Goal: Task Accomplishment & Management: Manage account settings

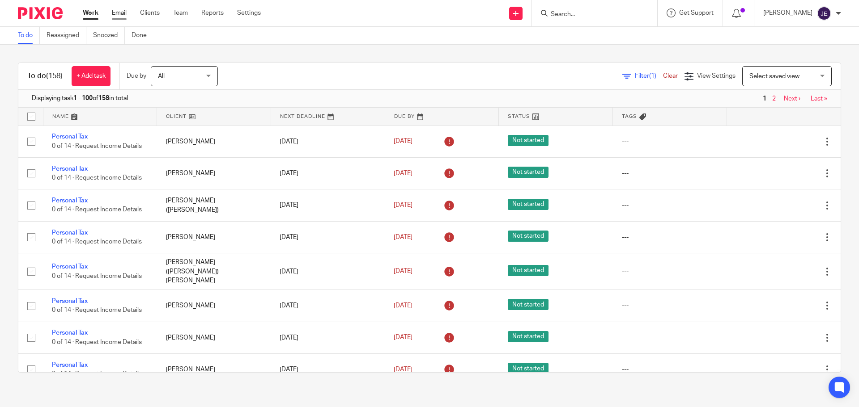
click at [114, 14] on link "Email" at bounding box center [119, 12] width 15 height 9
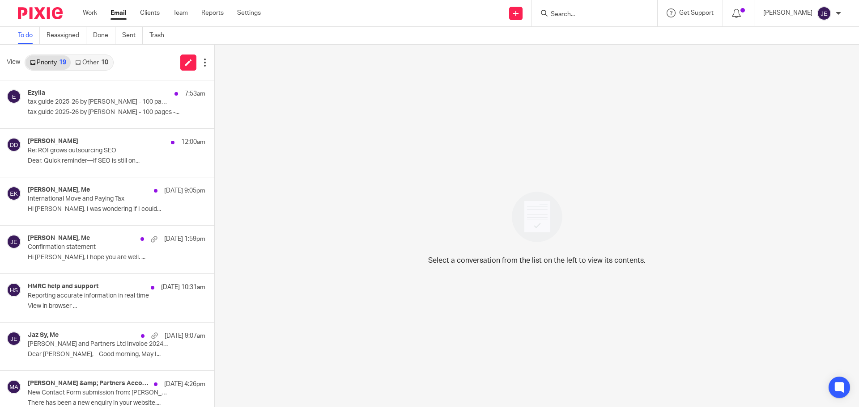
click at [98, 60] on link "Other 10" at bounding box center [92, 62] width 42 height 14
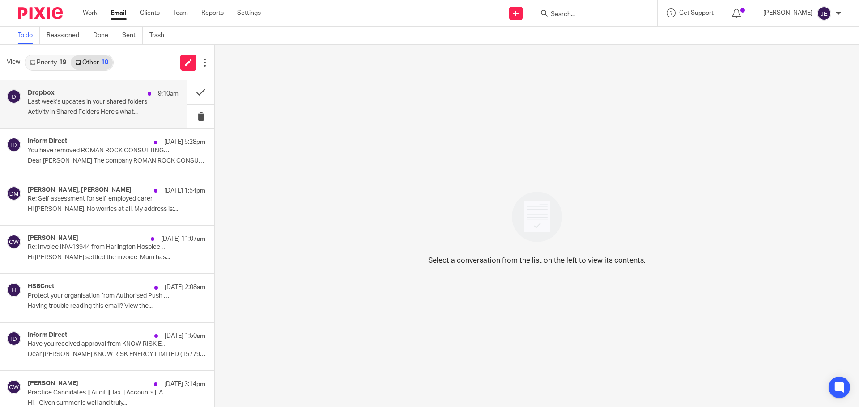
click at [95, 91] on div "Dropbox 9:10am" at bounding box center [103, 93] width 151 height 9
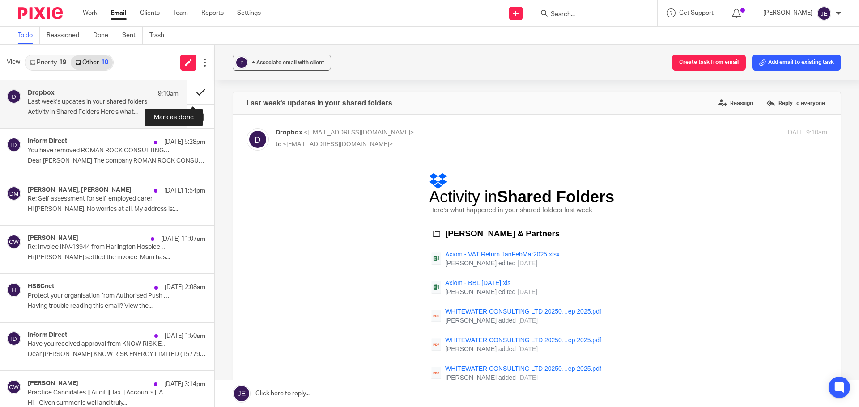
click at [191, 92] on button at bounding box center [200, 92] width 27 height 24
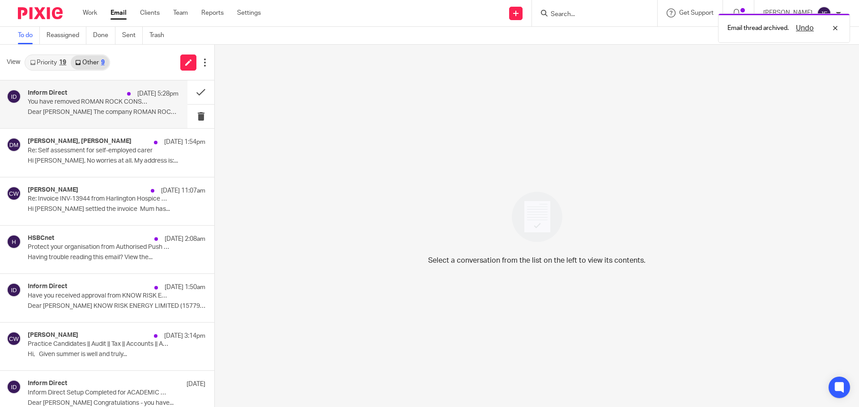
click at [85, 97] on div "Inform Direct 17 Sep 5:28pm" at bounding box center [103, 93] width 151 height 9
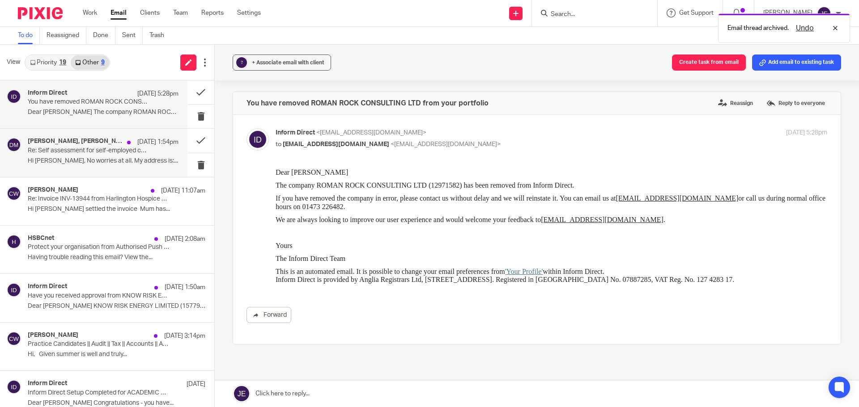
click at [80, 151] on p "Re: Self assessment for self-employed carer" at bounding box center [88, 151] width 121 height 8
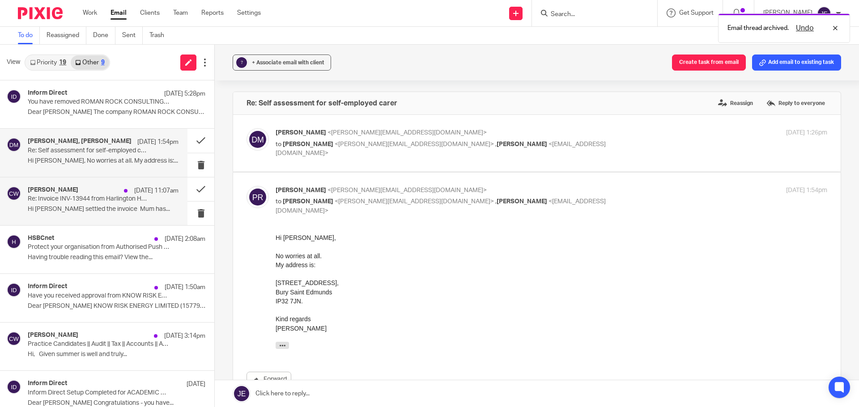
click at [79, 221] on div "Claire Watkins 17 Sep 11:07am Re: Invoice INV-13944 from Harlington Hospice Ass…" at bounding box center [93, 202] width 187 height 48
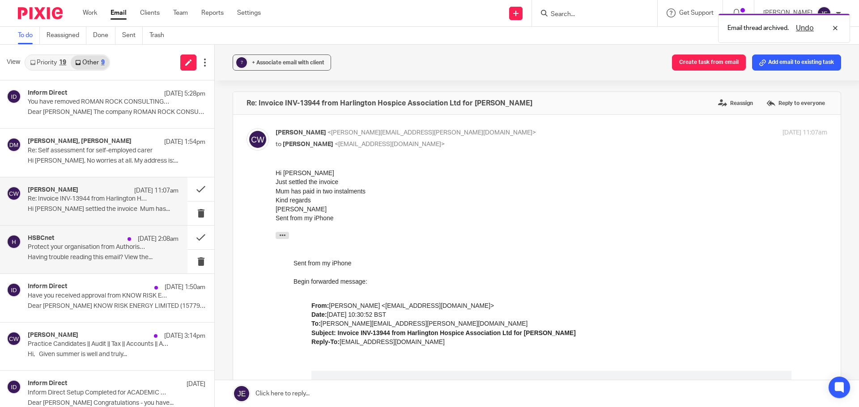
click at [79, 242] on div "HSBCnet 17 Sep 2:08am" at bounding box center [103, 239] width 151 height 9
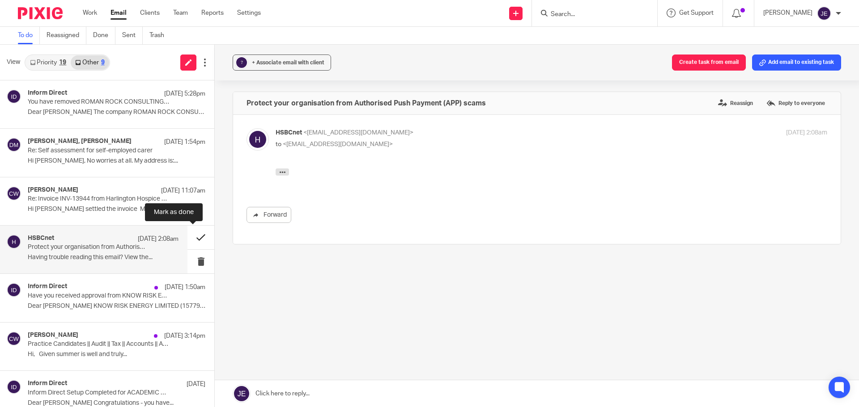
click at [187, 236] on button at bounding box center [200, 238] width 27 height 24
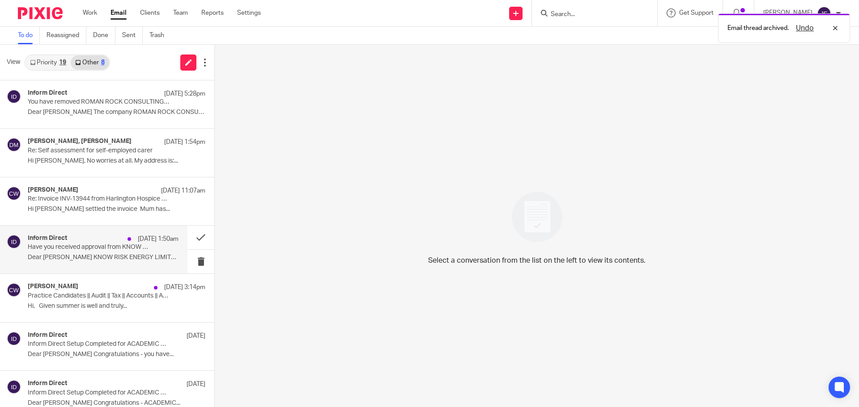
click at [123, 242] on div "17 Sep 1:50am" at bounding box center [150, 239] width 55 height 9
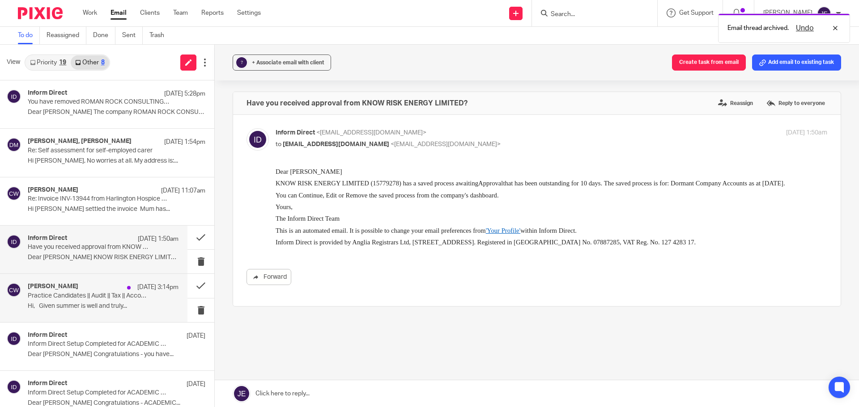
click at [93, 294] on p "Practice Candidates || Audit || Tax || Accounts || ACA || CTA" at bounding box center [88, 296] width 121 height 8
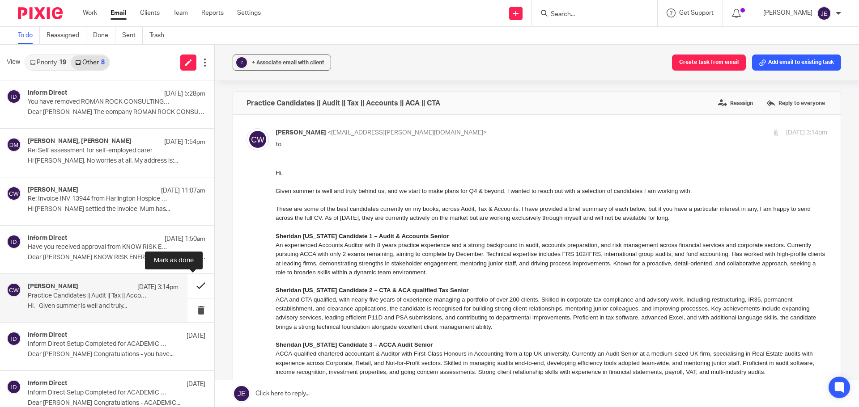
click at [188, 280] on button at bounding box center [200, 286] width 27 height 24
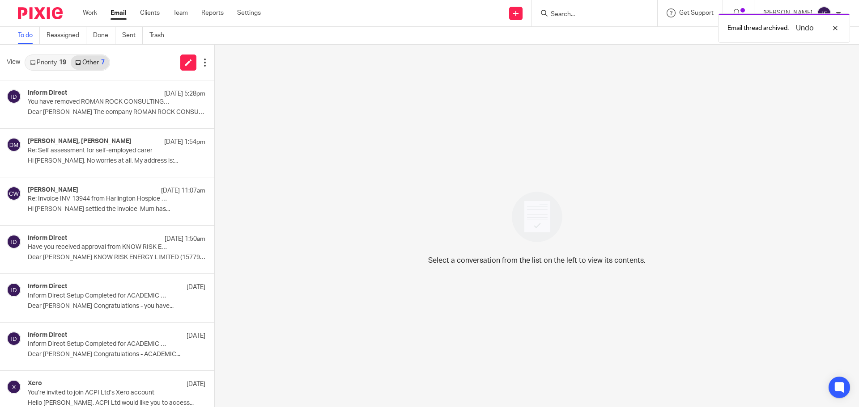
click at [59, 63] on div "19" at bounding box center [62, 62] width 7 height 6
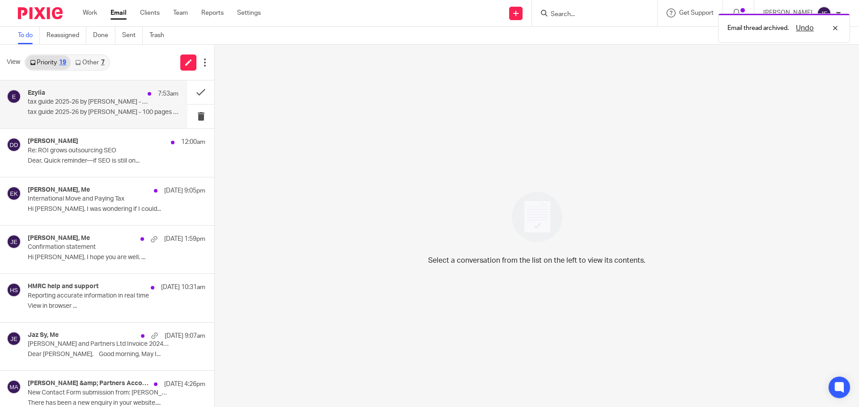
click at [87, 102] on p "tax guide 2025-26 by Lucy Webb - 100 pages - free pdf download" at bounding box center [88, 102] width 121 height 8
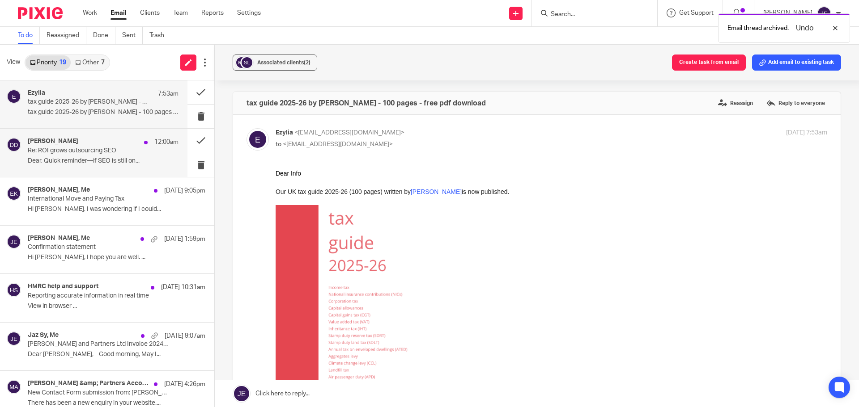
click at [99, 144] on div "Daniel David 12:00am" at bounding box center [103, 142] width 151 height 9
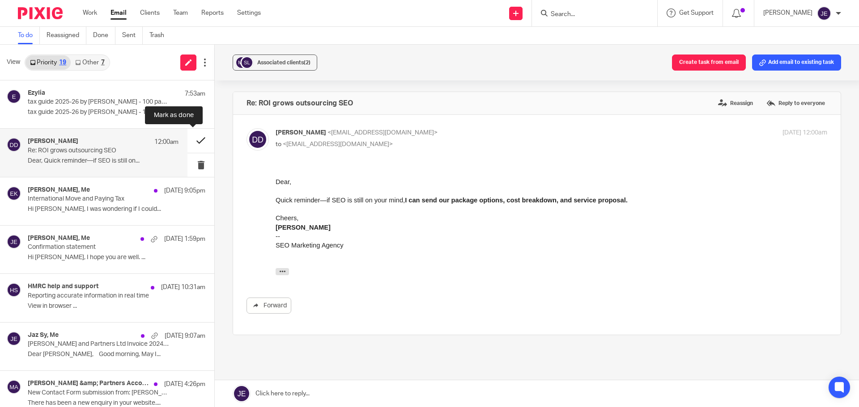
click at [195, 139] on button at bounding box center [200, 141] width 27 height 24
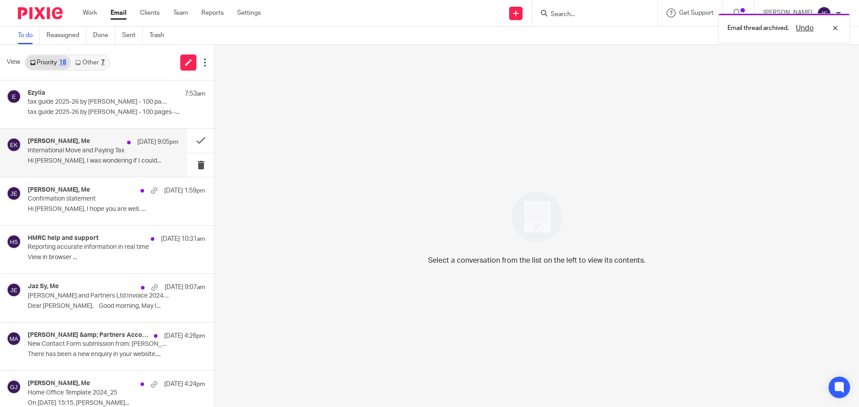
click at [87, 147] on p "International Move and Paying Tax" at bounding box center [88, 151] width 121 height 8
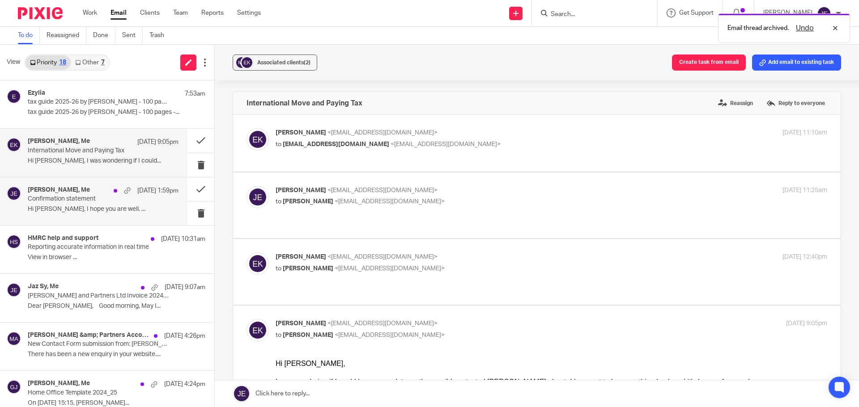
click at [84, 199] on p "Confirmation statement" at bounding box center [88, 199] width 121 height 8
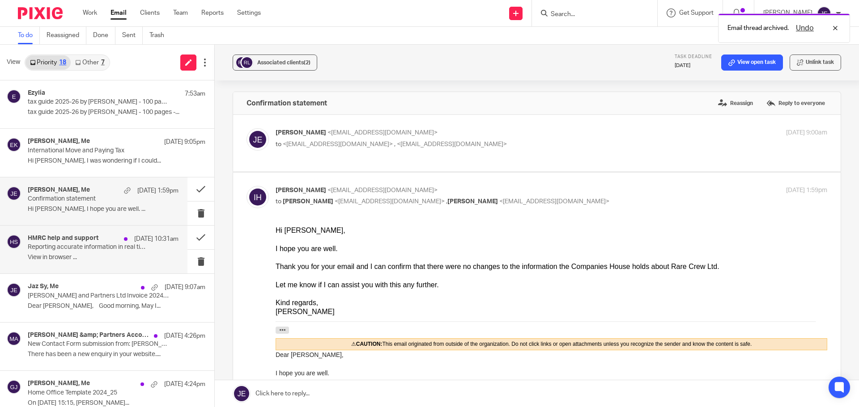
click at [88, 250] on p "Reporting accurate information in real time" at bounding box center [88, 248] width 121 height 8
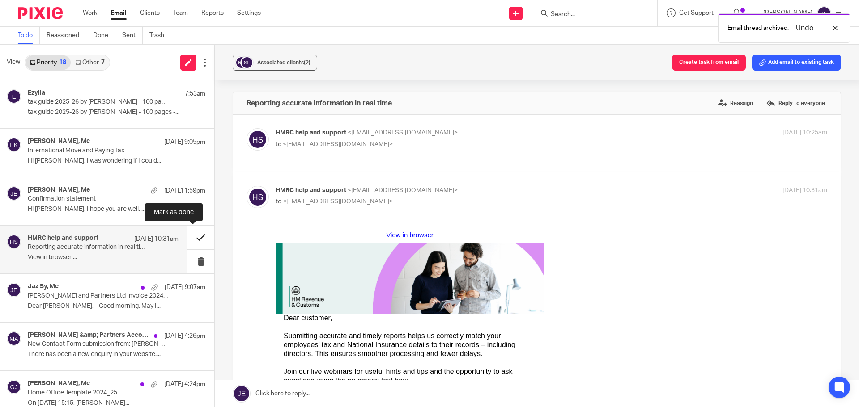
click at [191, 235] on button at bounding box center [200, 238] width 27 height 24
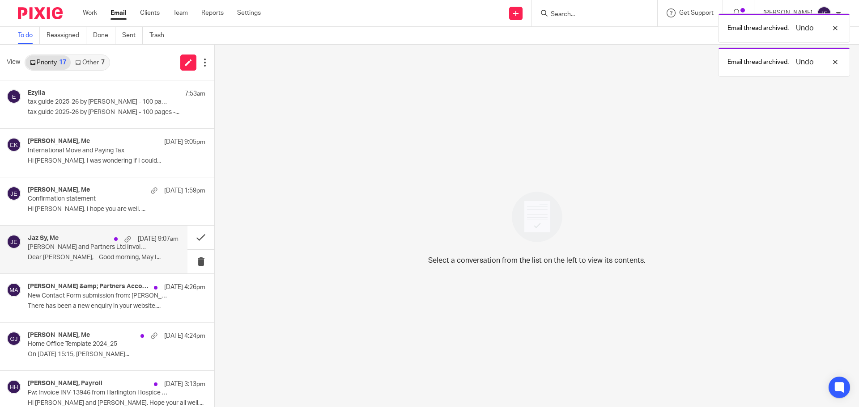
click at [82, 249] on p "Munro and Partners Ltd Invoice 2024_25 Self Assessment Tax Return" at bounding box center [88, 248] width 121 height 8
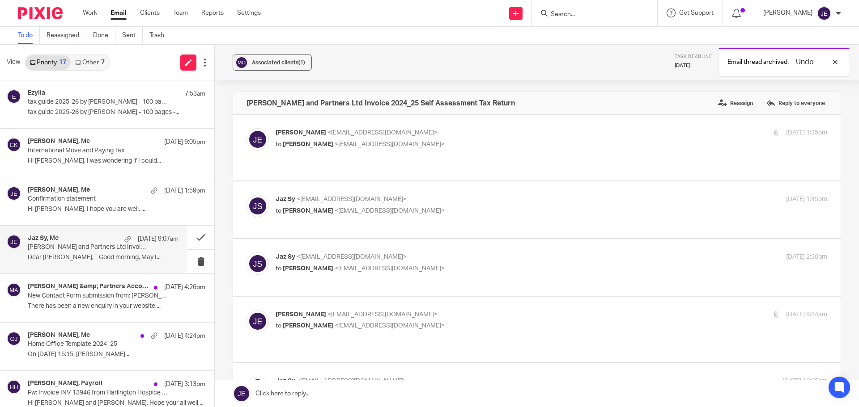
scroll to position [224, 0]
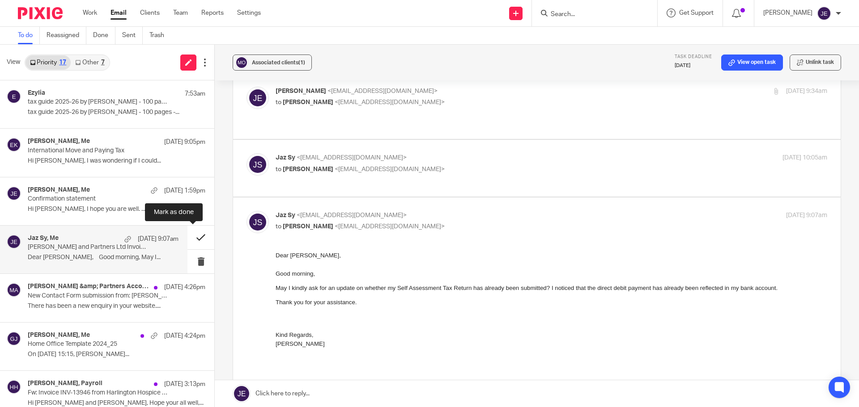
click at [190, 237] on button at bounding box center [200, 238] width 27 height 24
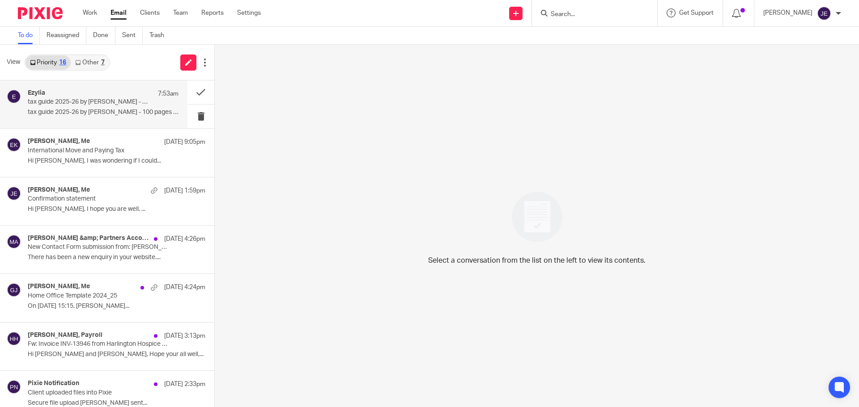
click at [71, 91] on div "Ezylia 7:53am" at bounding box center [103, 93] width 151 height 9
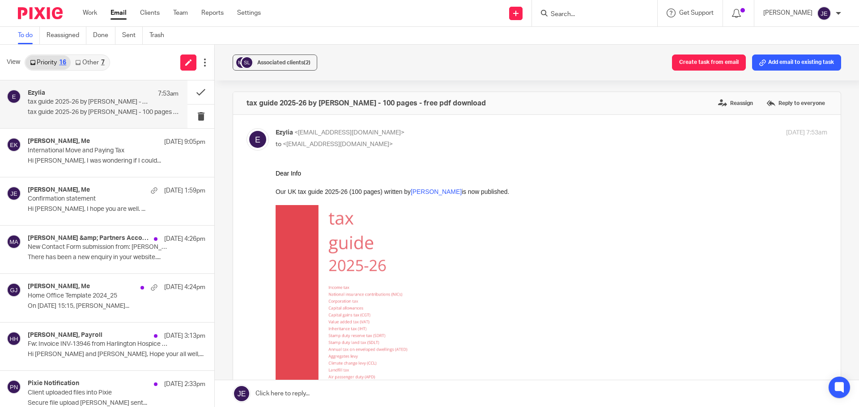
scroll to position [0, 0]
click at [188, 94] on button at bounding box center [200, 92] width 27 height 24
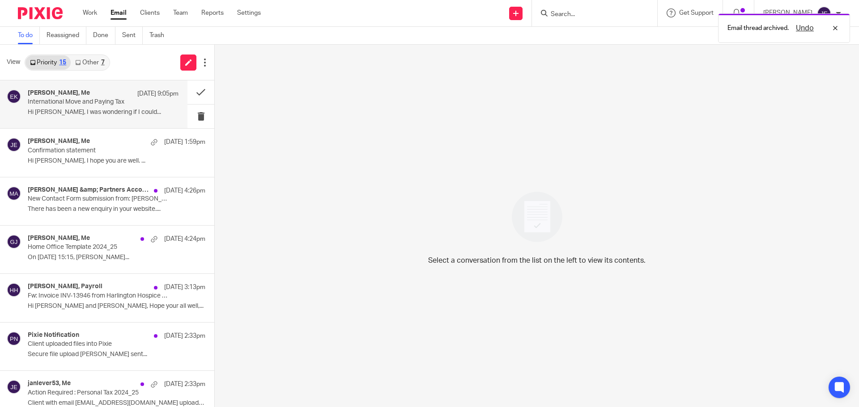
click at [93, 97] on div "Elin Kindstrand, Me 17 Sep 9:05pm" at bounding box center [103, 93] width 151 height 9
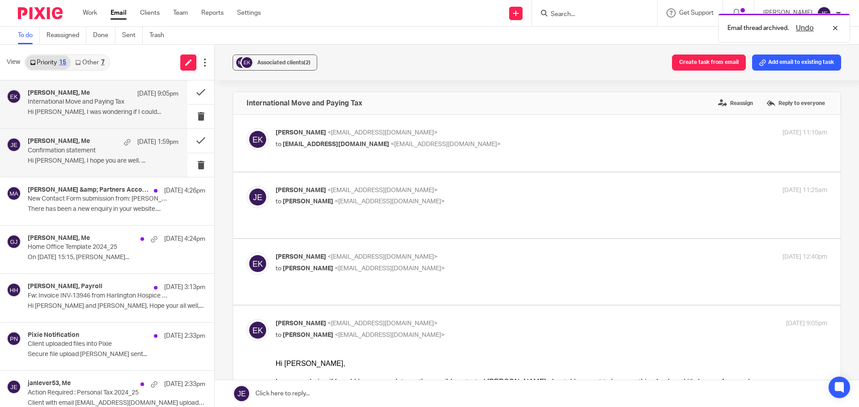
click at [88, 148] on p "Confirmation statement" at bounding box center [88, 151] width 121 height 8
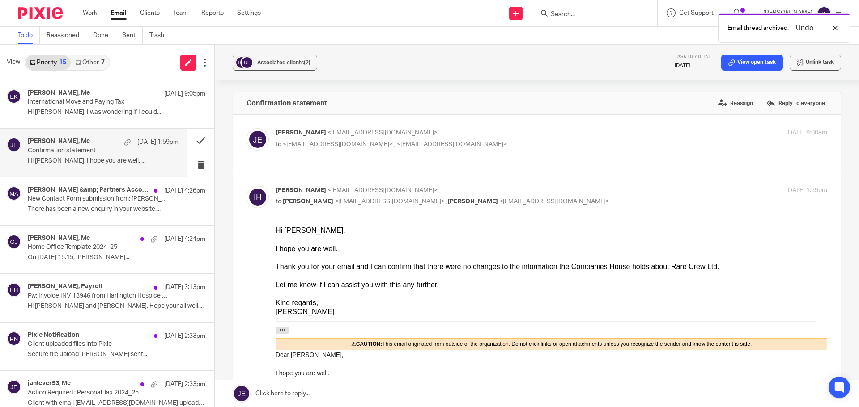
click at [80, 168] on div "Ingrid Hlobenova, Me 17 Sep 1:59pm Confirmation statement Hi Jade, I hope you a…" at bounding box center [93, 153] width 187 height 48
click at [79, 190] on h4 "Munro &amp; Partners Accountants" at bounding box center [75, 190] width 95 height 8
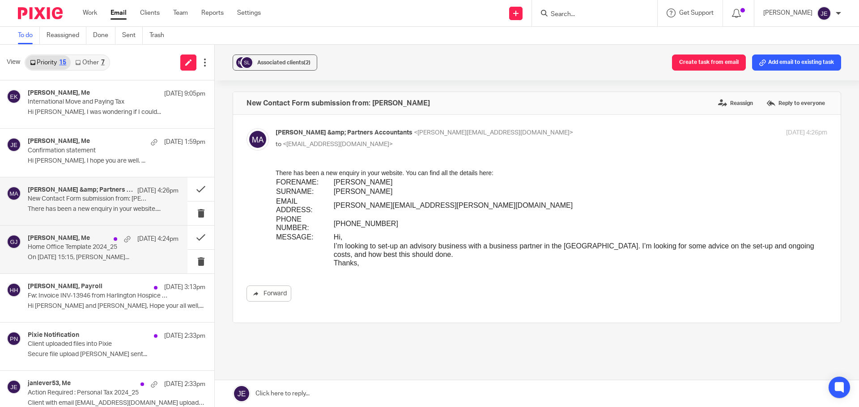
click at [84, 260] on p "On 16 Sep 2025, at 15:15, Jade Eveleigh..." at bounding box center [103, 258] width 151 height 8
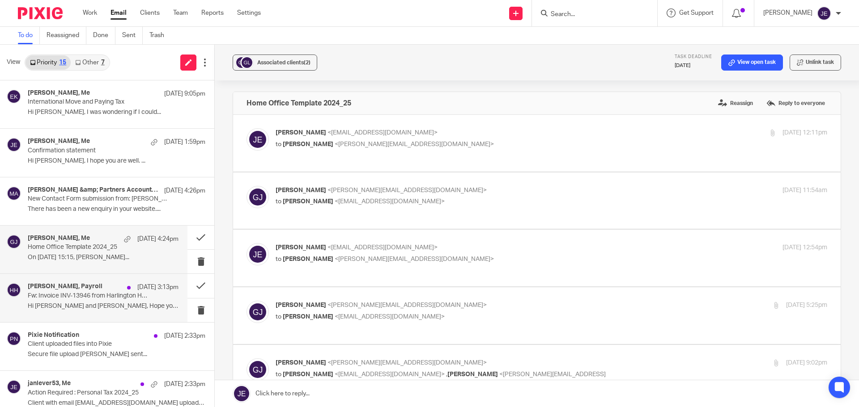
click at [78, 299] on p "Fw: Invoice INV-13946 from Harlington Hospice Association Ltd for Peter Lock" at bounding box center [88, 296] width 121 height 8
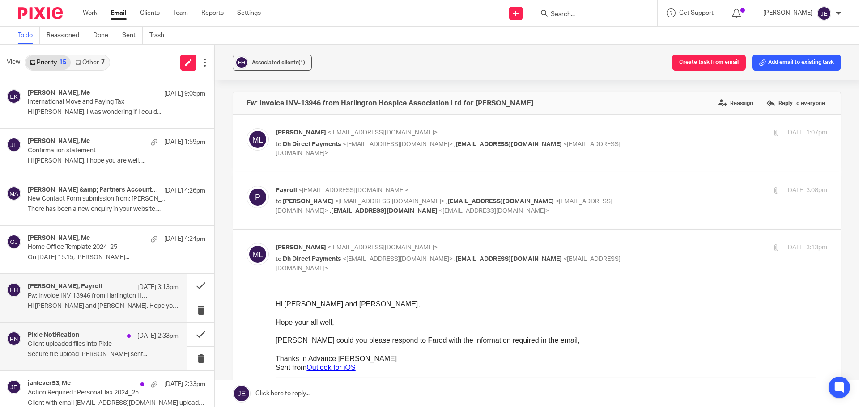
click at [83, 354] on p "Secure file upload Janice Lever sent..." at bounding box center [103, 355] width 151 height 8
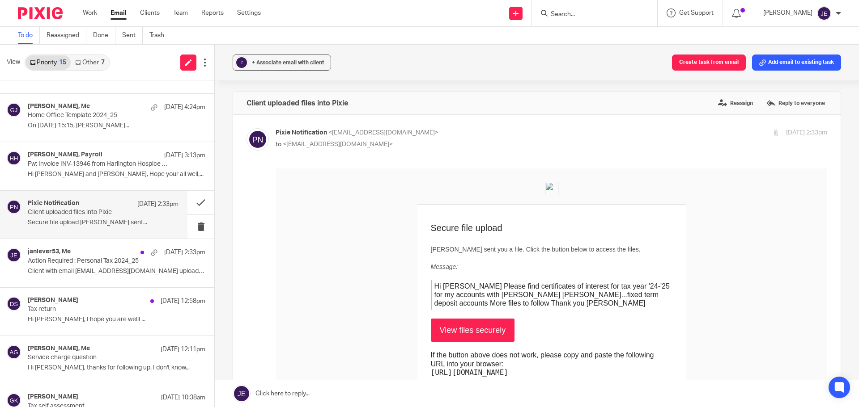
scroll to position [134, 0]
click at [100, 231] on div "Pixie Notification 16 Sep 2:33pm Client uploaded files into Pixie Secure file u…" at bounding box center [93, 213] width 187 height 48
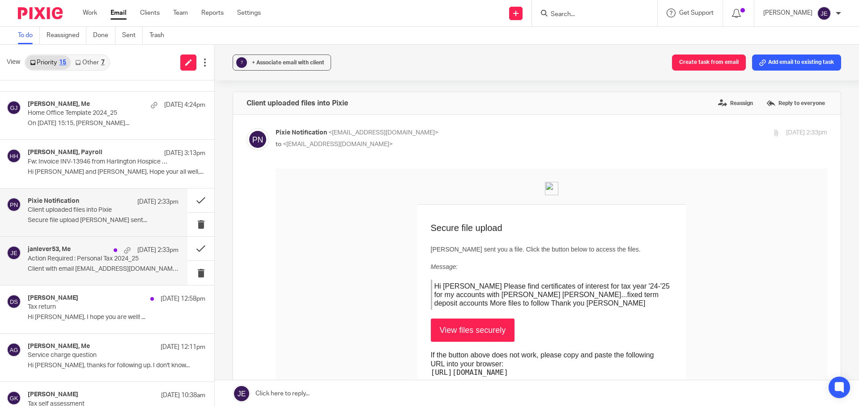
click at [109, 246] on div "16 Sep 2:33pm" at bounding box center [143, 250] width 69 height 9
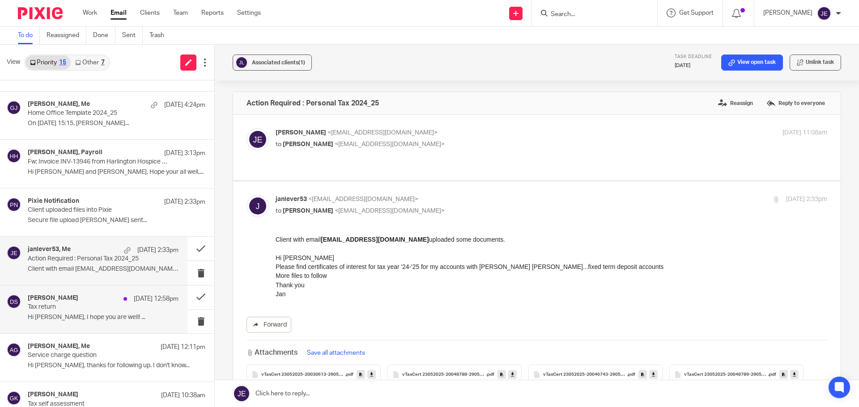
scroll to position [0, 0]
click at [104, 302] on div "David Steele 16 Sep 12:58pm" at bounding box center [103, 299] width 151 height 9
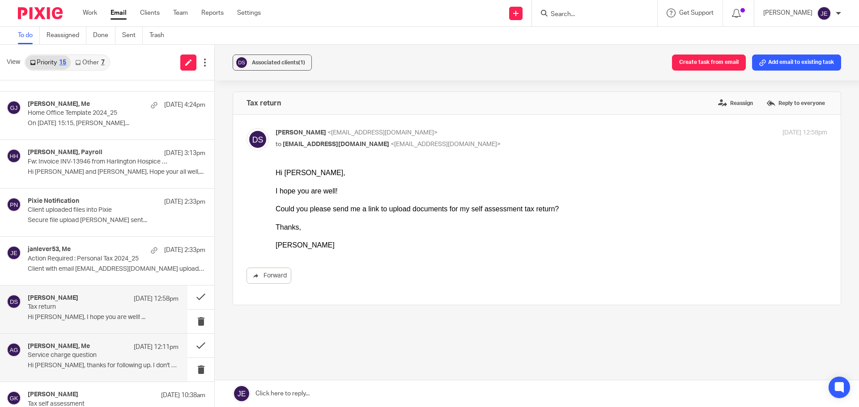
click at [103, 346] on div "Adam Green, Me 16 Sep 12:11pm" at bounding box center [103, 347] width 151 height 9
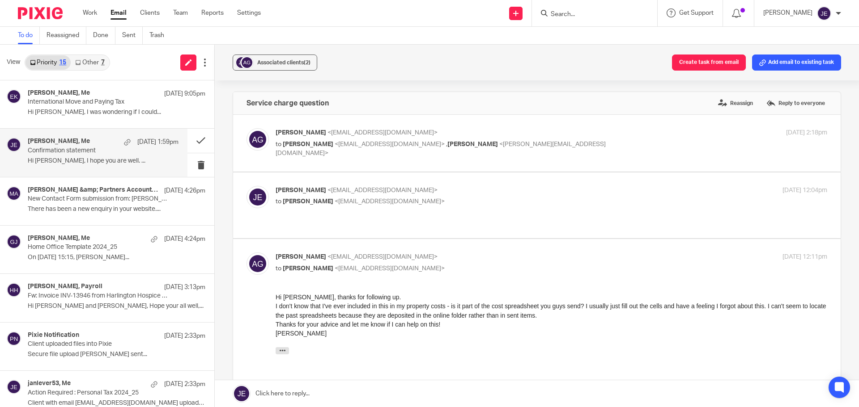
click at [100, 157] on div "Ingrid Hlobenova, Me 17 Sep 1:59pm Confirmation statement Hi Jade, I hope you a…" at bounding box center [103, 153] width 151 height 30
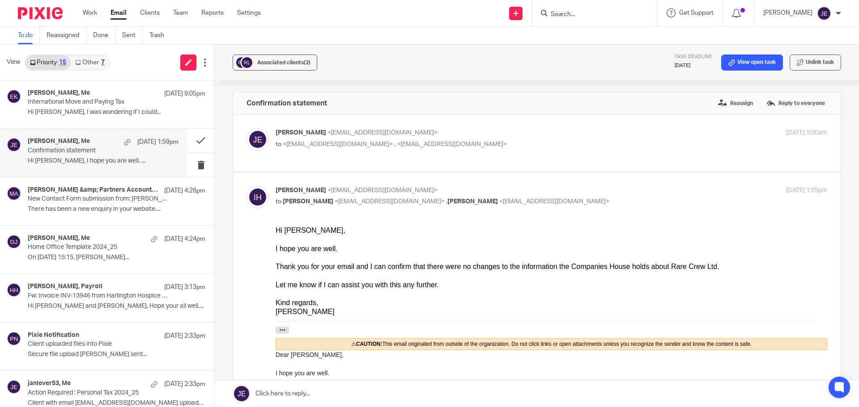
click at [505, 133] on p "Jade Eveleigh <jade@munroandpartners.com>" at bounding box center [459, 132] width 368 height 9
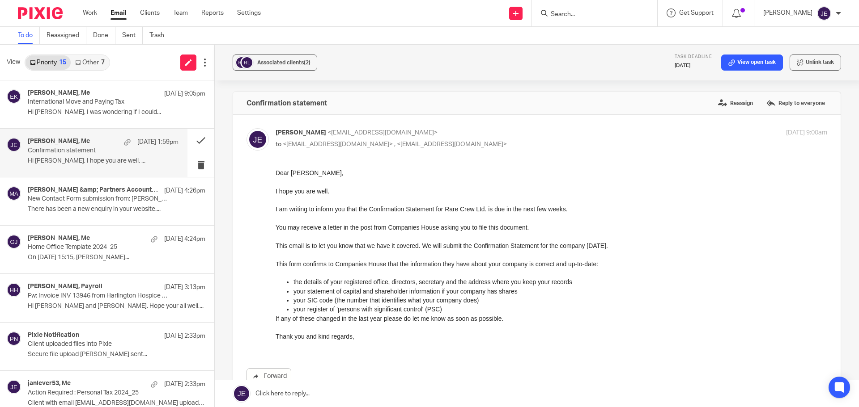
click at [506, 133] on p "Jade Eveleigh <jade@munroandpartners.com>" at bounding box center [459, 132] width 368 height 9
checkbox input "false"
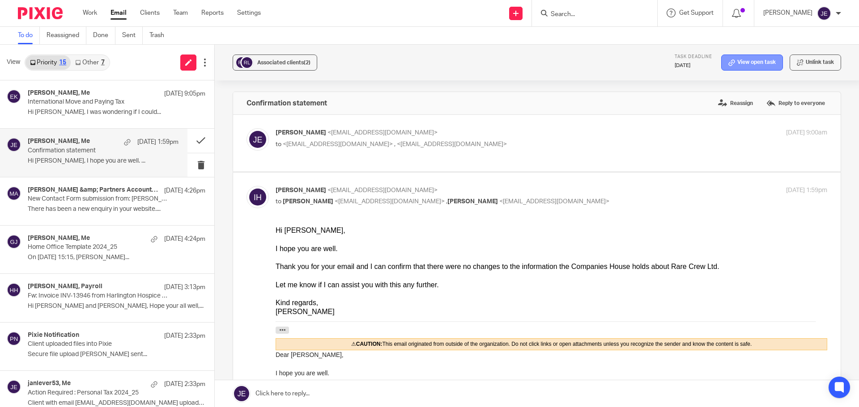
click at [745, 62] on link "View open task" at bounding box center [752, 63] width 62 height 16
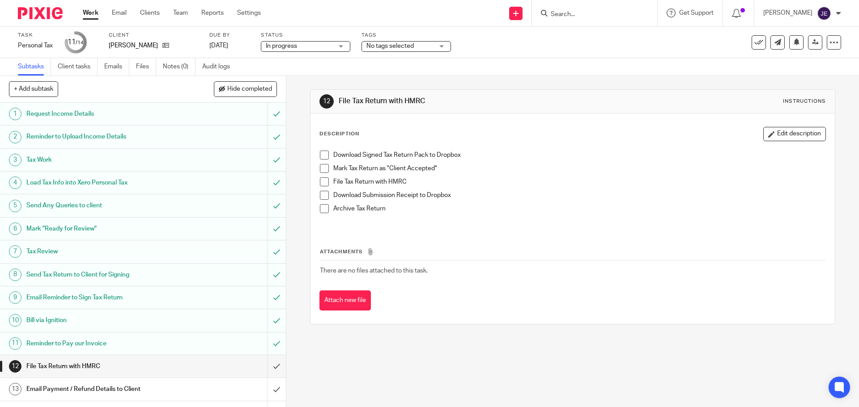
click at [321, 154] on span at bounding box center [324, 155] width 9 height 9
click at [320, 168] on span at bounding box center [324, 168] width 9 height 9
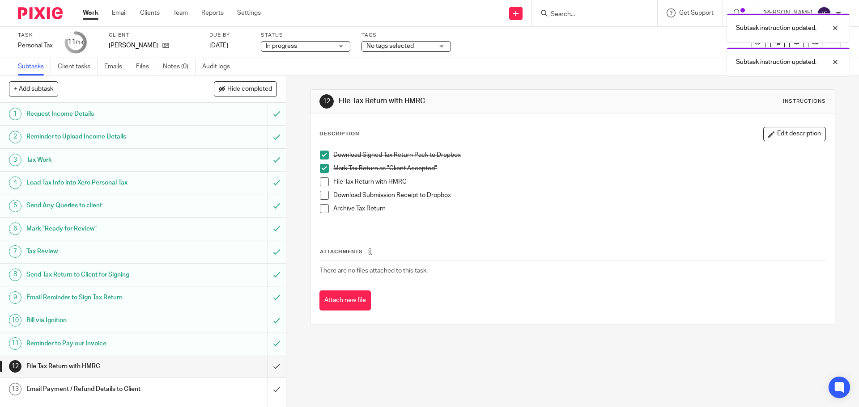
click at [320, 182] on span at bounding box center [324, 182] width 9 height 9
click at [322, 195] on span at bounding box center [324, 195] width 9 height 9
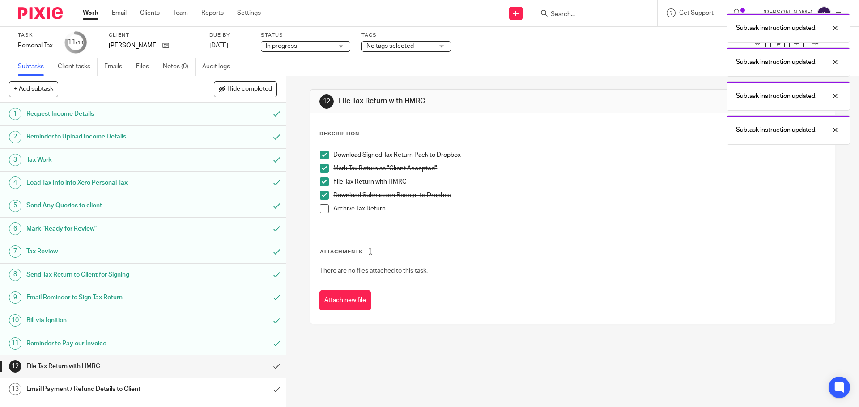
click at [322, 210] on span at bounding box center [324, 208] width 9 height 9
click at [250, 47] on link "[DATE]" at bounding box center [229, 45] width 40 height 9
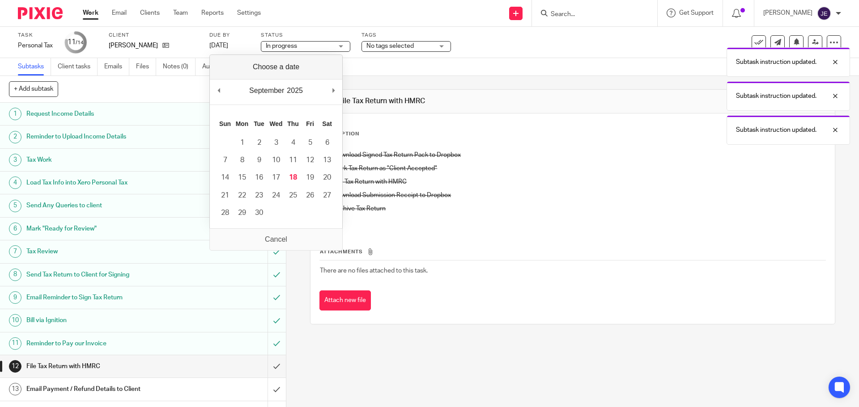
click at [275, 20] on div "Send new email Create task Add client Get Support Contact Support Help Document…" at bounding box center [566, 13] width 585 height 26
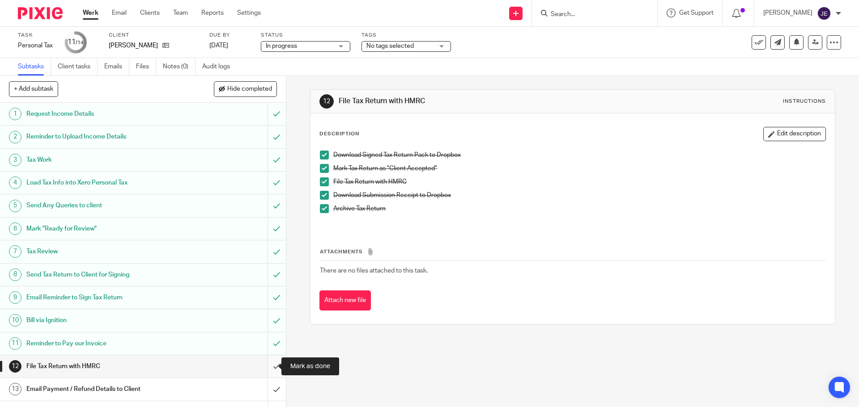
click at [266, 366] on input "submit" at bounding box center [143, 367] width 286 height 22
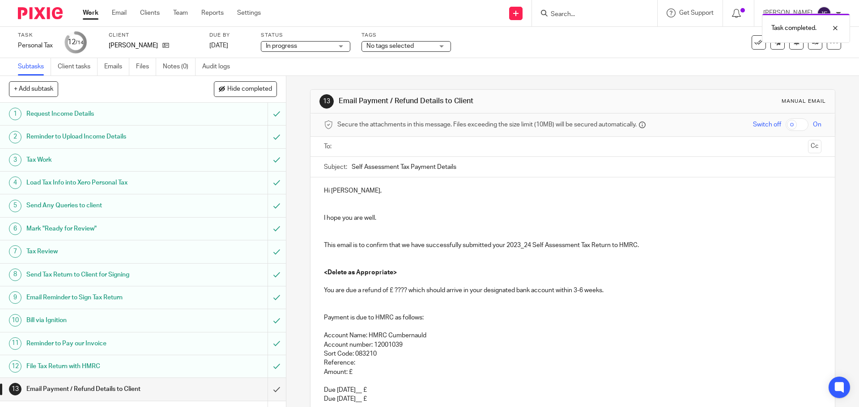
click at [329, 203] on p at bounding box center [572, 199] width 497 height 9
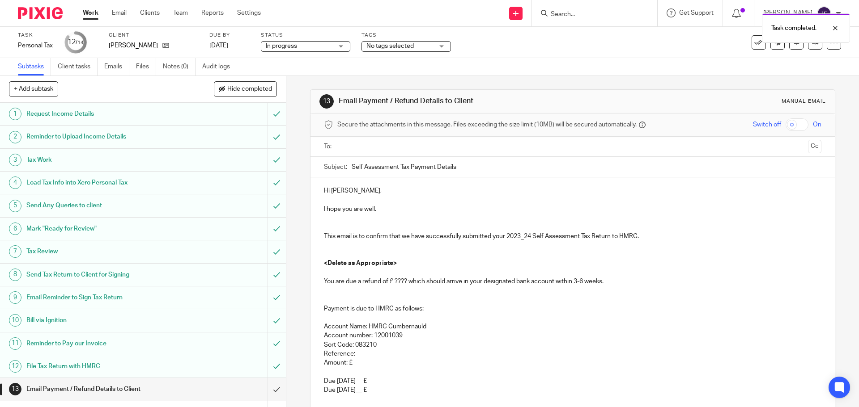
click at [330, 203] on p at bounding box center [572, 199] width 497 height 9
click at [339, 226] on p at bounding box center [572, 227] width 497 height 9
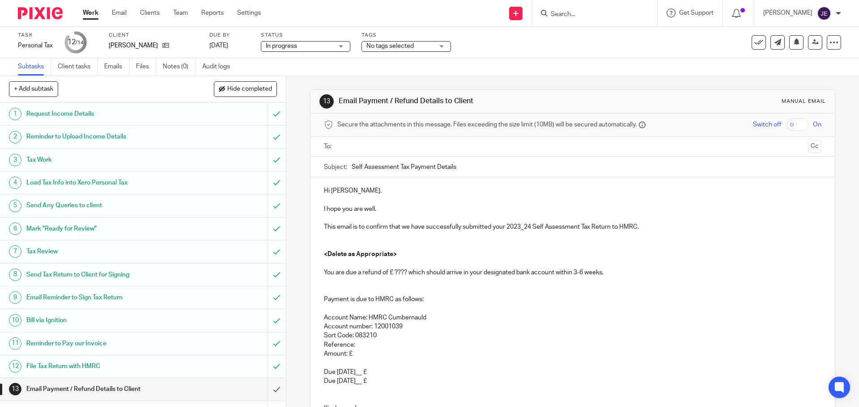
click at [517, 225] on p "This email is to confirm that we have successfully submitted your 2023_24 Self …" at bounding box center [572, 227] width 497 height 9
drag, startPoint x: 323, startPoint y: 246, endPoint x: 324, endPoint y: 265, distance: 19.3
click at [324, 265] on div "Hi Maria, I hope you are well. This email is to confirm that we have successful…" at bounding box center [572, 308] width 524 height 260
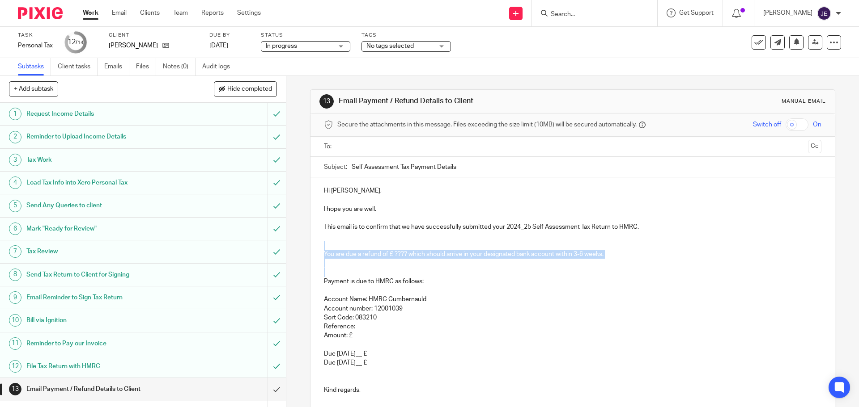
drag, startPoint x: 324, startPoint y: 270, endPoint x: 320, endPoint y: 246, distance: 24.9
click at [320, 246] on div "Hi Maria, I hope you are well. This email is to confirm that we have successful…" at bounding box center [572, 299] width 524 height 242
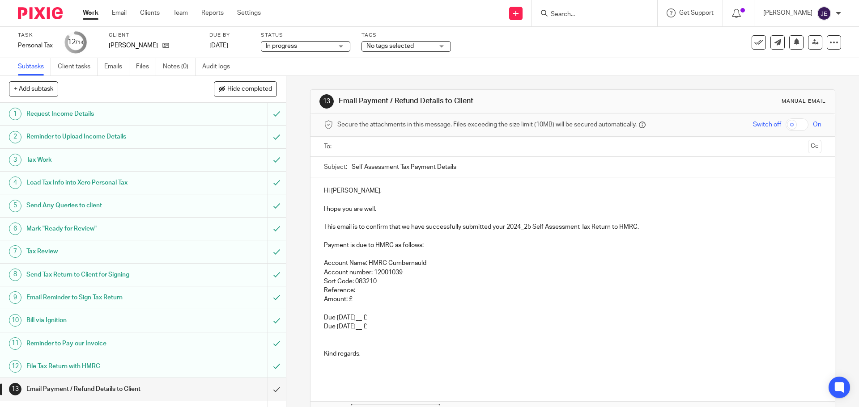
click at [379, 320] on p "Due 31 Jan 20__ £" at bounding box center [572, 318] width 497 height 9
click at [390, 331] on p "Due 31 Jul 20__ £" at bounding box center [572, 326] width 497 height 9
click at [370, 328] on p "Due 31 Jul 20__ £ 2,953.61" at bounding box center [572, 326] width 497 height 9
drag, startPoint x: 368, startPoint y: 328, endPoint x: 400, endPoint y: 330, distance: 31.8
click at [400, 330] on p "Due 31 Jul 20__ £ 2,953.61" at bounding box center [572, 326] width 497 height 9
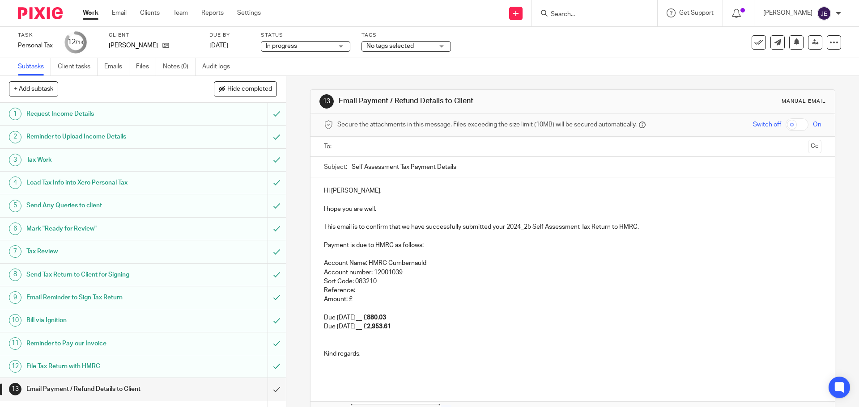
scroll to position [56, 0]
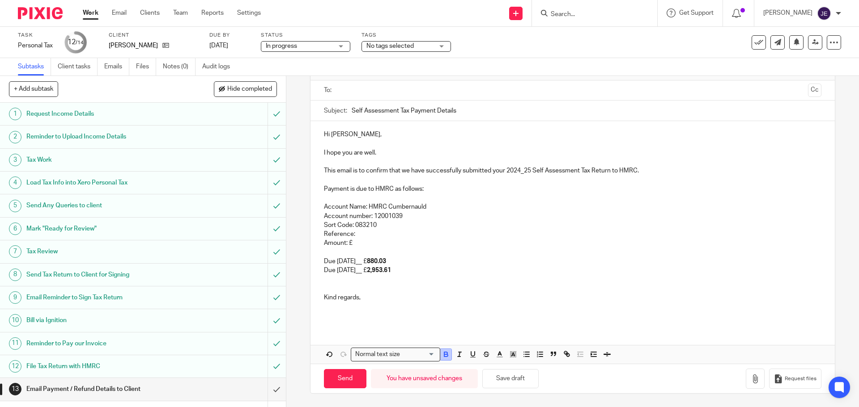
click at [444, 358] on icon "button" at bounding box center [446, 355] width 8 height 8
click at [405, 280] on p at bounding box center [572, 279] width 497 height 9
drag, startPoint x: 400, startPoint y: 272, endPoint x: 343, endPoint y: 262, distance: 58.2
click at [343, 262] on div "Hi Maria, I hope you are well. This email is to confirm that we have successful…" at bounding box center [572, 224] width 524 height 206
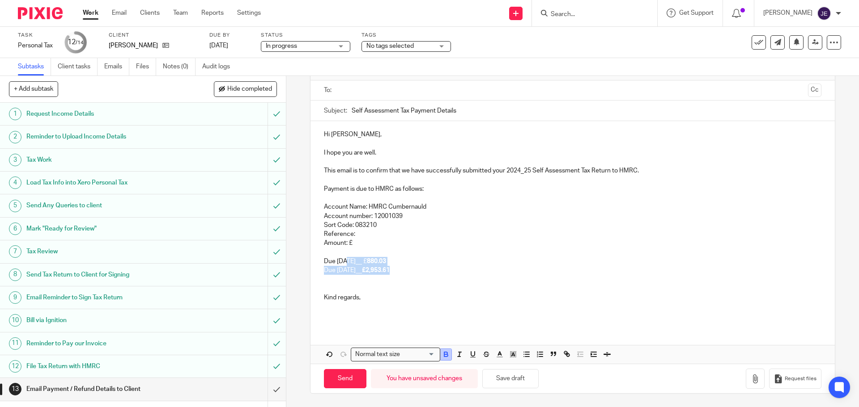
click at [445, 356] on icon "button" at bounding box center [446, 355] width 8 height 8
click at [405, 292] on p at bounding box center [572, 288] width 497 height 9
click at [362, 263] on p "Due 31 Jan 20__ £880.03" at bounding box center [572, 261] width 497 height 9
click at [381, 263] on p "Due 31 Jan 2026 - __ £880.03" at bounding box center [572, 261] width 497 height 9
click at [382, 263] on p "Due 31 Jan 2026 - __ £880.03" at bounding box center [572, 261] width 497 height 9
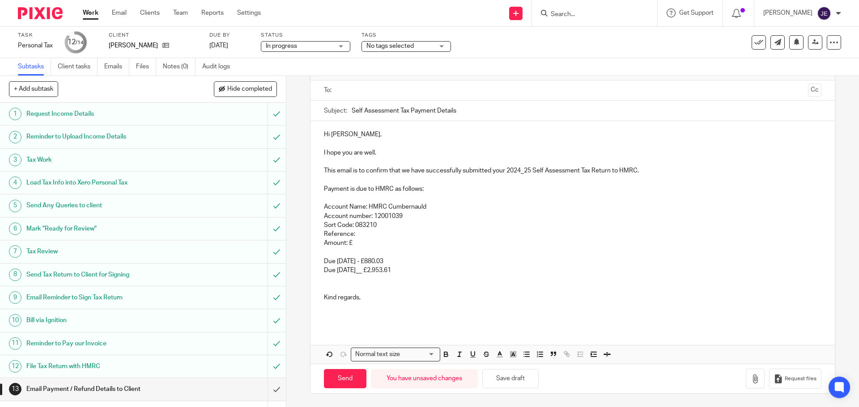
click at [369, 273] on p "Due 31 Jul 20__ £2,953.61" at bounding box center [572, 270] width 497 height 9
click at [345, 292] on p at bounding box center [572, 288] width 497 height 9
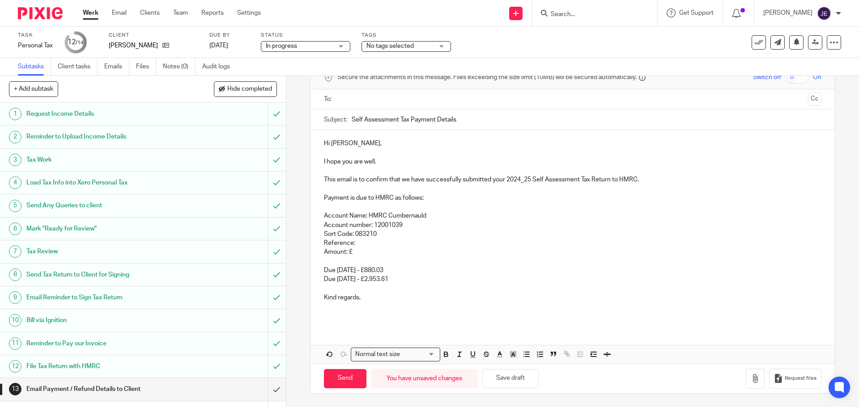
scroll to position [47, 0]
click at [369, 246] on p "Reference:" at bounding box center [572, 243] width 497 height 9
drag, startPoint x: 368, startPoint y: 253, endPoint x: 306, endPoint y: 253, distance: 62.2
click at [306, 253] on div "13 Email Payment / Refund Details to Client Manual email Secure the attachments…" at bounding box center [572, 241] width 572 height 331
click at [324, 257] on p at bounding box center [572, 261] width 497 height 9
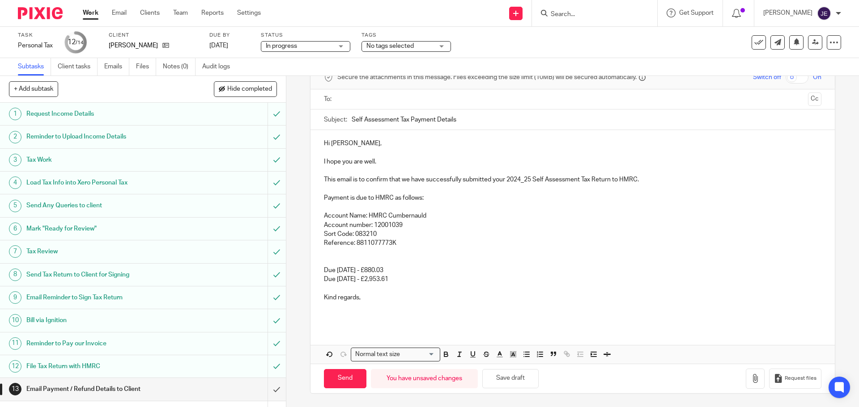
scroll to position [38, 0]
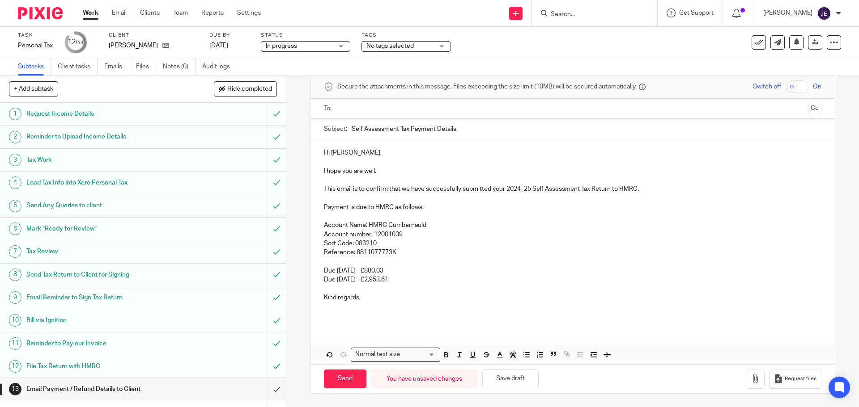
click at [370, 304] on p at bounding box center [572, 307] width 497 height 9
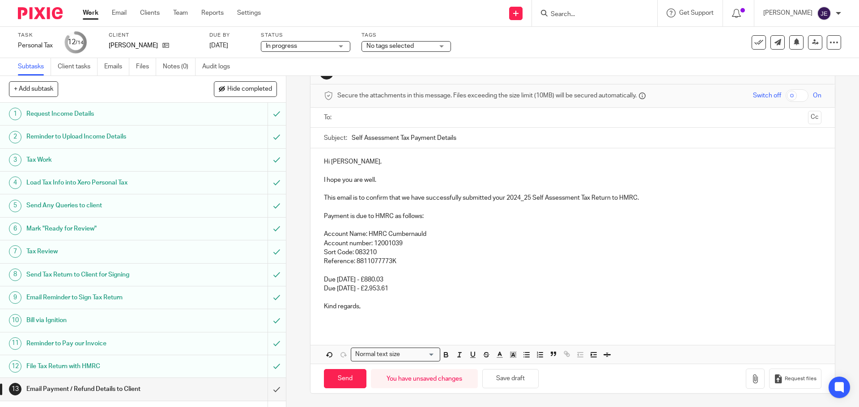
click at [347, 111] on ul at bounding box center [572, 117] width 469 height 15
click at [351, 117] on input "text" at bounding box center [571, 118] width 463 height 10
click at [324, 201] on p "This email is to confirm that we have successfully submitted your 2024_25 Self …" at bounding box center [572, 199] width 497 height 9
click at [381, 181] on p "I hope you are well." at bounding box center [572, 182] width 497 height 9
click at [316, 181] on div "Hi Maria, I hope you are well. This email is to confirm that we have successful…" at bounding box center [572, 239] width 524 height 179
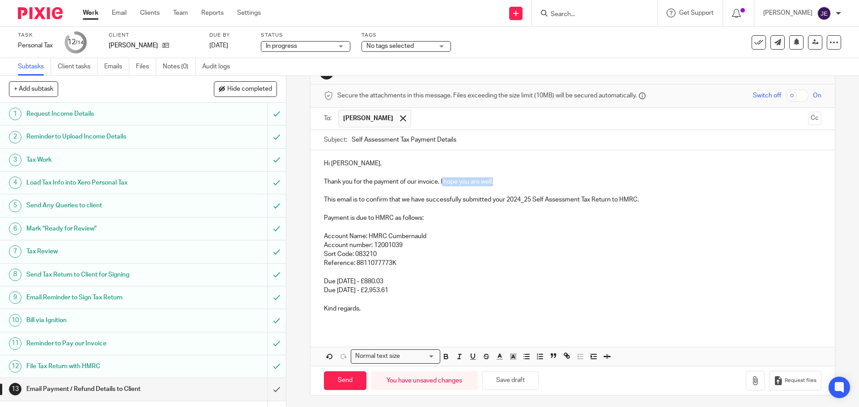
drag, startPoint x: 498, startPoint y: 183, endPoint x: 441, endPoint y: 186, distance: 57.3
click at [441, 186] on p "Thank you for the payment of our invoice. I hope you are well." at bounding box center [572, 182] width 497 height 9
click at [354, 385] on input "Send" at bounding box center [345, 381] width 42 height 19
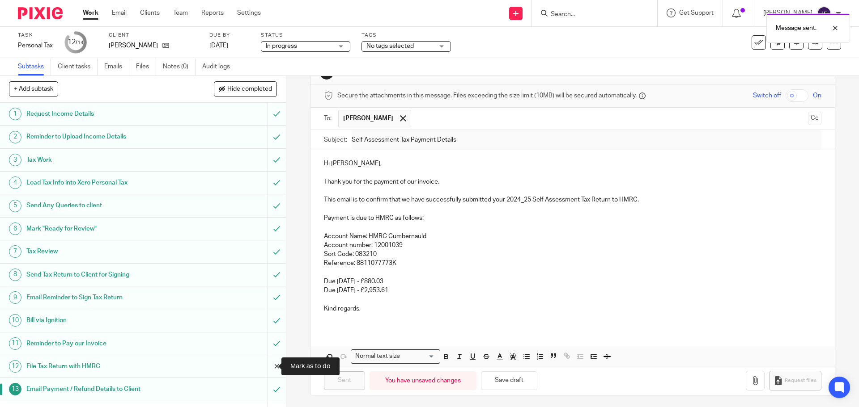
type input "Sent"
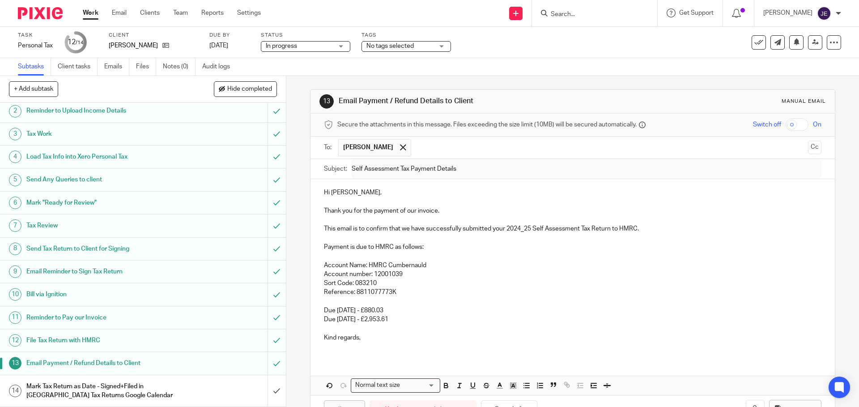
scroll to position [31, 0]
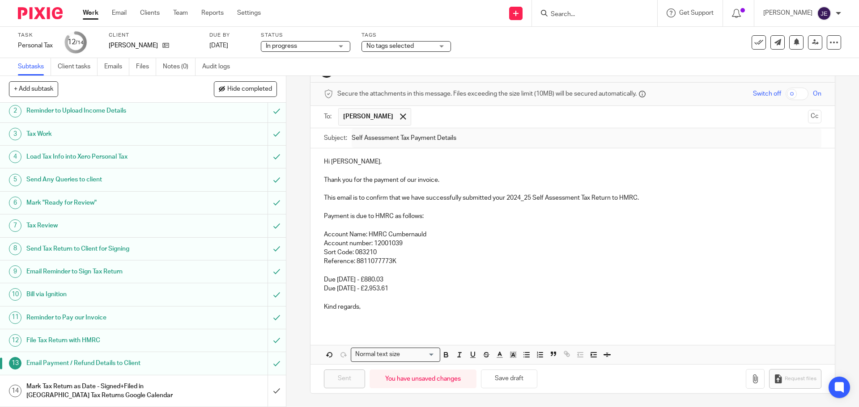
click at [182, 382] on div "Mark Tax Return as Date - Signed+Filed in SA Tax Returns Google Calendar" at bounding box center [142, 391] width 232 height 23
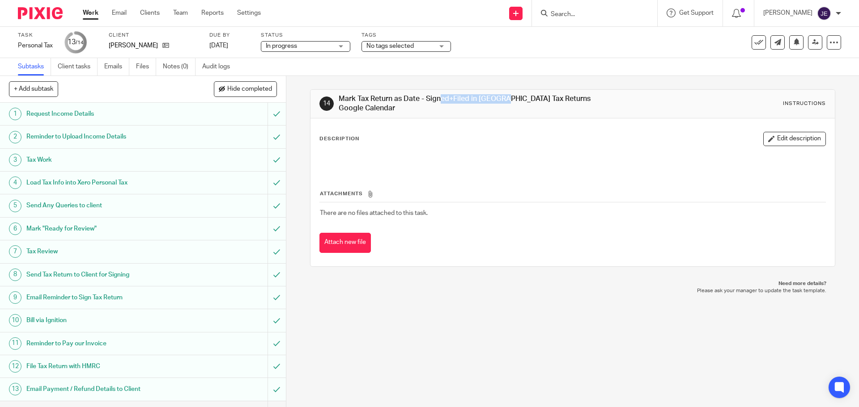
drag, startPoint x: 401, startPoint y: 103, endPoint x: 466, endPoint y: 103, distance: 64.8
click at [466, 103] on h1 "Mark Tax Return as Date - Signed+Filed in [GEOGRAPHIC_DATA] Tax Returns Google …" at bounding box center [465, 103] width 253 height 19
copy h1 "Date - Signed+Filed"
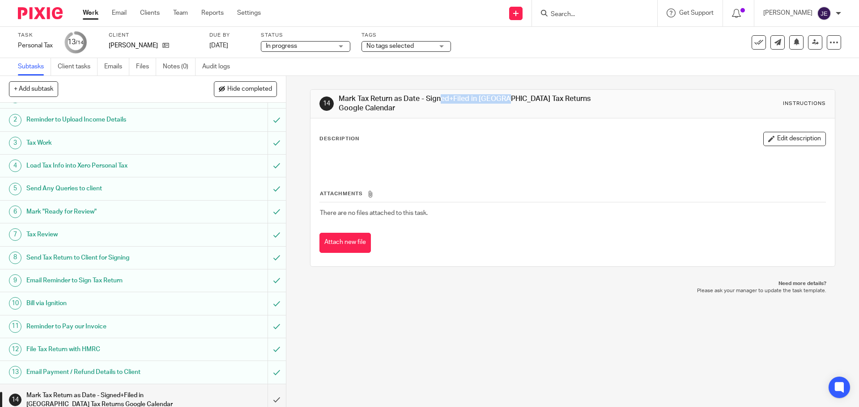
scroll to position [26, 0]
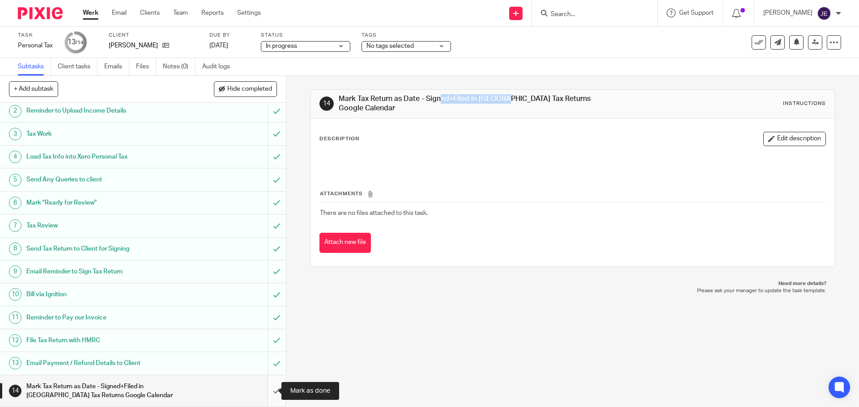
click at [268, 391] on input "submit" at bounding box center [143, 392] width 286 height 32
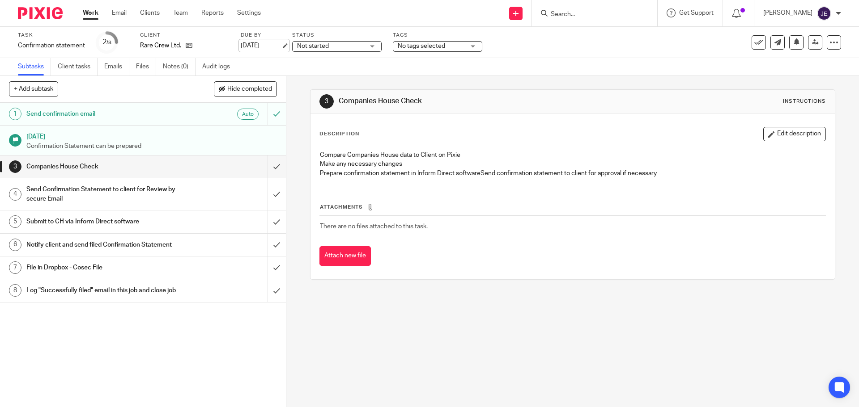
click at [281, 44] on link "[DATE]" at bounding box center [261, 45] width 40 height 9
click at [264, 52] on div "Due by [DATE]" at bounding box center [261, 42] width 40 height 21
drag, startPoint x: 271, startPoint y: 48, endPoint x: 284, endPoint y: 50, distance: 12.3
click at [272, 47] on link "[DATE]" at bounding box center [261, 45] width 40 height 9
click at [121, 13] on link "Email" at bounding box center [119, 12] width 15 height 9
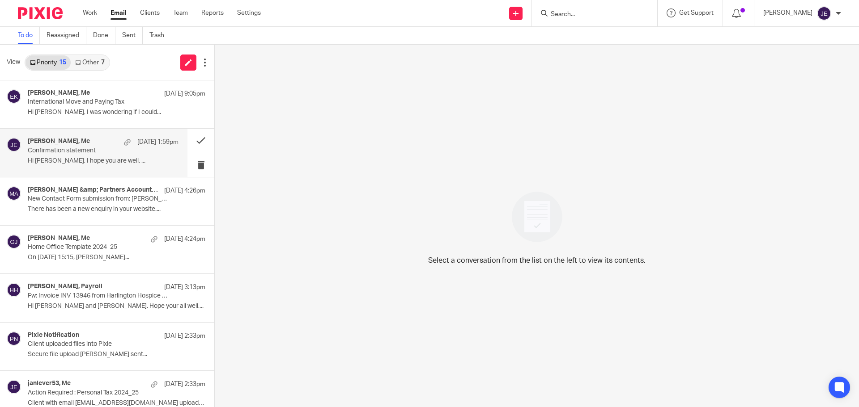
click at [130, 164] on p "Hi [PERSON_NAME], I hope you are well. ..." at bounding box center [103, 161] width 151 height 8
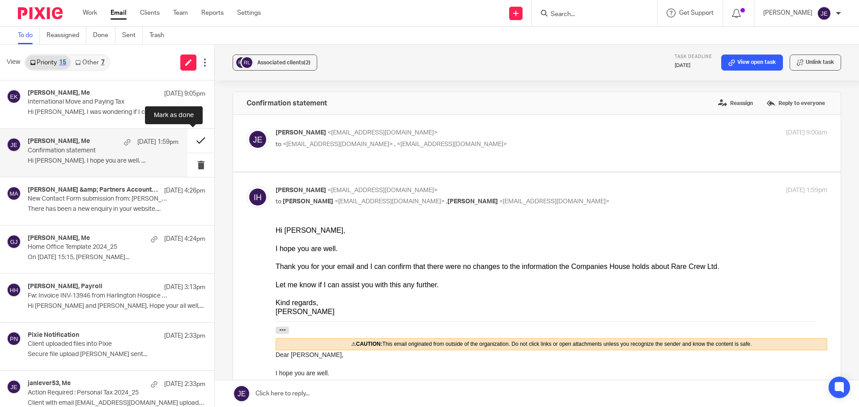
click at [192, 137] on button at bounding box center [200, 141] width 27 height 24
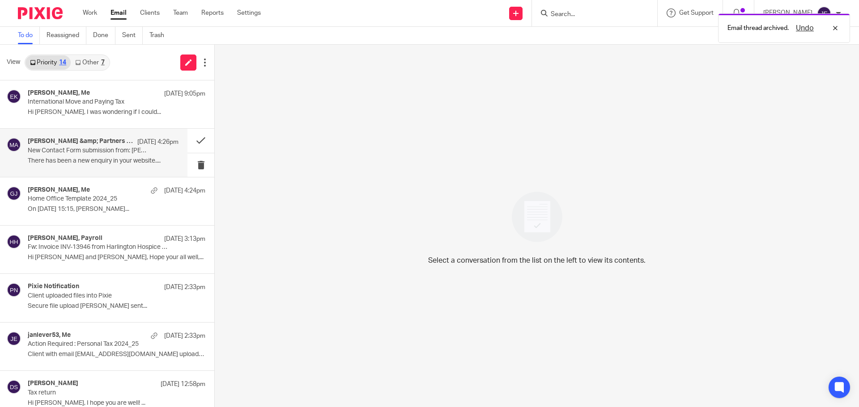
click at [81, 153] on p "New Contact Form submission from: [PERSON_NAME]" at bounding box center [88, 151] width 121 height 8
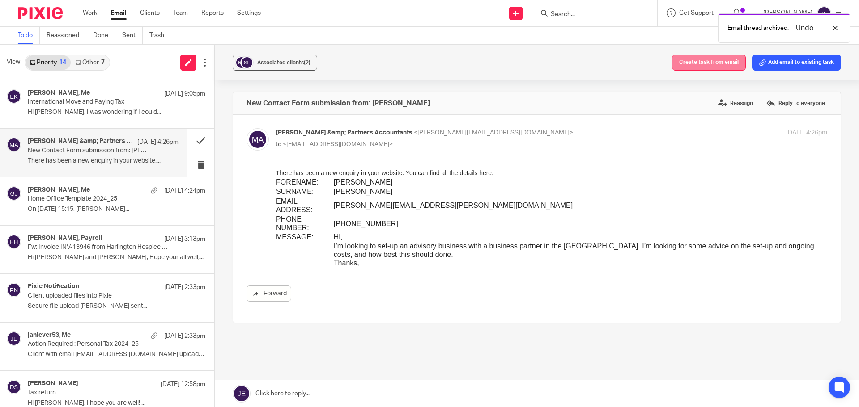
click at [699, 62] on button "Create task from email" at bounding box center [709, 63] width 74 height 16
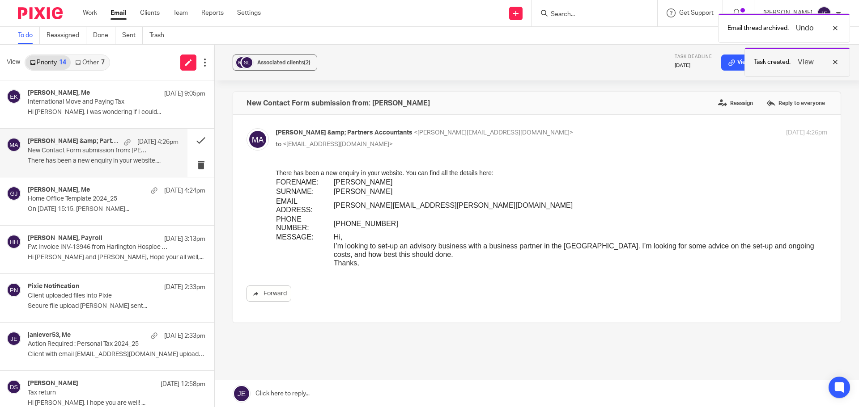
click at [804, 64] on button "View" at bounding box center [805, 62] width 21 height 11
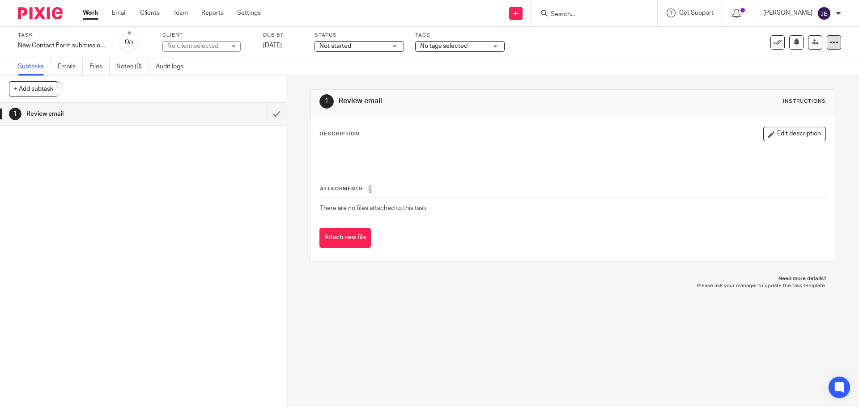
click at [832, 43] on div at bounding box center [833, 42] width 14 height 14
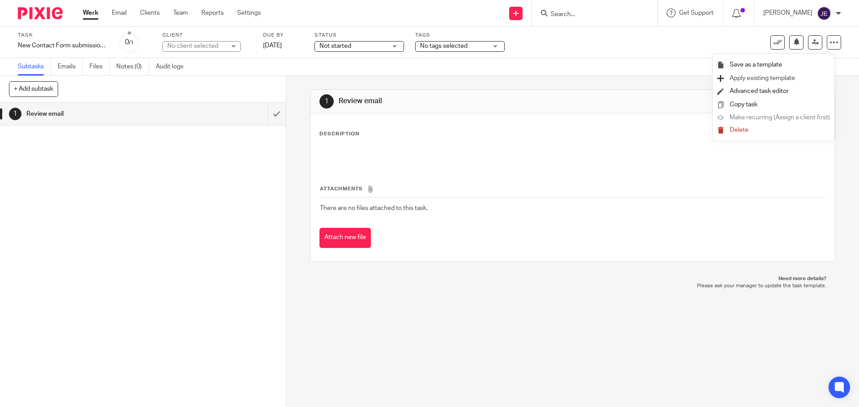
click at [762, 76] on span "Apply existing template" at bounding box center [761, 78] width 65 height 6
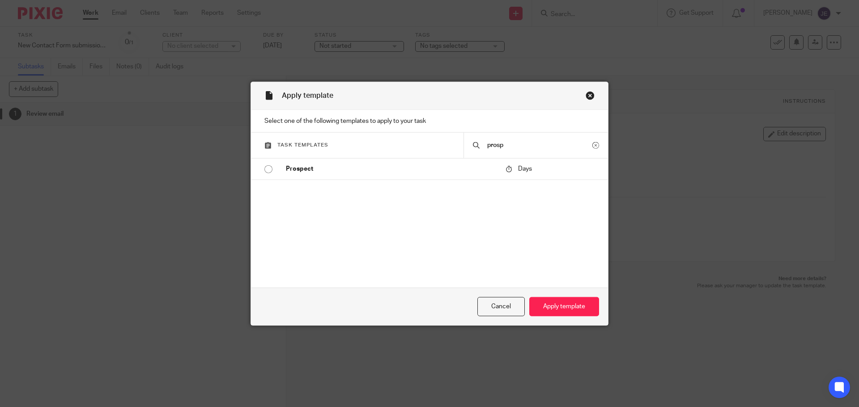
type input "prosp"
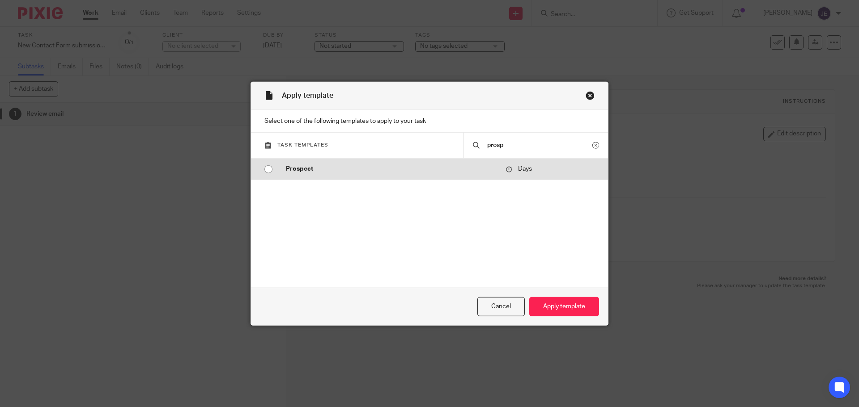
click at [409, 161] on td "Prospect" at bounding box center [389, 168] width 224 height 21
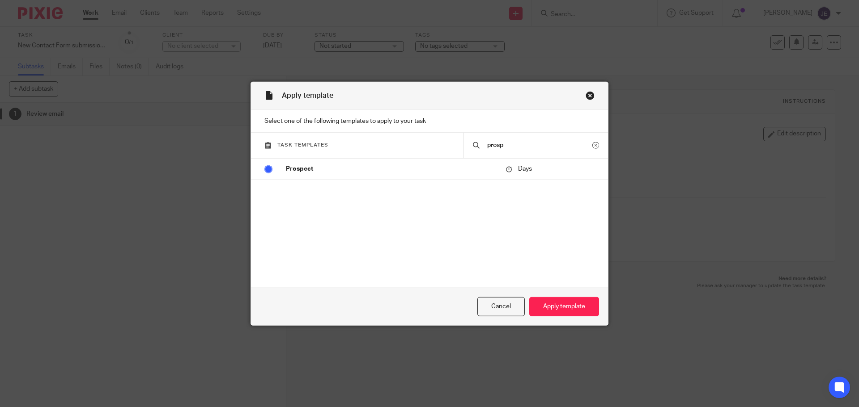
radio input "true"
click at [582, 309] on button "Apply template" at bounding box center [564, 306] width 70 height 19
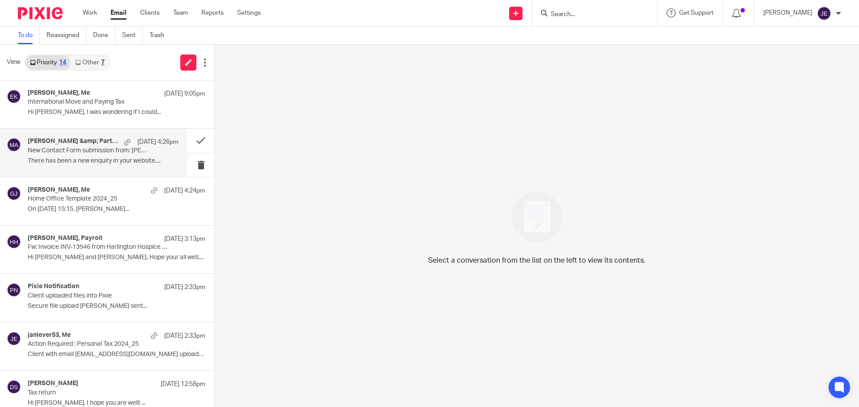
click at [111, 158] on p "There has been a new enquiry in your website...." at bounding box center [103, 161] width 151 height 8
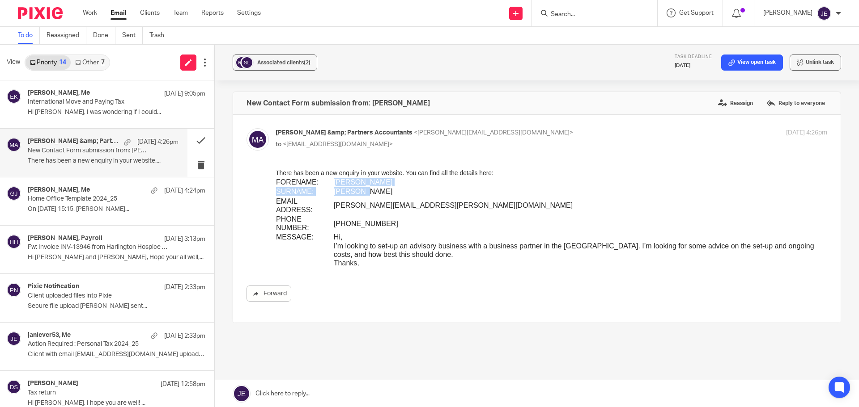
drag, startPoint x: 362, startPoint y: 192, endPoint x: 330, endPoint y: 183, distance: 33.0
click at [330, 183] on tbody "FORENAME: Shaun SURNAME: Johnston EMAIL ADDRESS: Johnston.shaun@gmail.com PHONE…" at bounding box center [550, 227] width 551 height 99
copy tbody "Shaun SURNAME: Johnston"
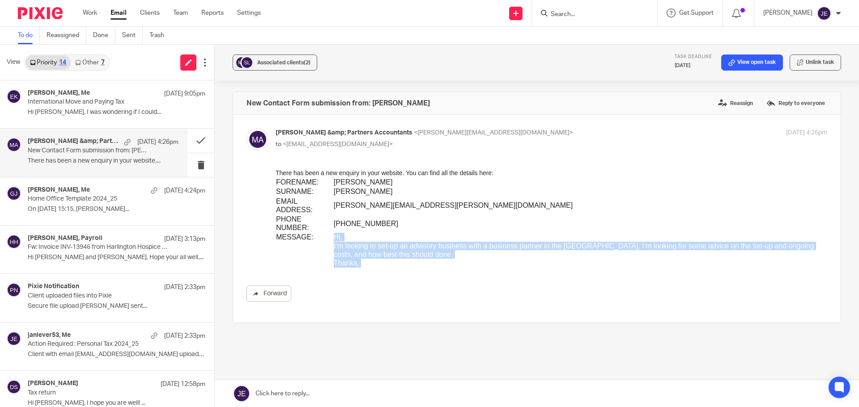
drag, startPoint x: 335, startPoint y: 259, endPoint x: 328, endPoint y: 230, distance: 30.3
click at [328, 233] on tr "MESSAGE: Hi, I’m looking to set-up an advisory business with a business partner…" at bounding box center [550, 255] width 551 height 44
copy tr "Hi, I’m looking to set-up an advisory business with a business partner in the U…"
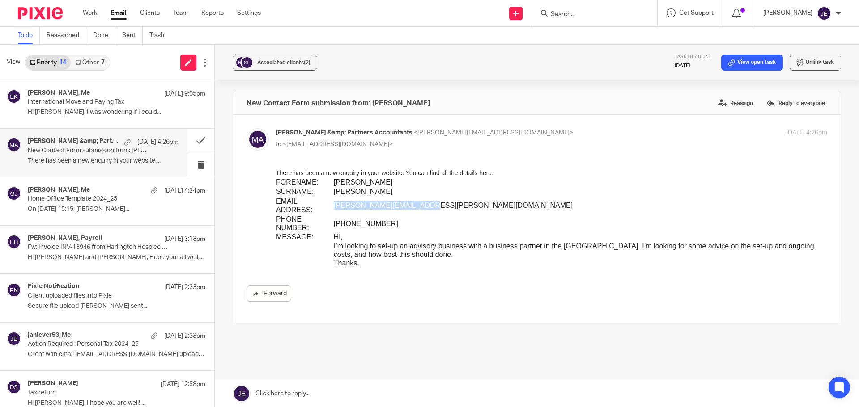
drag, startPoint x: 420, startPoint y: 205, endPoint x: 330, endPoint y: 203, distance: 89.9
click at [333, 203] on td "Johnston.shaun@gmail.com" at bounding box center [580, 206] width 494 height 18
copy td "Johnston.shaun@gmail.com"
click at [191, 142] on button at bounding box center [200, 141] width 27 height 24
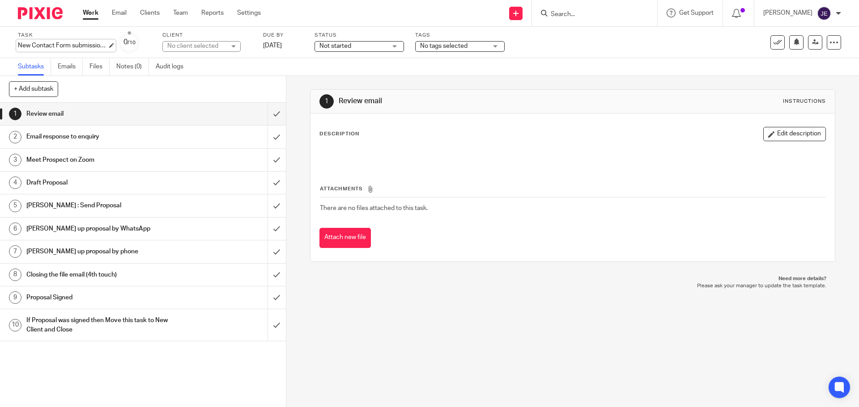
click at [79, 43] on div "New Contact Form submission from: [PERSON_NAME] Save New Contact Form submissio…" at bounding box center [62, 45] width 89 height 9
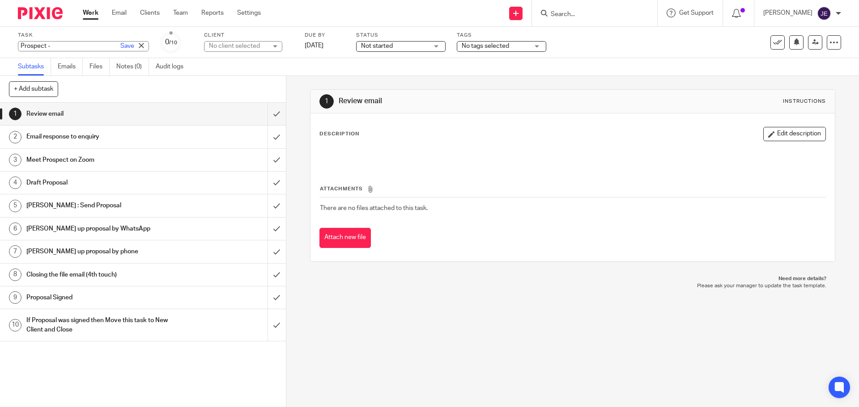
paste input "[PERSON_NAME] SURNAME: [PERSON_NAME]"
drag, startPoint x: 69, startPoint y: 45, endPoint x: 30, endPoint y: 44, distance: 39.4
click at [30, 44] on input "Prospect - [PERSON_NAME] SURNAME: [PERSON_NAME]" at bounding box center [83, 46] width 131 height 10
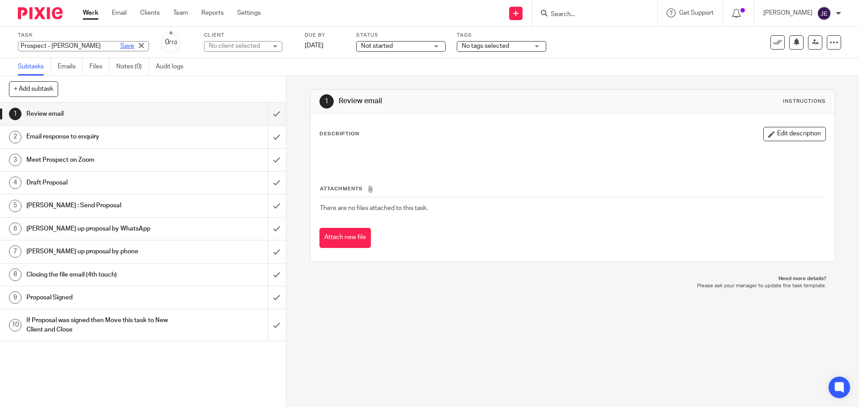
type input "Prospect - [PERSON_NAME]"
click at [120, 45] on link "Save" at bounding box center [127, 46] width 14 height 9
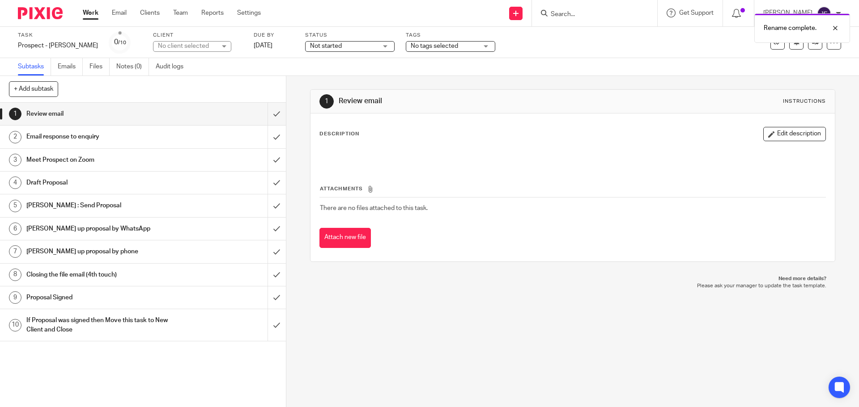
click at [168, 43] on div "No client selected" at bounding box center [187, 46] width 58 height 9
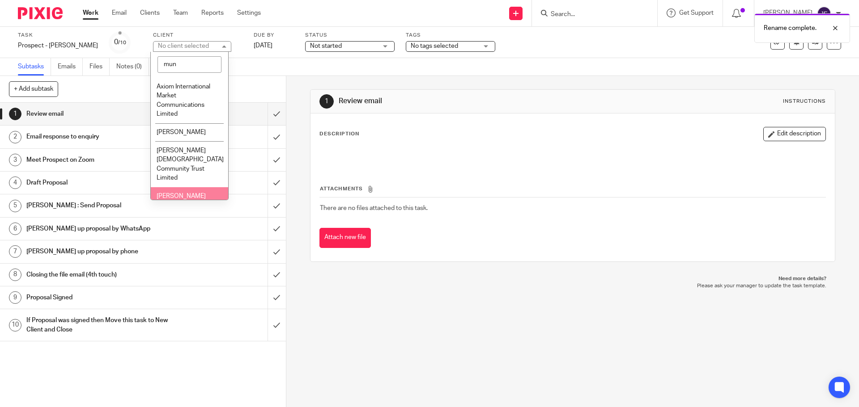
scroll to position [45, 0]
type input "mun"
click at [182, 194] on span "[PERSON_NAME] and Partners Ltd" at bounding box center [187, 202] width 61 height 16
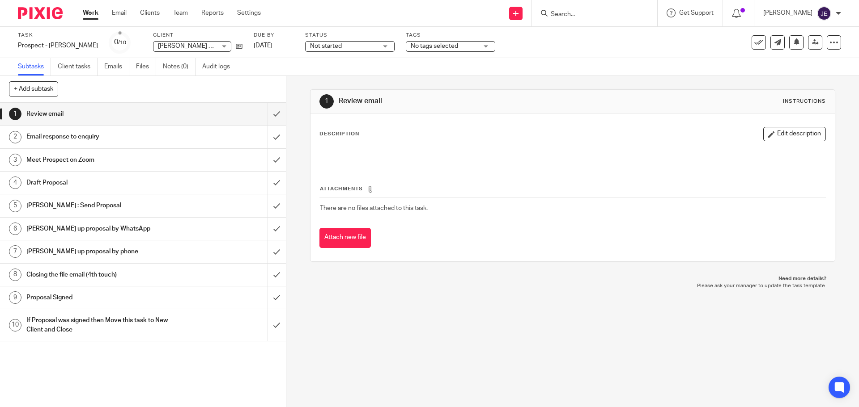
click at [336, 45] on span "Not started" at bounding box center [326, 46] width 32 height 6
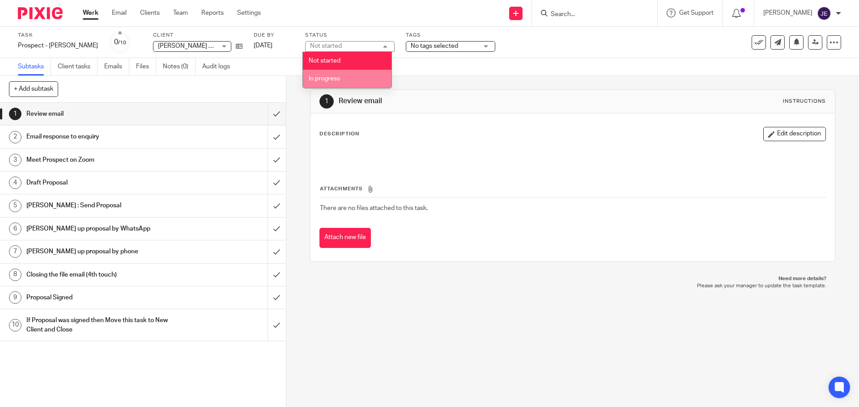
click at [343, 76] on li "In progress" at bounding box center [347, 79] width 89 height 18
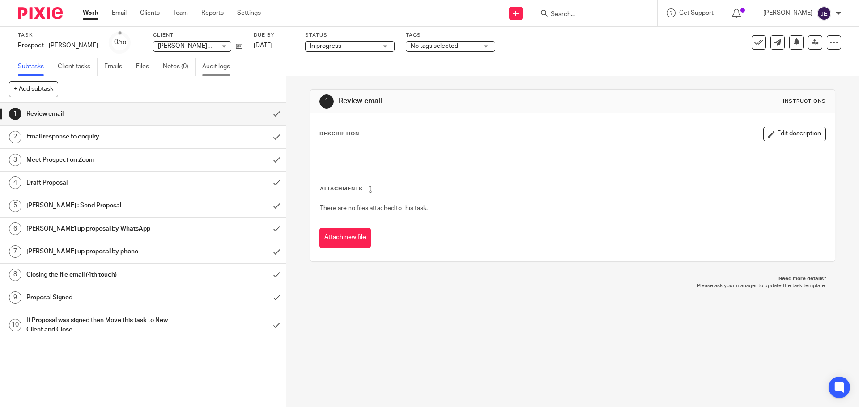
click at [237, 75] on link "Audit logs" at bounding box center [219, 66] width 34 height 17
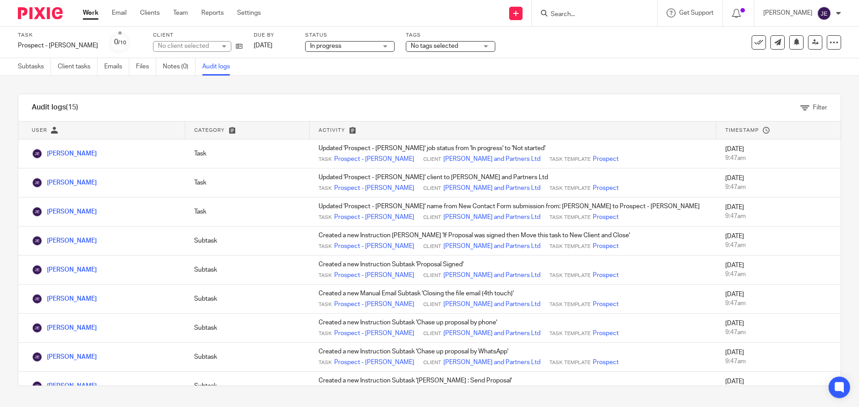
click at [22, 68] on link "Subtasks" at bounding box center [34, 66] width 33 height 17
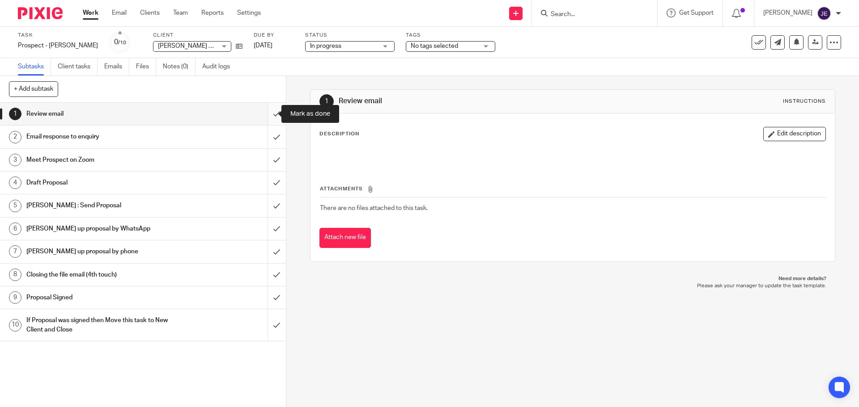
click at [270, 114] on input "submit" at bounding box center [143, 114] width 286 height 22
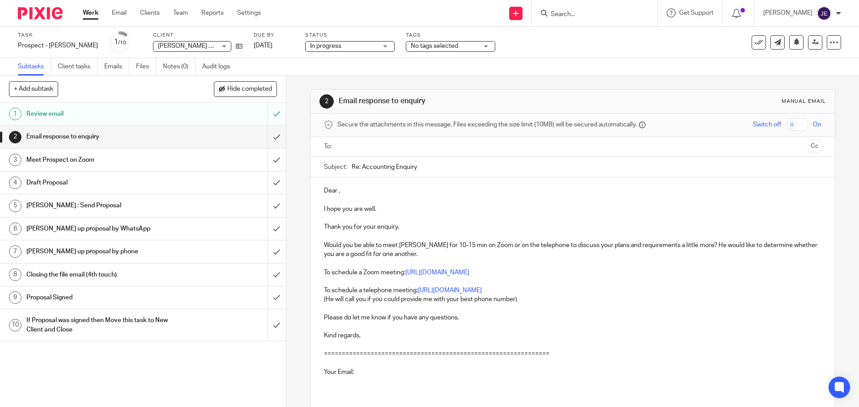
click at [327, 193] on p "Dear ," at bounding box center [572, 190] width 497 height 9
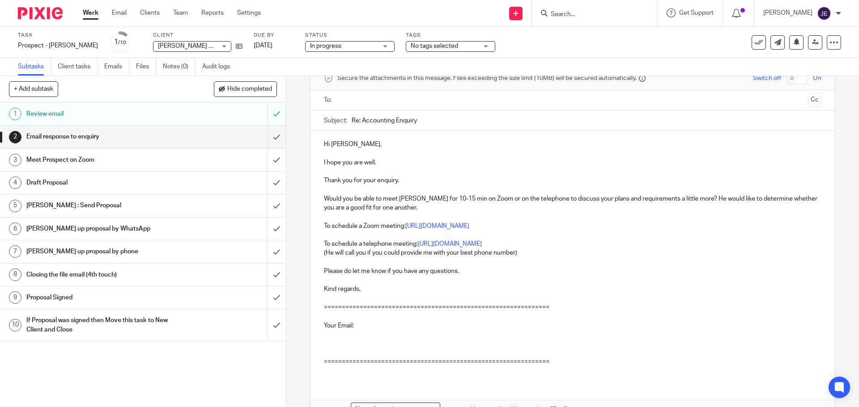
scroll to position [102, 0]
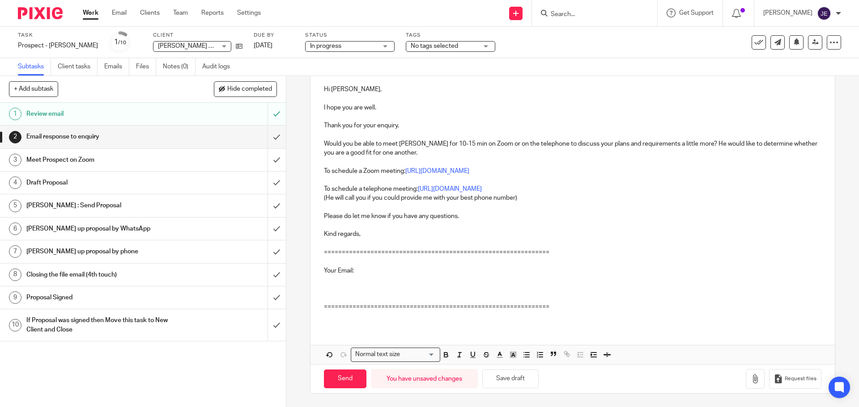
click at [324, 282] on p at bounding box center [572, 288] width 497 height 27
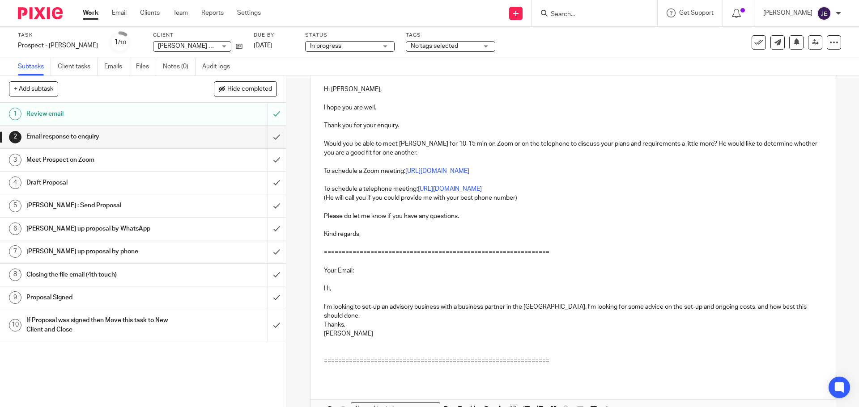
click at [336, 341] on p "Thanks, Shaun" at bounding box center [572, 339] width 497 height 36
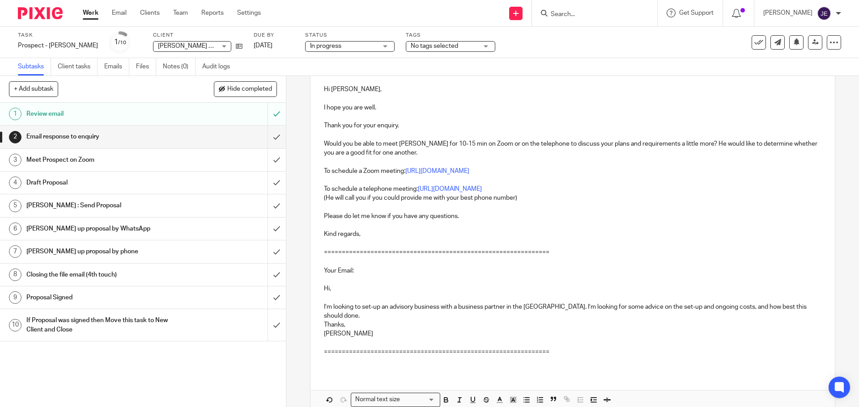
click at [327, 278] on p "Hi," at bounding box center [572, 284] width 497 height 18
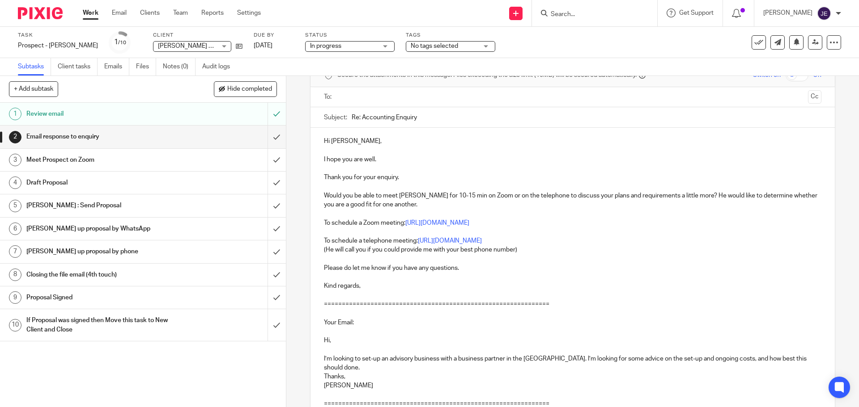
scroll to position [0, 0]
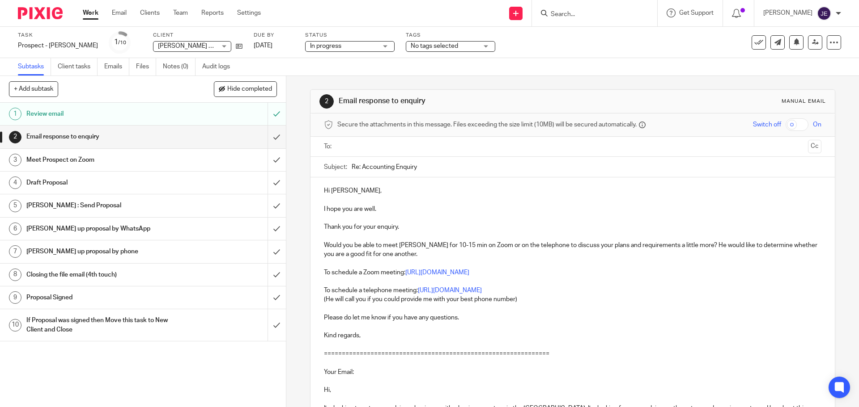
click at [354, 145] on input "text" at bounding box center [571, 147] width 463 height 10
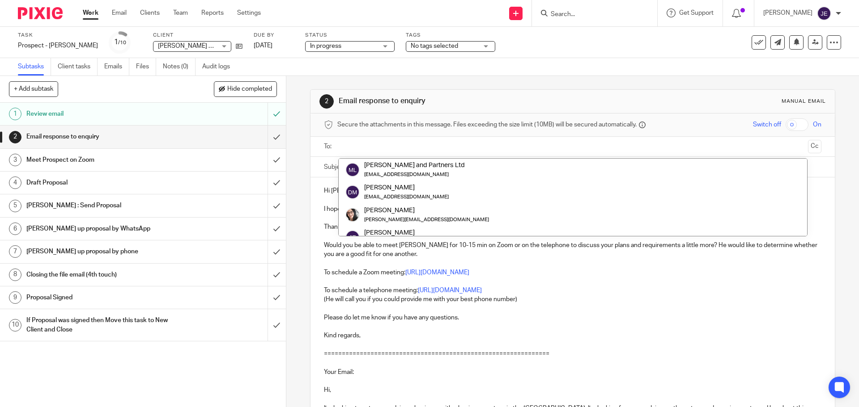
paste input "Johnston.shaun@gmail.com"
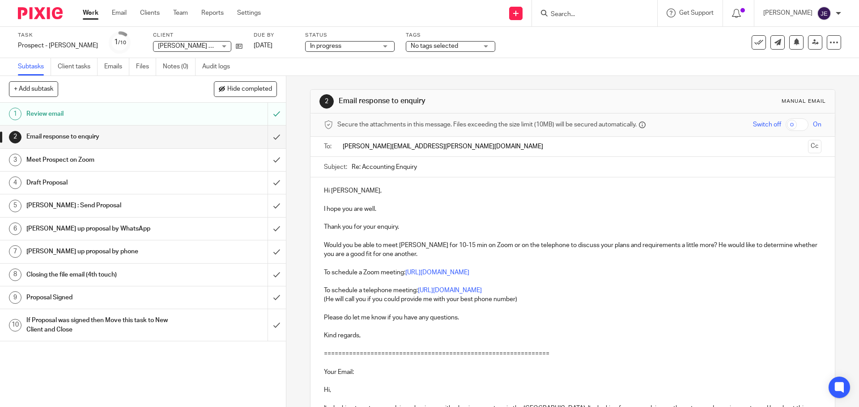
type input "Johnston.shaun@gmail.com"
click at [432, 195] on p "Hi Shaun," at bounding box center [572, 190] width 497 height 9
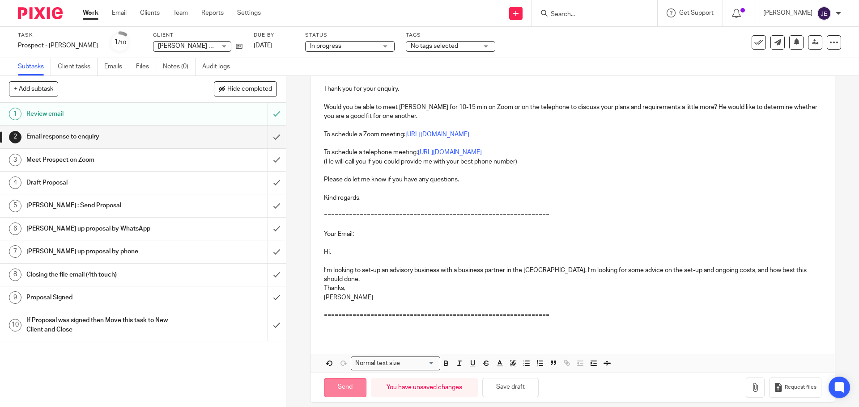
click at [345, 378] on input "Send" at bounding box center [345, 387] width 42 height 19
type input "Sent"
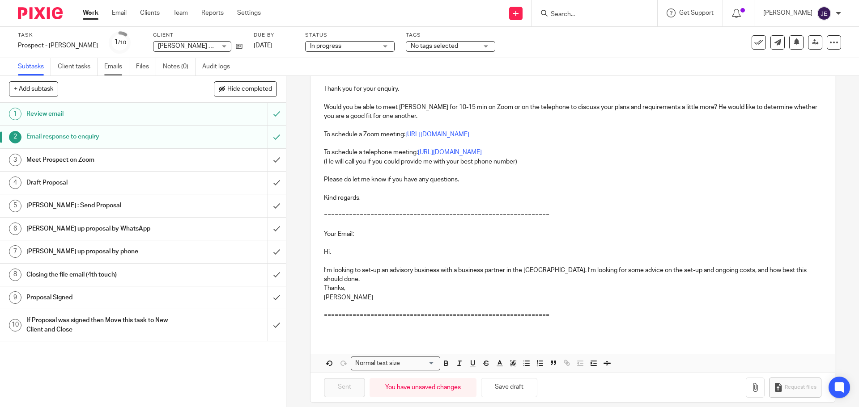
click at [118, 69] on link "Emails" at bounding box center [116, 66] width 25 height 17
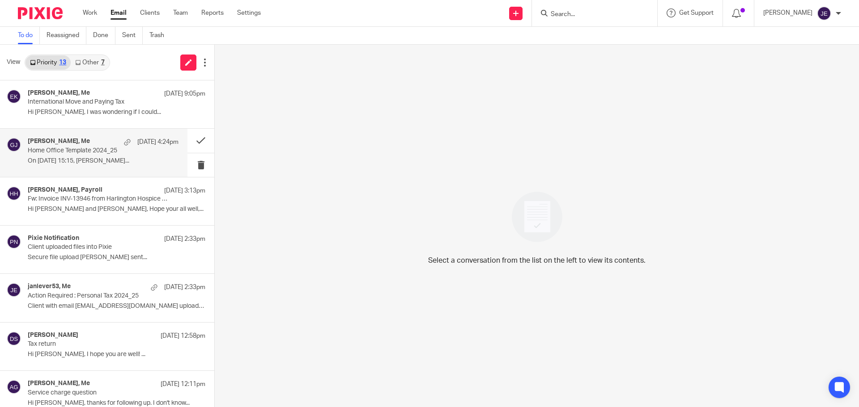
click at [102, 150] on p "Home Office Template 2024_25" at bounding box center [88, 151] width 121 height 8
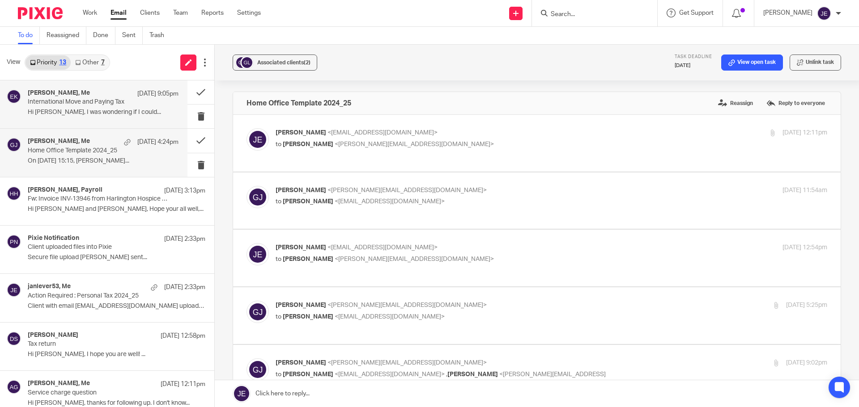
click at [87, 89] on div "Elin Kindstrand, Me 17 Sep 9:05pm International Move and Paying Tax Hi Jade, I …" at bounding box center [93, 104] width 187 height 48
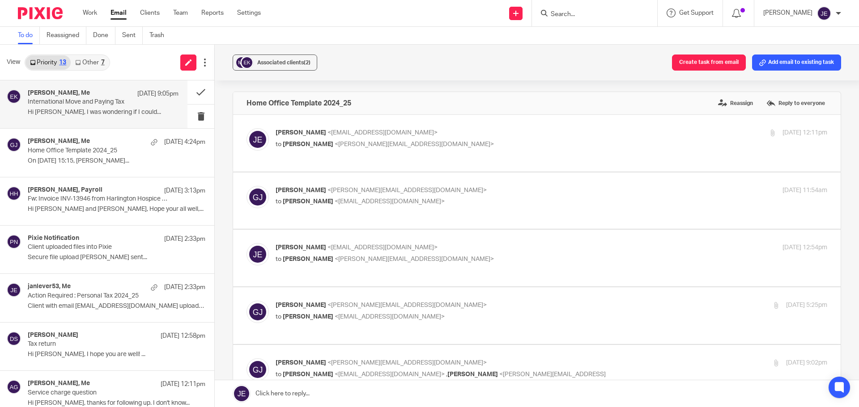
click at [89, 65] on link "Other 7" at bounding box center [90, 62] width 38 height 14
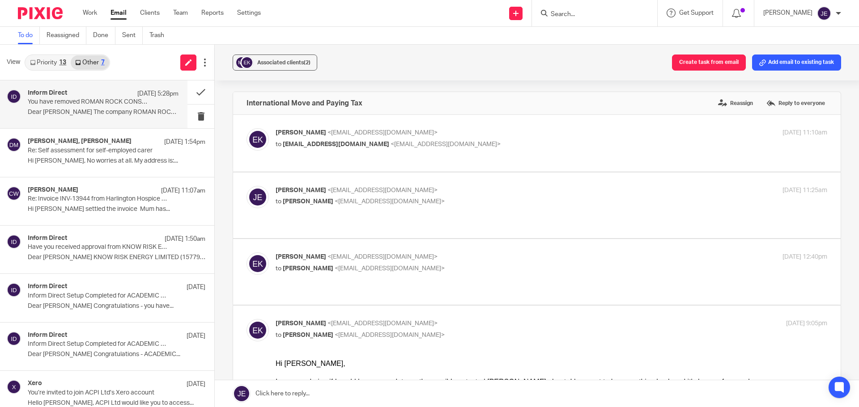
click at [92, 110] on p "Dear Jade The company ROMAN ROCK CONSULTING..." at bounding box center [103, 113] width 151 height 8
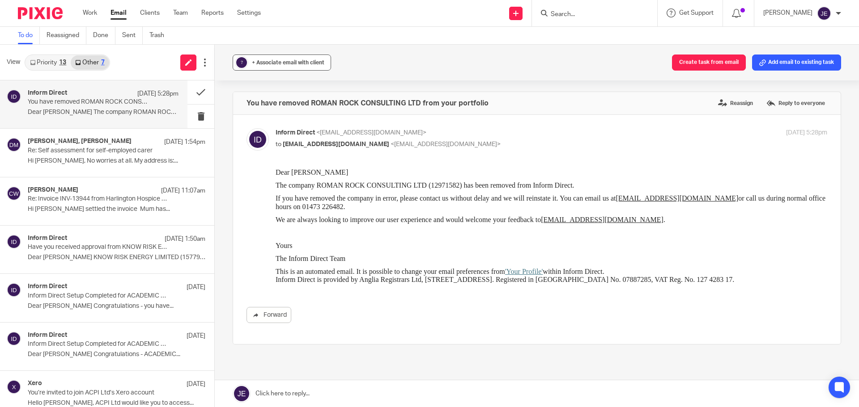
click at [288, 59] on div "+ Associate email with client" at bounding box center [288, 62] width 72 height 9
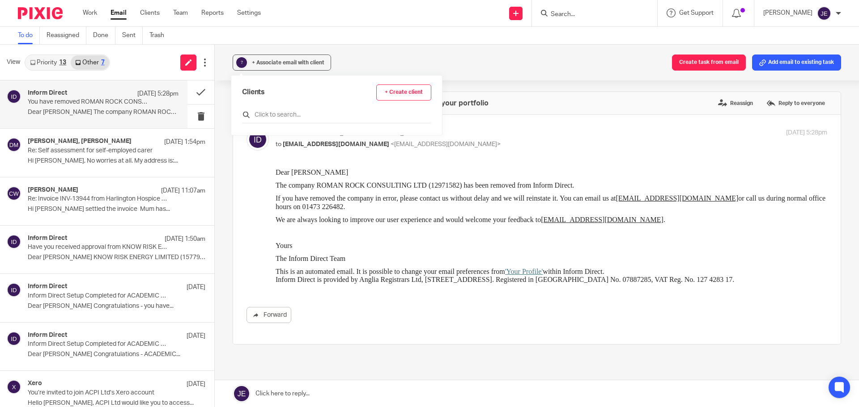
click at [286, 112] on input "text" at bounding box center [336, 114] width 189 height 9
type input "rom"
click at [247, 156] on input "checkbox" at bounding box center [245, 155] width 7 height 7
checkbox input "true"
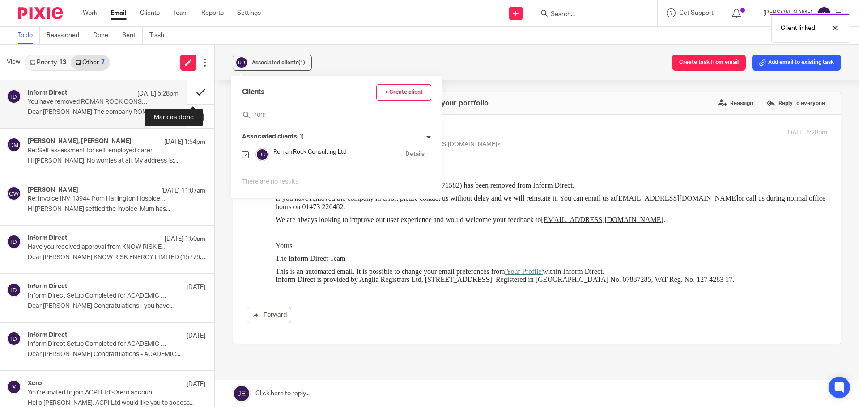
click at [196, 95] on button at bounding box center [200, 92] width 27 height 24
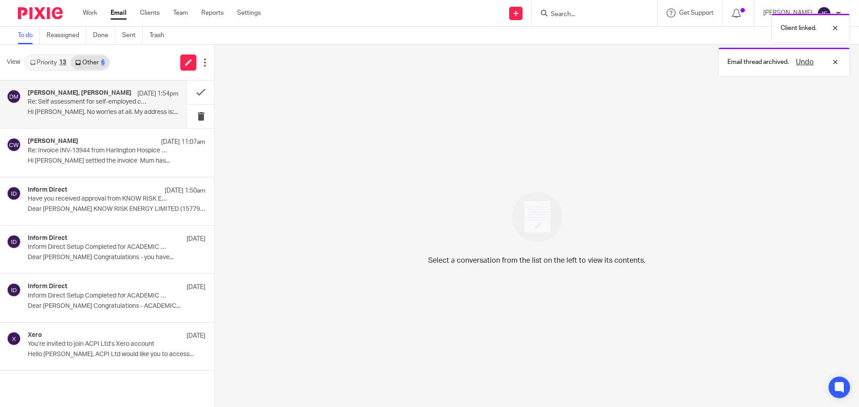
click at [93, 111] on p "Hi David, No worries at all. My address is:..." at bounding box center [103, 113] width 151 height 8
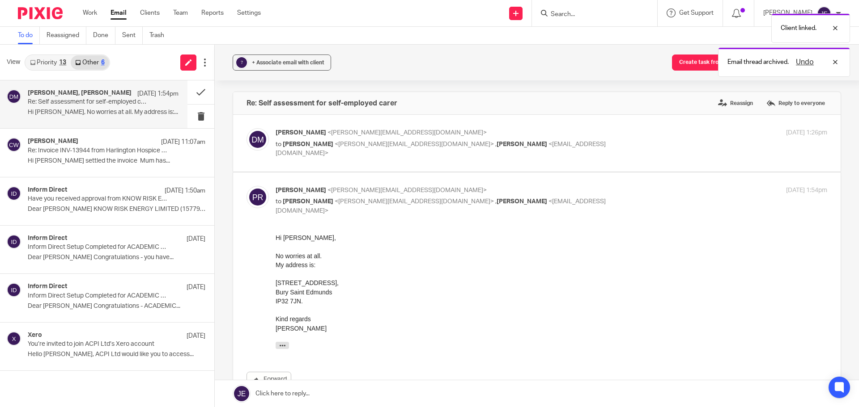
click at [593, 136] on p "David Munro <david@munroandpartners.com>" at bounding box center [459, 132] width 368 height 9
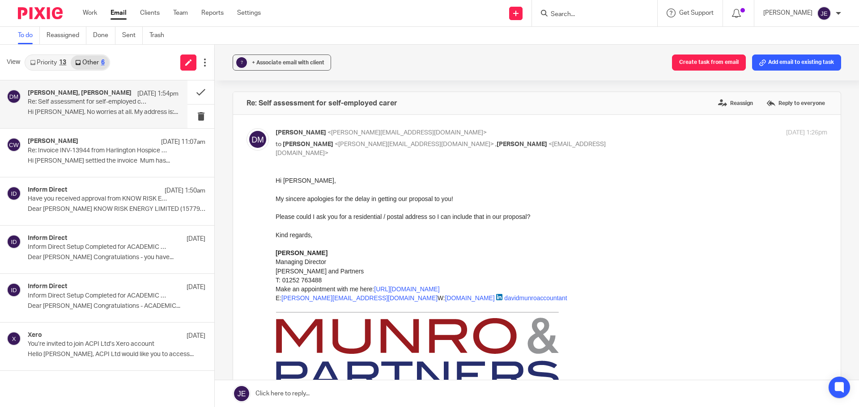
click at [591, 132] on p "David Munro <david@munroandpartners.com>" at bounding box center [459, 132] width 368 height 9
checkbox input "false"
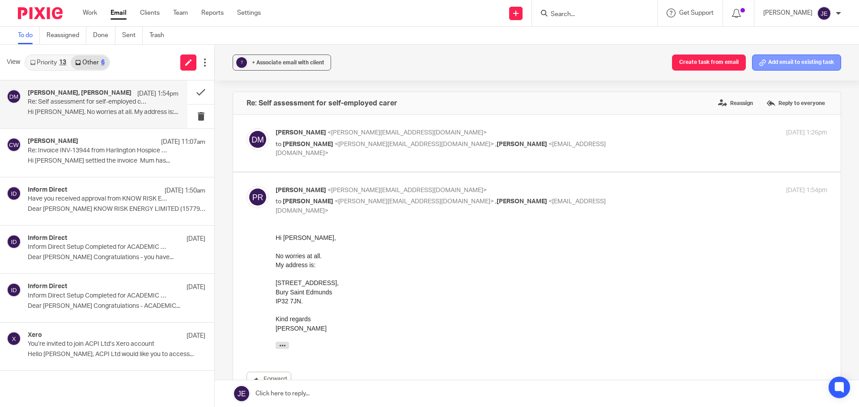
click at [780, 64] on button "Add email to existing task" at bounding box center [796, 63] width 89 height 16
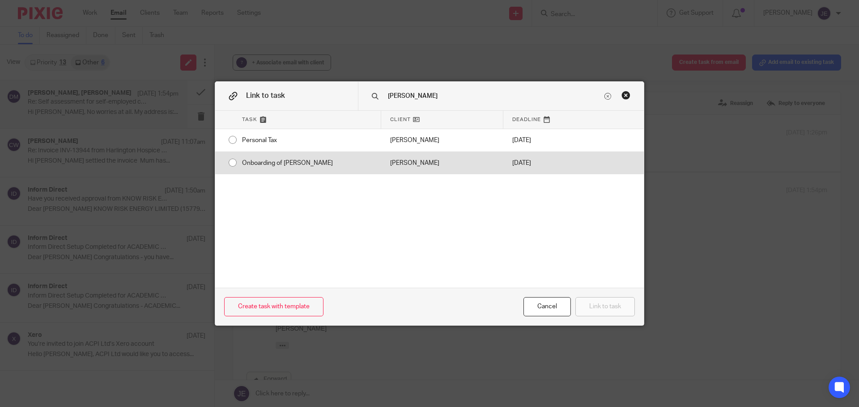
type input "paula"
click at [491, 164] on div "[PERSON_NAME]" at bounding box center [442, 163] width 122 height 22
radio input "true"
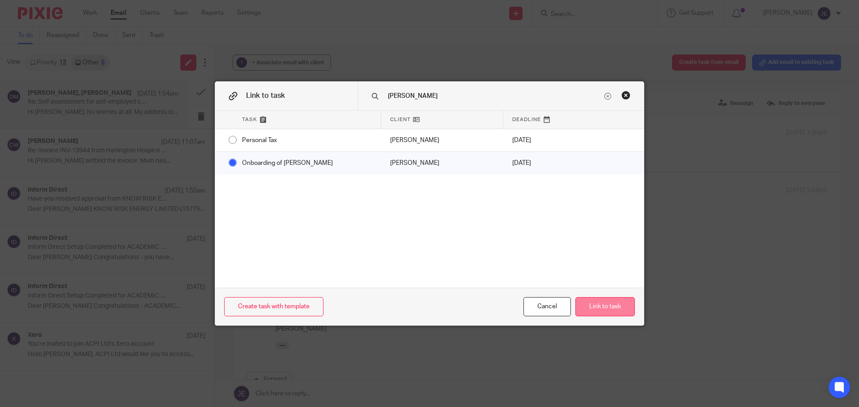
click at [607, 303] on button "Link to task" at bounding box center [604, 306] width 59 height 19
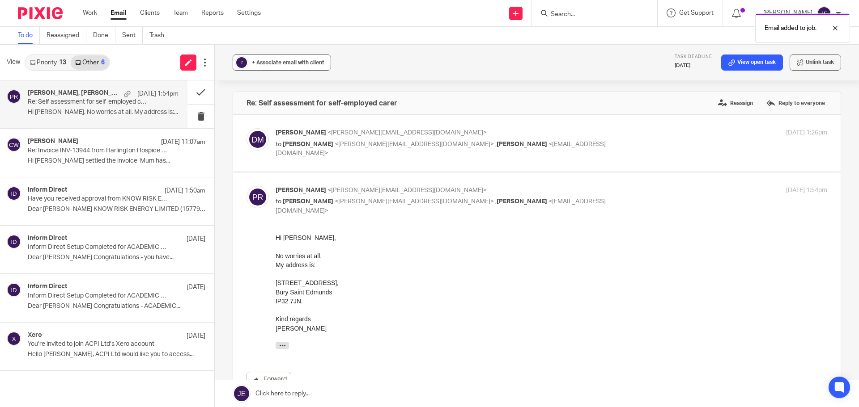
click at [255, 66] on div "+ Associate email with client" at bounding box center [288, 62] width 72 height 9
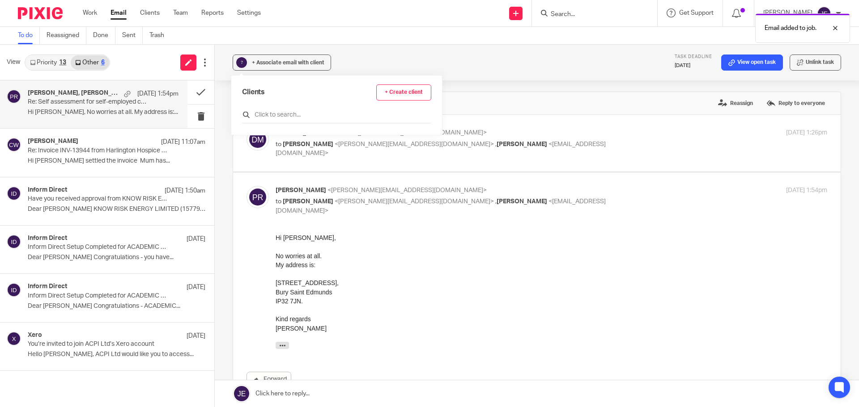
click at [270, 113] on input "text" at bounding box center [336, 114] width 189 height 9
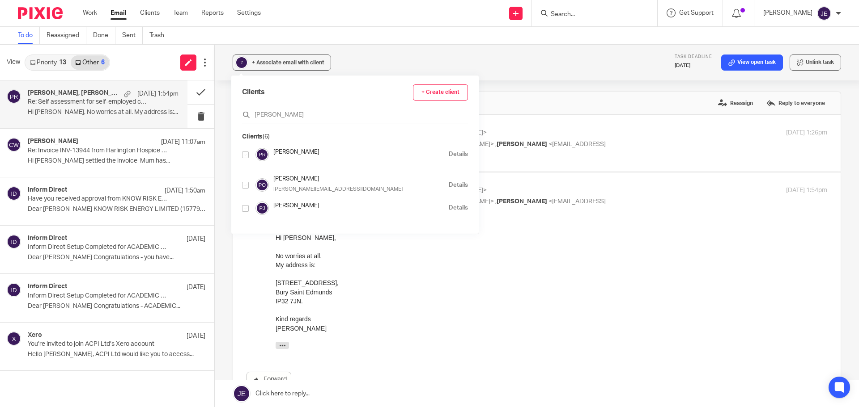
type input "paula"
click at [245, 157] on input "checkbox" at bounding box center [245, 155] width 7 height 7
checkbox input "true"
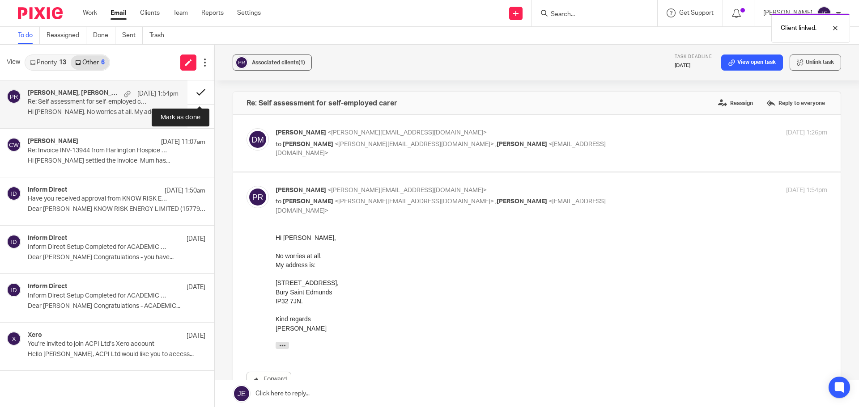
click at [202, 90] on button at bounding box center [200, 92] width 27 height 24
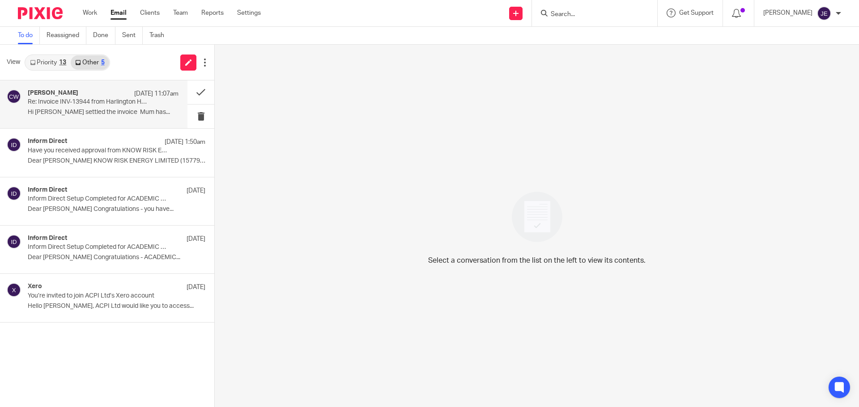
click at [110, 95] on div "Claire Watkins 17 Sep 11:07am" at bounding box center [103, 93] width 151 height 9
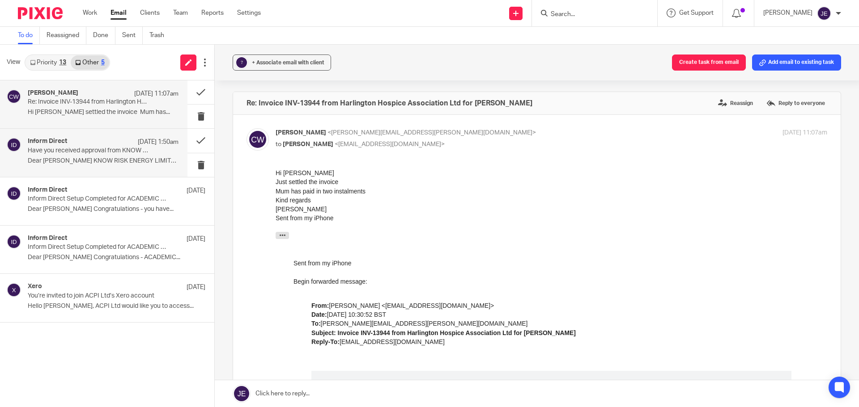
click at [73, 165] on div "Inform Direct 17 Sep 1:50am Have you received approval from KNOW RISK ENERGY LI…" at bounding box center [103, 153] width 151 height 30
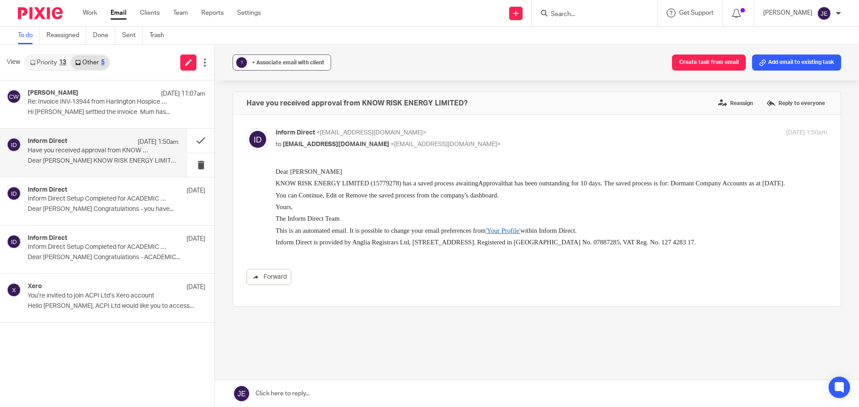
click at [298, 59] on div "+ Associate email with client" at bounding box center [288, 62] width 72 height 9
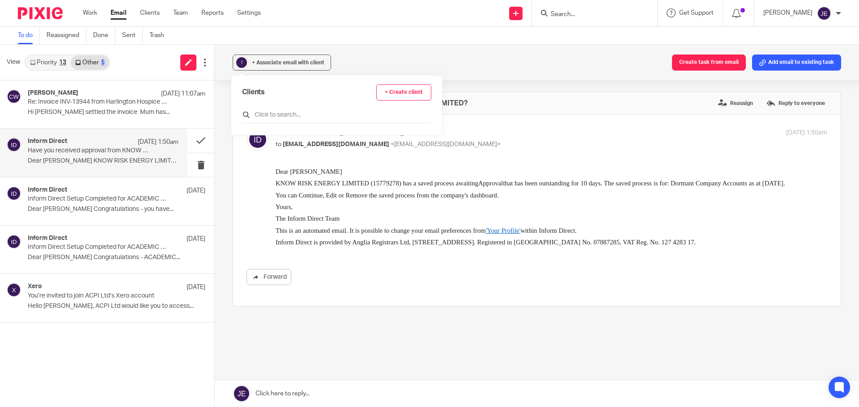
click at [292, 119] on input "text" at bounding box center [336, 114] width 189 height 9
type input "know"
click at [244, 157] on input "checkbox" at bounding box center [245, 155] width 7 height 7
checkbox input "true"
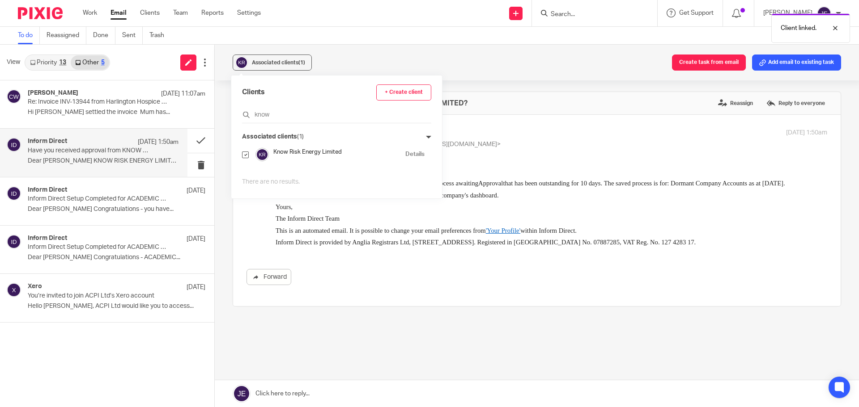
click at [222, 133] on div "Associated clients (1) Create task from email Add email to existing task Have y…" at bounding box center [537, 226] width 644 height 363
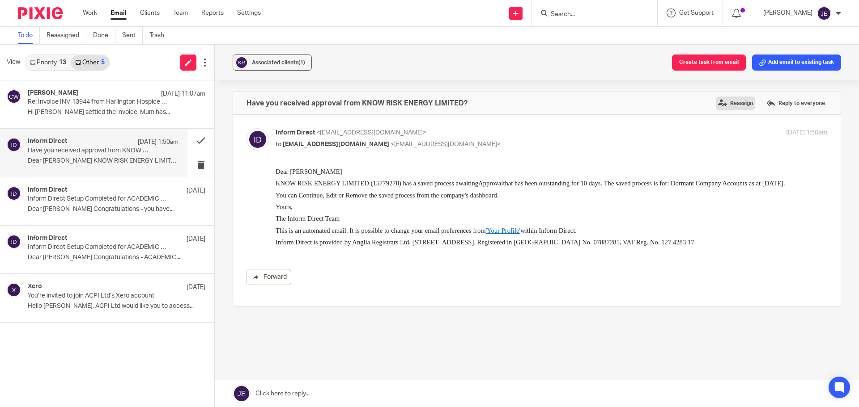
click at [735, 102] on label "Reassign" at bounding box center [735, 103] width 39 height 13
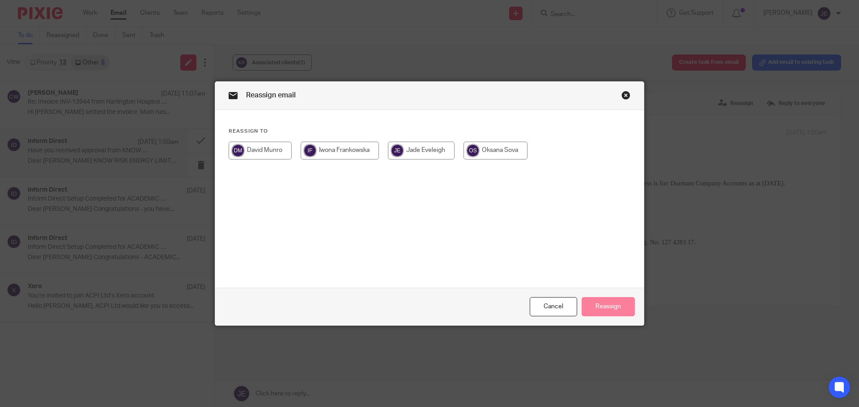
click at [254, 149] on input "radio" at bounding box center [260, 151] width 63 height 18
radio input "true"
click at [607, 309] on button "Reassign" at bounding box center [607, 306] width 53 height 19
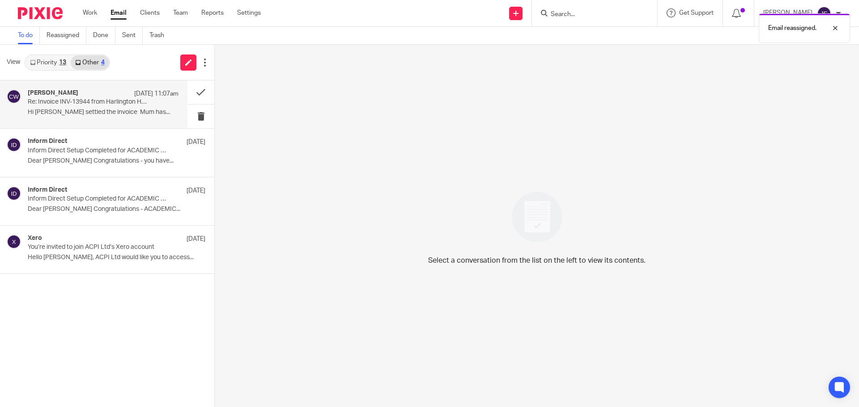
click at [70, 104] on p "Re: Invoice INV-13944 from Harlington Hospice Association Ltd for [PERSON_NAME]" at bounding box center [88, 102] width 121 height 8
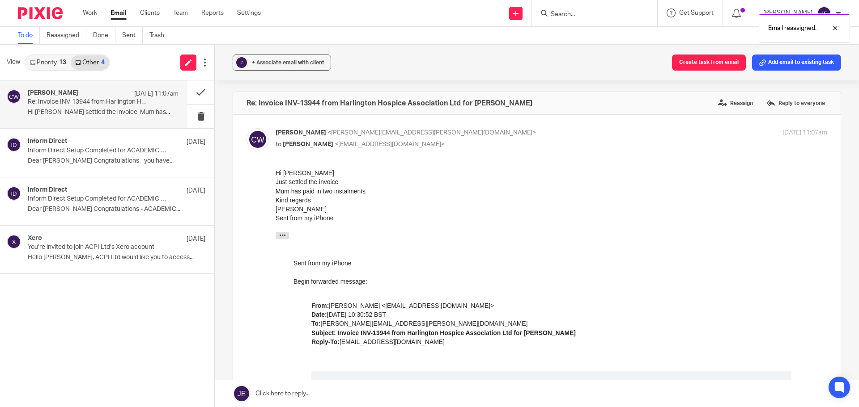
click at [274, 54] on div "? + Associate email with client Create task from email Add email to existing ta…" at bounding box center [537, 63] width 644 height 36
click at [276, 66] on div "+ Associate email with client" at bounding box center [288, 62] width 72 height 9
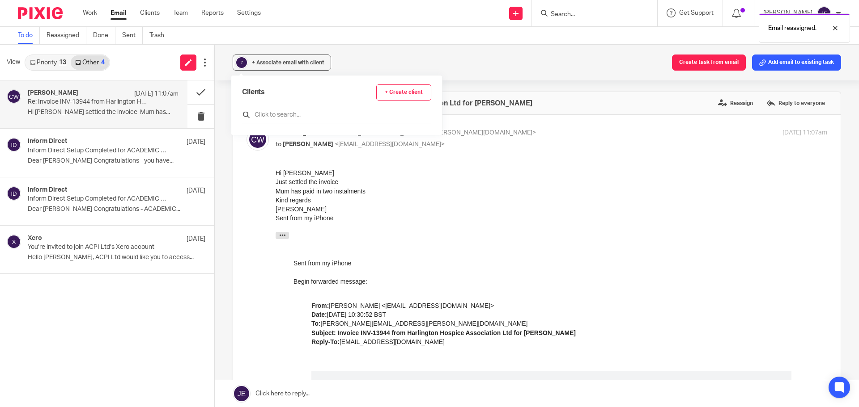
click at [276, 113] on input "text" at bounding box center [336, 114] width 189 height 9
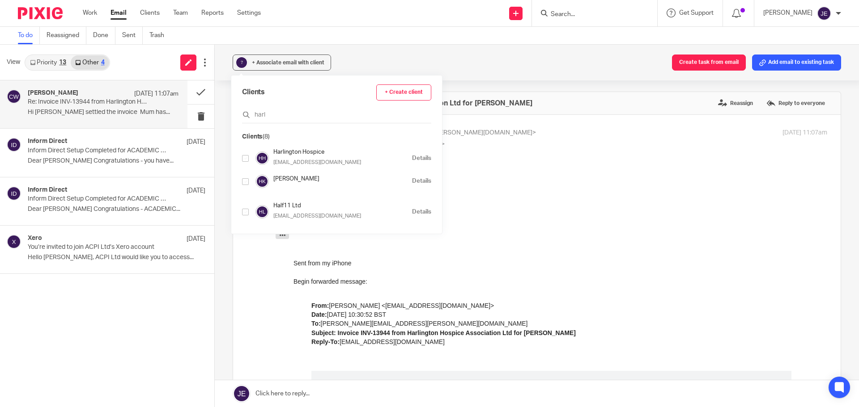
type input "harl"
click at [242, 161] on div "Clients + Create client harl Clients (8) Harlington Hospice vharrison@harlingto…" at bounding box center [336, 155] width 211 height 158
click at [246, 159] on input "checkbox" at bounding box center [245, 158] width 7 height 7
checkbox input "true"
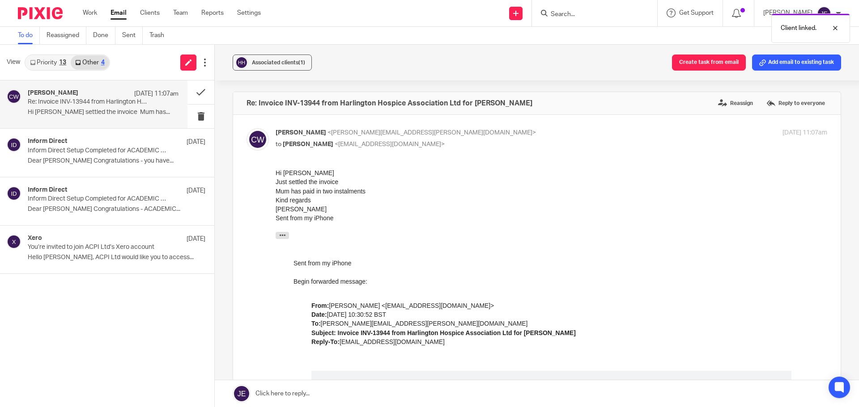
click at [224, 155] on div "Associated clients (1) Create task from email Add email to existing task Re: In…" at bounding box center [537, 226] width 644 height 363
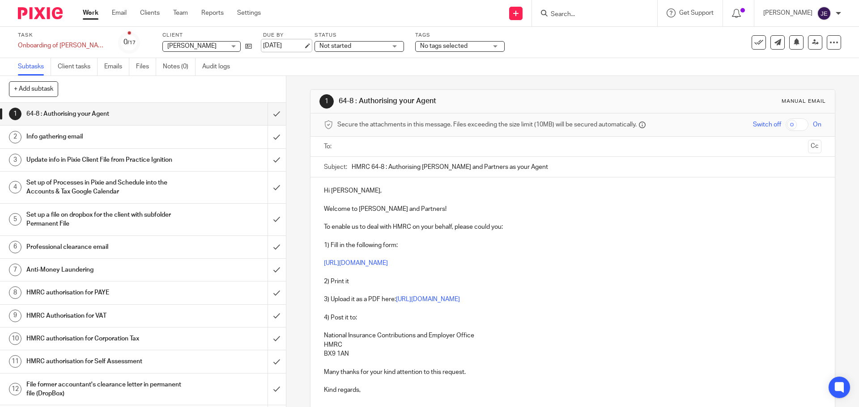
click at [290, 48] on link "[DATE]" at bounding box center [283, 45] width 40 height 9
drag, startPoint x: 326, startPoint y: 44, endPoint x: 330, endPoint y: 51, distance: 8.0
click at [326, 44] on span "Not started" at bounding box center [335, 46] width 32 height 6
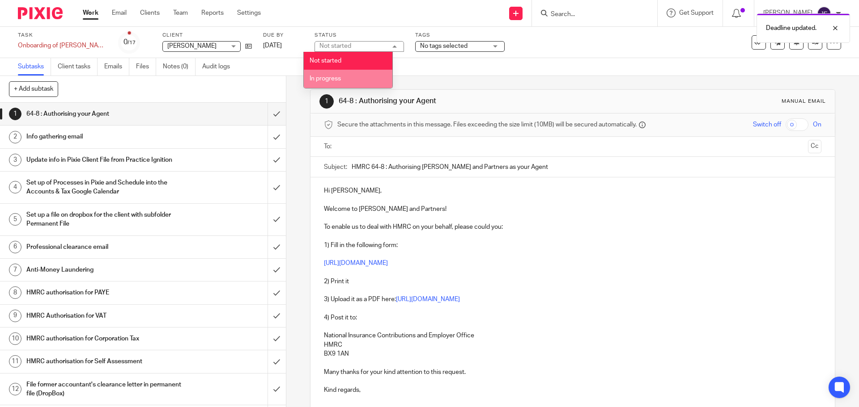
click at [333, 80] on span "In progress" at bounding box center [324, 79] width 31 height 6
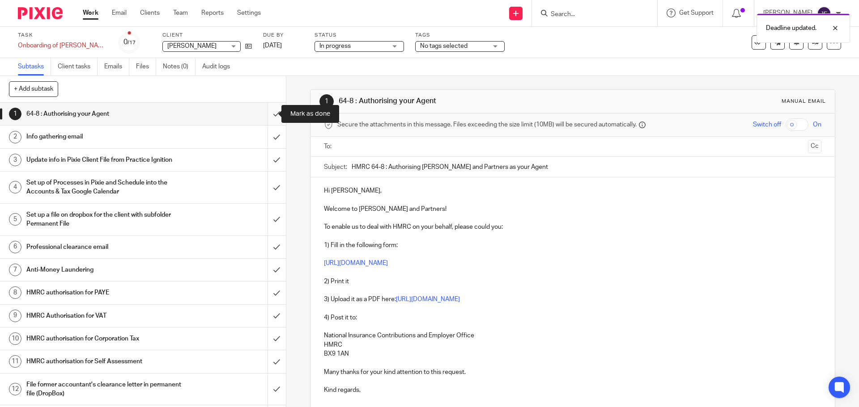
click at [271, 111] on input "submit" at bounding box center [143, 114] width 286 height 22
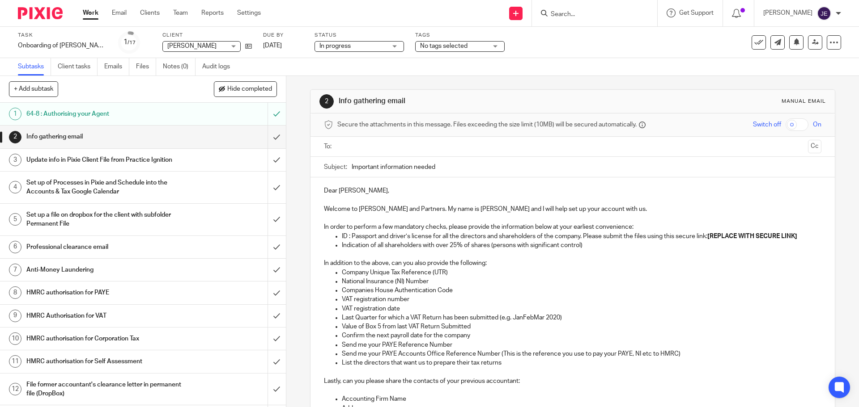
click at [324, 190] on p "Dear Paula," at bounding box center [572, 190] width 497 height 9
click at [463, 209] on p "Welcome to Munro and Partners. My name is Jemma and I will help set up your acc…" at bounding box center [572, 204] width 497 height 18
drag, startPoint x: 432, startPoint y: 238, endPoint x: 579, endPoint y: 237, distance: 146.7
click at [579, 237] on p "ID : Passport and driver’s license for all the directors and shareholders of th…" at bounding box center [581, 236] width 479 height 9
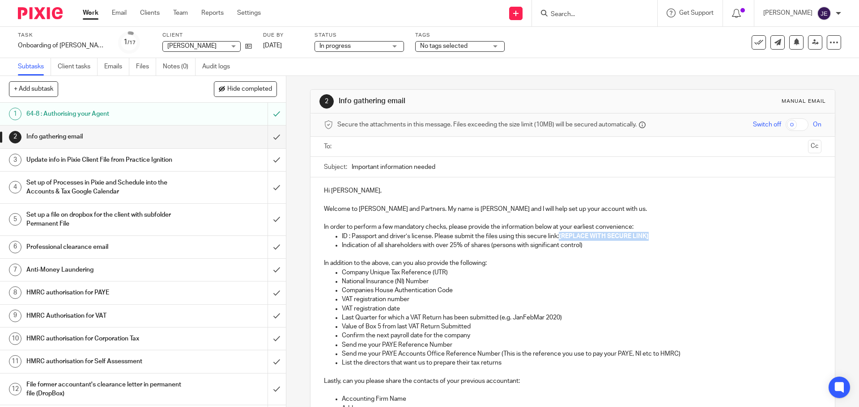
drag, startPoint x: 559, startPoint y: 238, endPoint x: 651, endPoint y: 238, distance: 92.1
click at [651, 238] on p "ID : Passport and driver’s license. Please submit the files using this secure l…" at bounding box center [581, 236] width 479 height 9
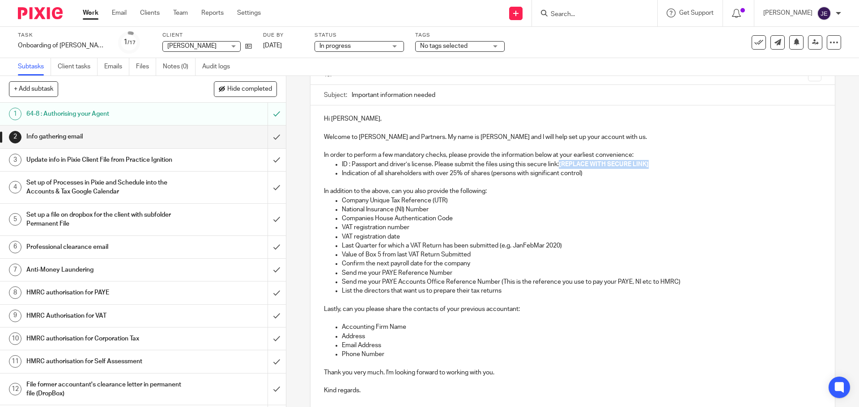
scroll to position [147, 0]
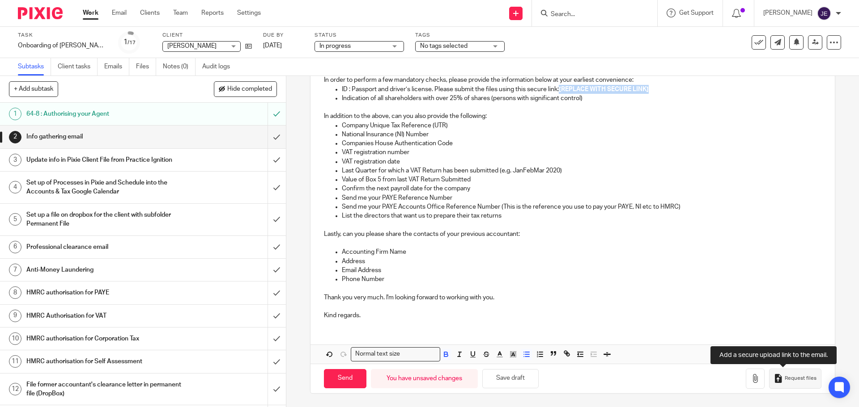
click at [796, 378] on span "Request files" at bounding box center [800, 378] width 32 height 7
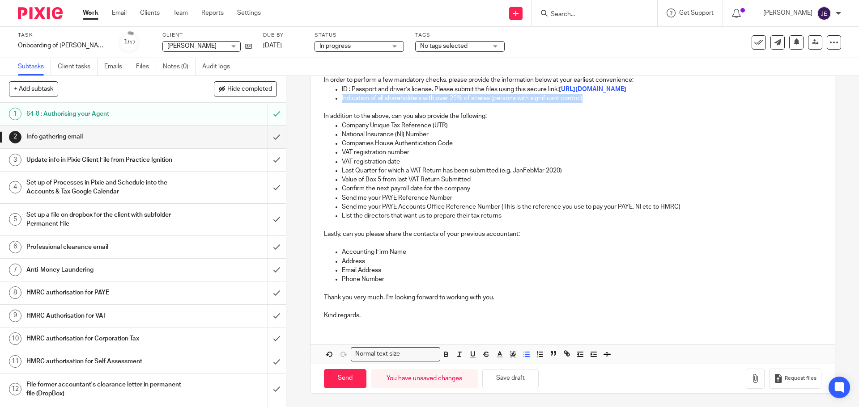
drag, startPoint x: 594, startPoint y: 100, endPoint x: 327, endPoint y: 102, distance: 267.4
click at [327, 102] on ul "ID : Passport and driver’s license. Please submit the files using this secure l…" at bounding box center [572, 94] width 497 height 18
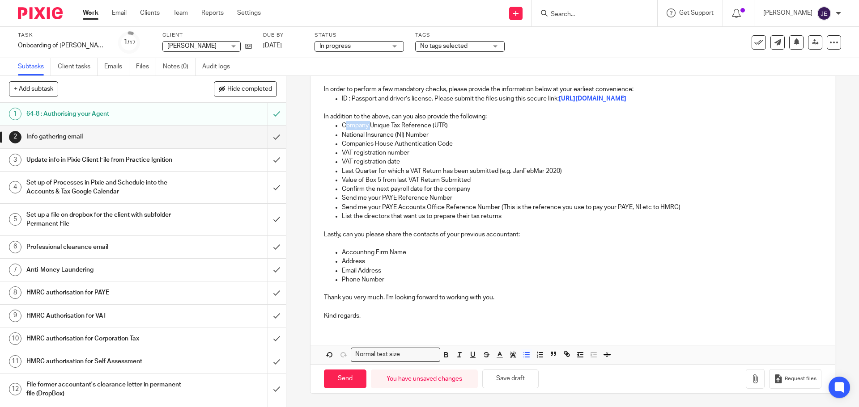
drag, startPoint x: 367, startPoint y: 127, endPoint x: 342, endPoint y: 126, distance: 25.0
click at [342, 126] on p "Company Unique Tax Reference (UTR)" at bounding box center [581, 125] width 479 height 9
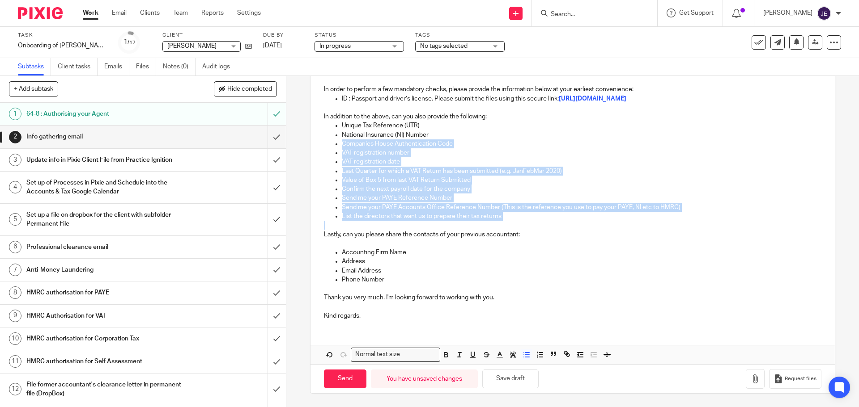
drag, startPoint x: 340, startPoint y: 145, endPoint x: 419, endPoint y: 223, distance: 110.7
click at [419, 223] on div "Hi Paula, Welcome to Munro and Partners. My name is Jade and I will help set up…" at bounding box center [572, 184] width 524 height 288
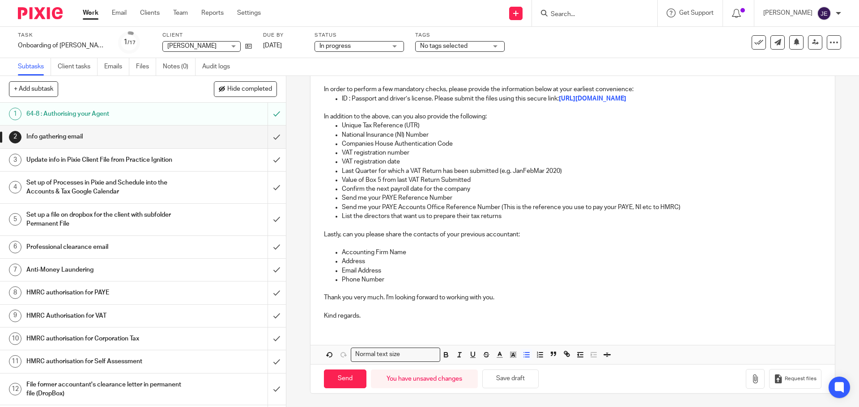
scroll to position [56, 0]
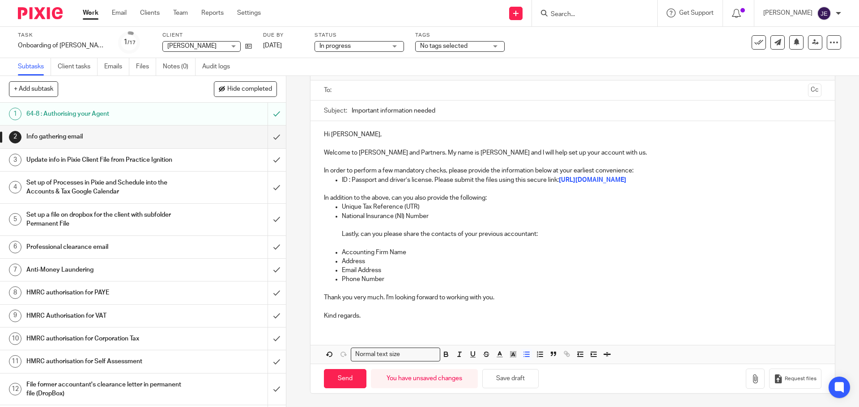
click at [335, 235] on ul "Unique Tax Reference (UTR) National Insurance (NI) Number Lastly, can you pleas…" at bounding box center [572, 221] width 497 height 36
click at [522, 356] on icon "button" at bounding box center [526, 355] width 8 height 8
click at [310, 215] on div "Hi Paula, Welcome to Munro and Partners. My name is Jade and I will help set up…" at bounding box center [572, 224] width 524 height 206
click at [525, 355] on line "button" at bounding box center [527, 355] width 4 height 0
click at [340, 332] on div "Hi Paula, Welcome to Munro and Partners. My name is Jade and I will help set up…" at bounding box center [572, 242] width 524 height 243
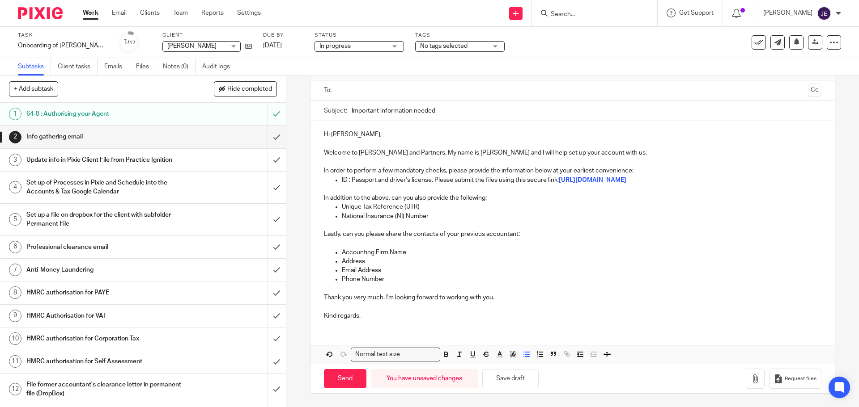
click at [320, 326] on div "Hi Paula, Welcome to Munro and Partners. My name is Jade and I will help set up…" at bounding box center [572, 224] width 524 height 206
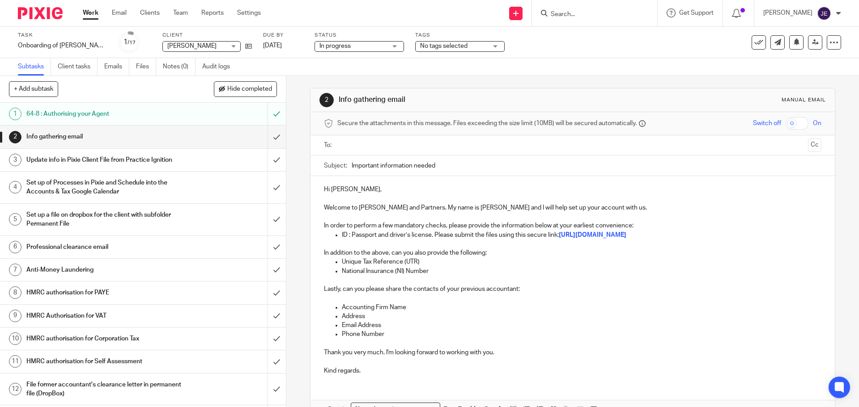
scroll to position [0, 0]
click at [383, 151] on input "text" at bounding box center [571, 147] width 463 height 10
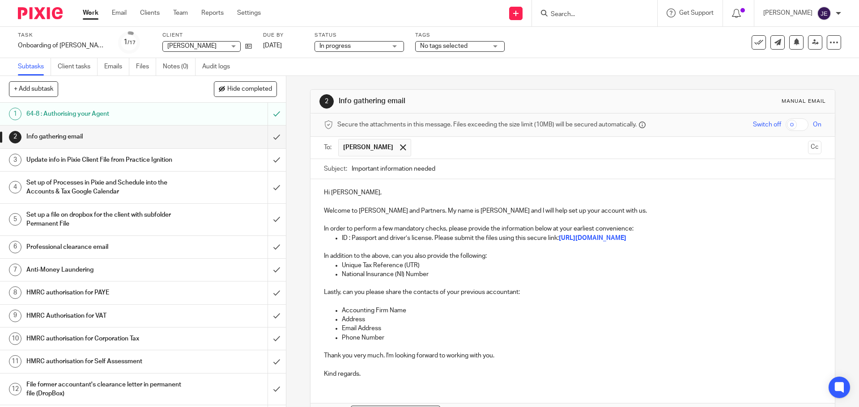
scroll to position [58, 0]
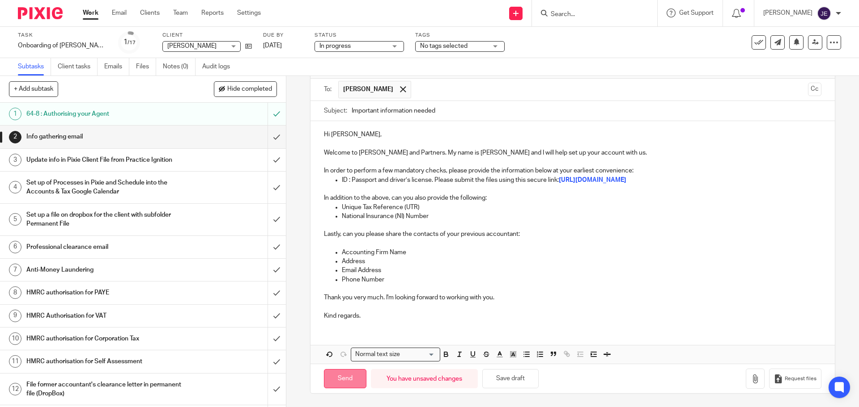
click at [342, 378] on input "Send" at bounding box center [345, 378] width 42 height 19
type input "Sent"
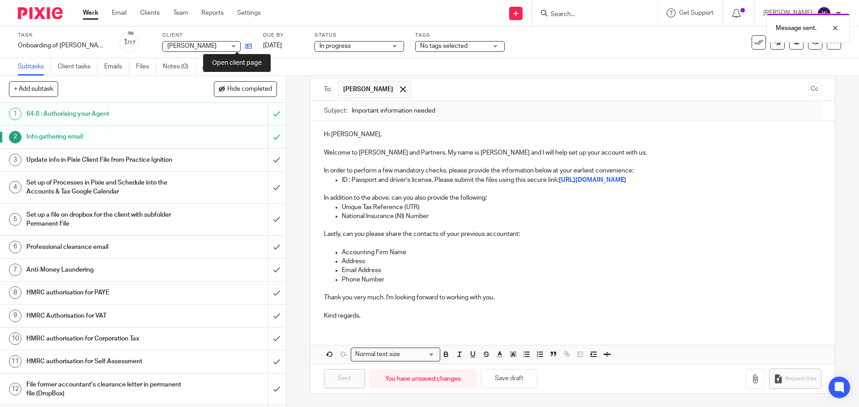
click at [245, 47] on icon at bounding box center [248, 46] width 7 height 7
click at [297, 45] on link "18 Sep 2025" at bounding box center [283, 45] width 40 height 9
click at [287, 48] on link "20 Sep 2025" at bounding box center [283, 45] width 40 height 9
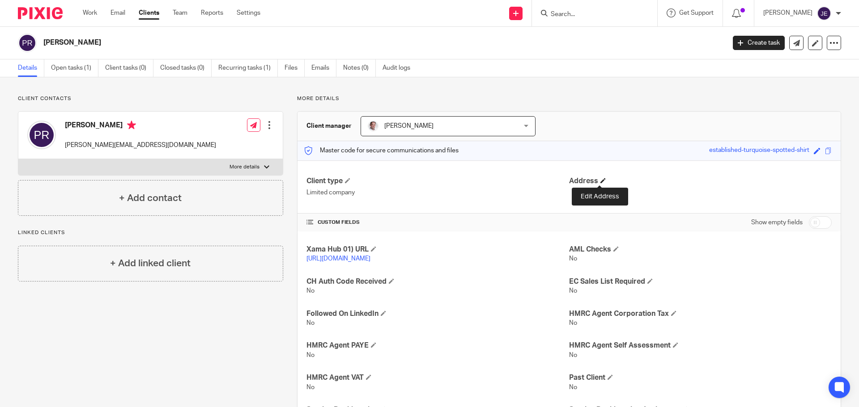
click at [601, 182] on span at bounding box center [602, 180] width 5 height 5
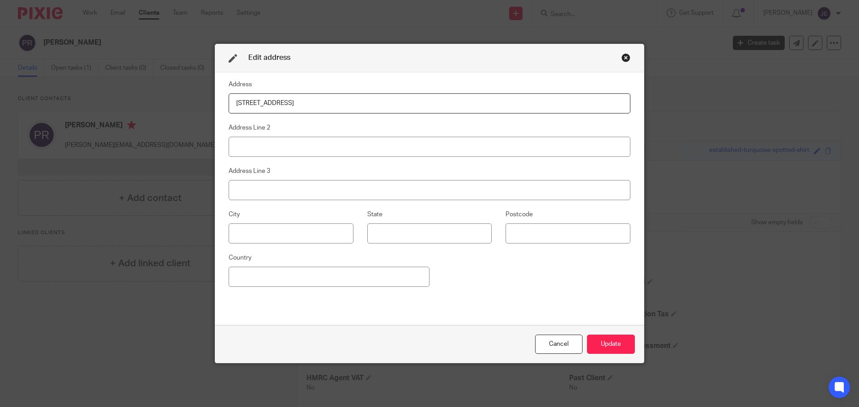
drag, startPoint x: 369, startPoint y: 105, endPoint x: 398, endPoint y: 105, distance: 29.1
click at [398, 105] on input "[STREET_ADDRESS]" at bounding box center [430, 103] width 402 height 20
type input "[STREET_ADDRESS]"
click at [510, 227] on input at bounding box center [567, 234] width 125 height 20
paste input "IP32 7JN"
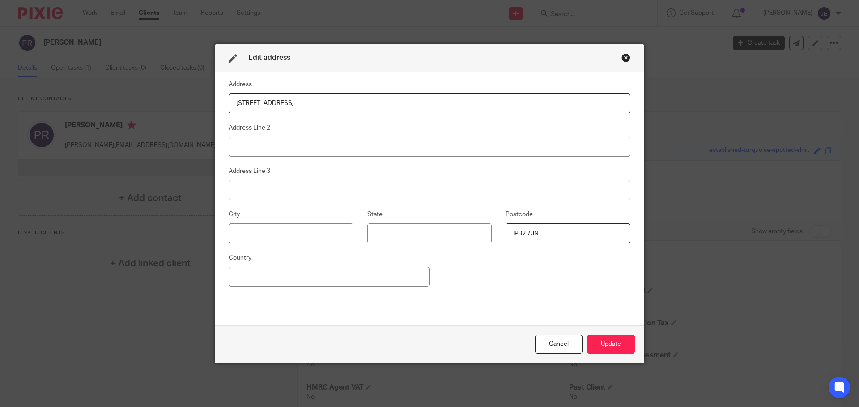
click at [513, 237] on input "IP32 7JN" at bounding box center [567, 234] width 125 height 20
type input "IP32 7JN"
drag, startPoint x: 381, startPoint y: 101, endPoint x: 366, endPoint y: 102, distance: 14.8
click at [366, 102] on input "[STREET_ADDRESS]" at bounding box center [430, 103] width 402 height 20
drag, startPoint x: 369, startPoint y: 103, endPoint x: 311, endPoint y: 103, distance: 57.2
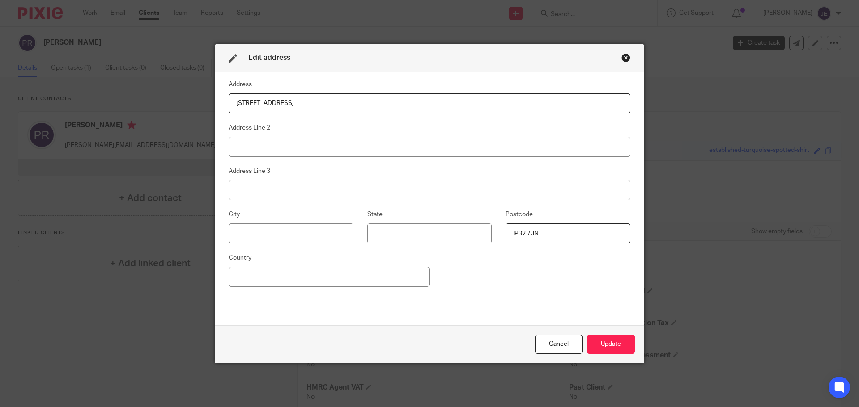
click at [311, 103] on input "[STREET_ADDRESS]" at bounding box center [430, 103] width 402 height 20
type input "[STREET_ADDRESS]"
click at [261, 234] on input at bounding box center [291, 234] width 125 height 20
paste input "Bury Saint Edmunds"
type input "Bury Saint Edmunds"
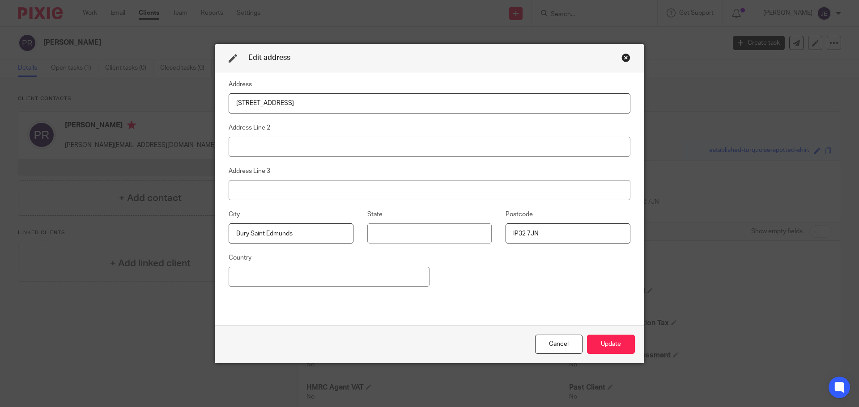
drag, startPoint x: 313, startPoint y: 101, endPoint x: 391, endPoint y: 103, distance: 78.3
click at [391, 103] on input "[STREET_ADDRESS]" at bounding box center [430, 103] width 402 height 20
type input "[STREET_ADDRESS]"
click at [611, 343] on button "Update" at bounding box center [611, 344] width 48 height 19
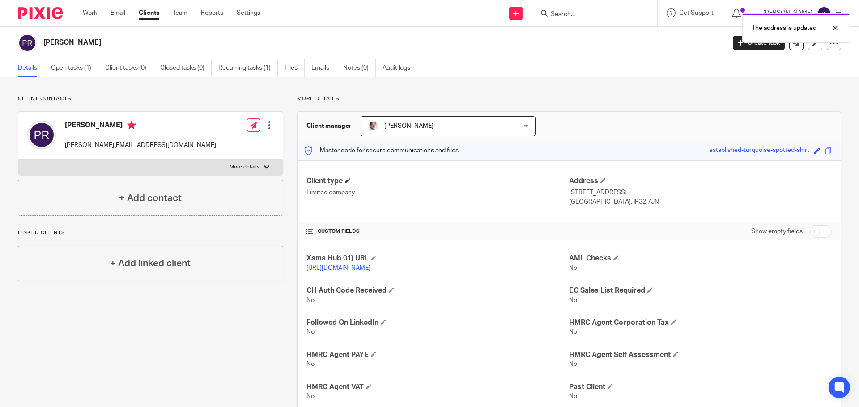
click at [348, 181] on span at bounding box center [347, 180] width 5 height 5
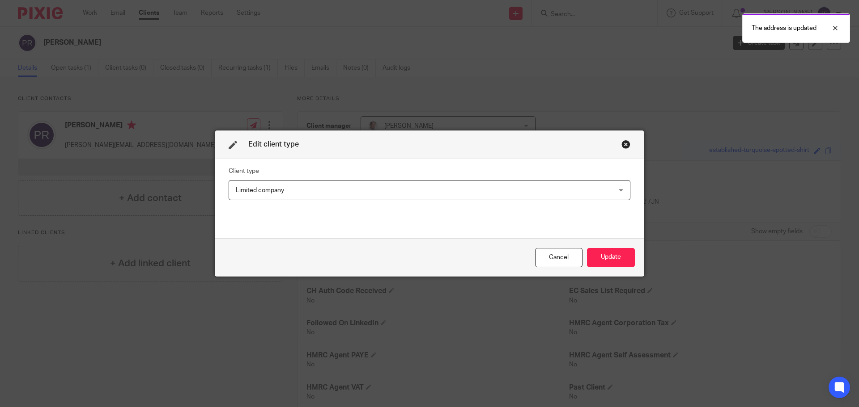
click at [303, 192] on span "Limited company" at bounding box center [393, 190] width 315 height 19
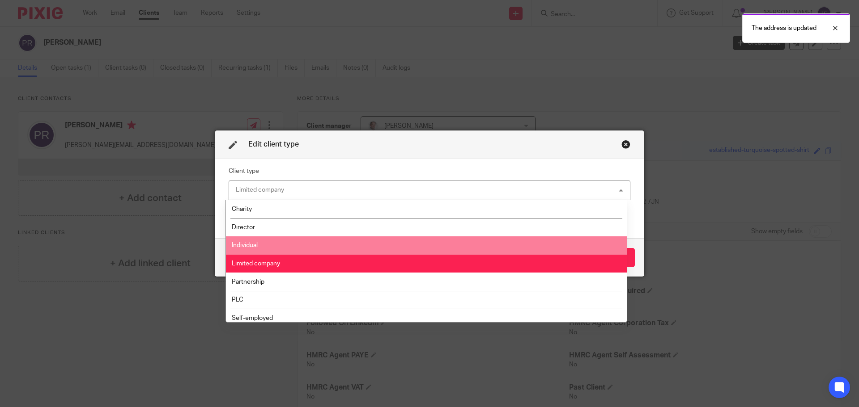
click at [282, 242] on li "Individual" at bounding box center [426, 246] width 401 height 18
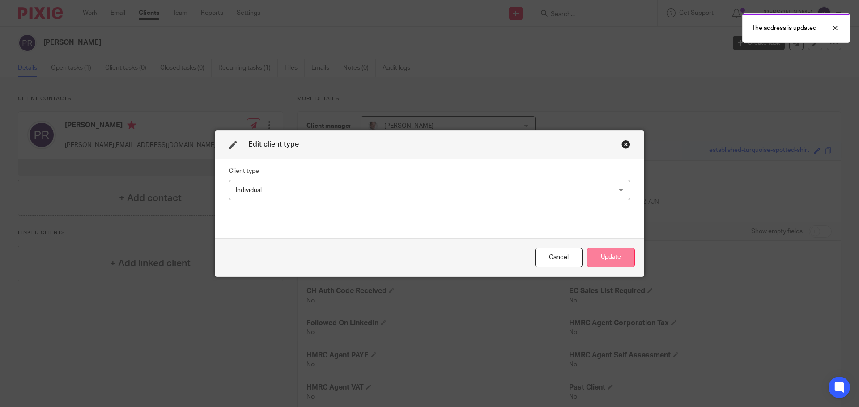
click at [608, 258] on button "Update" at bounding box center [611, 257] width 48 height 19
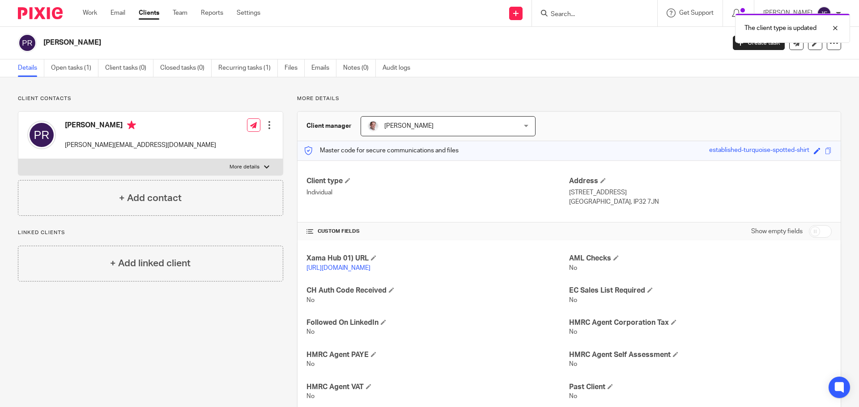
click at [269, 129] on div at bounding box center [269, 125] width 9 height 9
click at [250, 147] on link "Edit contact" at bounding box center [226, 145] width 85 height 13
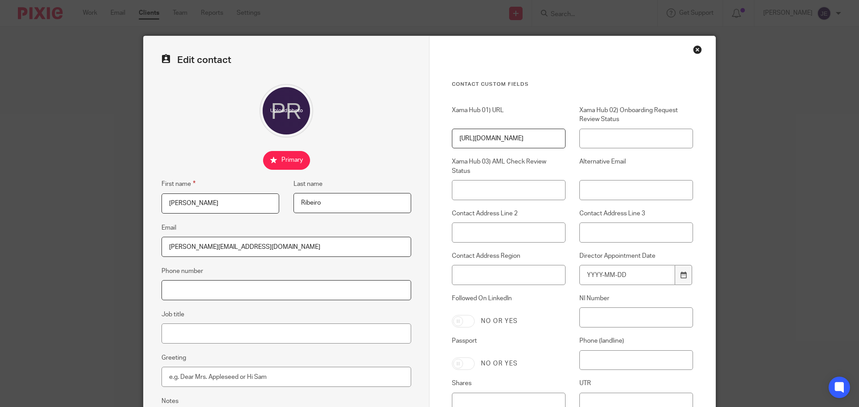
click at [228, 291] on input "Phone number" at bounding box center [286, 290] width 250 height 20
paste input "0789 8403 912"
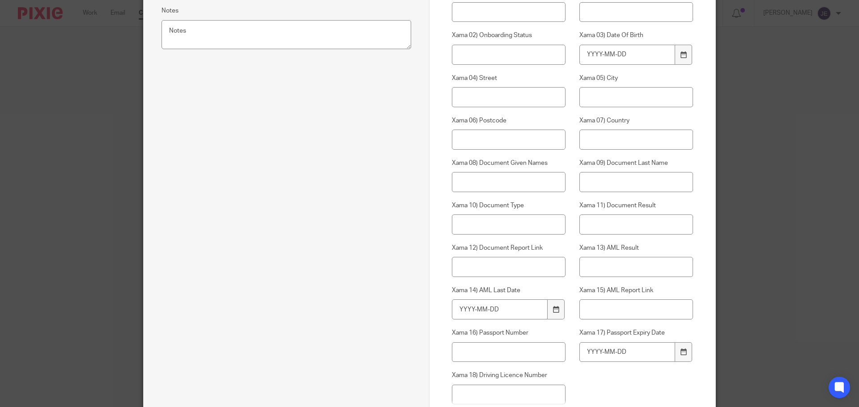
scroll to position [475, 0]
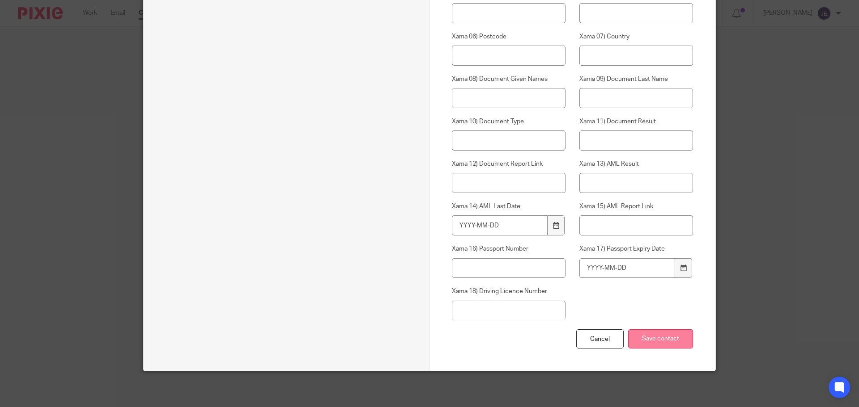
type input "0789 8403 912"
click at [664, 345] on input "Save contact" at bounding box center [660, 339] width 65 height 19
click at [669, 338] on input "Save contact" at bounding box center [660, 339] width 65 height 19
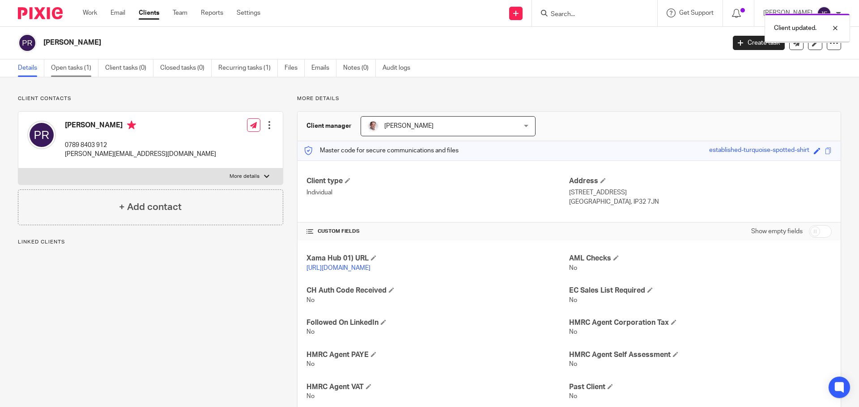
click at [62, 65] on link "Open tasks (1)" at bounding box center [74, 67] width 47 height 17
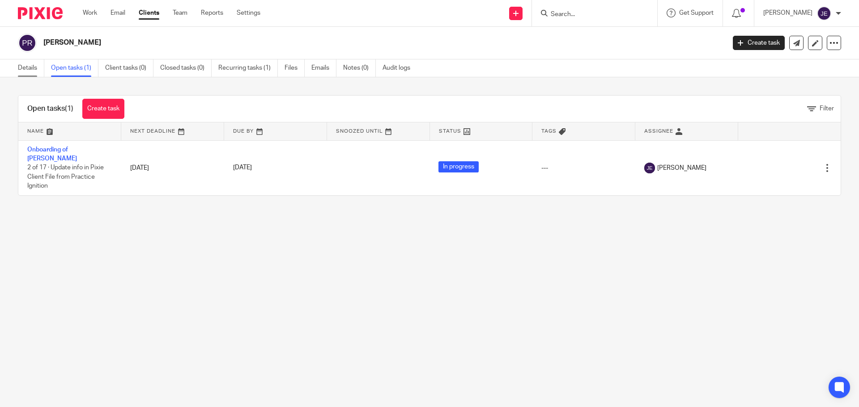
click at [30, 70] on link "Details" at bounding box center [31, 67] width 26 height 17
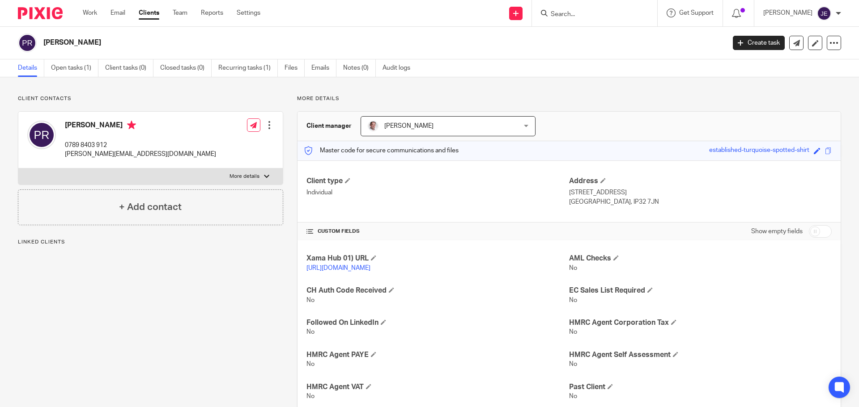
click at [812, 232] on input "checkbox" at bounding box center [820, 231] width 23 height 13
checkbox input "true"
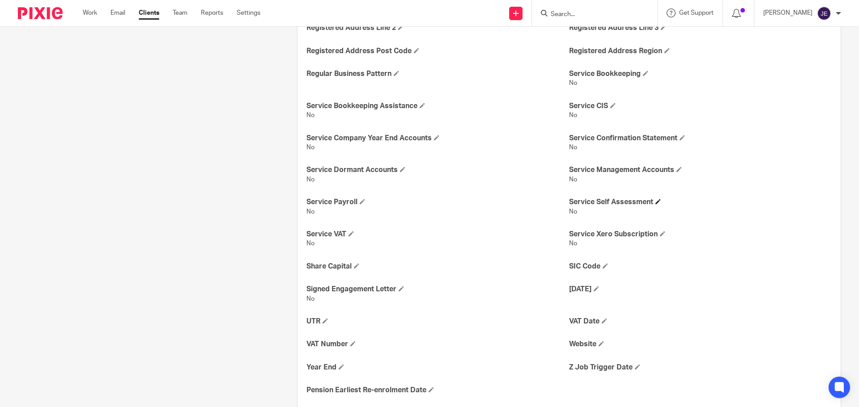
scroll to position [908, 0]
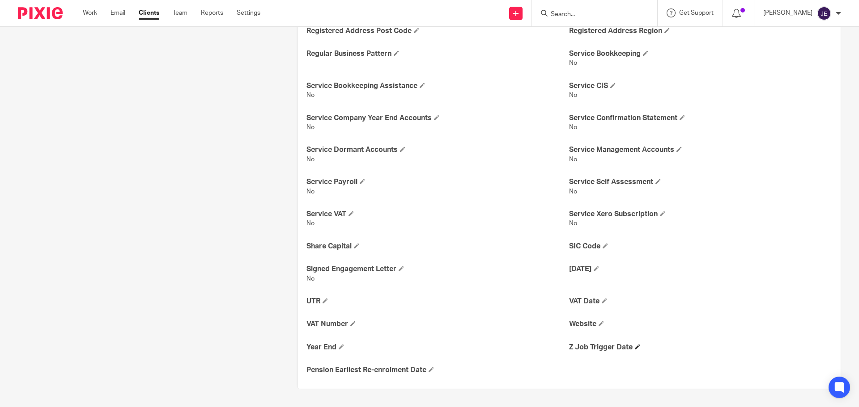
click at [632, 350] on h4 "Z Job Trigger Date" at bounding box center [700, 347] width 263 height 9
click at [635, 348] on span at bounding box center [637, 346] width 5 height 5
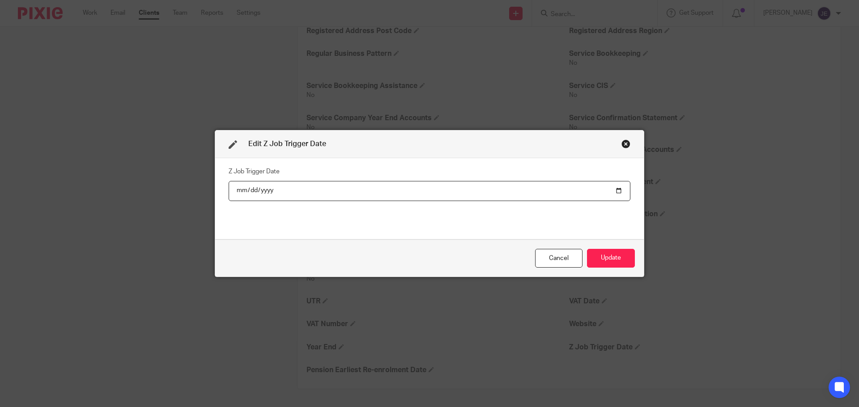
click at [615, 191] on input "date" at bounding box center [430, 191] width 402 height 20
click at [277, 188] on input "2026-04-06" at bounding box center [430, 191] width 402 height 20
click at [275, 193] on input "2026-04-06" at bounding box center [430, 191] width 402 height 20
drag, startPoint x: 271, startPoint y: 191, endPoint x: 266, endPoint y: 189, distance: 5.0
click at [269, 191] on input "2026-04-06" at bounding box center [430, 191] width 402 height 20
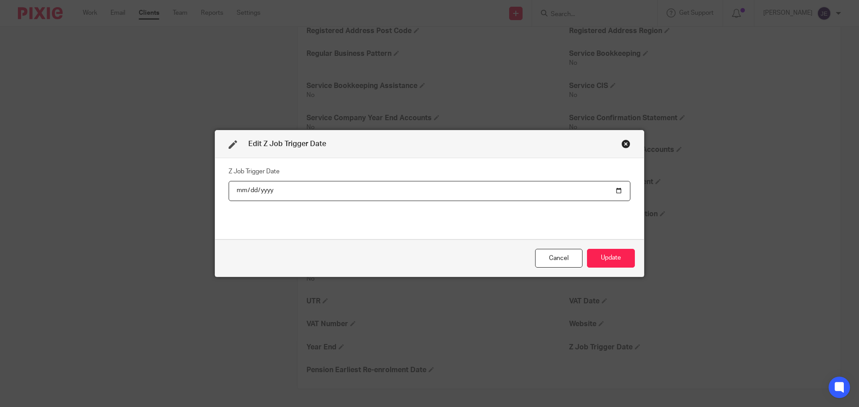
click at [266, 189] on input "2026-04-06" at bounding box center [430, 191] width 402 height 20
click at [265, 189] on input "2026-04-06" at bounding box center [430, 191] width 402 height 20
type input "22025-04-06"
type input "2025-04-06"
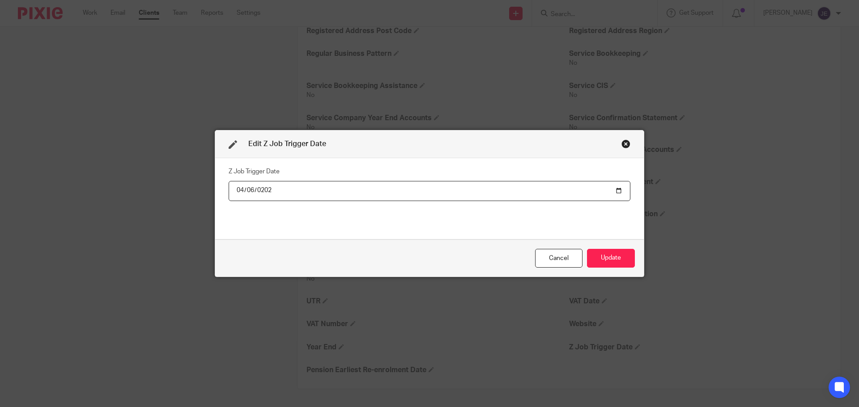
click at [468, 243] on div "Cancel Update" at bounding box center [429, 259] width 428 height 38
click at [621, 260] on button "Update" at bounding box center [611, 258] width 48 height 19
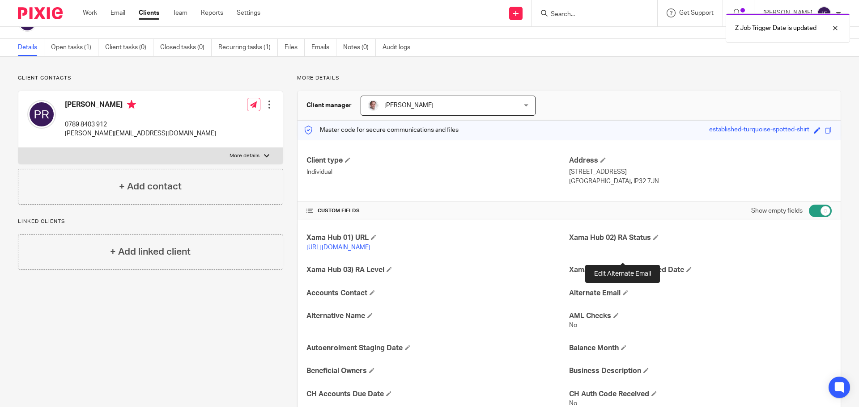
scroll to position [0, 0]
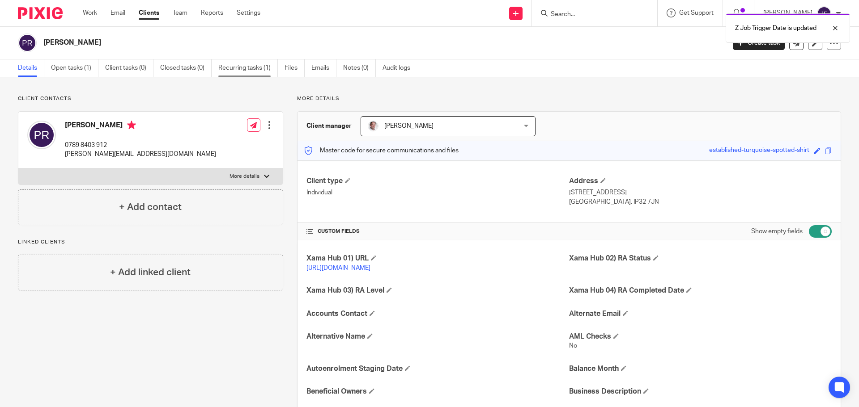
click at [231, 70] on link "Recurring tasks (1)" at bounding box center [247, 67] width 59 height 17
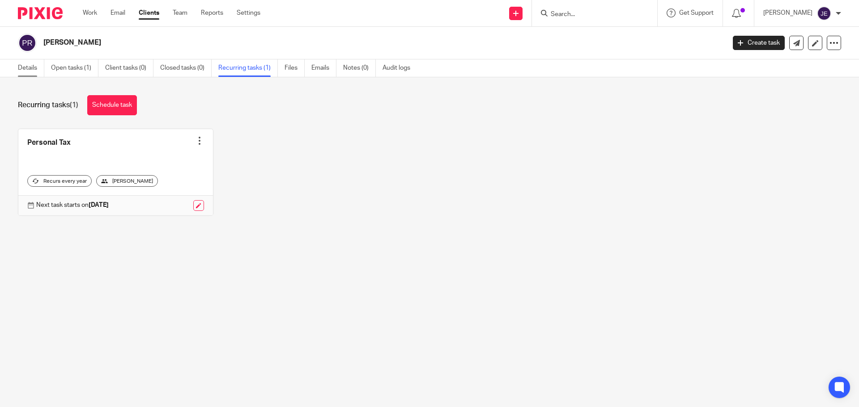
click at [26, 64] on link "Details" at bounding box center [31, 67] width 26 height 17
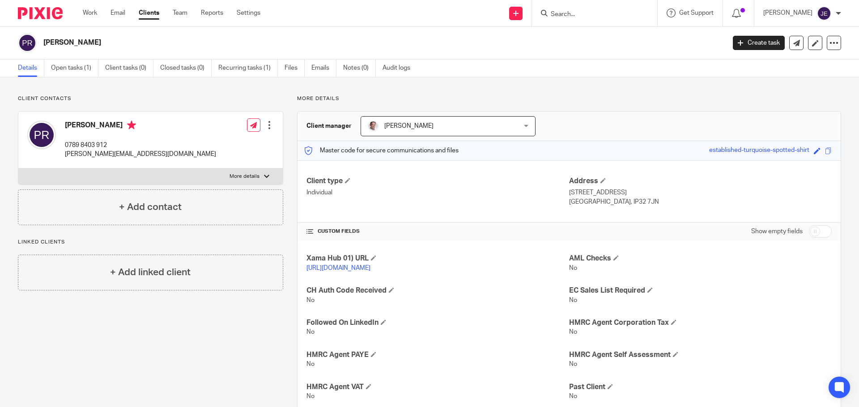
click at [816, 228] on input "checkbox" at bounding box center [820, 231] width 23 height 13
checkbox input "true"
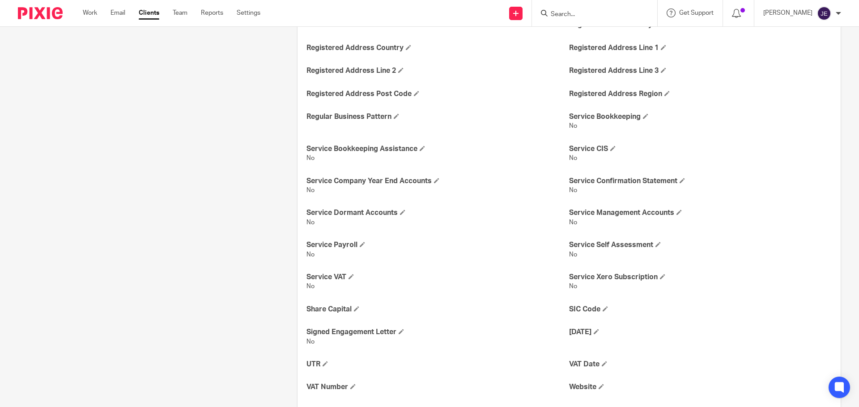
scroll to position [917, 0]
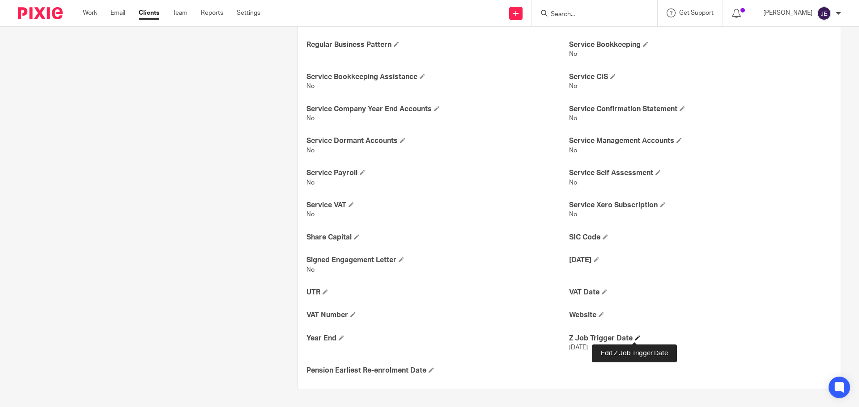
click at [635, 337] on span at bounding box center [637, 337] width 5 height 5
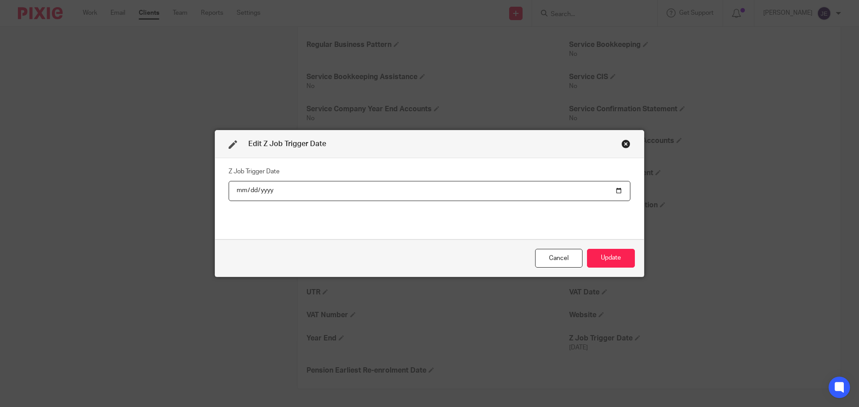
click at [281, 189] on input "[DATE]" at bounding box center [430, 191] width 402 height 20
drag, startPoint x: 275, startPoint y: 190, endPoint x: 262, endPoint y: 189, distance: 13.0
click at [269, 190] on input "[DATE]" at bounding box center [430, 191] width 402 height 20
click at [260, 189] on input "[DATE]" at bounding box center [430, 191] width 402 height 20
type input "[DATE]"
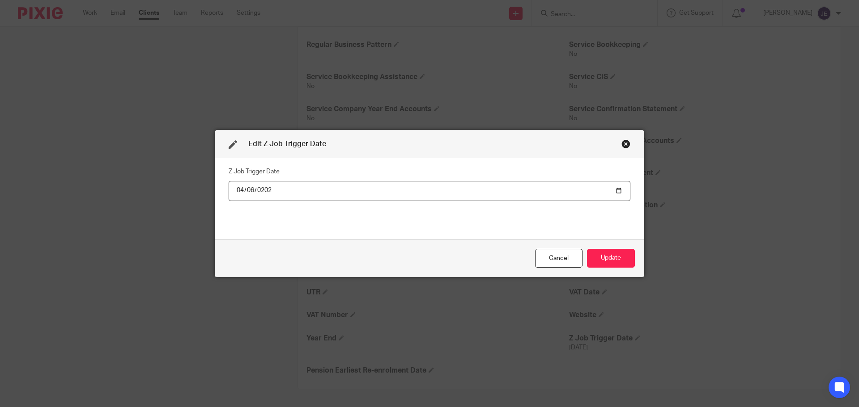
click at [587, 249] on button "Update" at bounding box center [611, 258] width 48 height 19
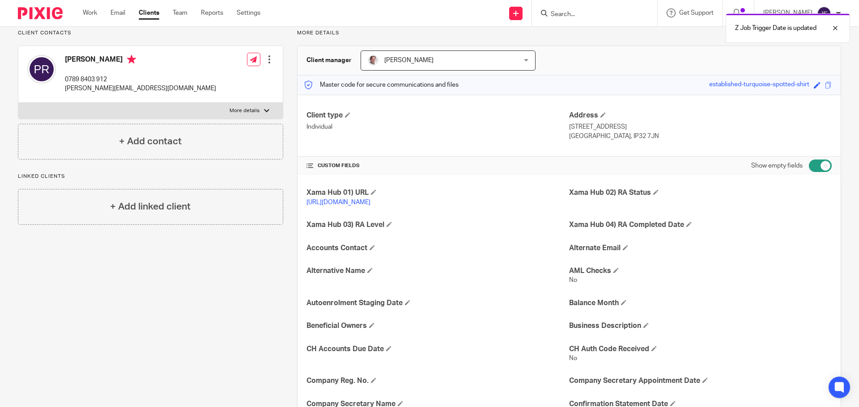
scroll to position [0, 0]
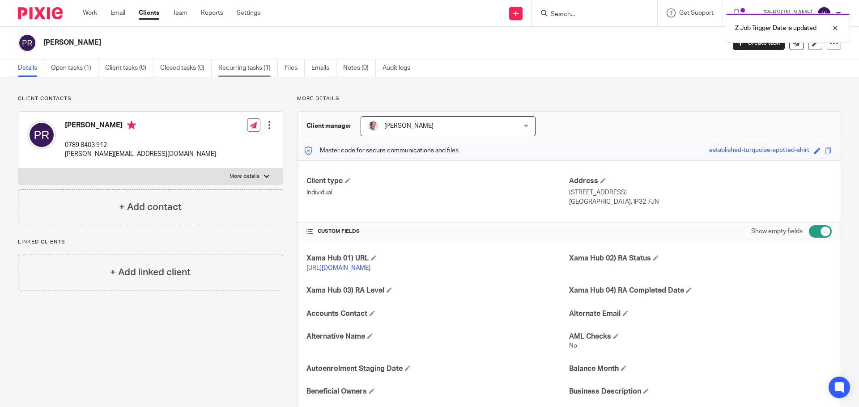
click at [250, 73] on link "Recurring tasks (1)" at bounding box center [247, 67] width 59 height 17
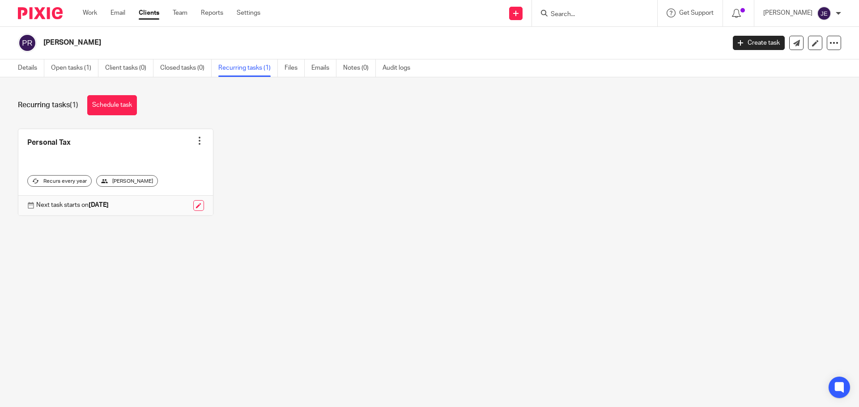
click at [199, 140] on div at bounding box center [199, 140] width 9 height 9
click at [156, 188] on button "Recalculate schedule" at bounding box center [163, 187] width 72 height 12
click at [26, 70] on link "Details" at bounding box center [31, 67] width 26 height 17
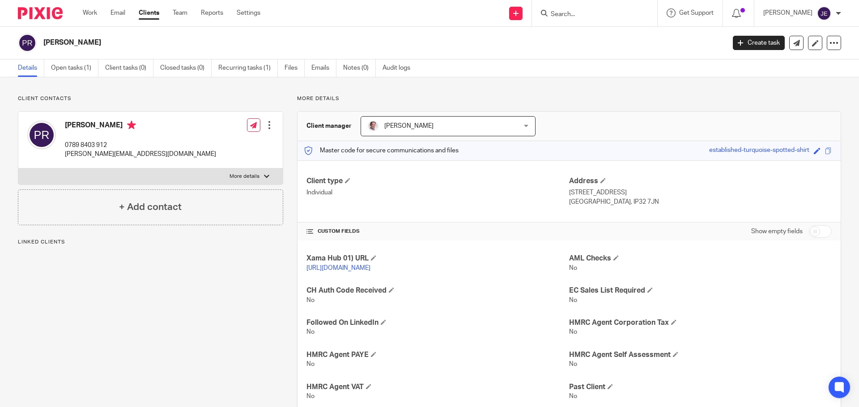
click at [250, 70] on link "Recurring tasks (1)" at bounding box center [247, 67] width 59 height 17
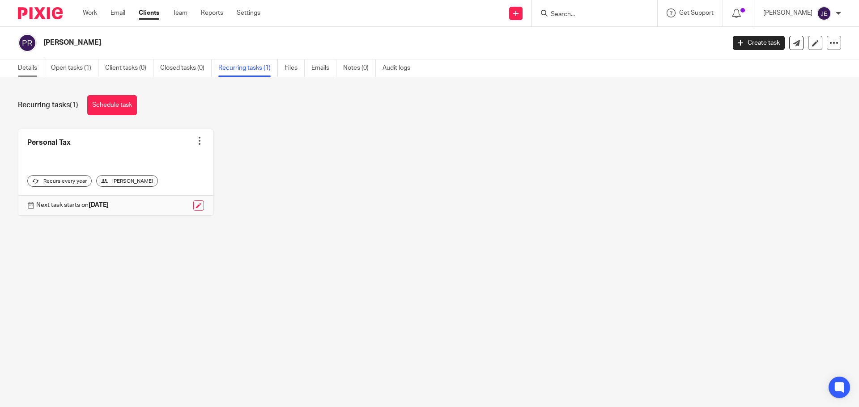
click at [23, 64] on link "Details" at bounding box center [31, 67] width 26 height 17
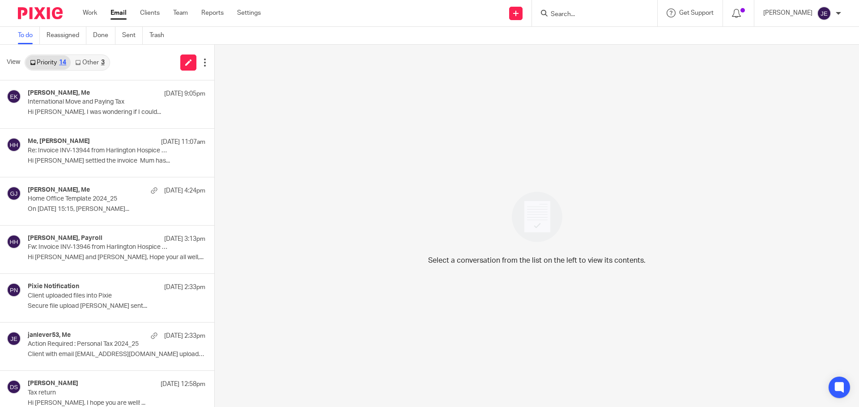
click at [87, 60] on link "Other 3" at bounding box center [90, 62] width 38 height 14
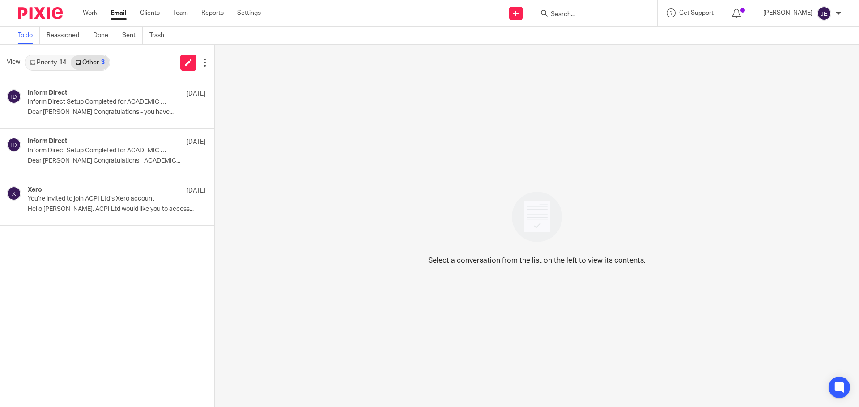
click at [66, 60] on div "14" at bounding box center [62, 62] width 7 height 6
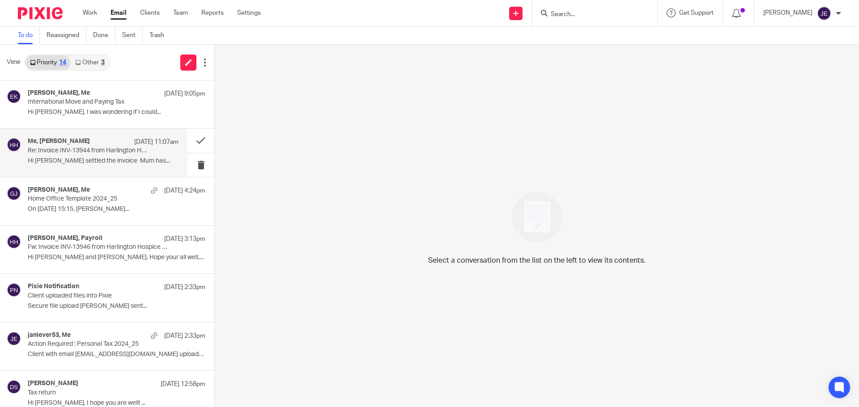
click at [72, 142] on h4 "Me, [PERSON_NAME]" at bounding box center [59, 142] width 62 height 8
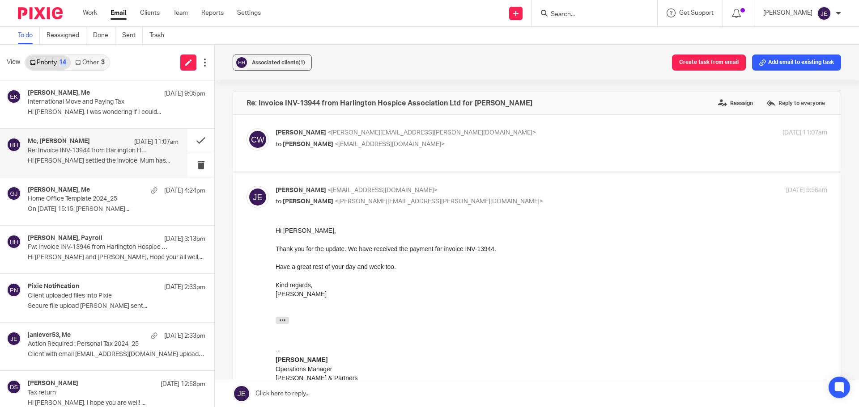
click at [462, 143] on p "to Jade Eveleigh <jade@munroandpartners.com>" at bounding box center [459, 144] width 368 height 9
checkbox input "true"
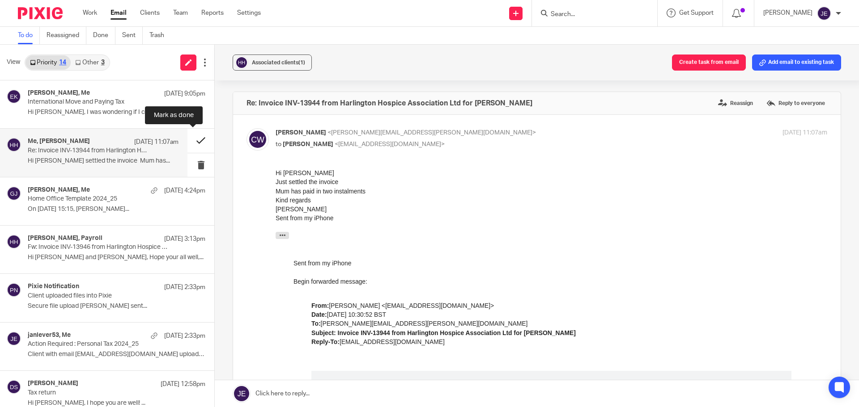
click at [189, 140] on button at bounding box center [200, 141] width 27 height 24
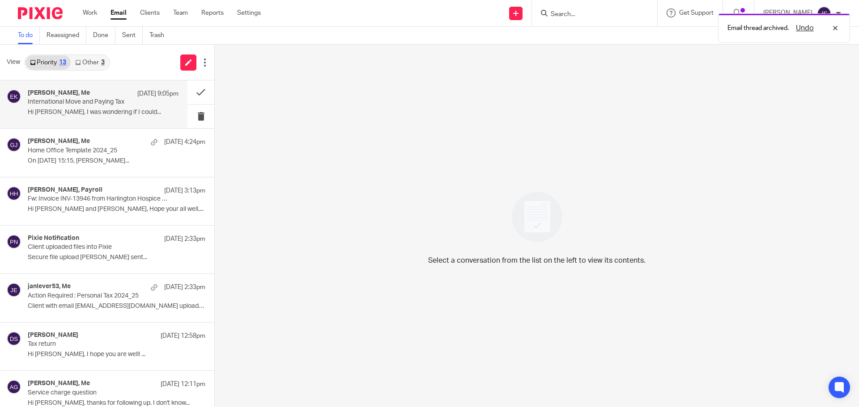
click at [132, 102] on p "International Move and Paying Tax" at bounding box center [88, 102] width 121 height 8
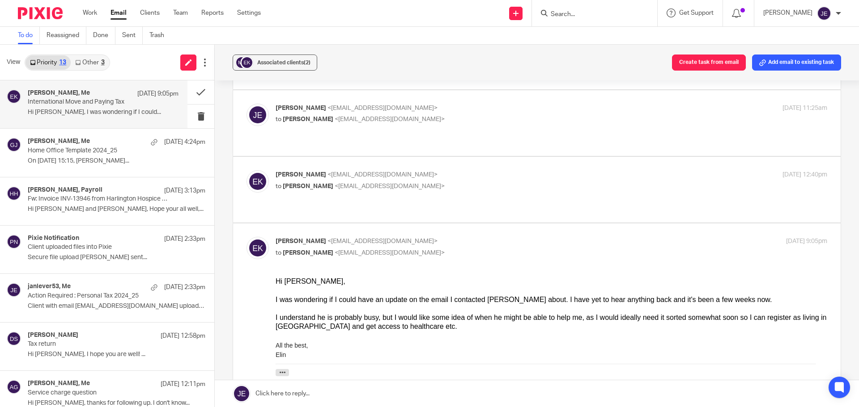
scroll to position [89, 0]
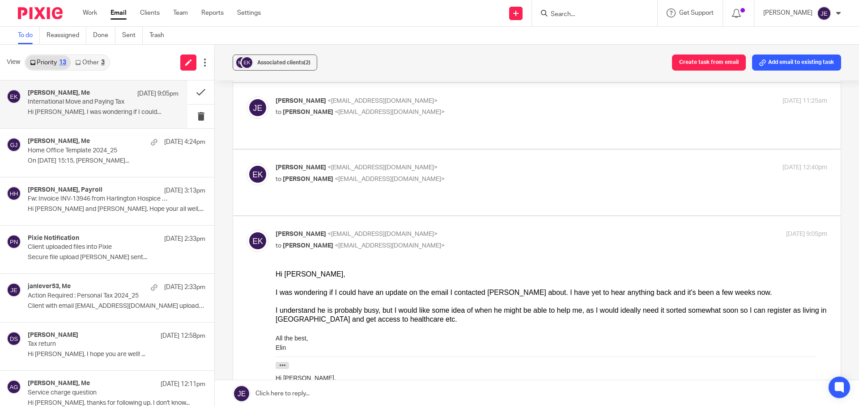
click at [283, 401] on link at bounding box center [537, 394] width 644 height 27
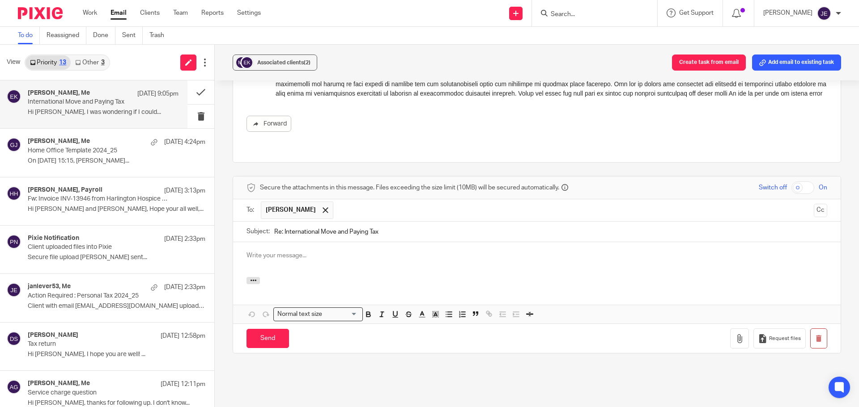
scroll to position [0, 0]
click at [813, 204] on button "Cc" at bounding box center [819, 210] width 13 height 13
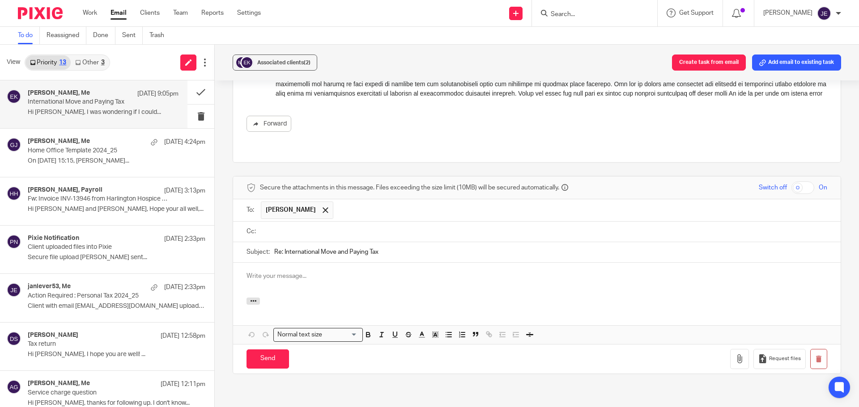
click at [293, 206] on span "[PERSON_NAME]" at bounding box center [291, 210] width 50 height 9
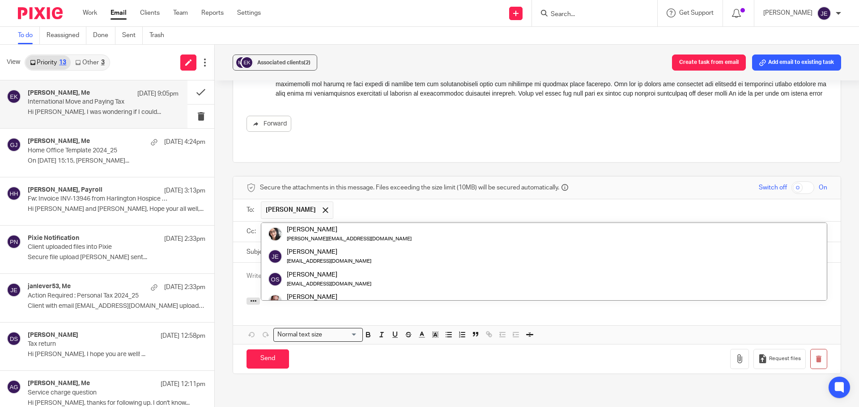
click at [341, 202] on input "text" at bounding box center [580, 210] width 485 height 17
click at [301, 206] on span "[PERSON_NAME]" at bounding box center [291, 210] width 50 height 9
click at [317, 183] on span "Secure the attachments in this message. Files exceeding the size limit (10MB) w…" at bounding box center [409, 187] width 299 height 9
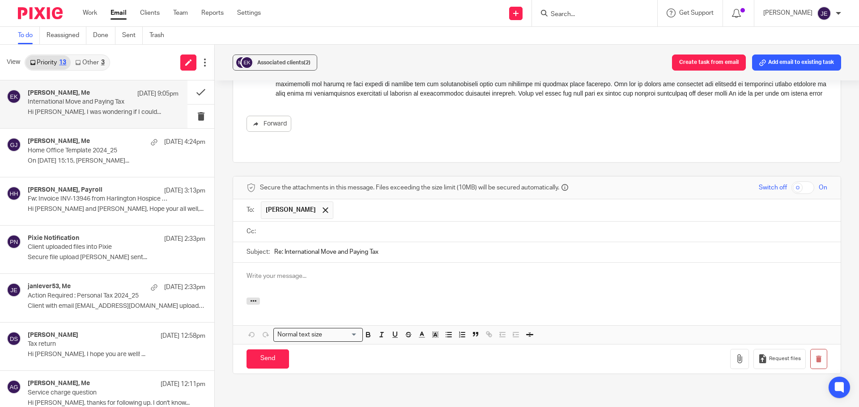
click at [297, 206] on span "[PERSON_NAME]" at bounding box center [291, 210] width 50 height 9
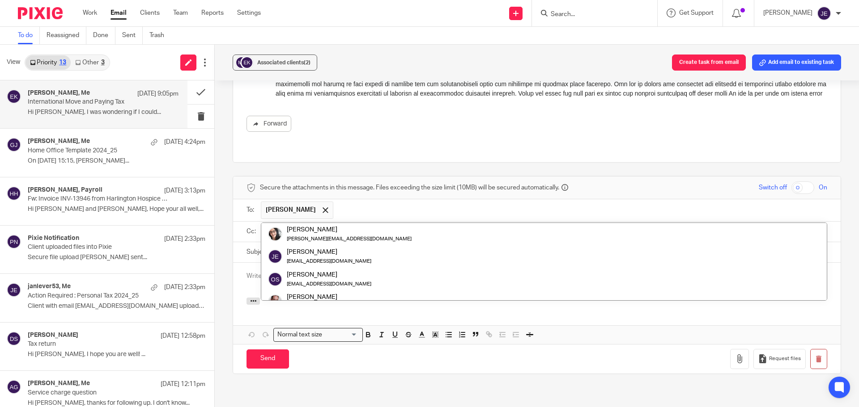
click at [316, 177] on div "Secure the attachments in this message. Files exceeding the size limit (10MB) w…" at bounding box center [536, 188] width 607 height 23
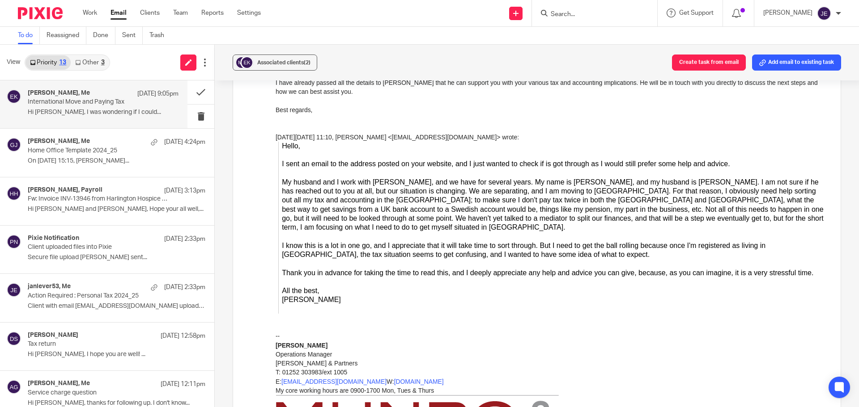
scroll to position [153, 0]
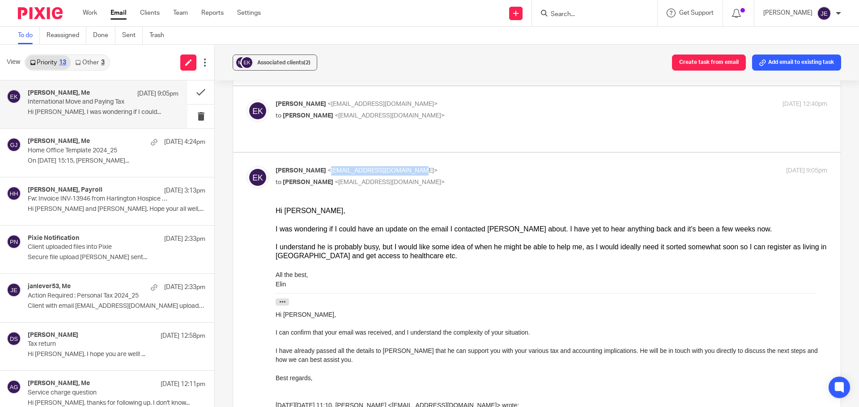
drag, startPoint x: 325, startPoint y: 153, endPoint x: 406, endPoint y: 154, distance: 81.0
click at [406, 168] on span "<elinkindstrand@hotmail.com>" at bounding box center [382, 171] width 110 height 6
copy span "elinkindstrand@hotmail.com"
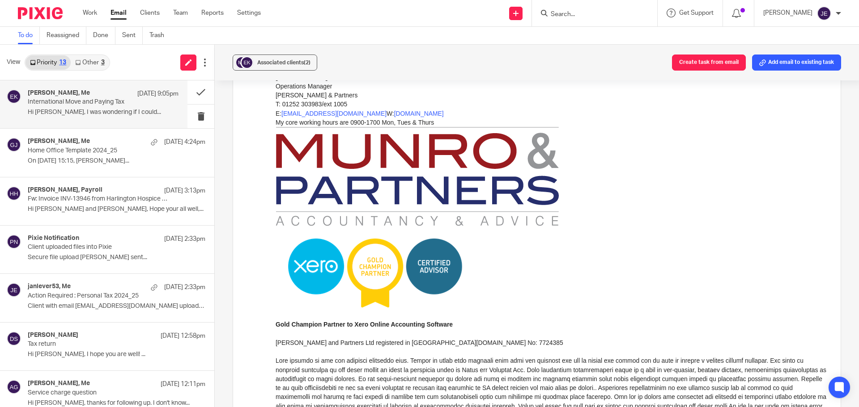
scroll to position [958, 0]
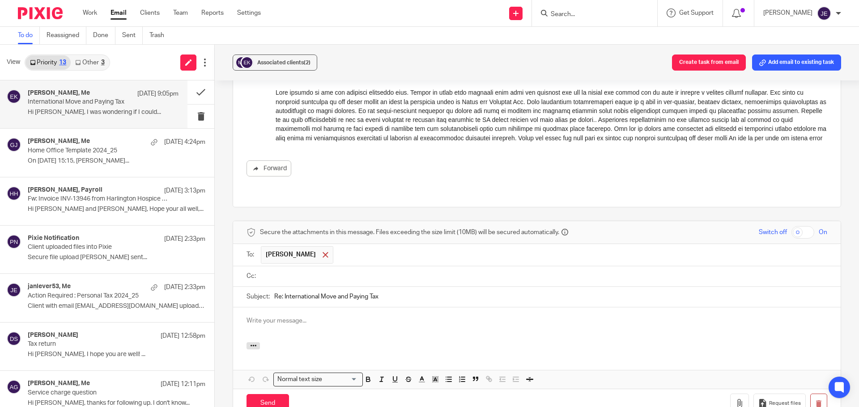
click at [322, 252] on span at bounding box center [325, 255] width 6 height 6
click at [302, 270] on input "text" at bounding box center [543, 275] width 560 height 10
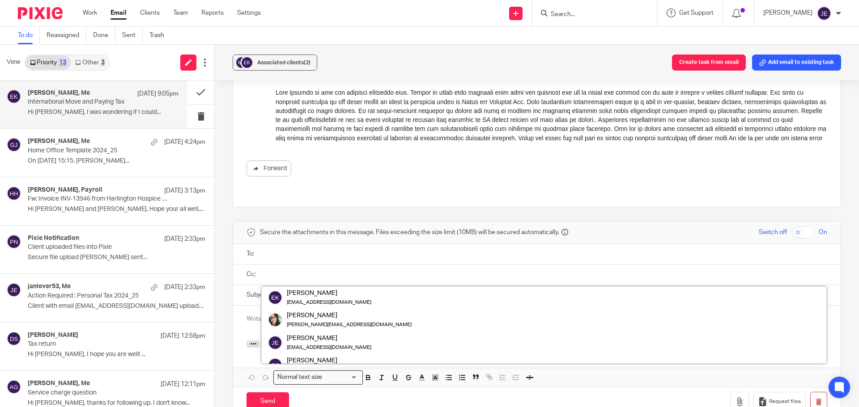
paste input "elinkindstrand@hotmail.com"
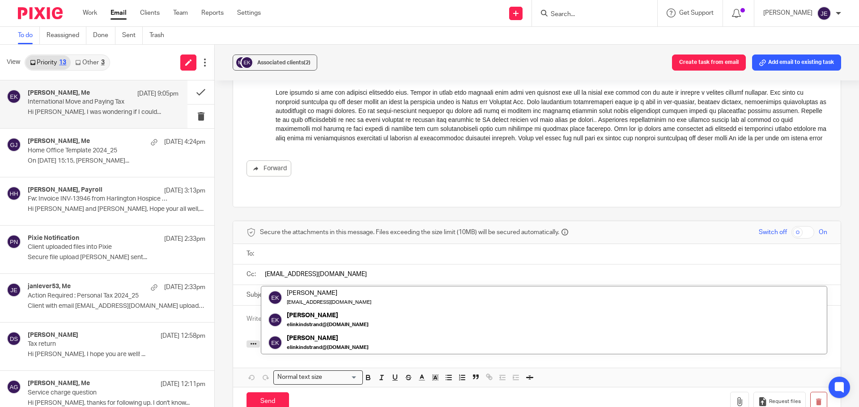
type input "elinkindstrand@hotmail.com"
click at [304, 249] on input "text" at bounding box center [543, 254] width 560 height 10
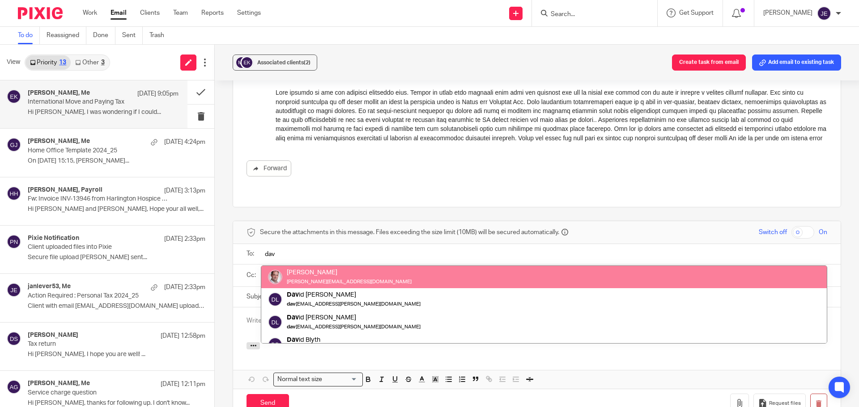
type input "dav"
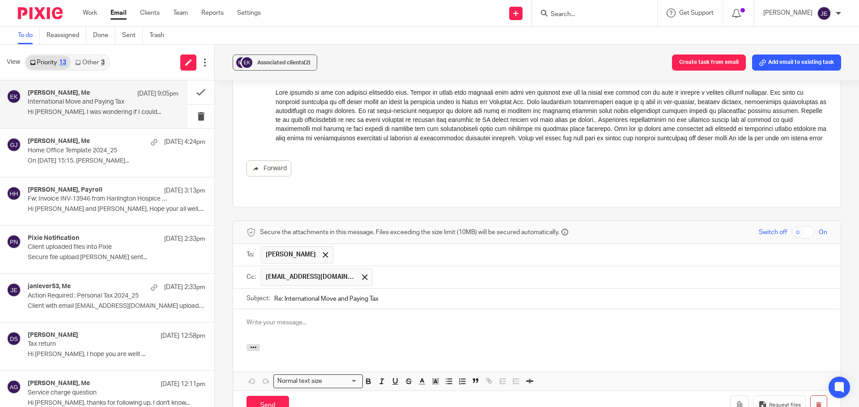
click at [286, 318] on p at bounding box center [536, 322] width 580 height 9
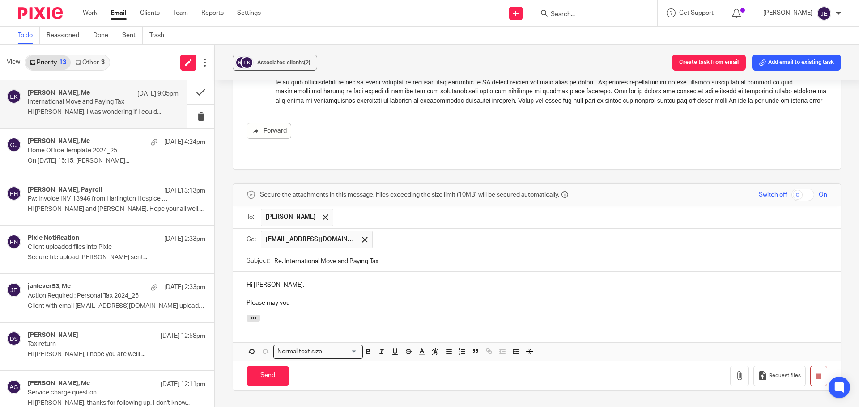
scroll to position [1068, 0]
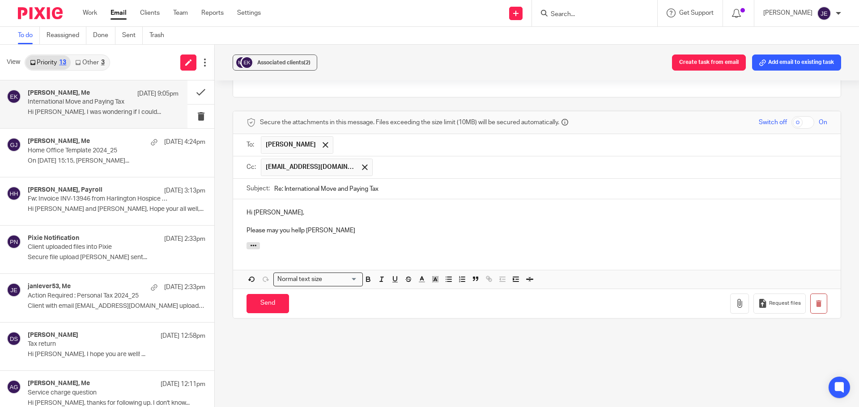
click at [300, 226] on p "Please may you hellp Elin" at bounding box center [536, 230] width 580 height 9
click at [315, 209] on div "Hi David, Please may you help Elin" at bounding box center [536, 220] width 607 height 43
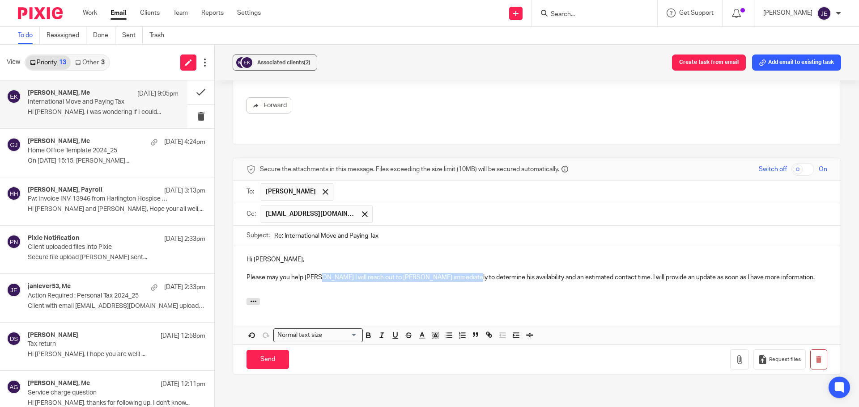
drag, startPoint x: 315, startPoint y: 249, endPoint x: 458, endPoint y: 253, distance: 142.3
click at [458, 273] on p "Please may you help Elin I will reach out to David immediately to determine his…" at bounding box center [536, 277] width 580 height 9
drag, startPoint x: 614, startPoint y: 251, endPoint x: 316, endPoint y: 250, distance: 297.9
click at [316, 273] on p "Please may you help Elin is availability and an estimated contact time. I will …" at bounding box center [536, 277] width 580 height 9
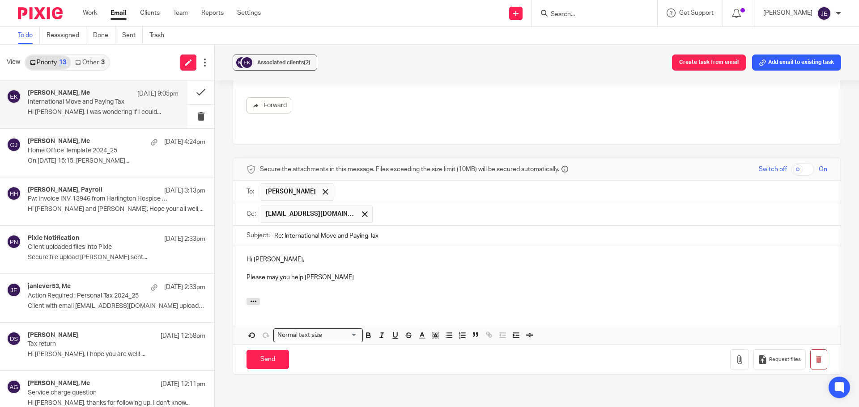
click at [246, 273] on p "Please may you help Elin" at bounding box center [536, 277] width 580 height 9
click at [248, 273] on p "Please may you help Elin" at bounding box center [536, 277] width 580 height 9
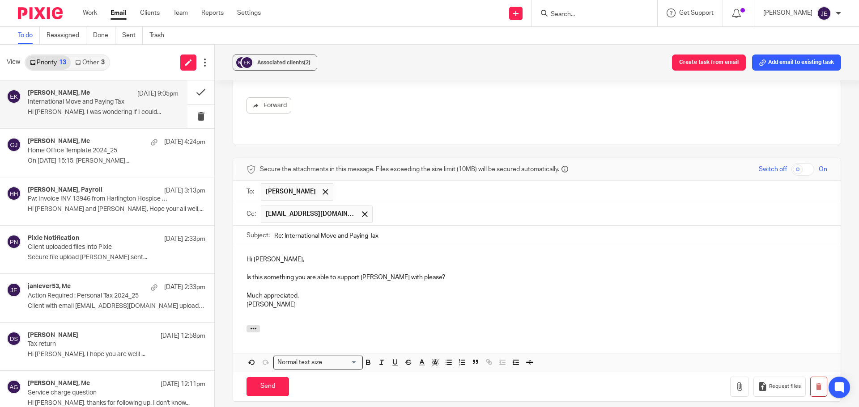
click at [363, 273] on p "Is this something you are able to support Elin with please?" at bounding box center [536, 277] width 580 height 9
click at [250, 264] on p at bounding box center [536, 268] width 580 height 9
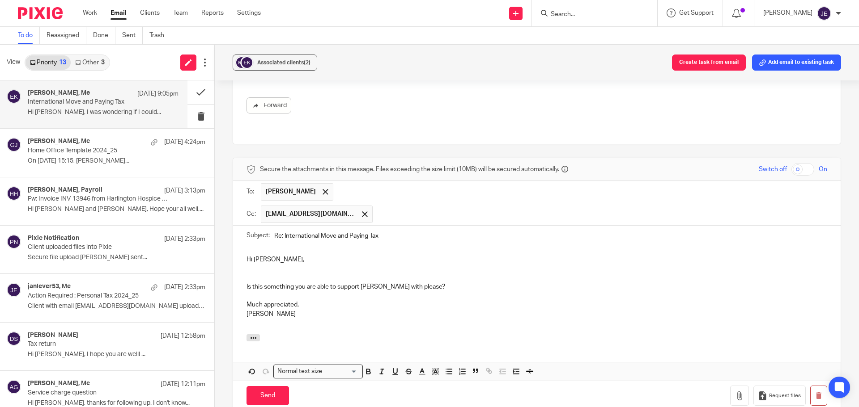
click at [254, 273] on p at bounding box center [536, 277] width 580 height 9
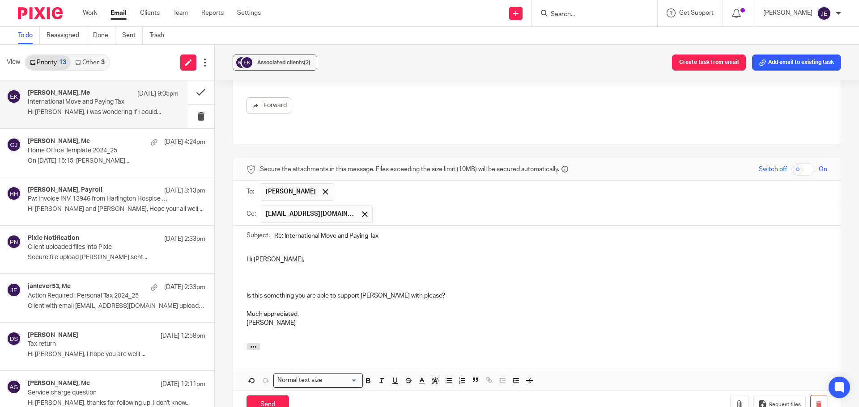
click at [249, 273] on p at bounding box center [536, 277] width 580 height 9
click at [280, 396] on input "Send" at bounding box center [267, 405] width 42 height 19
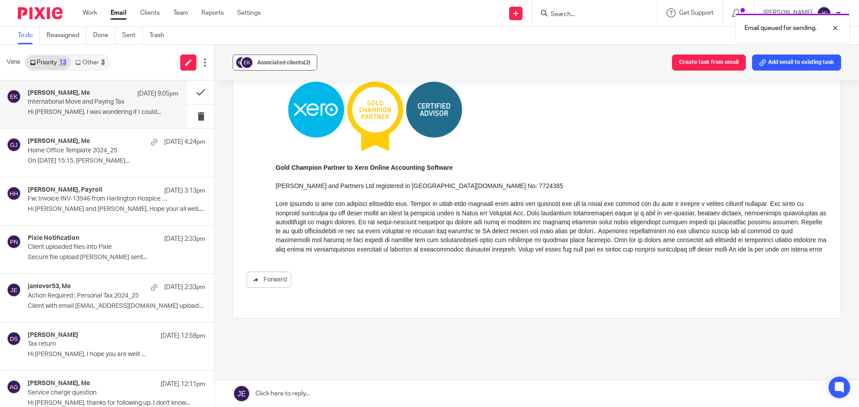
click at [283, 56] on button "Associated clients (2)" at bounding box center [275, 63] width 85 height 16
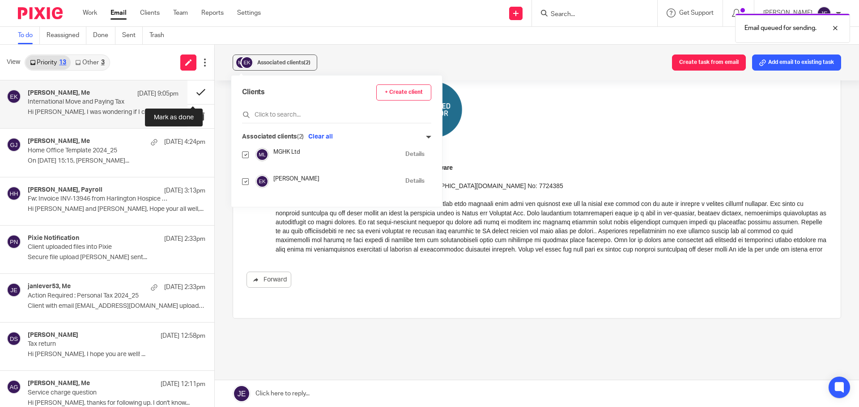
click at [198, 90] on button at bounding box center [200, 92] width 27 height 24
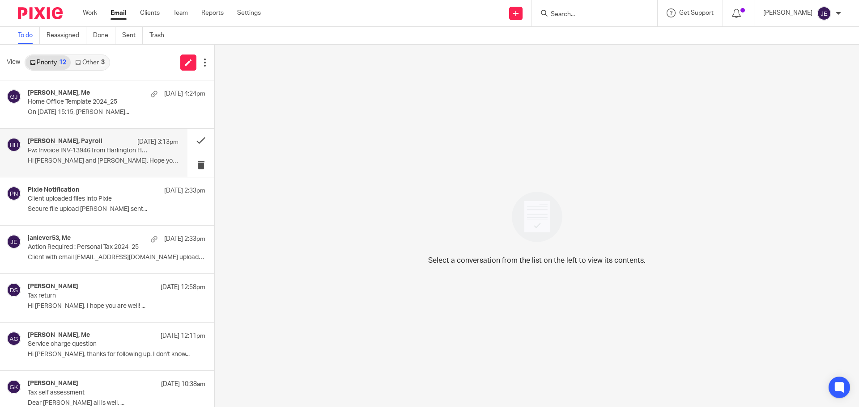
click at [105, 163] on p "Hi [PERSON_NAME] and [PERSON_NAME], Hope your all well,..." at bounding box center [103, 161] width 151 height 8
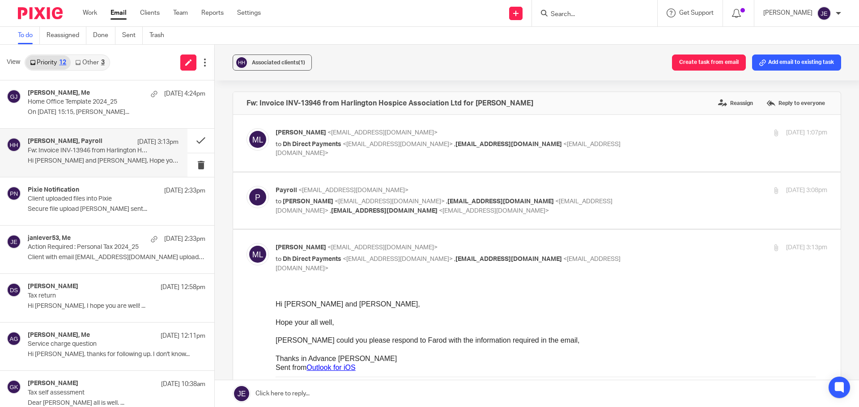
scroll to position [0, 0]
click at [75, 107] on div "Graham James, Me 16 Sep 4:24pm Home Office Template 2024_25 On 16 Sep 2025, at …" at bounding box center [103, 104] width 151 height 30
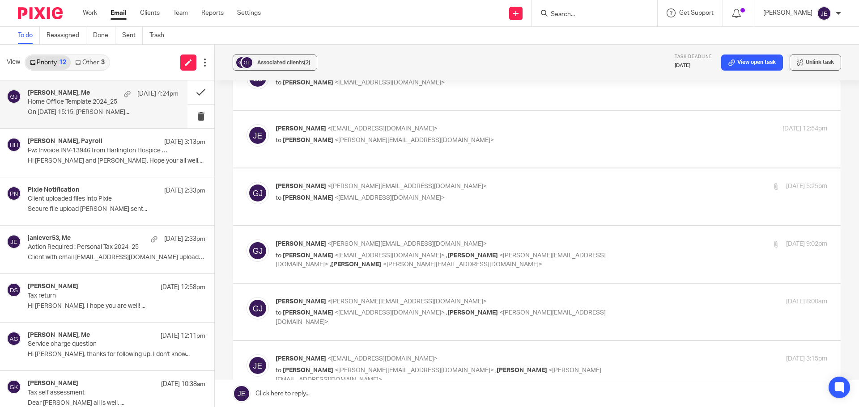
scroll to position [179, 0]
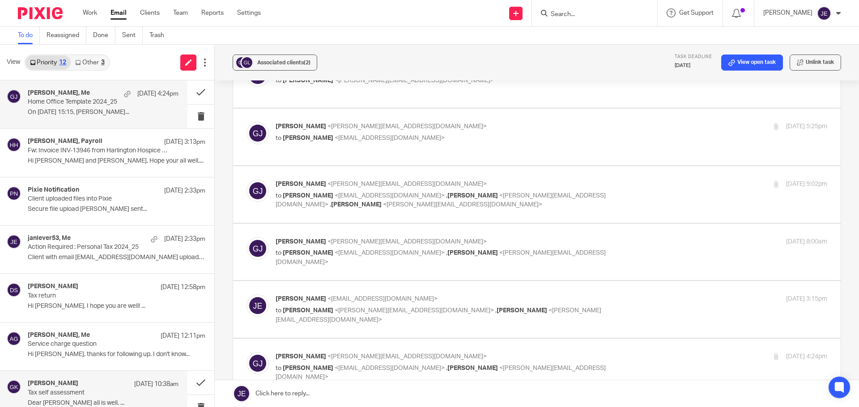
click at [109, 391] on p "Tax self assessment" at bounding box center [88, 394] width 121 height 8
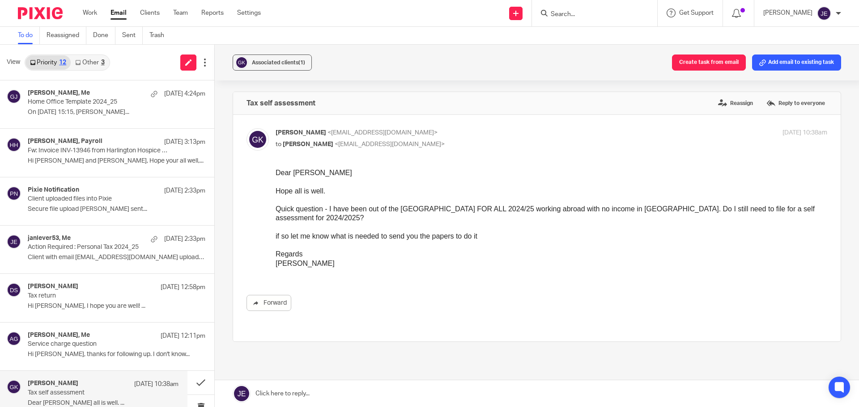
scroll to position [0, 0]
click at [311, 394] on link at bounding box center [537, 394] width 644 height 27
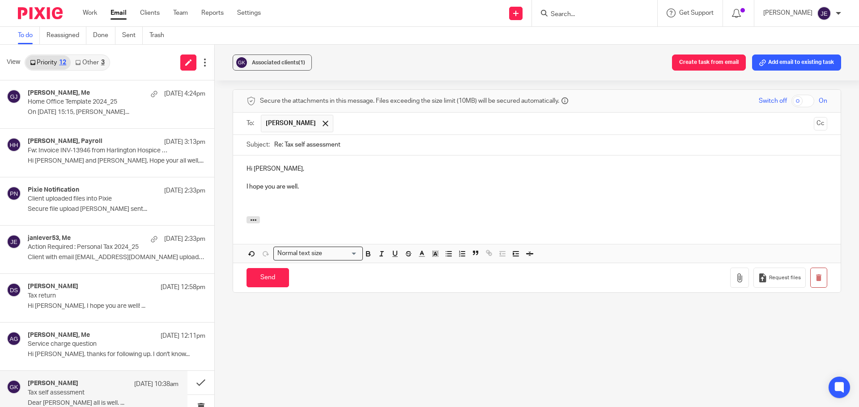
scroll to position [268, 0]
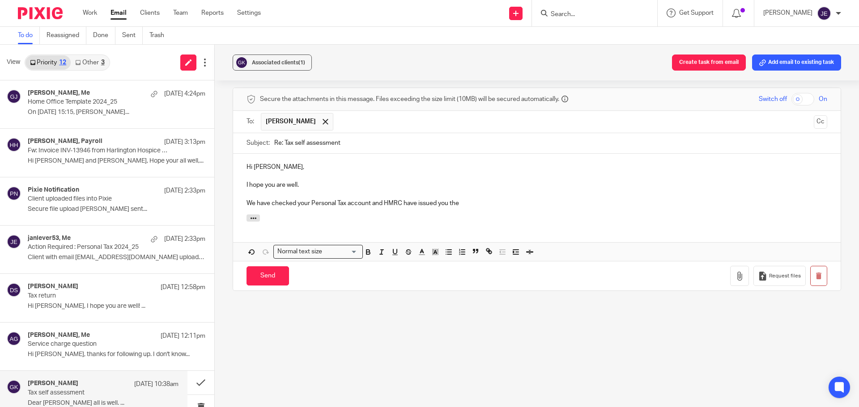
drag, startPoint x: 436, startPoint y: 203, endPoint x: 475, endPoint y: 203, distance: 38.9
click at [475, 203] on p "We have checked your Personal Tax account and HMRC have issued you the" at bounding box center [536, 203] width 580 height 9
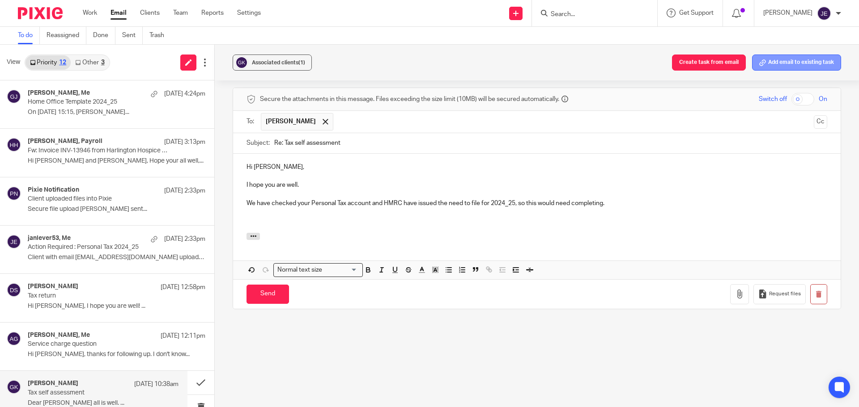
click at [761, 61] on button "Add email to existing task" at bounding box center [796, 63] width 89 height 16
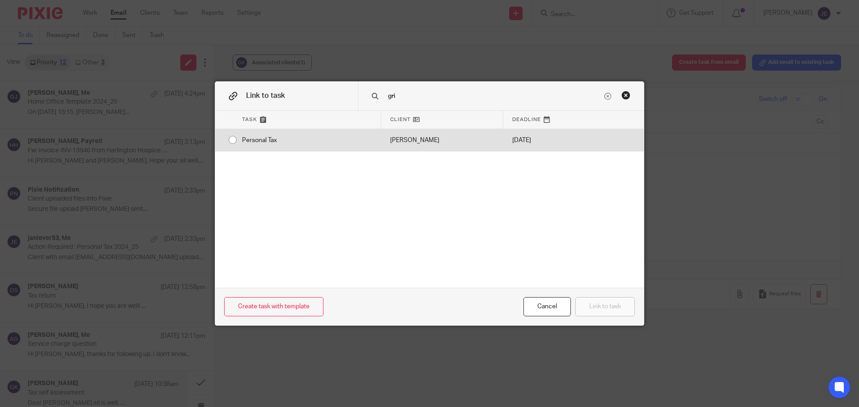
type input "gri"
click at [523, 143] on div "[DATE]" at bounding box center [538, 140] width 70 height 22
radio input "true"
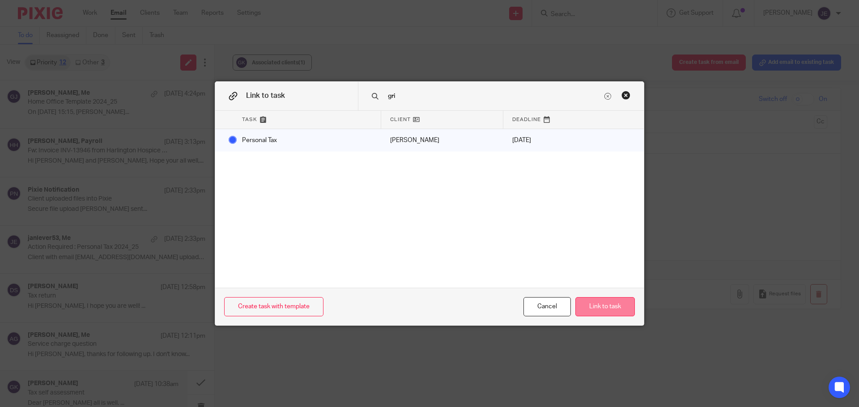
click at [621, 304] on button "Link to task" at bounding box center [604, 306] width 59 height 19
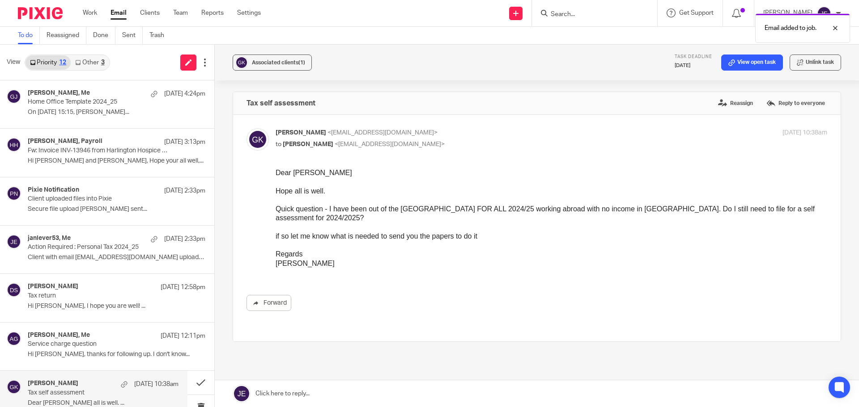
scroll to position [51, 0]
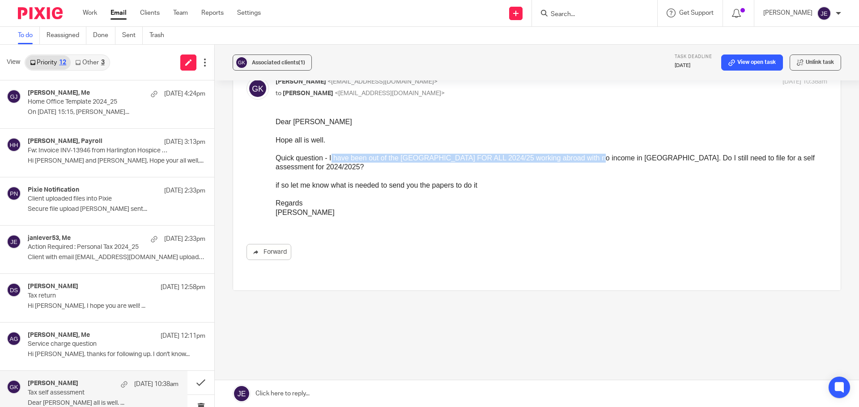
drag, startPoint x: 588, startPoint y: 158, endPoint x: 328, endPoint y: 157, distance: 259.4
click at [328, 157] on div "Quick question - I have been out of the UK FOR ALL 2024/25 working abroad with …" at bounding box center [550, 163] width 551 height 18
copy div "I have been out of the UK FOR ALL 2024/25 working abroad with no income in Uk"
click at [389, 399] on link at bounding box center [537, 394] width 644 height 27
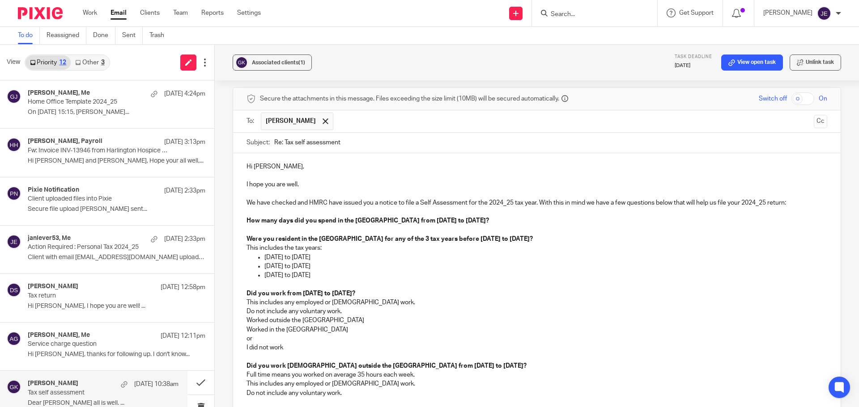
scroll to position [166, 0]
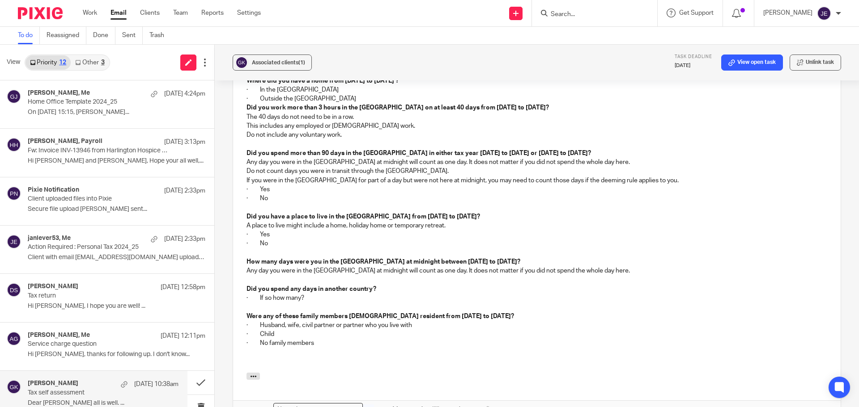
scroll to position [812, 0]
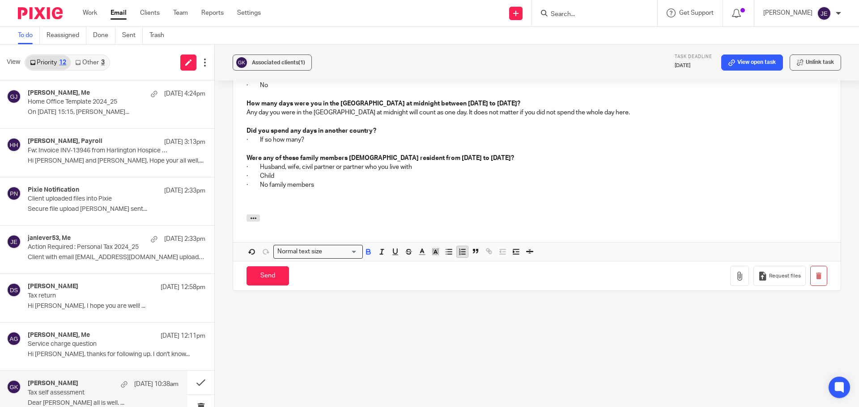
click at [459, 256] on button "button" at bounding box center [462, 251] width 11 height 11
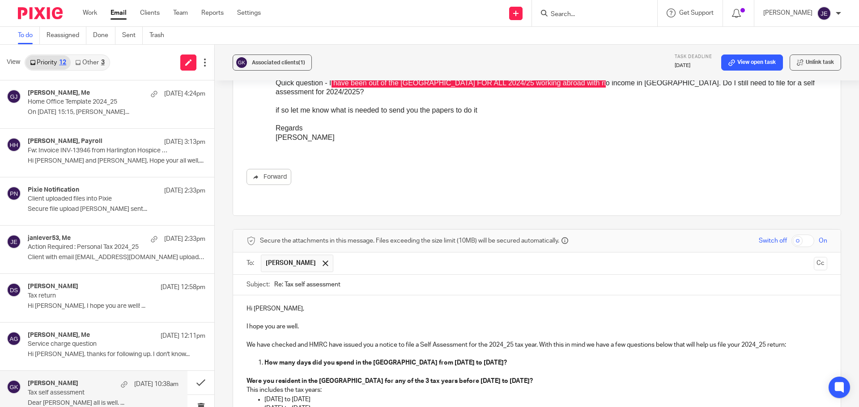
scroll to position [394, 0]
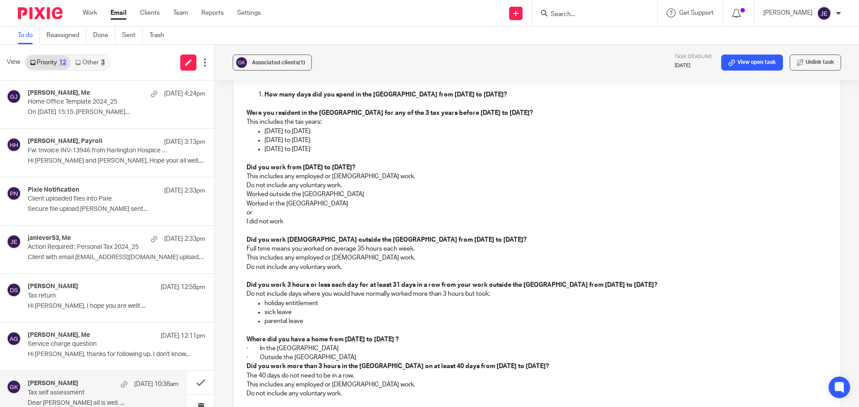
click at [243, 113] on div "Hi Grigorios, I hope you are well. We have checked and HMRC have issued you a n…" at bounding box center [536, 329] width 607 height 605
click at [264, 93] on li "How many days did you spend in the UK from 6 April 2024 to 5 April 2025?" at bounding box center [545, 94] width 563 height 9
click at [242, 112] on div "Hi Grigorios, I hope you are well. We have checked and HMRC have issued you a n…" at bounding box center [536, 329] width 607 height 605
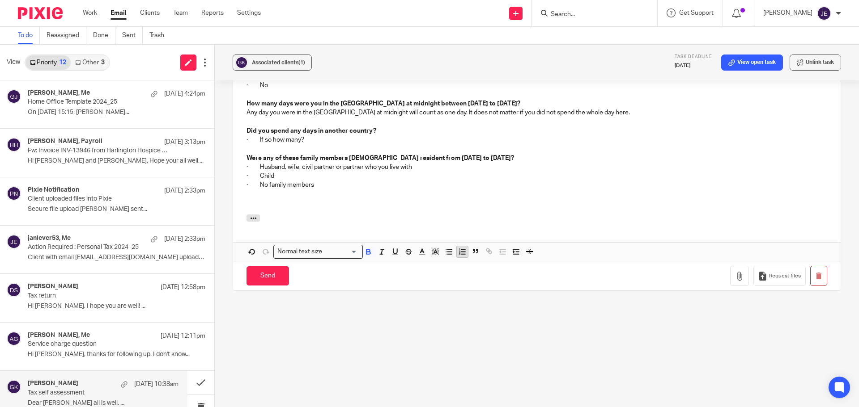
click at [461, 252] on line "button" at bounding box center [463, 252] width 4 height 0
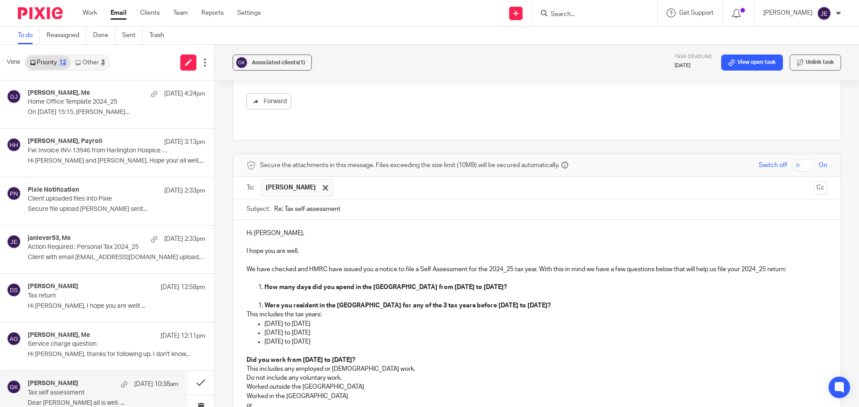
scroll to position [189, 0]
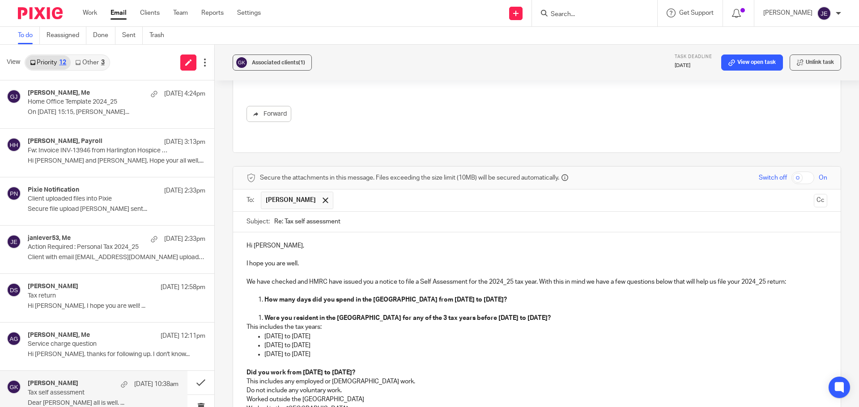
click at [264, 318] on li "Were you resident in the UK for any of the 3 tax years before 6 April 2024 to 5…" at bounding box center [545, 318] width 563 height 9
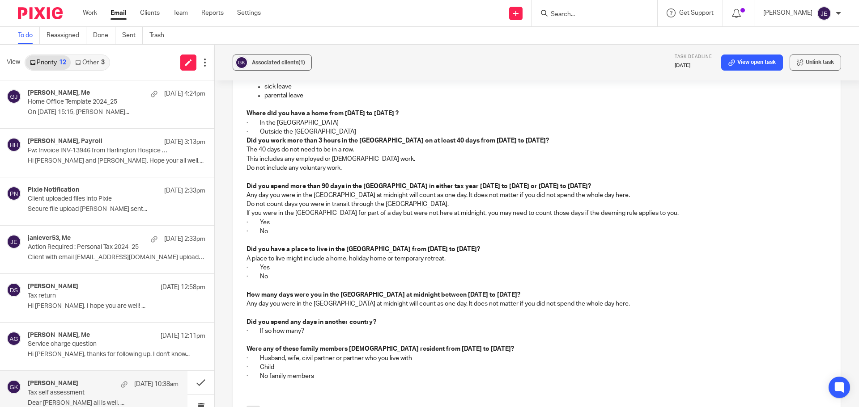
scroll to position [726, 0]
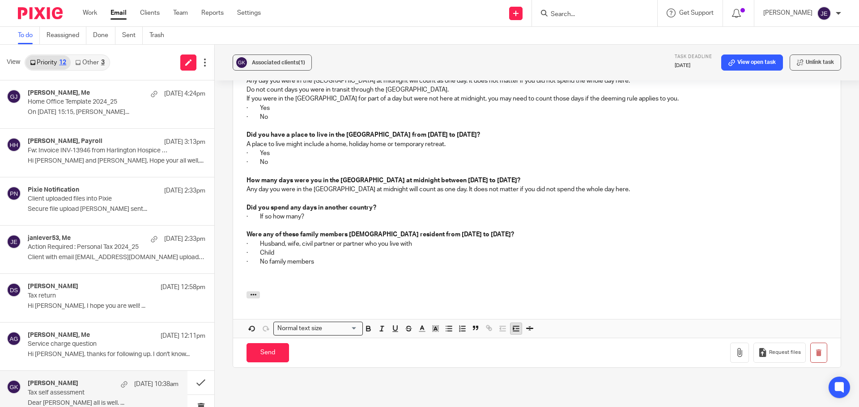
click at [517, 332] on icon "button" at bounding box center [516, 329] width 8 height 8
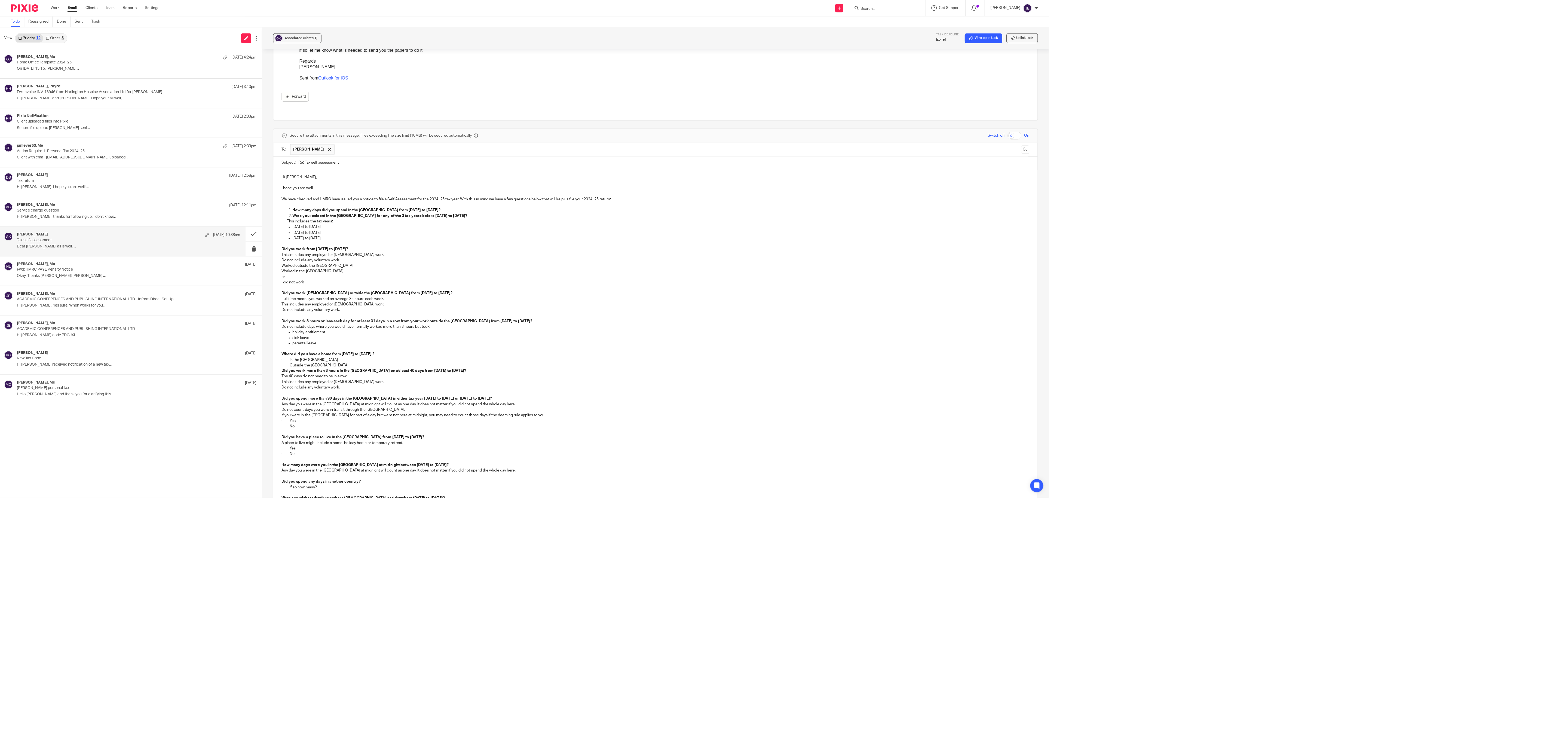
scroll to position [2, 0]
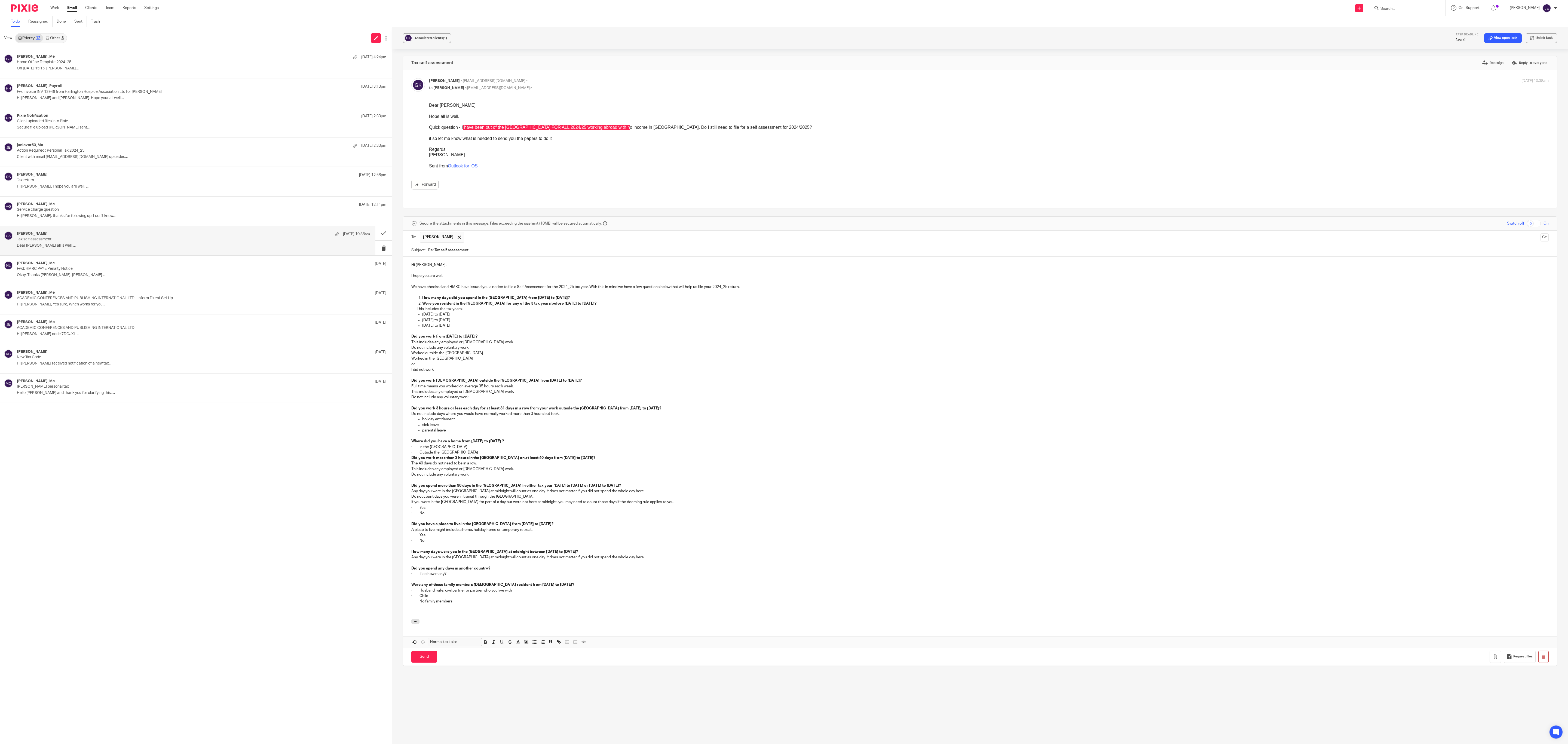
drag, startPoint x: 475, startPoint y: 329, endPoint x: 415, endPoint y: 315, distance: 61.6
click at [415, 248] on div "Hi Grigorios, I hope you are well. We have checked and HMRC have issued you a n…" at bounding box center [979, 438] width 1153 height 363
click at [522, 248] on icon "button" at bounding box center [584, 642] width 5 height 5
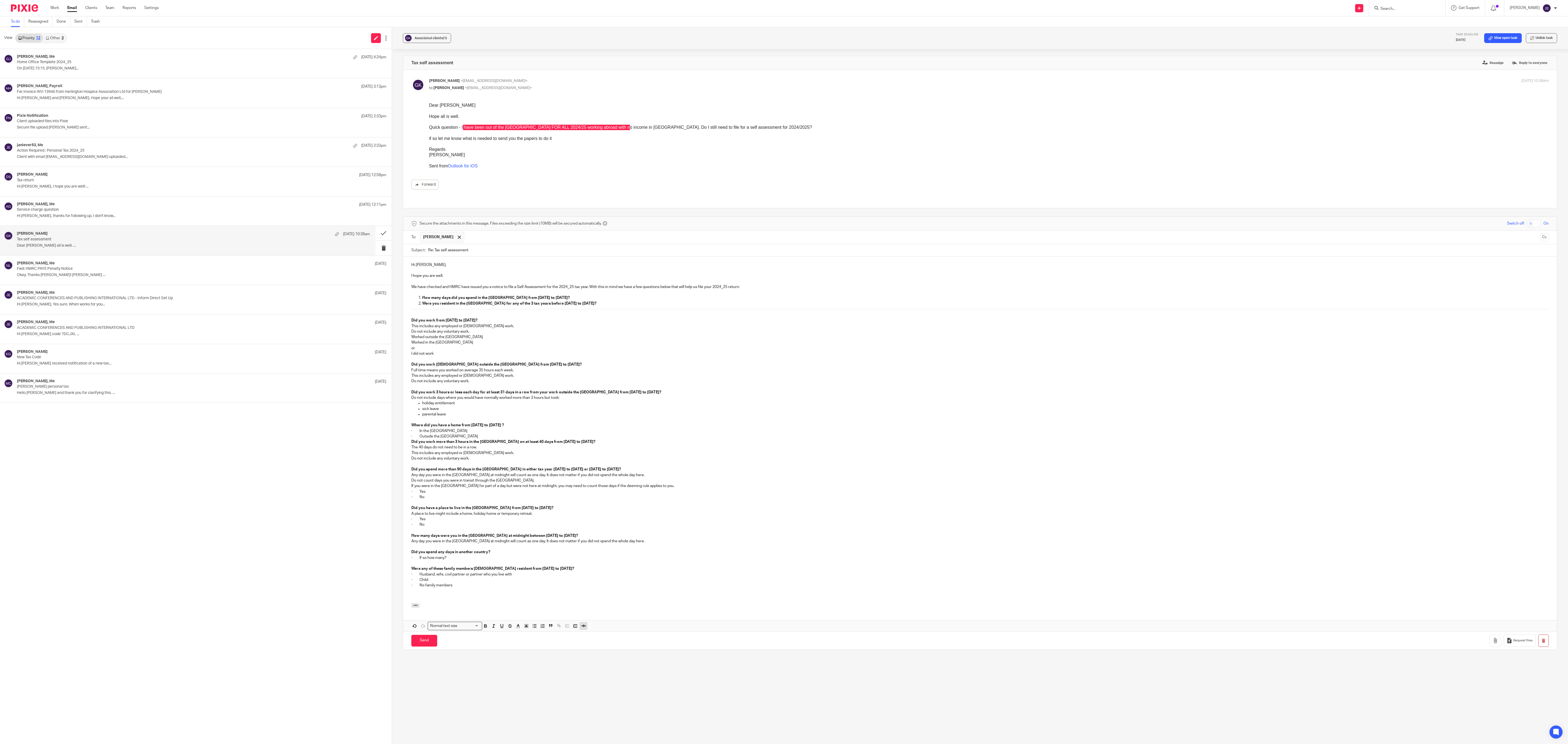
click at [522, 248] on icon "button" at bounding box center [584, 626] width 5 height 5
click at [522, 248] on icon "button" at bounding box center [584, 630] width 5 height 5
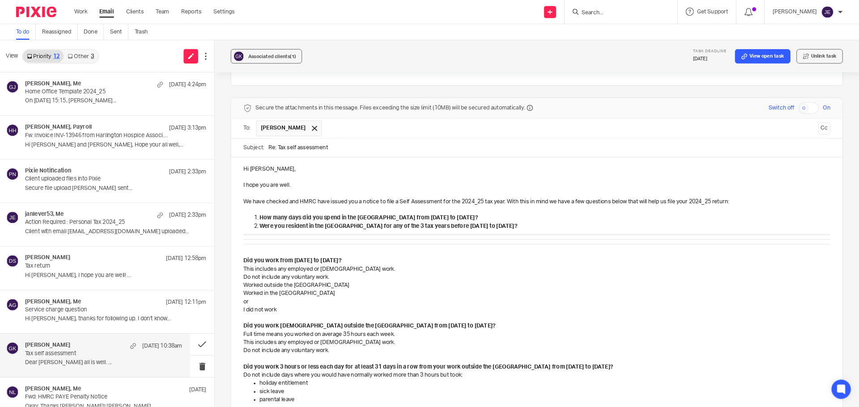
scroll to position [248, 0]
drag, startPoint x: 273, startPoint y: 275, endPoint x: 264, endPoint y: 257, distance: 19.6
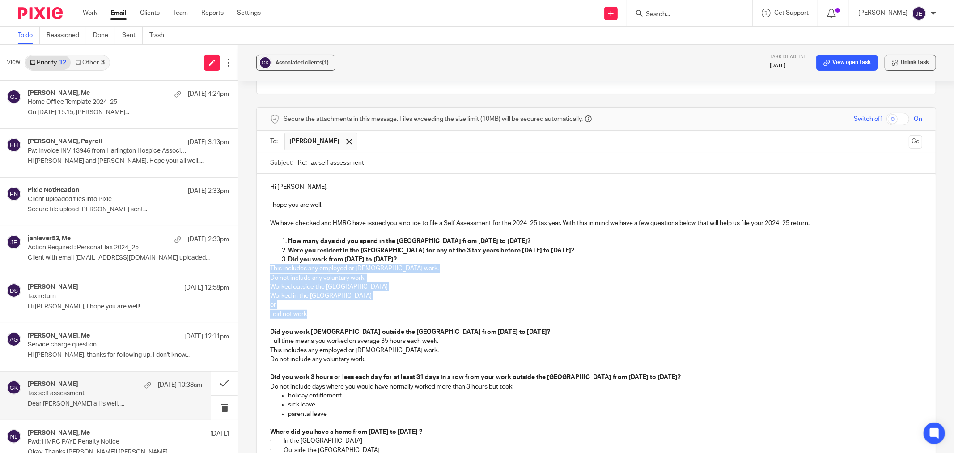
drag, startPoint x: 308, startPoint y: 314, endPoint x: 263, endPoint y: 267, distance: 65.5
click at [263, 267] on div "Hi Grigorios, I hope you are well. We have checked and HMRC have issued you a n…" at bounding box center [596, 449] width 679 height 551
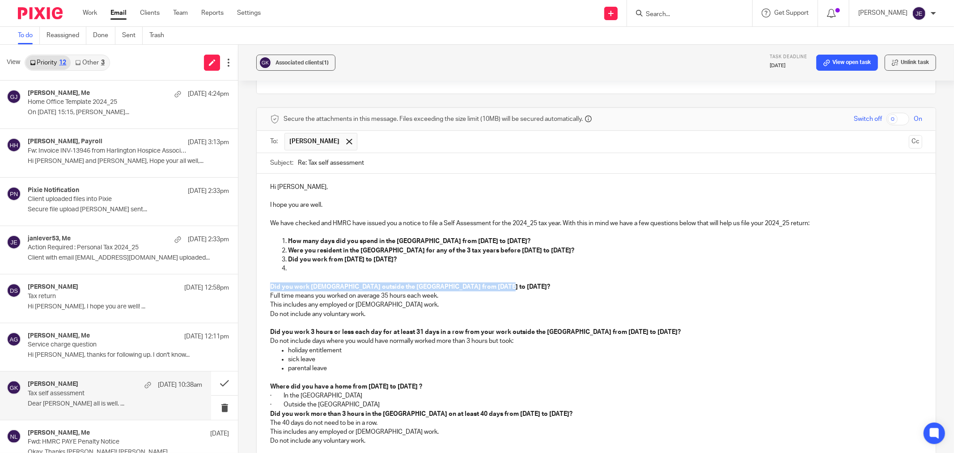
drag, startPoint x: 278, startPoint y: 287, endPoint x: 479, endPoint y: 288, distance: 201.3
click at [479, 288] on p "Did you work full time outside the UK from 6 April 2024 to 5 April 2025?" at bounding box center [596, 286] width 652 height 9
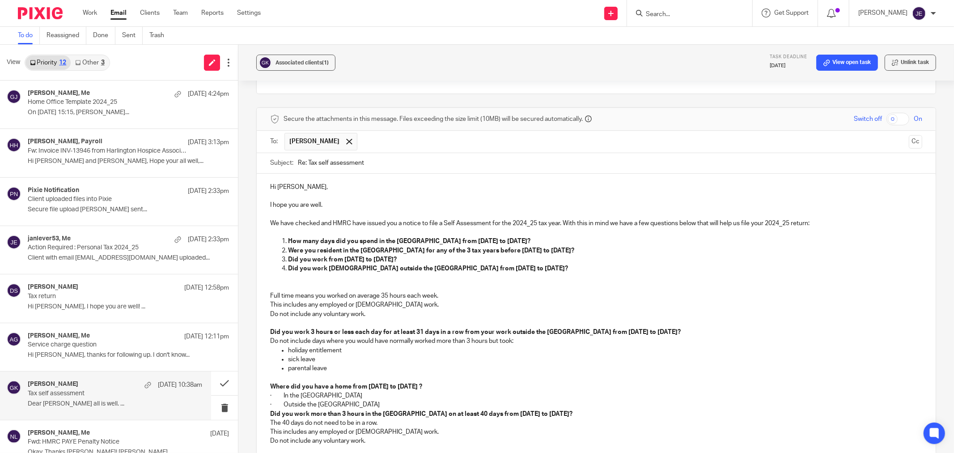
click at [284, 289] on p at bounding box center [596, 286] width 652 height 9
drag, startPoint x: 368, startPoint y: 318, endPoint x: 271, endPoint y: 276, distance: 105.8
click at [271, 276] on div "Hi Grigorios, I hope you are well. We have checked and HMRC have issued you a n…" at bounding box center [596, 426] width 679 height 505
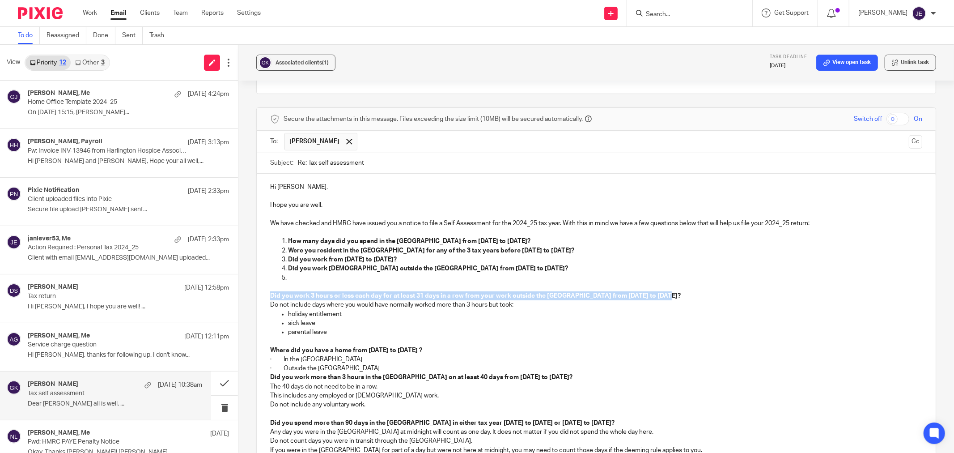
drag, startPoint x: 269, startPoint y: 295, endPoint x: 660, endPoint y: 293, distance: 391.3
click at [660, 293] on p "Did you work 3 hours or less each day for at least 31 days in a row from your w…" at bounding box center [596, 295] width 652 height 9
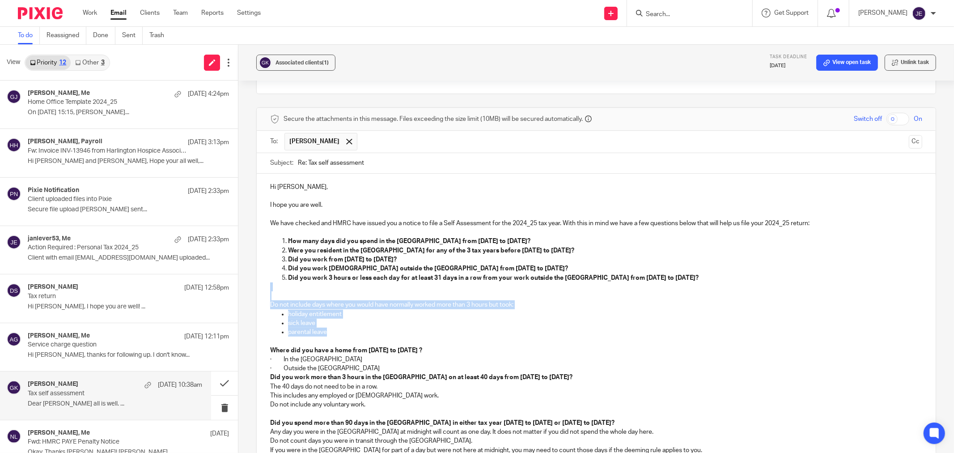
drag, startPoint x: 324, startPoint y: 329, endPoint x: 265, endPoint y: 290, distance: 70.7
click at [265, 290] on div "Hi Grigorios, I hope you are well. We have checked and HMRC have issued you a n…" at bounding box center [596, 408] width 679 height 469
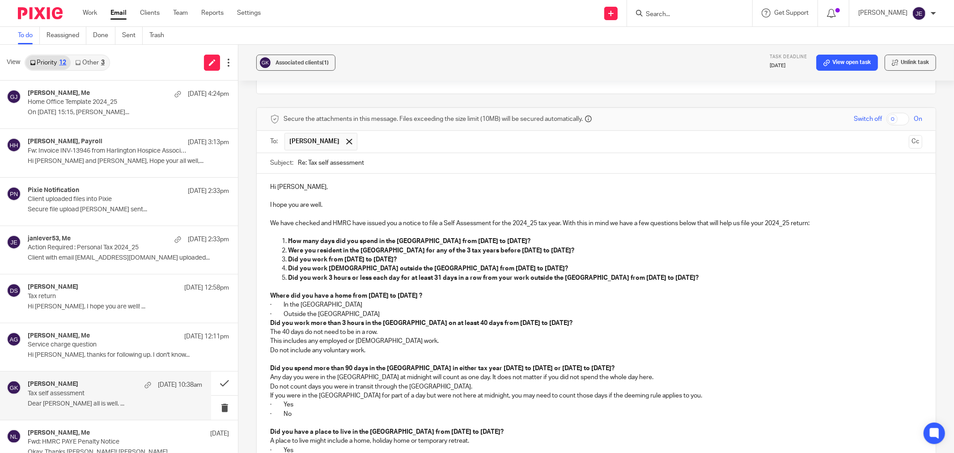
click at [270, 296] on strong "Where did you have a home from 6 April 2024 to 5 April 2025 ?" at bounding box center [346, 295] width 152 height 6
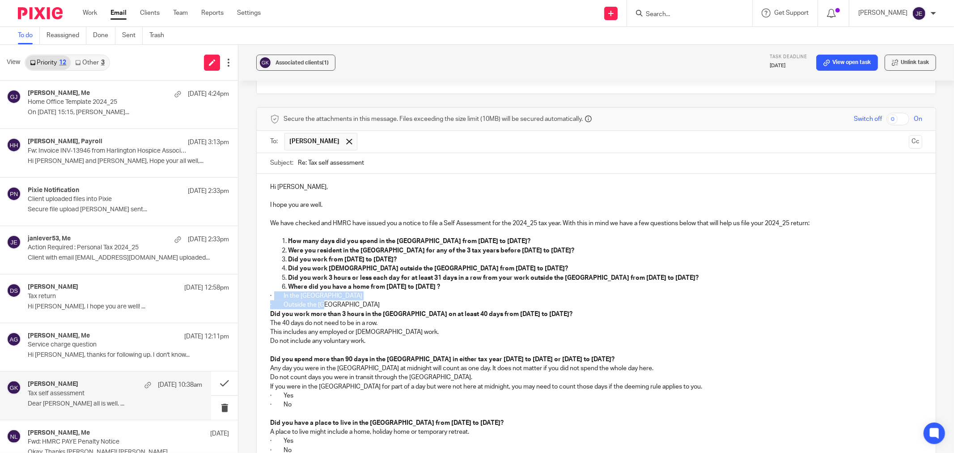
drag, startPoint x: 329, startPoint y: 303, endPoint x: 272, endPoint y: 295, distance: 57.3
click at [272, 295] on div "Hi Grigorios, I hope you are well. We have checked and HMRC have issued you a n…" at bounding box center [596, 376] width 679 height 405
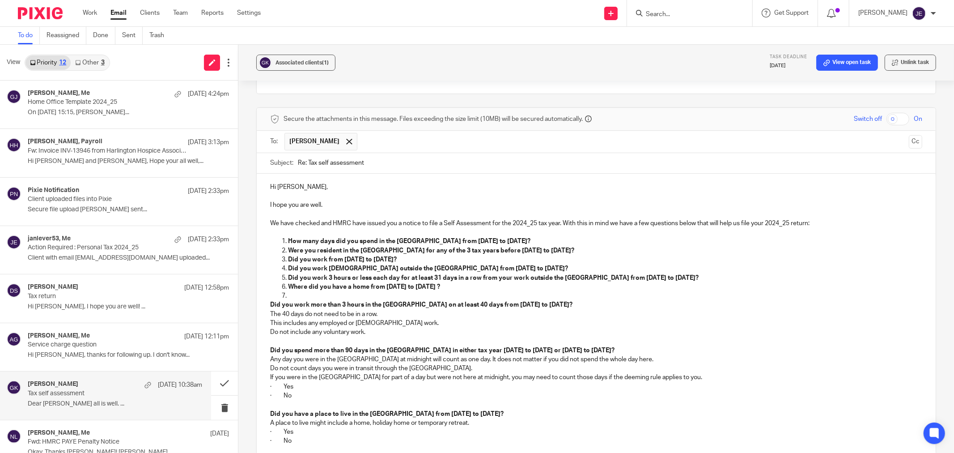
click at [270, 304] on strong "Did you work more than 3 hours in the UK on at least 40 days from 6 April 2024 …" at bounding box center [421, 304] width 302 height 6
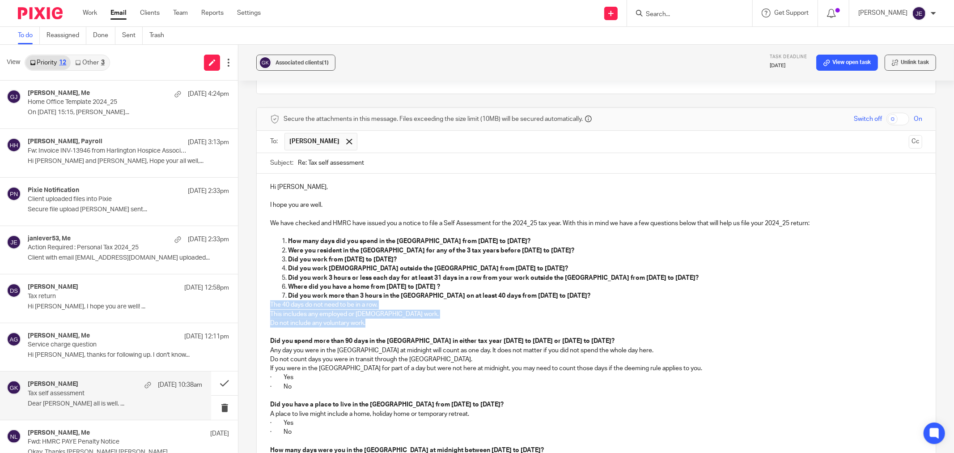
drag, startPoint x: 269, startPoint y: 306, endPoint x: 381, endPoint y: 322, distance: 113.3
click at [381, 322] on div "Hi Grigorios, I hope you are well. We have checked and HMRC have issued you a n…" at bounding box center [596, 367] width 679 height 387
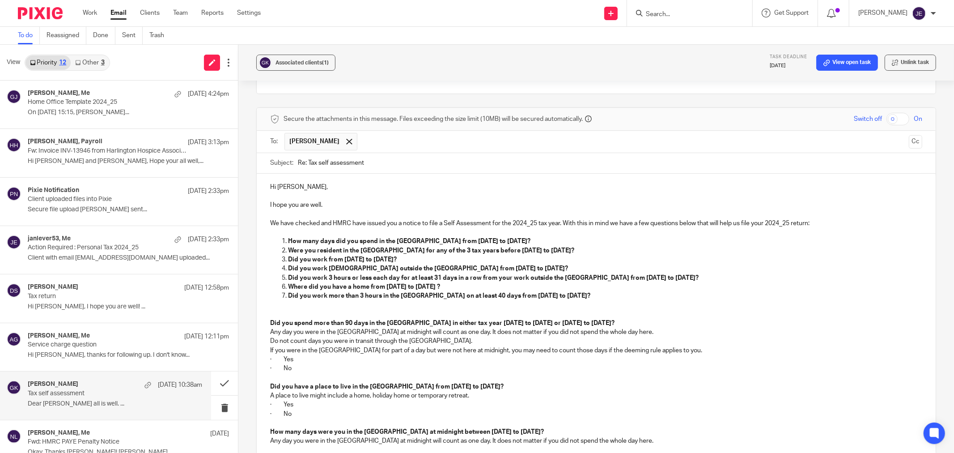
click at [270, 323] on strong "Did you spend more than 90 days in the UK in either tax year 6 April 2022 to 5 …" at bounding box center [442, 323] width 344 height 6
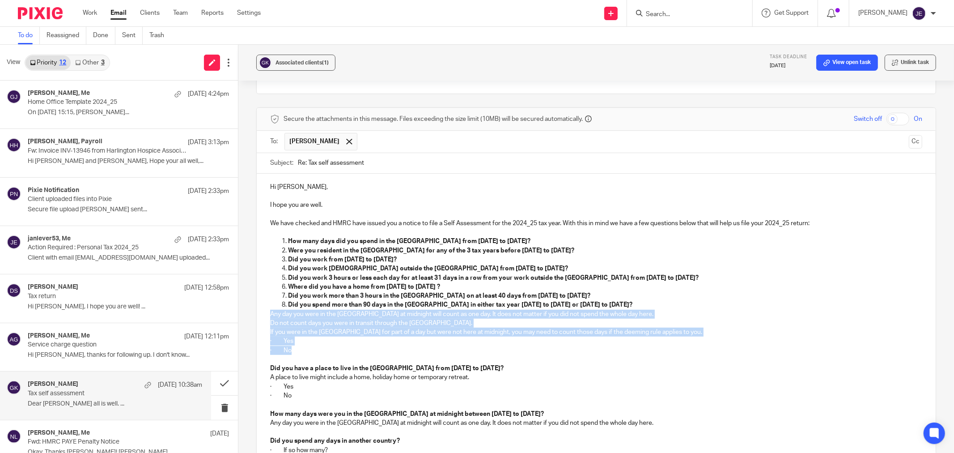
drag, startPoint x: 270, startPoint y: 311, endPoint x: 292, endPoint y: 350, distance: 45.3
click at [292, 350] on div "Hi Grigorios, I hope you are well. We have checked and HMRC have issued you a n…" at bounding box center [596, 349] width 679 height 351
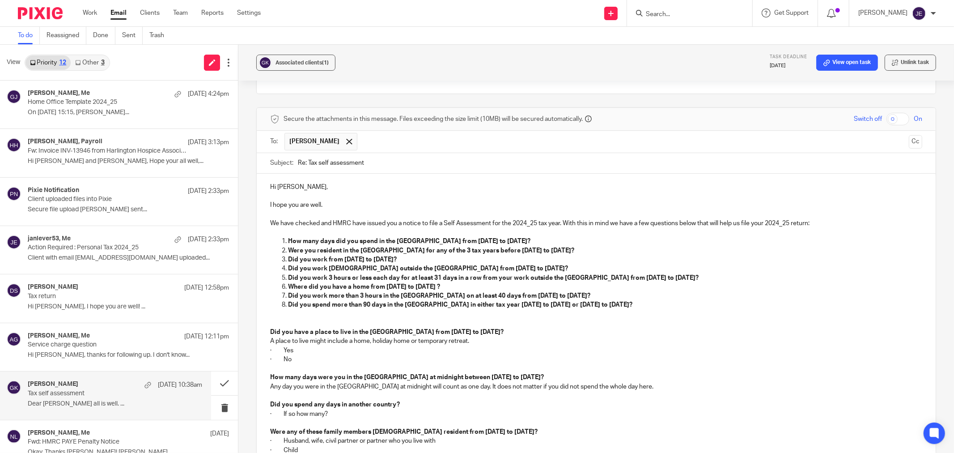
click at [267, 331] on div "Hi Grigorios, I hope you are well. We have checked and HMRC have issued you a n…" at bounding box center [596, 331] width 679 height 315
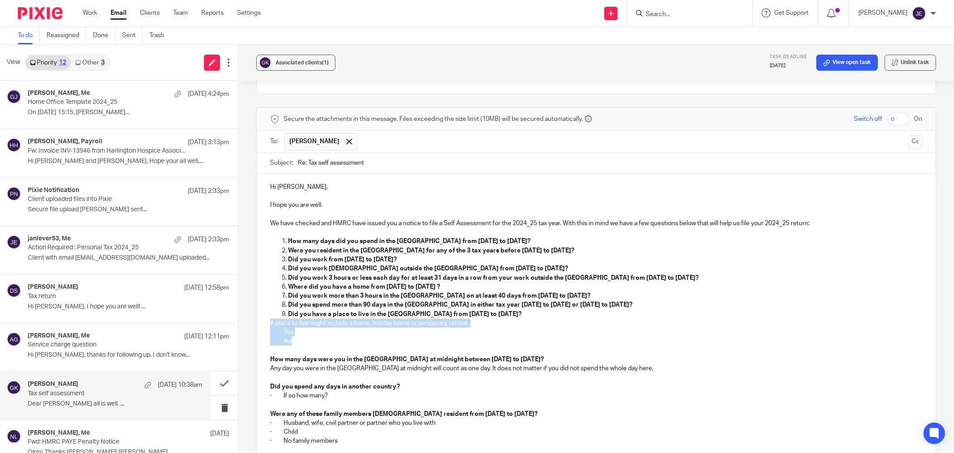
drag, startPoint x: 269, startPoint y: 322, endPoint x: 292, endPoint y: 343, distance: 30.1
click at [292, 343] on div "Hi Grigorios, I hope you are well. We have checked and HMRC have issued you a n…" at bounding box center [596, 322] width 679 height 297
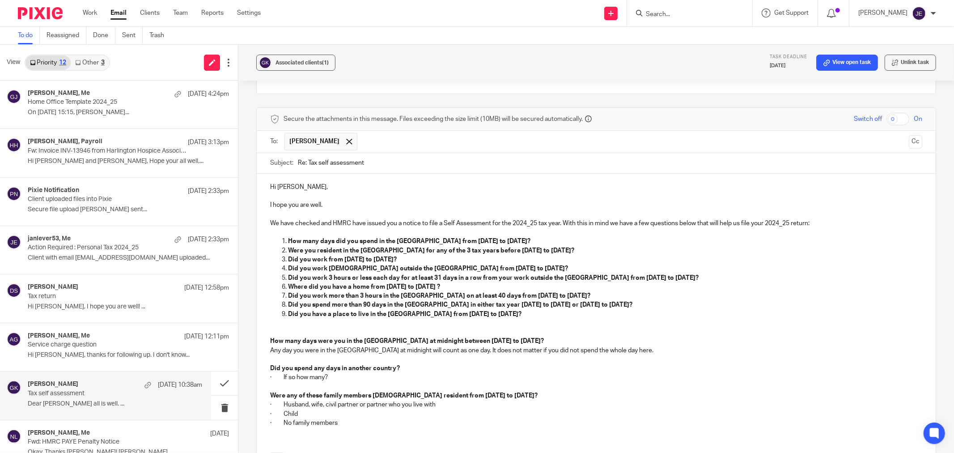
click at [270, 339] on strong "How many days were you in the UK at midnight between 6 April 2024 to 5 April 20…" at bounding box center [407, 341] width 274 height 6
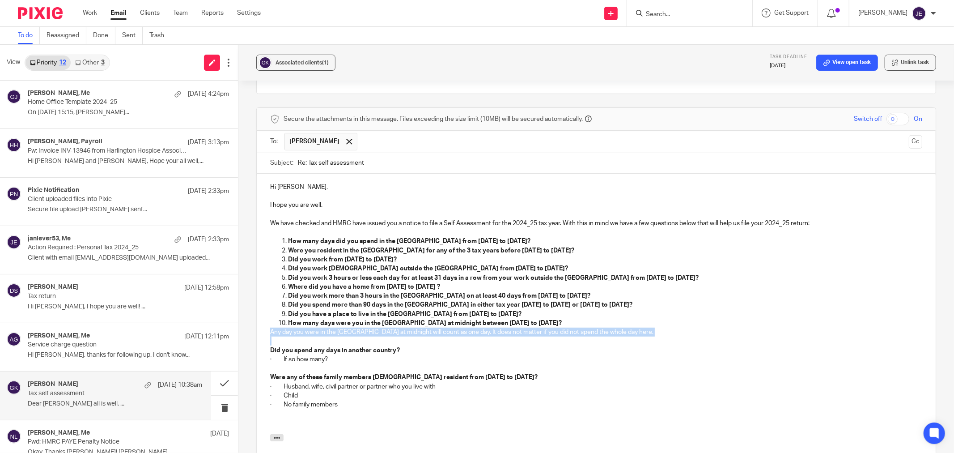
drag, startPoint x: 270, startPoint y: 332, endPoint x: 283, endPoint y: 343, distance: 17.2
click at [283, 343] on div "Hi Grigorios, I hope you are well. We have checked and HMRC have issued you a n…" at bounding box center [596, 304] width 679 height 260
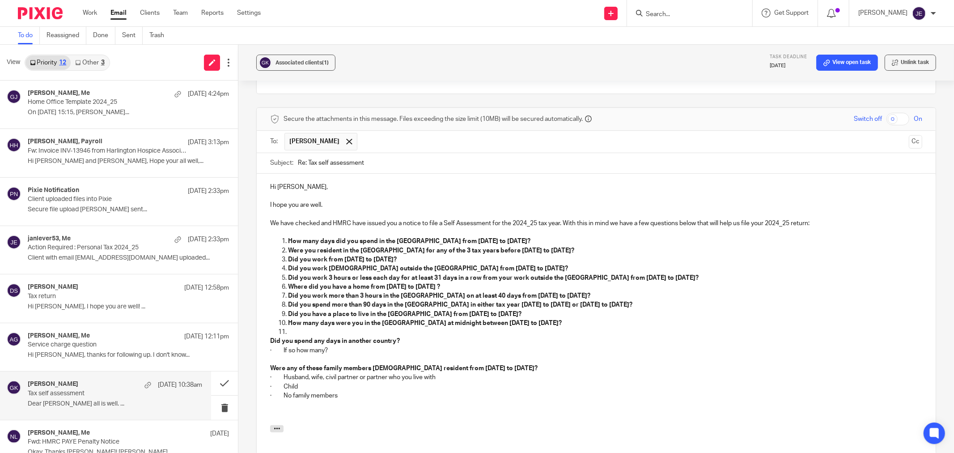
click at [270, 341] on strong "Did you spend any days in another country?" at bounding box center [335, 341] width 130 height 6
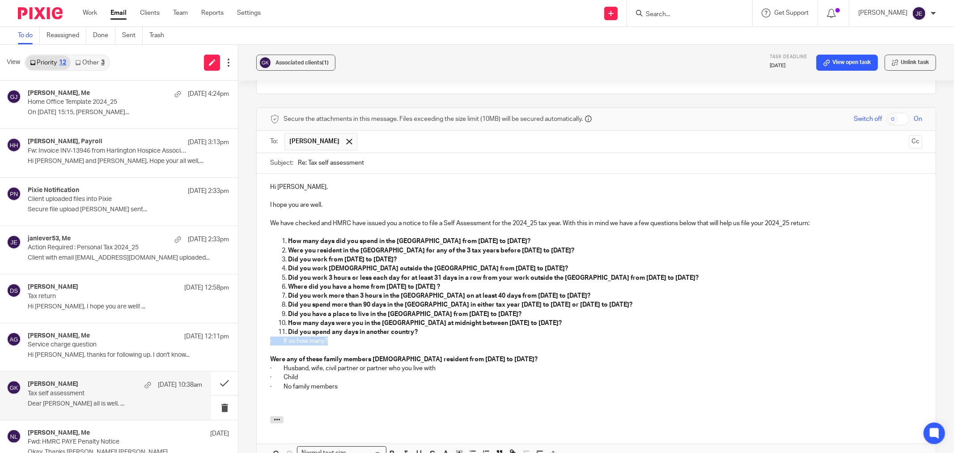
drag, startPoint x: 331, startPoint y: 342, endPoint x: 260, endPoint y: 342, distance: 71.6
click at [260, 342] on div "Hi Grigorios, I hope you are well. We have checked and HMRC have issued you a n…" at bounding box center [596, 295] width 679 height 242
click at [411, 331] on strong "Did you spend any days in another country?" at bounding box center [353, 332] width 130 height 6
drag, startPoint x: 351, startPoint y: 343, endPoint x: 267, endPoint y: 343, distance: 83.2
click at [267, 343] on div "Hi Grigorios, I hope you are well. We have checked and HMRC have issued you a n…" at bounding box center [596, 295] width 679 height 242
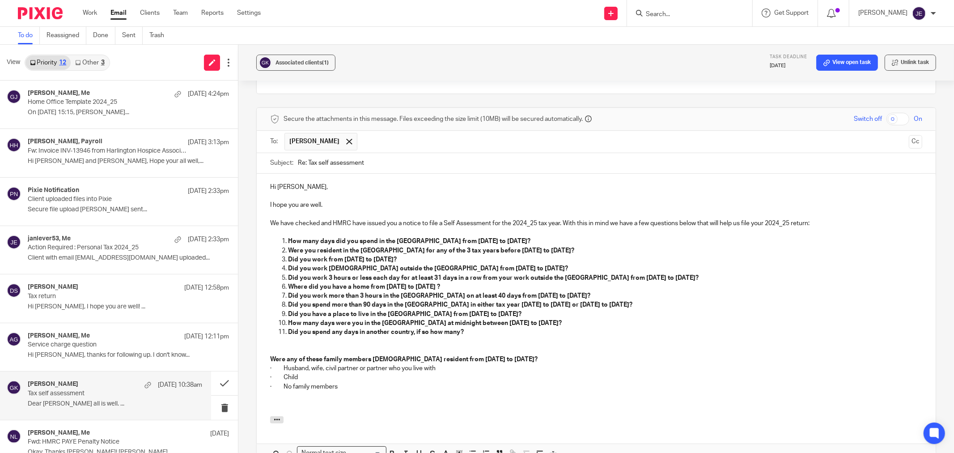
drag, startPoint x: 267, startPoint y: 354, endPoint x: 273, endPoint y: 357, distance: 7.0
click at [267, 354] on div "Hi Grigorios, I hope you are well. We have checked and HMRC have issued you a n…" at bounding box center [596, 295] width 679 height 242
click at [271, 360] on strong "Were any of these family members UK resident from 6 April 2024 to 5 April 2025?" at bounding box center [403, 359] width 267 height 6
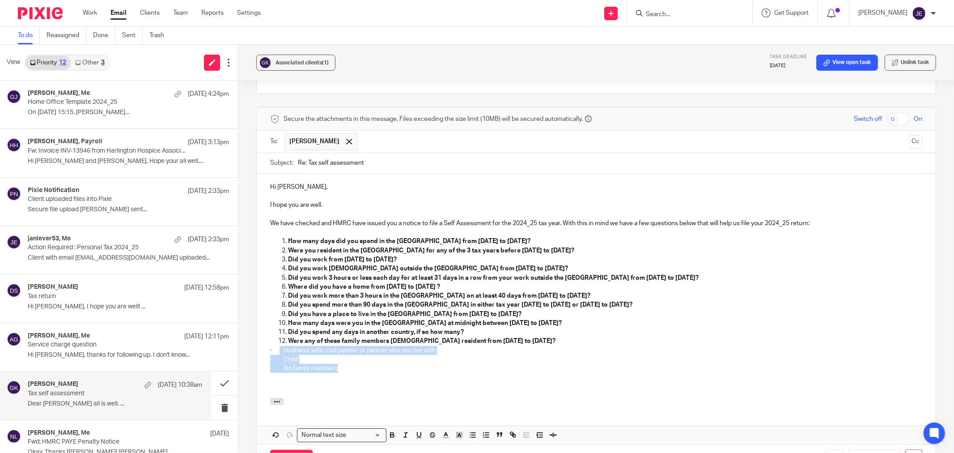
drag, startPoint x: 352, startPoint y: 371, endPoint x: 278, endPoint y: 354, distance: 75.8
click at [278, 354] on div "Hi Grigorios, I hope you are well. We have checked and HMRC have issued you a n…" at bounding box center [596, 286] width 679 height 224
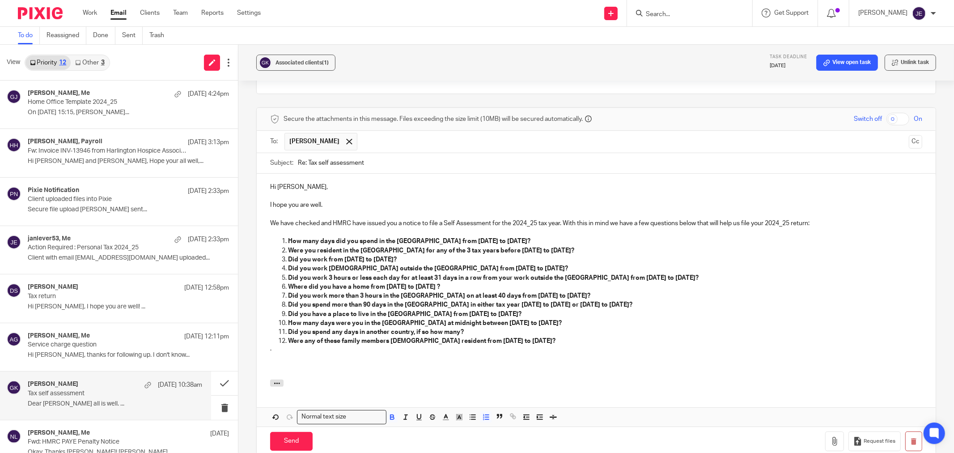
click at [330, 343] on strong "Were any of these family members UK resident from 6 April 2024 to 5 April 2025?" at bounding box center [421, 341] width 267 height 6
click at [329, 342] on strong "Were any of these family members UK resident from 6 April 2024 to 5 April 2025?" at bounding box center [421, 341] width 267 height 6
click at [494, 342] on strong "Were any family members UK resident from 6 April 2024 to 5 April 2025?" at bounding box center [409, 341] width 242 height 6
click at [457, 352] on p "·" at bounding box center [596, 350] width 652 height 9
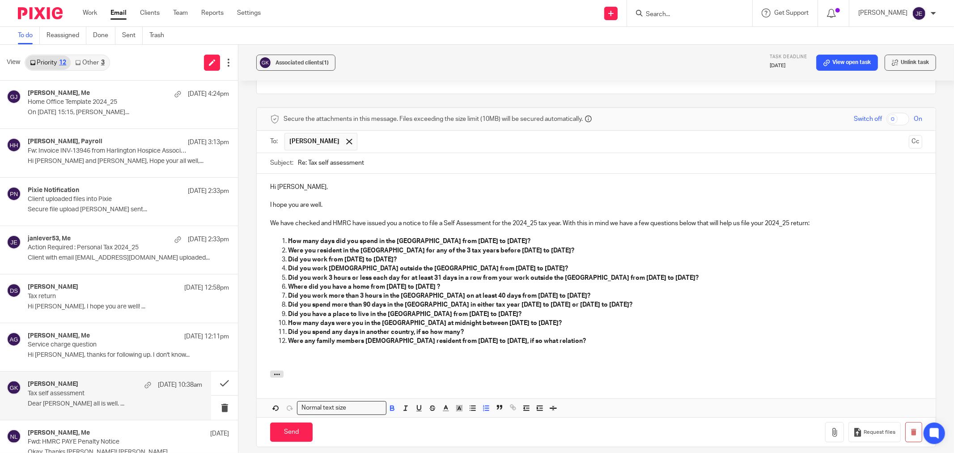
click at [286, 359] on p at bounding box center [596, 359] width 652 height 9
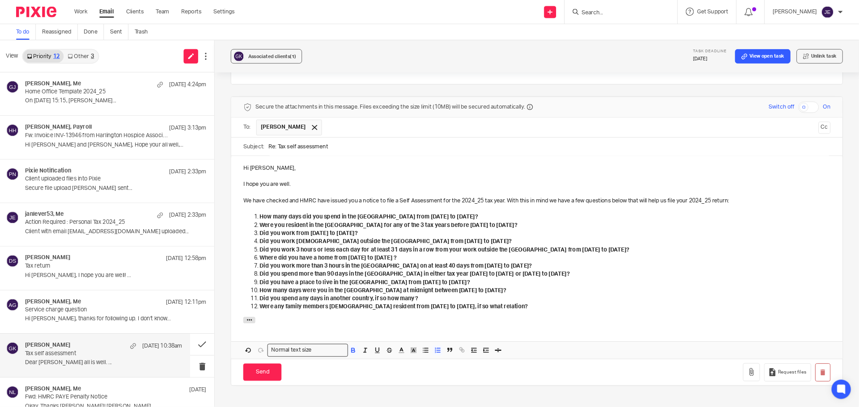
scroll to position [249, 0]
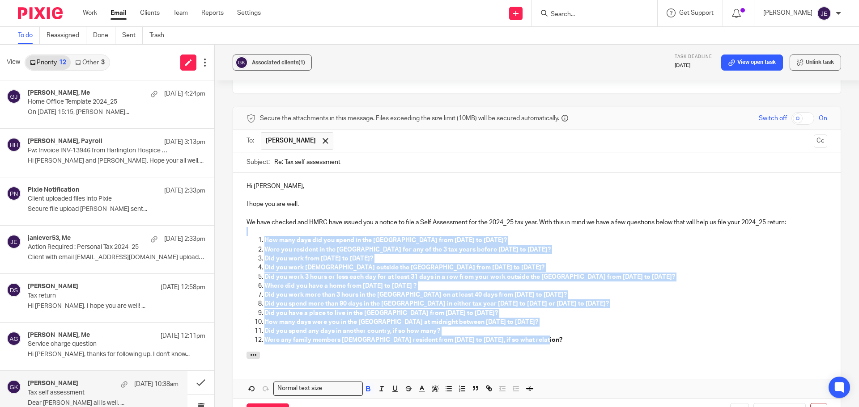
drag, startPoint x: 542, startPoint y: 343, endPoint x: 223, endPoint y: 234, distance: 337.3
click at [223, 234] on div "Associated clients (1) Task deadline 1 May 2025 View open task Unlink task Tax …" at bounding box center [537, 226] width 644 height 363
click at [370, 390] on icon "button" at bounding box center [368, 389] width 8 height 8
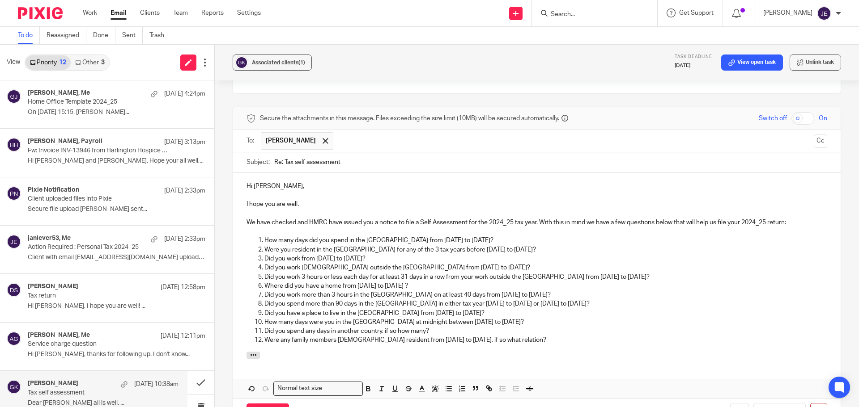
click at [384, 358] on div at bounding box center [536, 357] width 607 height 10
click at [543, 348] on div "Hi Grigorios, I hope you are well. We have checked and HMRC have issued you a n…" at bounding box center [536, 262] width 607 height 179
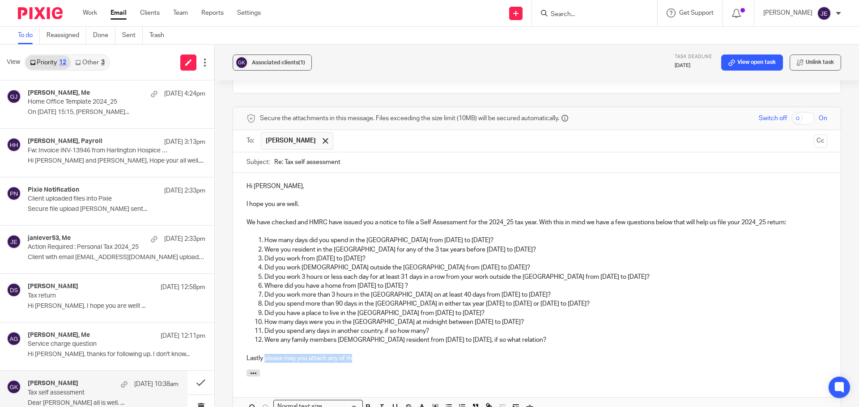
drag, startPoint x: 358, startPoint y: 359, endPoint x: 263, endPoint y: 360, distance: 95.7
click at [263, 360] on p "Lastly please may you attach any of th" at bounding box center [536, 358] width 580 height 9
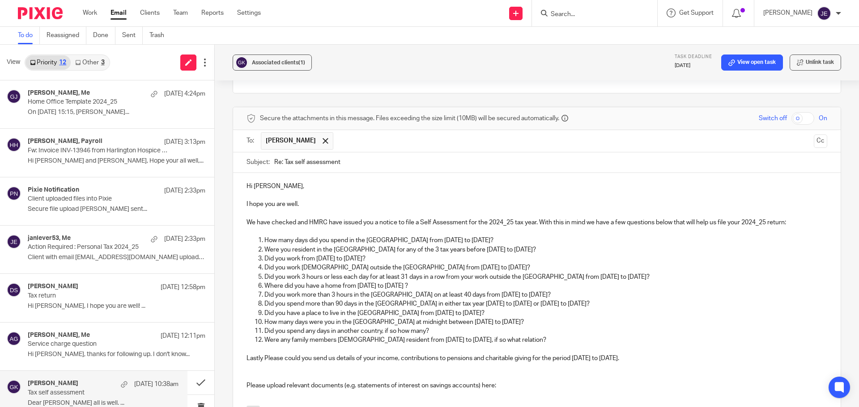
click at [267, 356] on p "Lastly Please could you send us details of your income, contributions to pensio…" at bounding box center [536, 358] width 580 height 9
click at [297, 371] on p at bounding box center [536, 367] width 580 height 9
click at [376, 360] on p "Lastly please could you send us details of your income, contributions to pensio…" at bounding box center [536, 358] width 580 height 9
click at [400, 359] on p "Lastly please could you send us details of your income, contributions to pensio…" at bounding box center [536, 358] width 580 height 9
click at [669, 359] on p "Lastly please could you send us details of your income, interest, dividends, co…" at bounding box center [536, 358] width 580 height 9
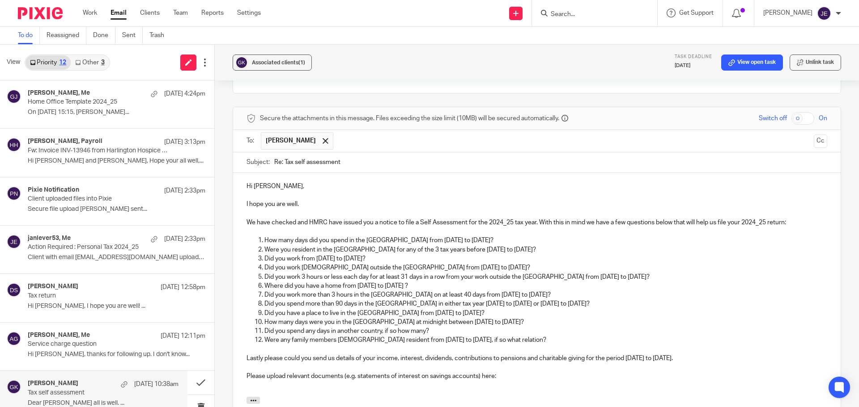
click at [716, 360] on p "Lastly please could you send us details of your income, interest, dividends, co…" at bounding box center [536, 358] width 580 height 9
drag, startPoint x: 480, startPoint y: 375, endPoint x: 342, endPoint y: 377, distance: 138.2
click at [342, 377] on p "Please upload relevant documents (e.g. statements of interest on savings accoun…" at bounding box center [536, 376] width 580 height 9
click at [370, 377] on p "Please upload relevant documents here:" at bounding box center [536, 376] width 580 height 9
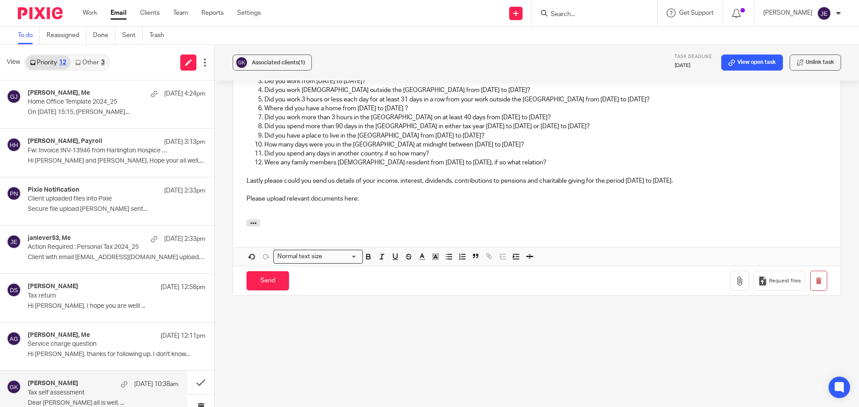
scroll to position [428, 0]
click at [772, 282] on span "Request files" at bounding box center [785, 279] width 32 height 7
click at [356, 199] on p "Please upload relevant documents here: https://munroandpartners.usepixie.net/u/…" at bounding box center [536, 197] width 580 height 9
click at [616, 191] on p at bounding box center [536, 188] width 580 height 9
click at [607, 199] on p "Please upload relevant documents here: https://munroandpartners.usepixie.net/u/…" at bounding box center [536, 197] width 580 height 9
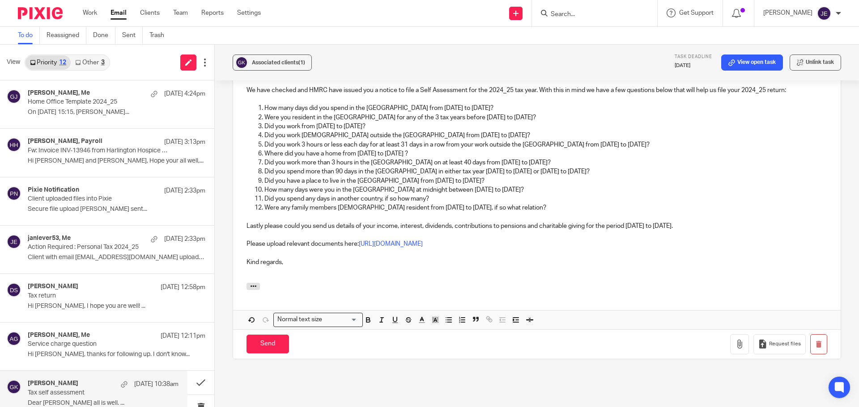
scroll to position [383, 0]
click at [271, 347] on input "Send" at bounding box center [267, 342] width 42 height 19
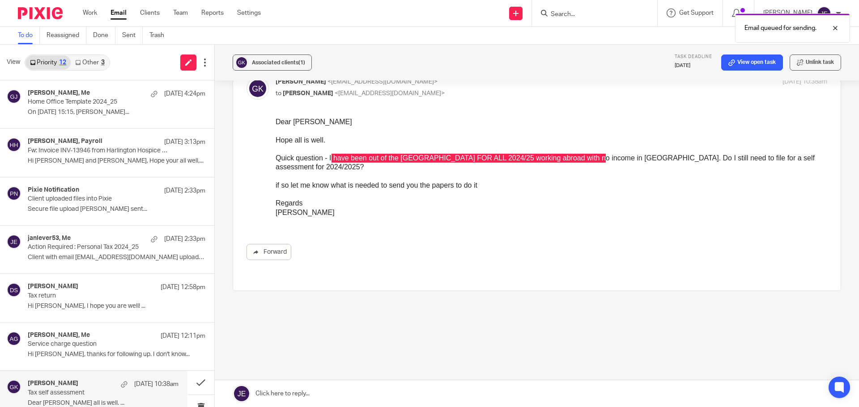
scroll to position [0, 0]
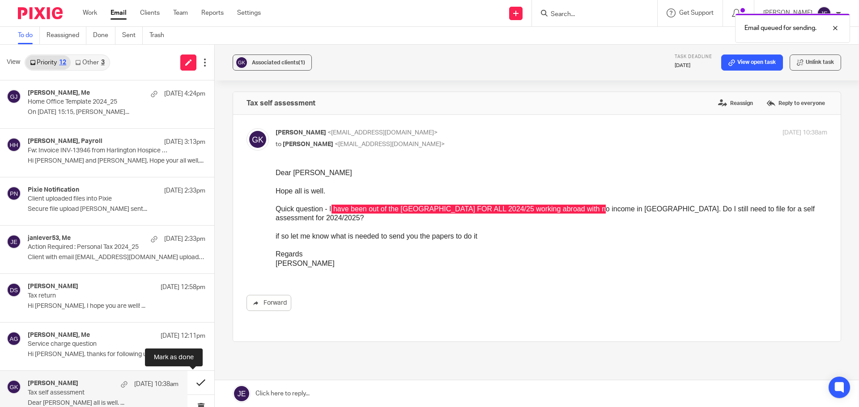
click at [197, 381] on button at bounding box center [200, 383] width 27 height 24
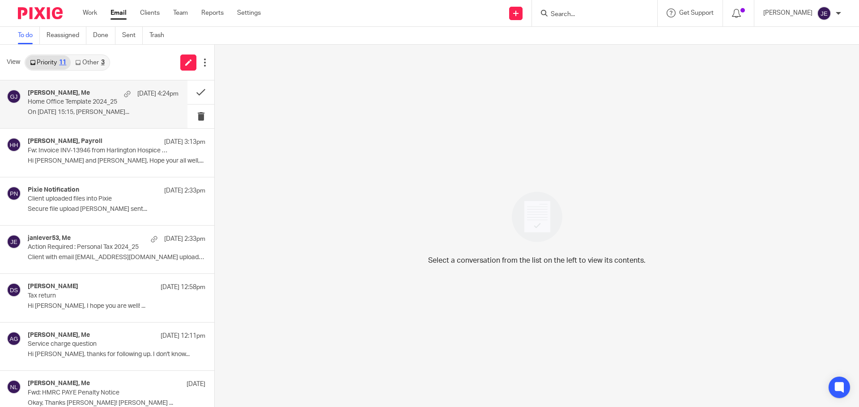
click at [94, 93] on div "Graham James, Me 16 Sep 4:24pm" at bounding box center [103, 93] width 151 height 9
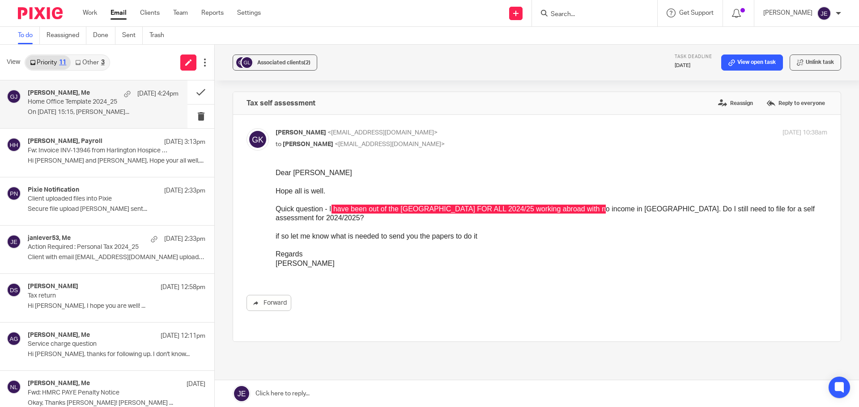
click at [101, 66] on link "Other 3" at bounding box center [90, 62] width 38 height 14
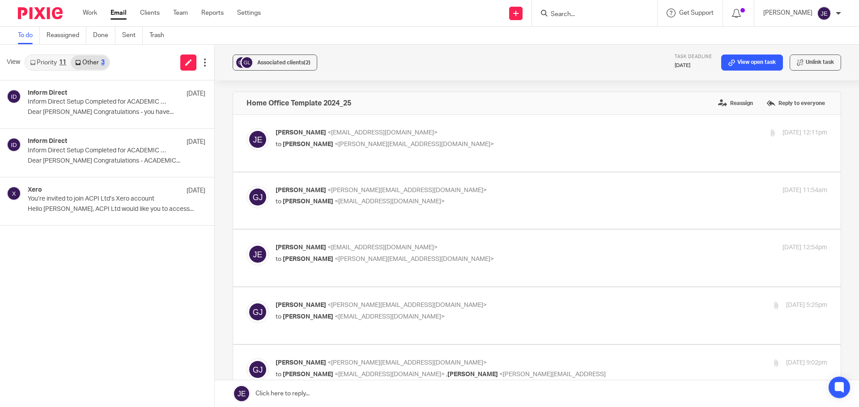
click at [37, 64] on link "Priority 11" at bounding box center [47, 62] width 45 height 14
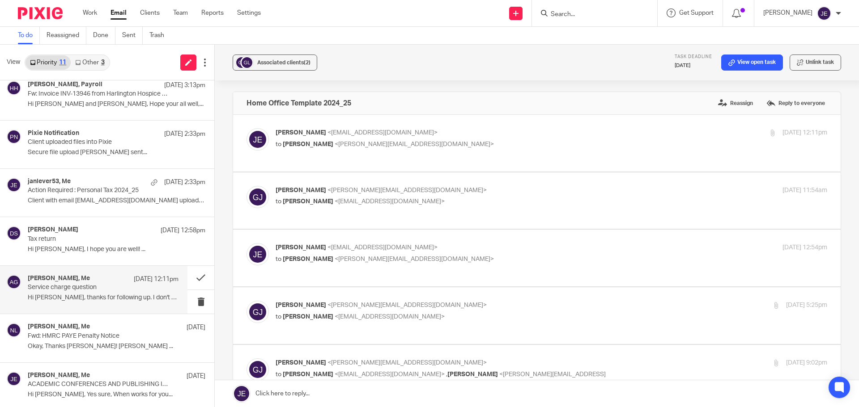
scroll to position [206, 0]
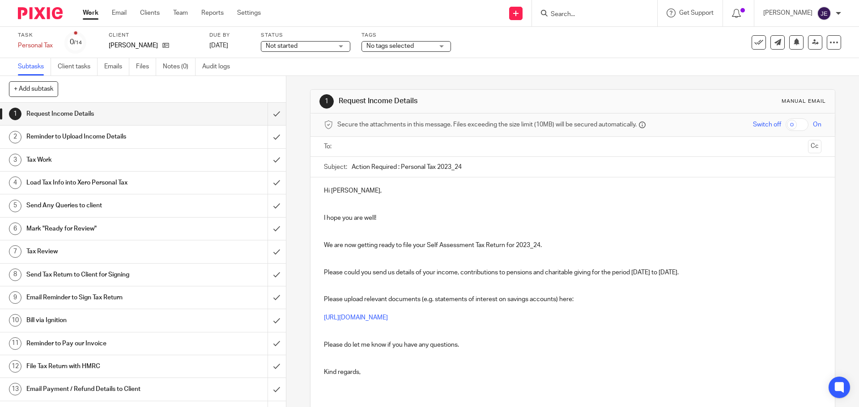
click at [326, 204] on p at bounding box center [572, 204] width 497 height 18
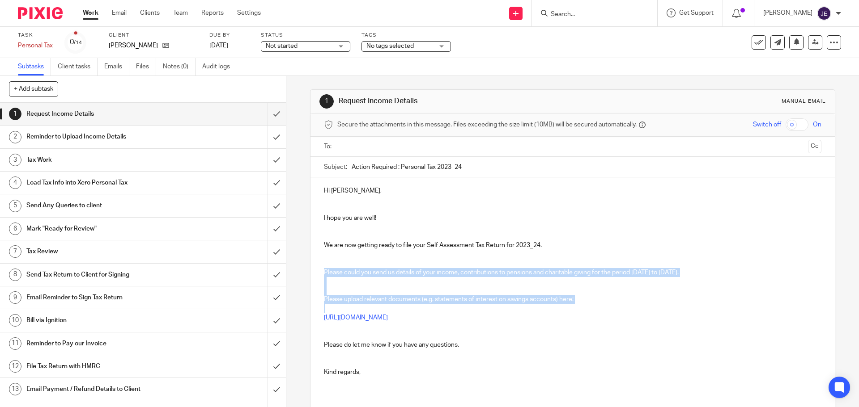
drag, startPoint x: 319, startPoint y: 275, endPoint x: 705, endPoint y: 304, distance: 387.1
click at [705, 304] on div "Hi Grigorios, I hope you are well! We are now getting ready to file your Self A…" at bounding box center [572, 290] width 524 height 224
copy div "Please could you send us details of your income, contributions to pensions and …"
click at [297, 42] on span "Not started" at bounding box center [299, 46] width 67 height 9
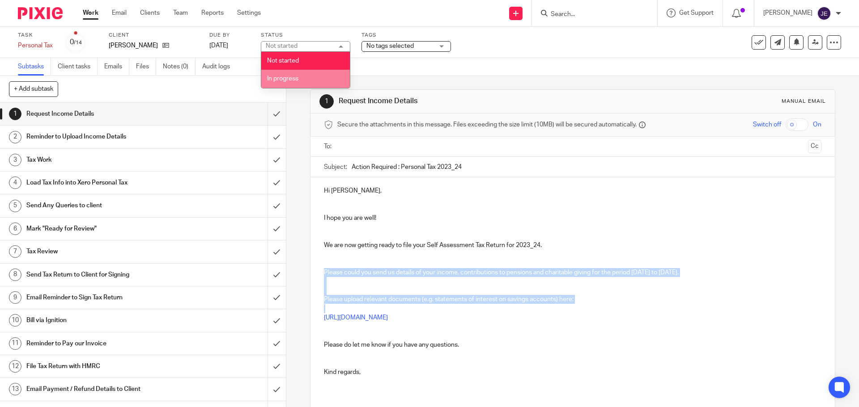
click at [301, 75] on li "In progress" at bounding box center [305, 79] width 89 height 18
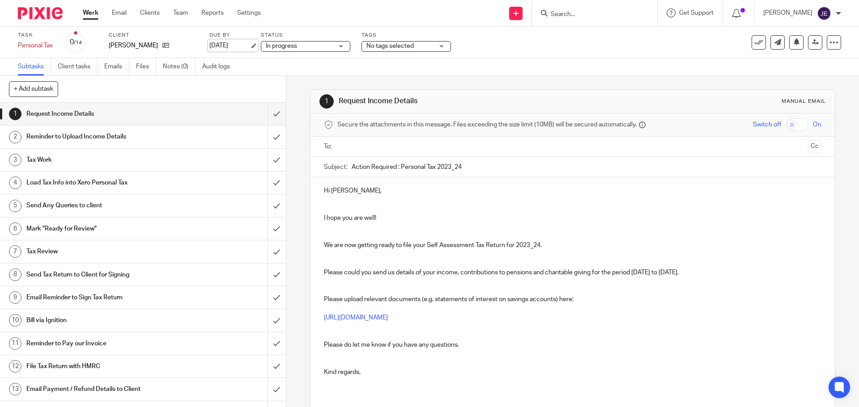
click at [244, 46] on link "1 May 2025" at bounding box center [229, 45] width 40 height 9
click at [271, 118] on input "submit" at bounding box center [143, 114] width 286 height 22
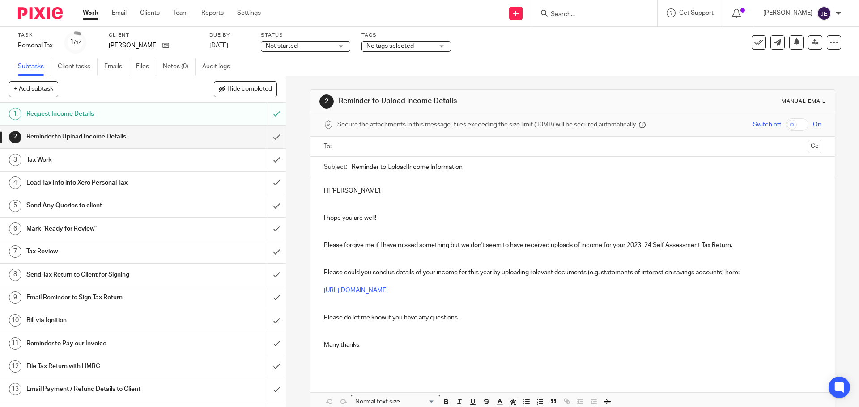
click at [299, 47] on span "Not started" at bounding box center [299, 46] width 67 height 9
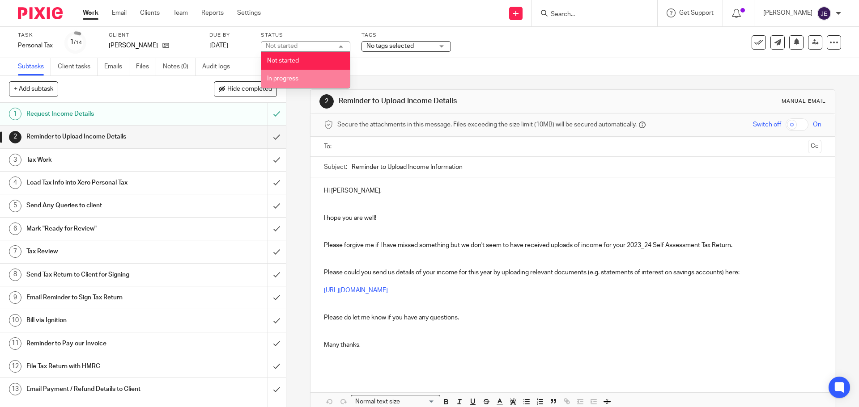
click at [300, 81] on li "In progress" at bounding box center [305, 79] width 89 height 18
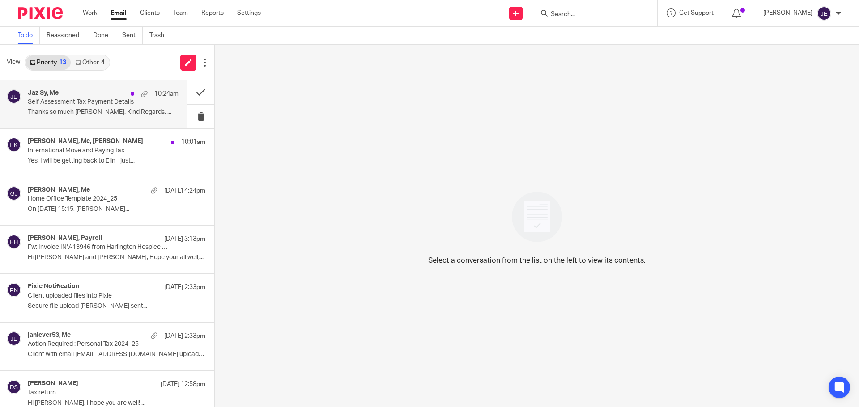
click at [89, 86] on div "Jaz Sy, Me 10:24am Self Assessment Tax Payment Details Thanks so much [PERSON_N…" at bounding box center [93, 104] width 187 height 48
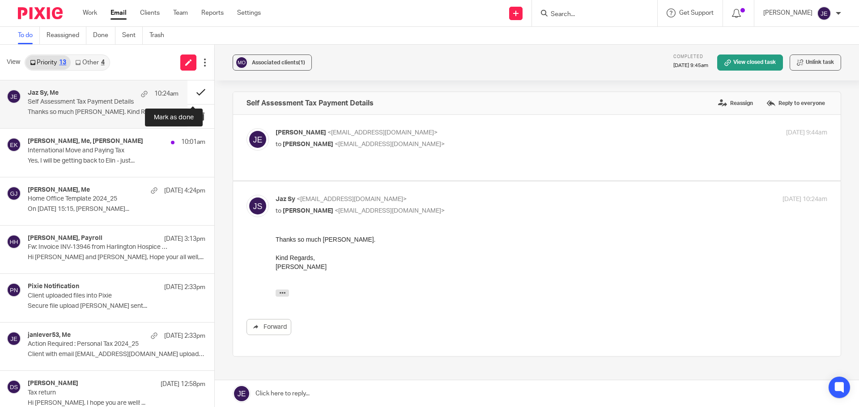
click at [190, 91] on button at bounding box center [200, 92] width 27 height 24
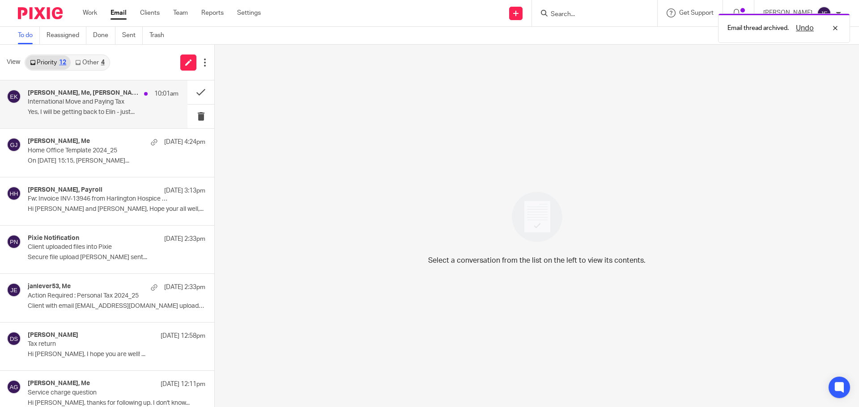
click at [103, 99] on p "International Move and Paying Tax" at bounding box center [88, 102] width 121 height 8
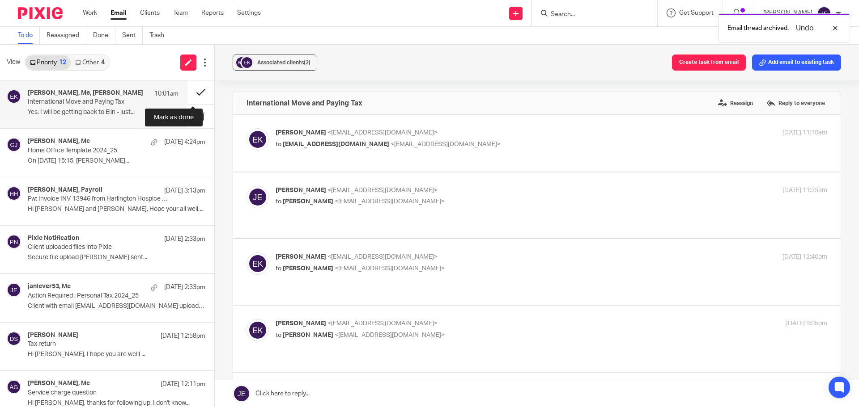
click at [189, 92] on button at bounding box center [200, 92] width 27 height 24
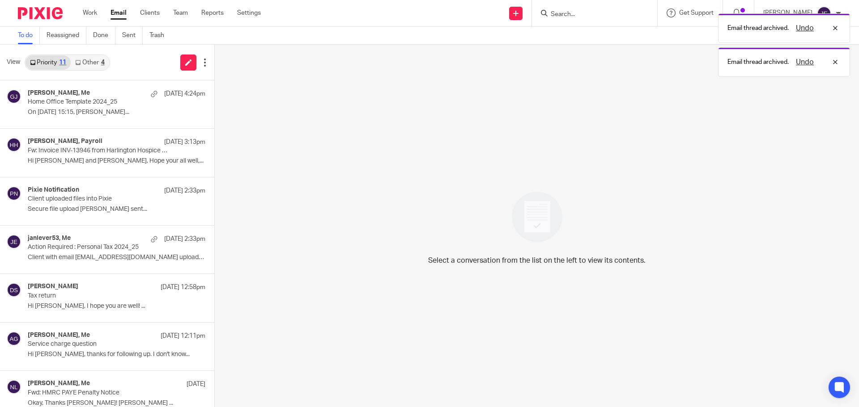
click at [95, 64] on link "Other 4" at bounding box center [90, 62] width 38 height 14
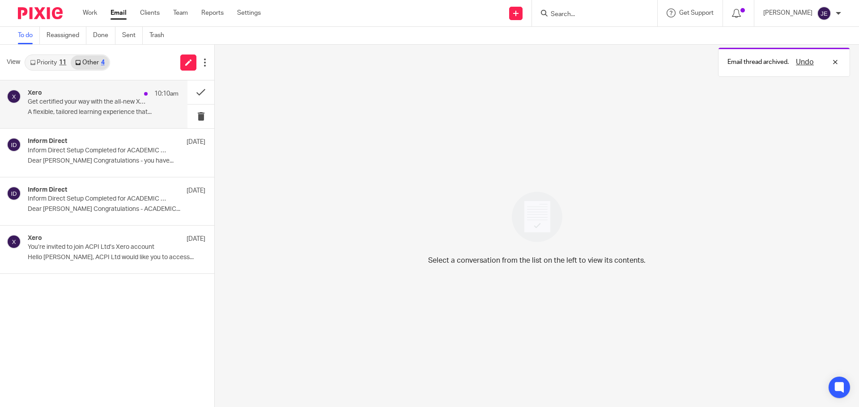
click at [100, 103] on p "Get certified your way with the all-new Xero certification" at bounding box center [88, 102] width 121 height 8
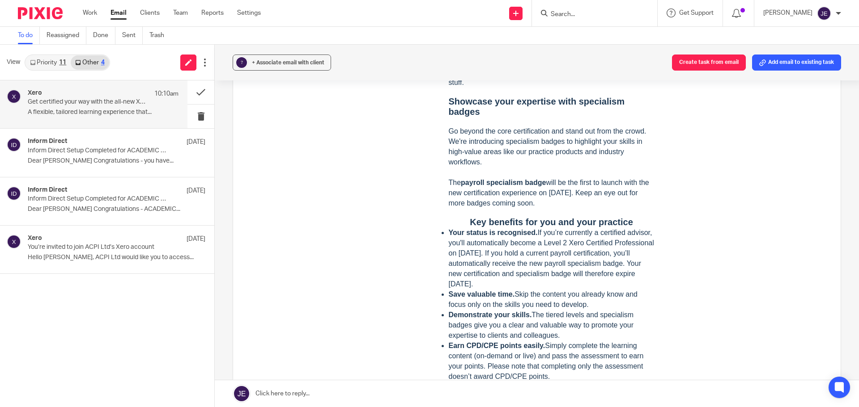
scroll to position [716, 0]
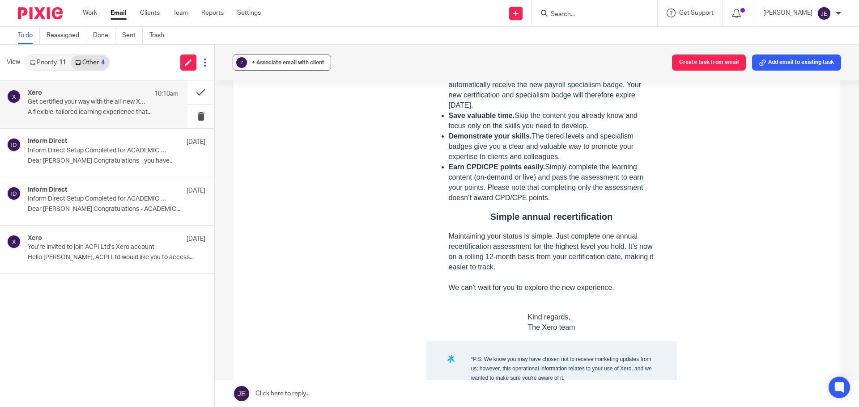
click at [252, 62] on span "+ Associate email with client" at bounding box center [288, 62] width 72 height 5
drag, startPoint x: 280, startPoint y: 109, endPoint x: 276, endPoint y: 114, distance: 6.8
click at [280, 111] on div "Clients + Create client" at bounding box center [336, 104] width 189 height 39
click at [276, 114] on input "text" at bounding box center [336, 114] width 189 height 9
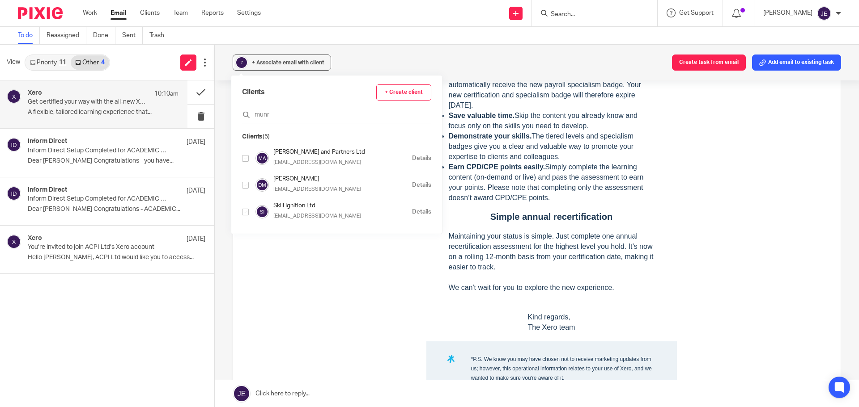
type input "munr"
click at [246, 160] on input "checkbox" at bounding box center [245, 158] width 7 height 7
checkbox input "true"
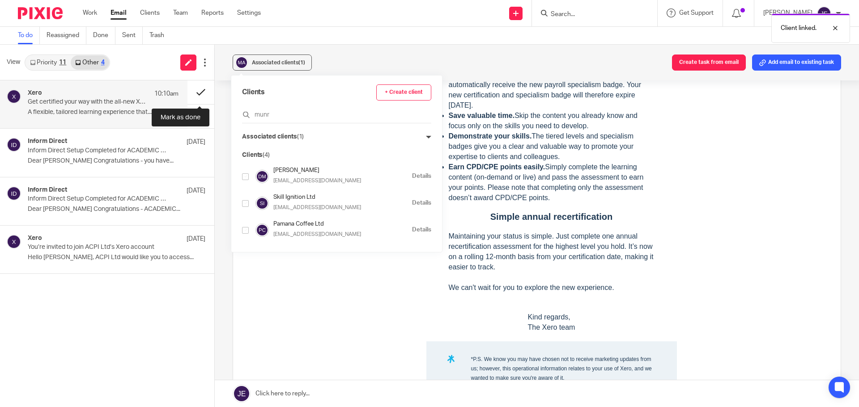
click at [201, 97] on button at bounding box center [200, 92] width 27 height 24
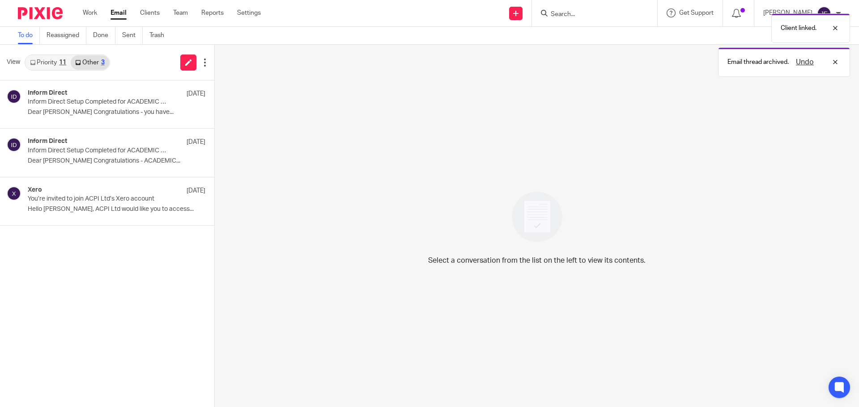
click at [56, 55] on link "Priority 11" at bounding box center [47, 62] width 45 height 14
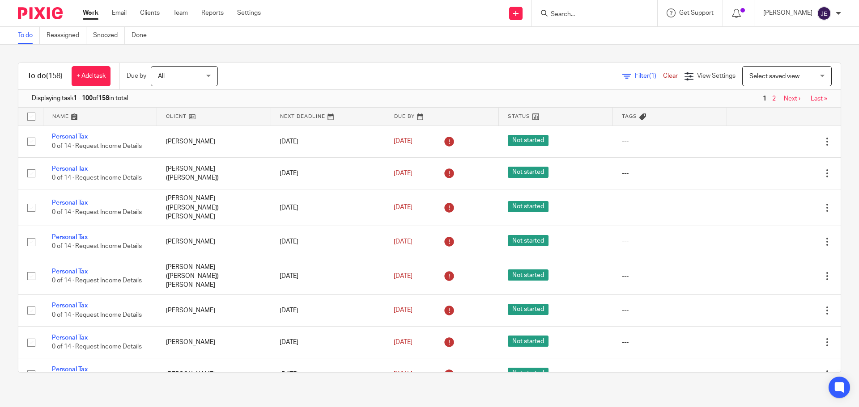
click at [635, 75] on span "Filter (1)" at bounding box center [649, 76] width 28 height 6
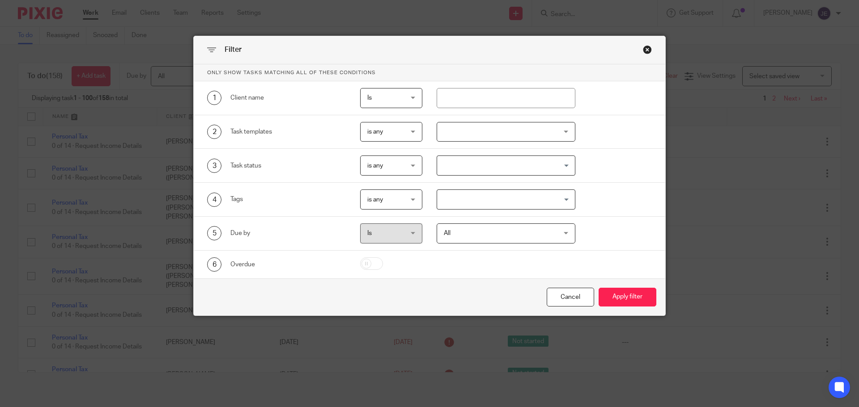
click at [483, 128] on div at bounding box center [505, 132] width 139 height 20
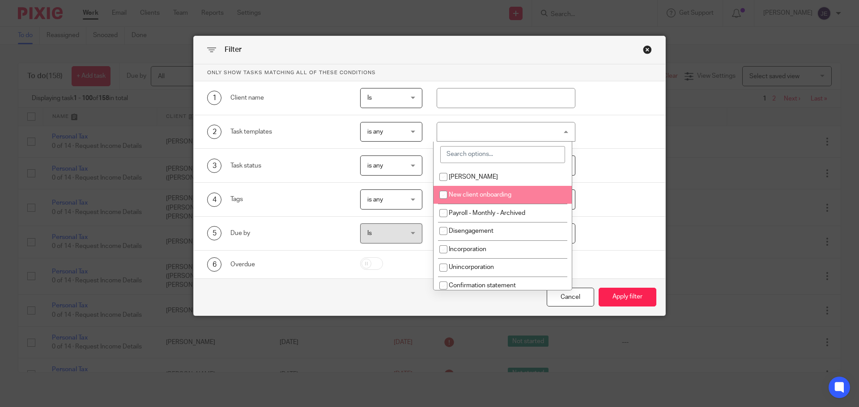
drag, startPoint x: 472, startPoint y: 193, endPoint x: 475, endPoint y: 197, distance: 5.1
click at [472, 193] on span "New client onboarding" at bounding box center [480, 195] width 63 height 6
checkbox input "true"
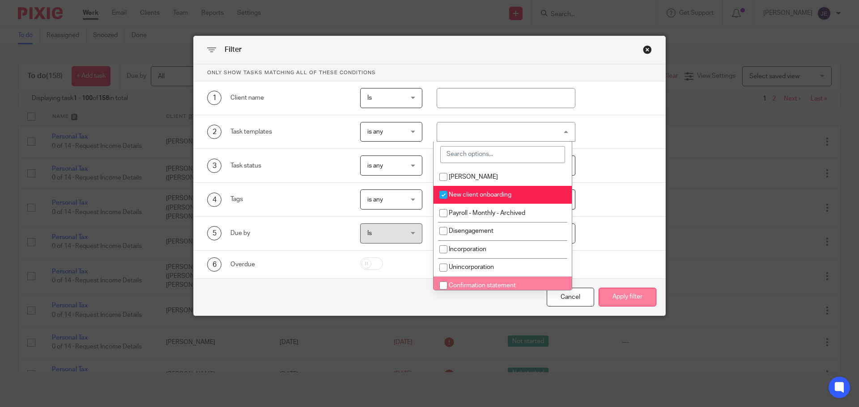
click at [615, 291] on button "Apply filter" at bounding box center [627, 297] width 58 height 19
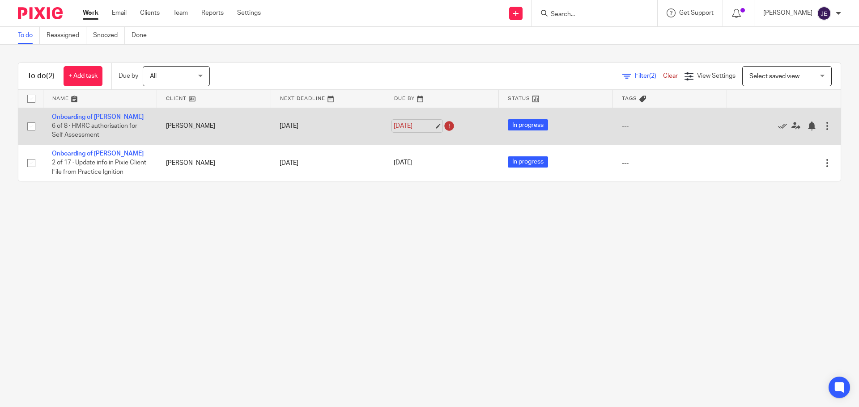
click at [427, 125] on link "[DATE]" at bounding box center [414, 126] width 40 height 9
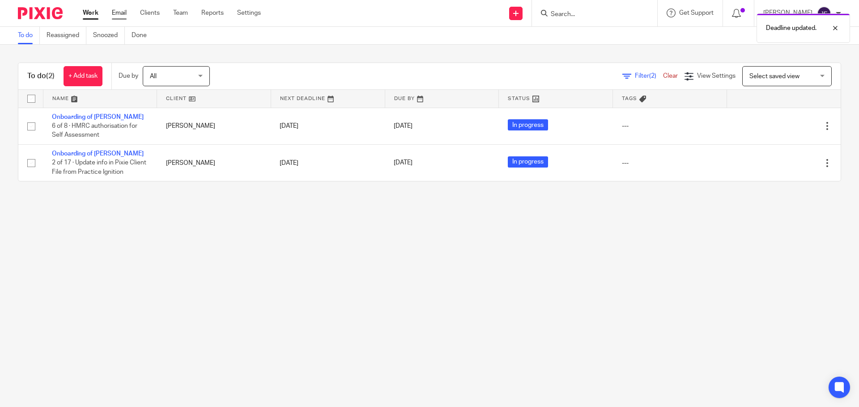
click at [117, 11] on link "Email" at bounding box center [119, 12] width 15 height 9
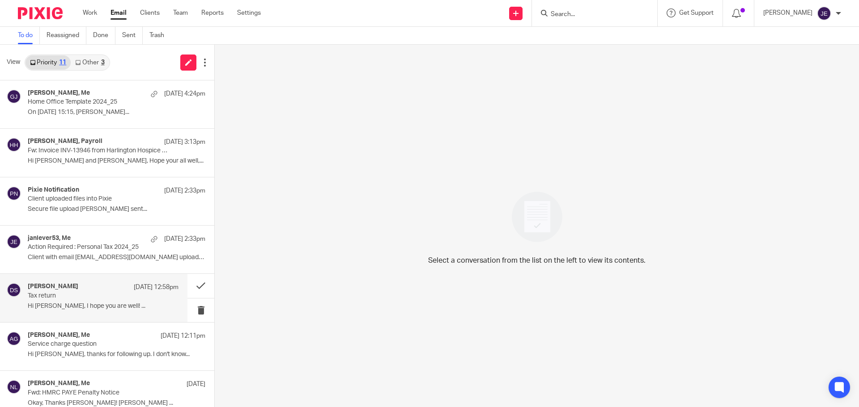
click at [52, 280] on div "David Steele 16 Sep 12:58pm Tax return Hi Jade, I hope you are well! ..." at bounding box center [93, 298] width 187 height 48
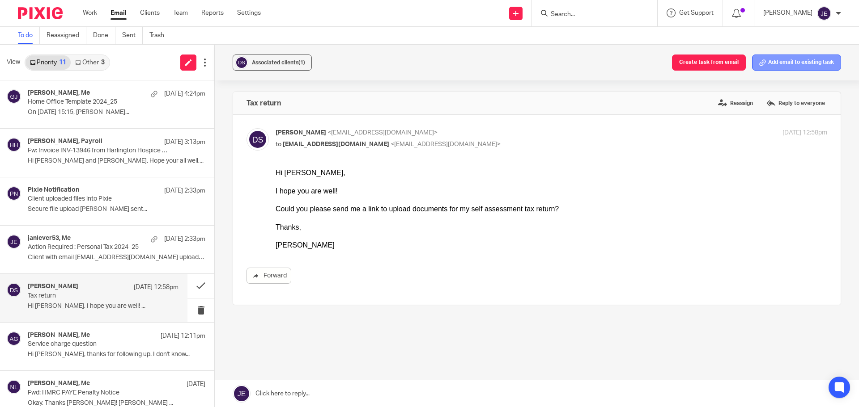
click at [780, 65] on button "Add email to existing task" at bounding box center [796, 63] width 89 height 16
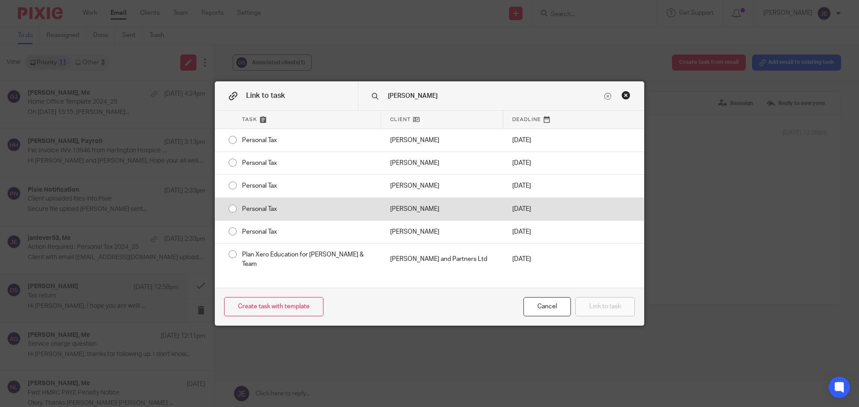
type input "david"
click at [415, 198] on div "[PERSON_NAME]" at bounding box center [442, 209] width 122 height 22
radio input "true"
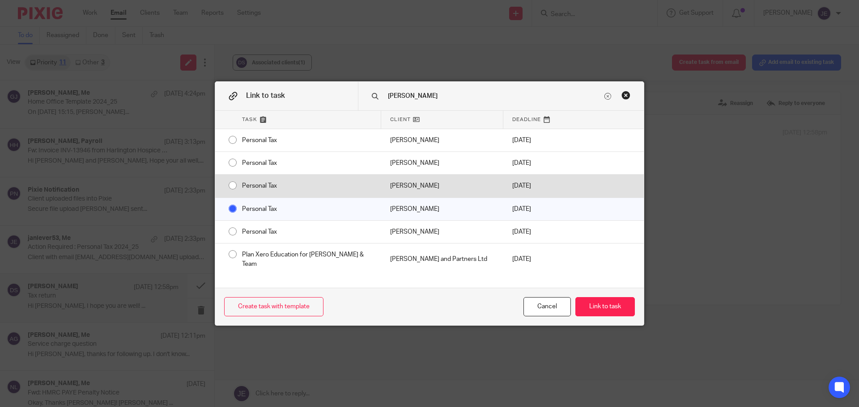
click at [419, 189] on div "[PERSON_NAME]" at bounding box center [442, 186] width 122 height 22
radio input "true"
radio input "false"
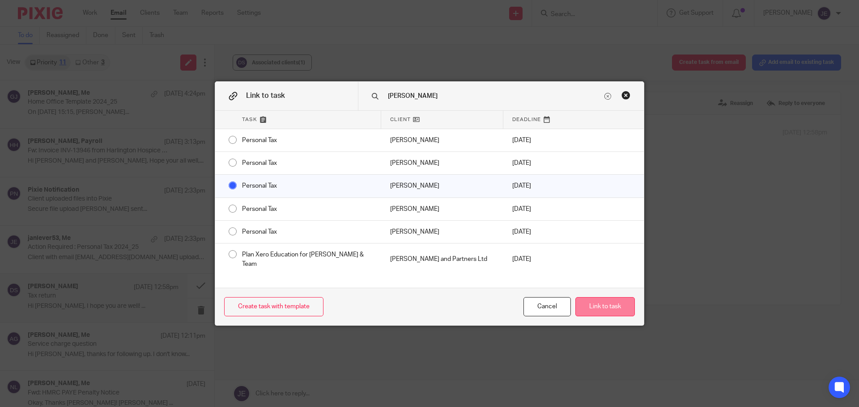
click at [610, 309] on button "Link to task" at bounding box center [604, 306] width 59 height 19
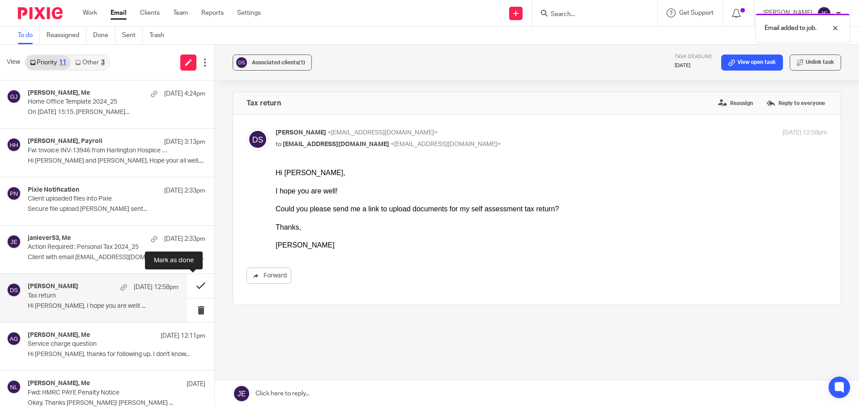
click at [187, 284] on button at bounding box center [200, 286] width 27 height 24
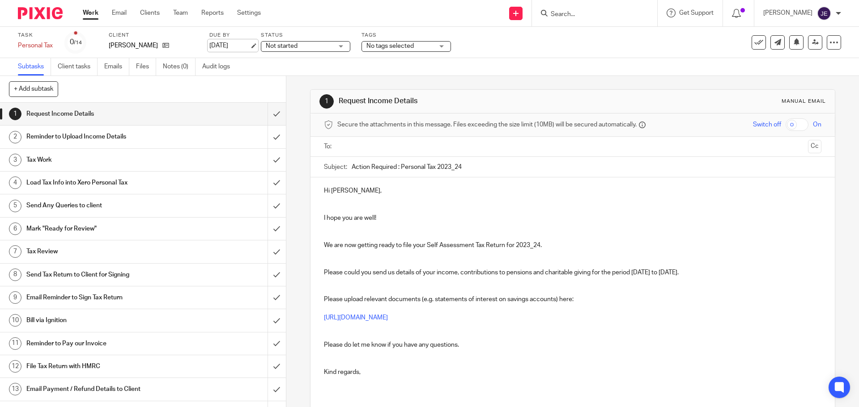
click at [250, 42] on link "17 Jun 2025" at bounding box center [229, 45] width 40 height 9
drag, startPoint x: 322, startPoint y: 252, endPoint x: 320, endPoint y: 235, distance: 17.1
click at [320, 235] on div "Hi David, I hope you are well! We are now getting ready to file your Self Asses…" at bounding box center [572, 290] width 524 height 224
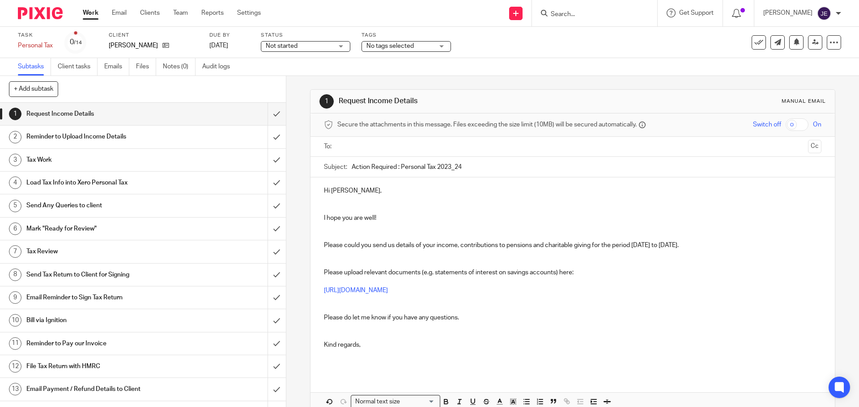
click at [324, 236] on p at bounding box center [572, 236] width 497 height 9
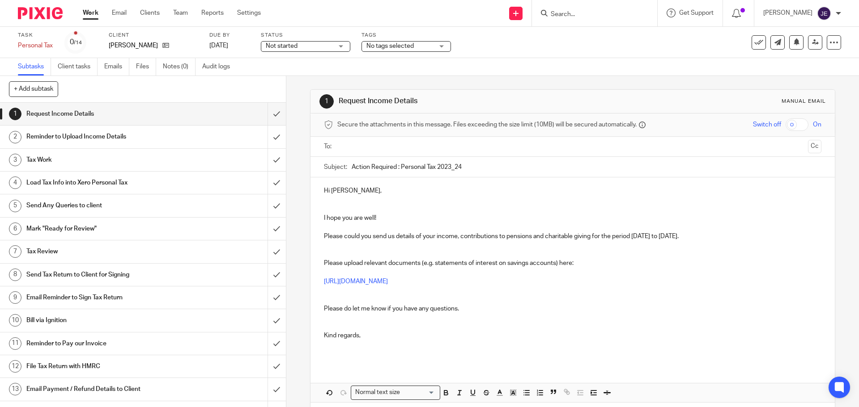
click at [328, 206] on p at bounding box center [572, 204] width 497 height 18
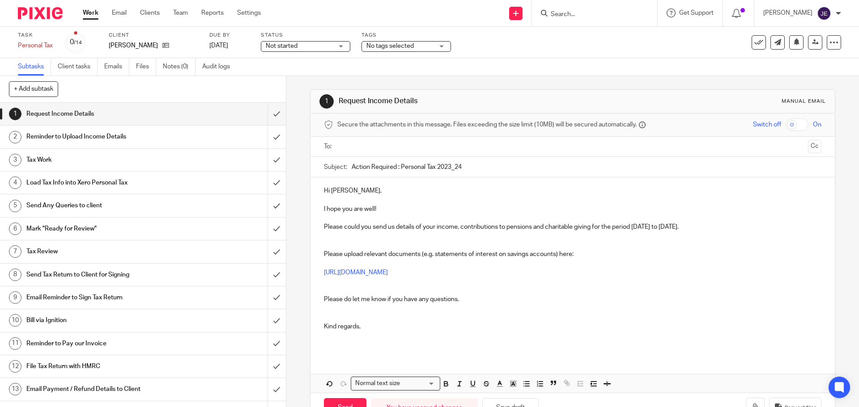
click at [448, 170] on input "Action Required : Personal Tax 2023_24" at bounding box center [586, 167] width 469 height 20
type input "Action Required : Personal Tax 2024_25"
click at [669, 228] on p "Please could you send us details of your income, contributions to pensions and …" at bounding box center [572, 227] width 497 height 9
click at [378, 205] on p "I hope you are well!" at bounding box center [572, 209] width 497 height 9
click at [361, 247] on p at bounding box center [572, 245] width 497 height 9
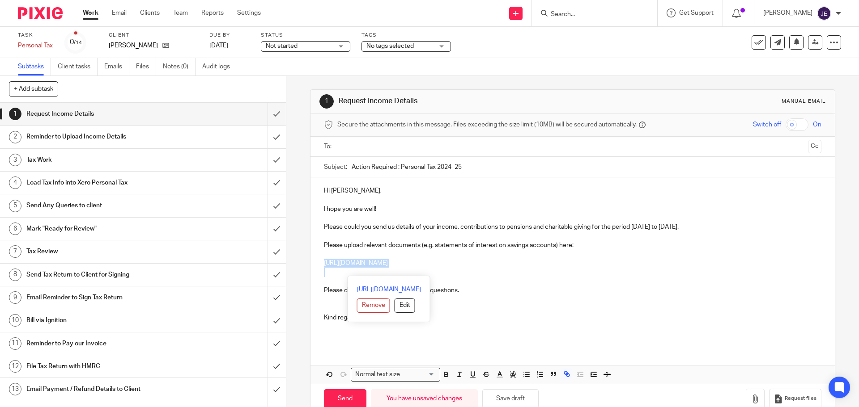
drag, startPoint x: 566, startPoint y: 268, endPoint x: 315, endPoint y: 263, distance: 250.5
click at [315, 263] on div "Hi David, I hope you are well! Please could you send us details of your income,…" at bounding box center [572, 263] width 524 height 170
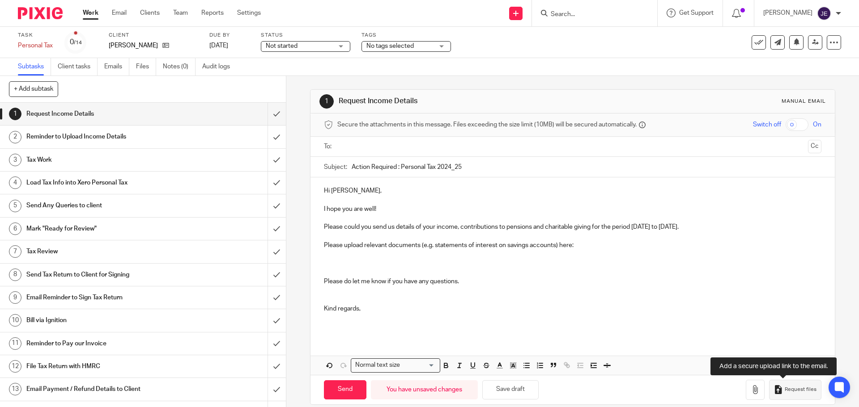
click at [793, 392] on span "Request files" at bounding box center [800, 389] width 32 height 7
click at [332, 295] on p at bounding box center [572, 290] width 497 height 9
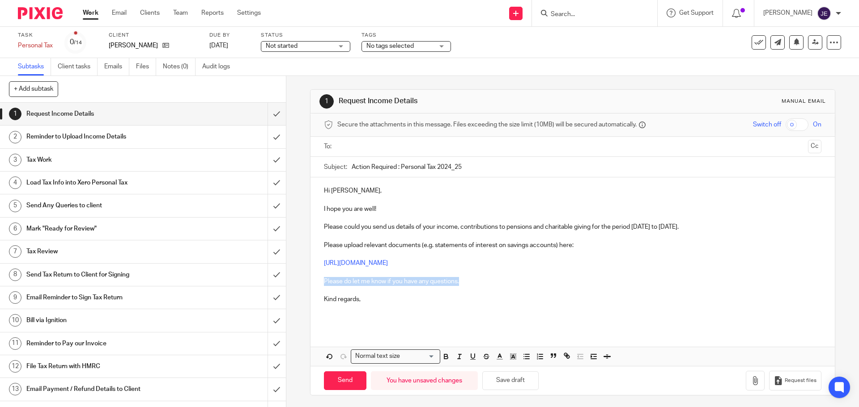
drag, startPoint x: 367, startPoint y: 282, endPoint x: 302, endPoint y: 278, distance: 64.9
click at [302, 278] on div "1 Request Income Details Manual email Secure the attachments in this message. F…" at bounding box center [572, 241] width 572 height 331
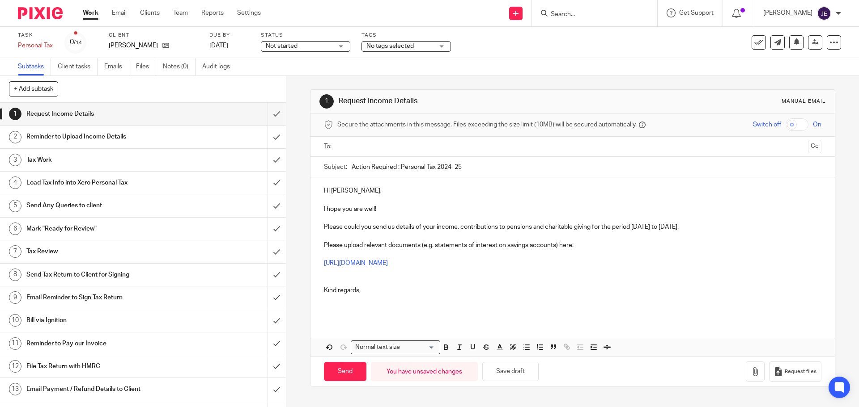
click at [326, 283] on p "Kind regards," at bounding box center [572, 286] width 497 height 18
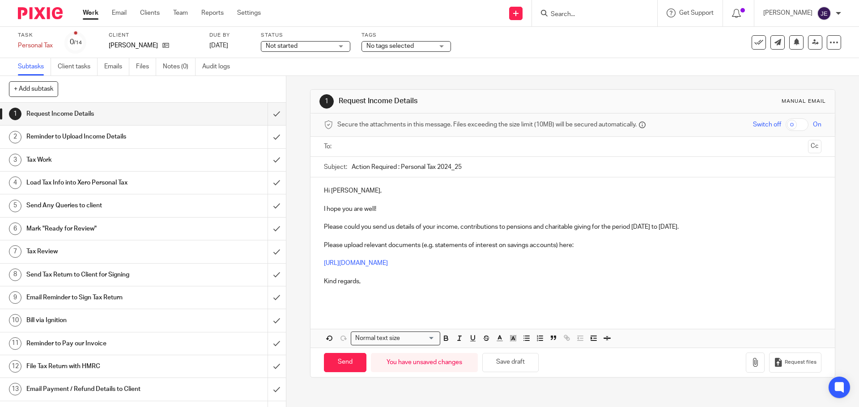
click at [364, 148] on input "text" at bounding box center [571, 147] width 463 height 10
click at [348, 378] on div "Send You have unsaved changes Save draft Request files" at bounding box center [572, 365] width 524 height 30
click at [351, 373] on input "Send" at bounding box center [345, 364] width 42 height 19
type input "Sent"
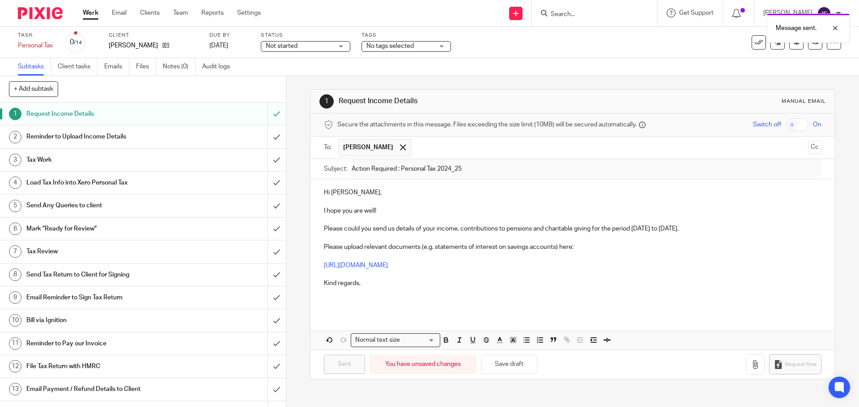
click at [291, 50] on span "Not started" at bounding box center [299, 46] width 67 height 9
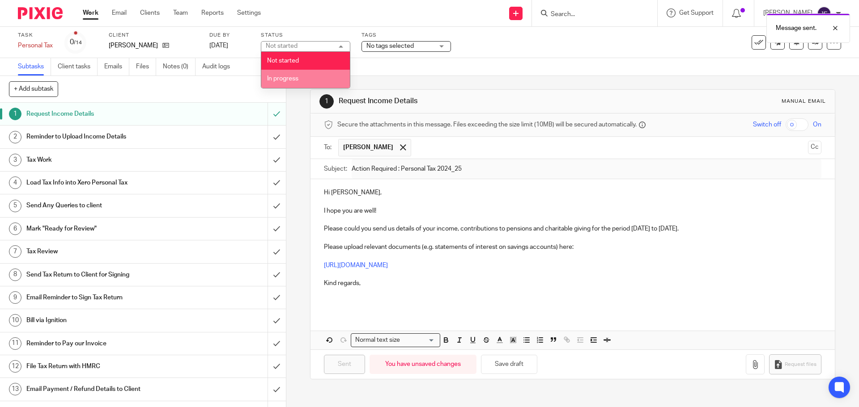
click at [295, 71] on li "In progress" at bounding box center [305, 79] width 89 height 18
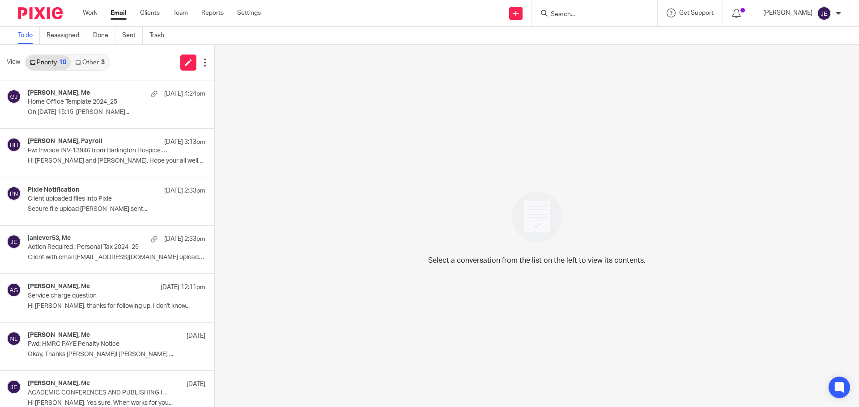
click at [96, 56] on link "Other 3" at bounding box center [90, 62] width 38 height 14
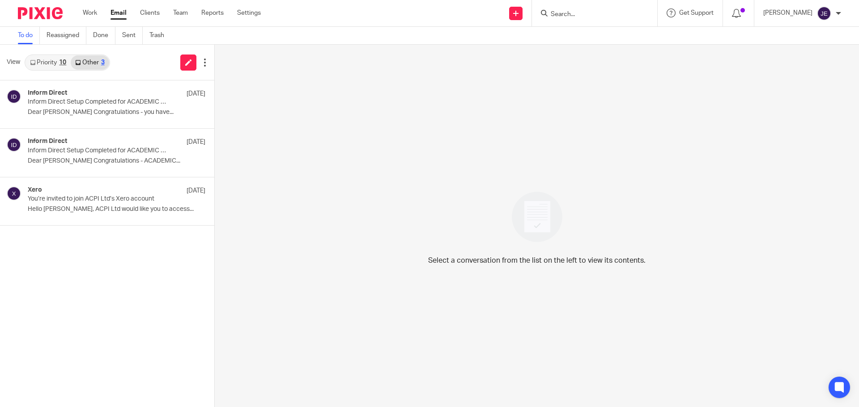
click at [38, 62] on link "Priority 10" at bounding box center [47, 62] width 45 height 14
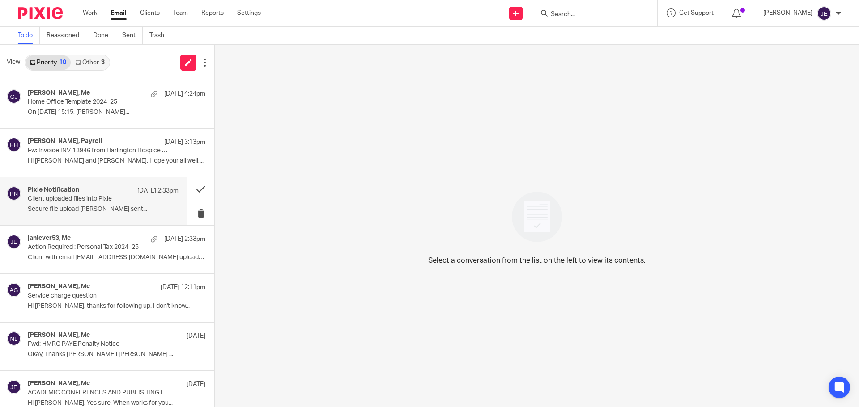
click at [97, 203] on div "Pixie Notification [DATE] 2:33pm Client uploaded files into Pixie Secure file u…" at bounding box center [103, 201] width 151 height 30
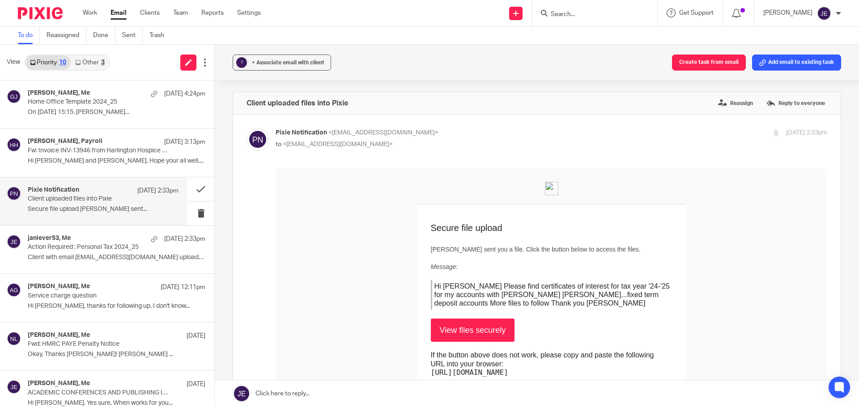
click at [488, 330] on link "View files securely" at bounding box center [473, 330] width 84 height 23
click at [85, 245] on p "Action Required : Personal Tax 2024_25" at bounding box center [88, 248] width 121 height 8
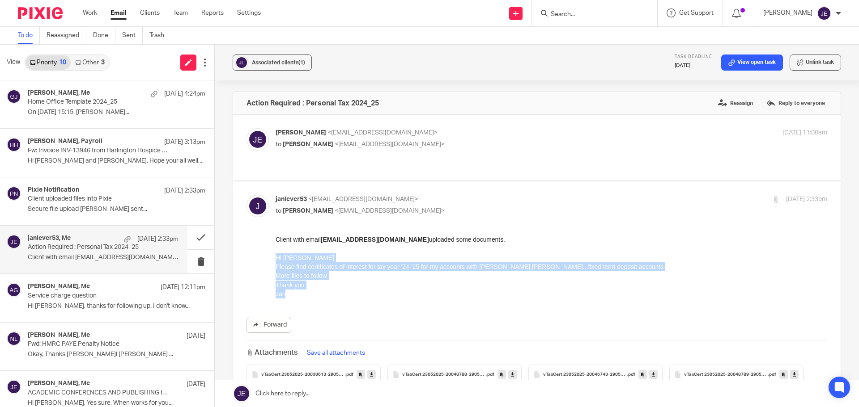
drag, startPoint x: 286, startPoint y: 295, endPoint x: 548, endPoint y: 486, distance: 324.9
click at [275, 259] on html "Client with email [EMAIL_ADDRESS][DOMAIN_NAME] uploaded some documents. Hi [PER…" at bounding box center [550, 267] width 551 height 64
copy p "Hi [PERSON_NAME] Please find certificates of interest for tax year '24-'25 for …"
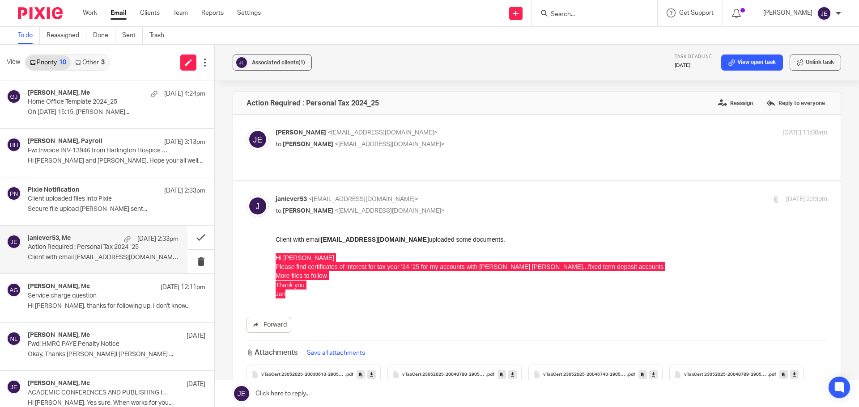
click at [294, 398] on link at bounding box center [537, 394] width 644 height 27
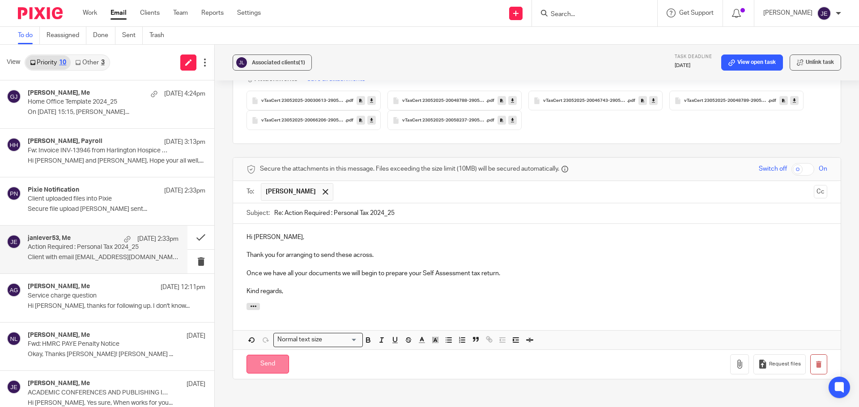
click at [274, 355] on input "Send" at bounding box center [267, 364] width 42 height 19
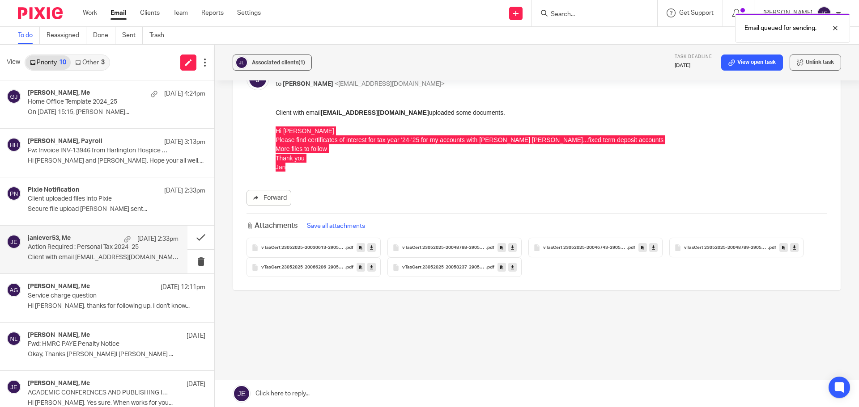
scroll to position [118, 0]
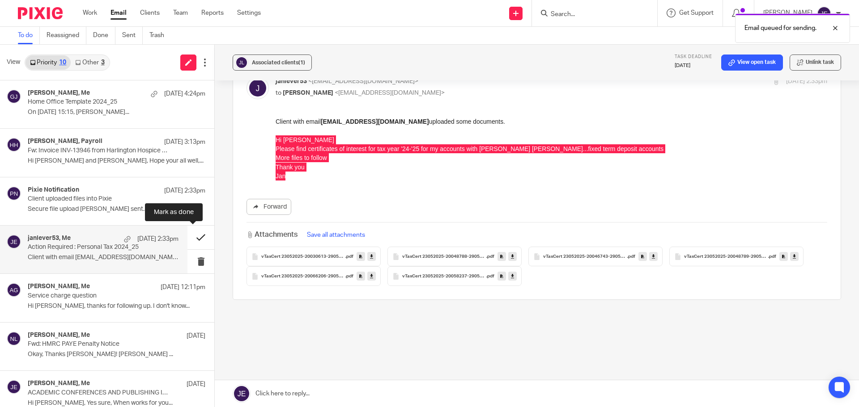
click at [192, 237] on button at bounding box center [200, 238] width 27 height 24
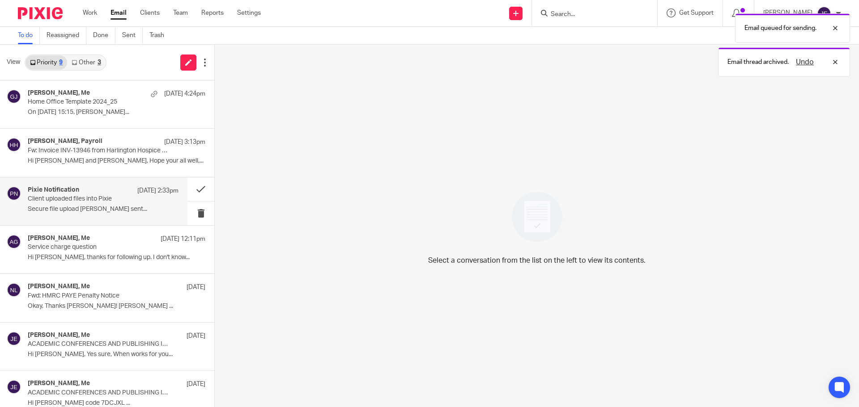
click at [100, 189] on div "Pixie Notification [DATE] 2:33pm" at bounding box center [103, 190] width 151 height 9
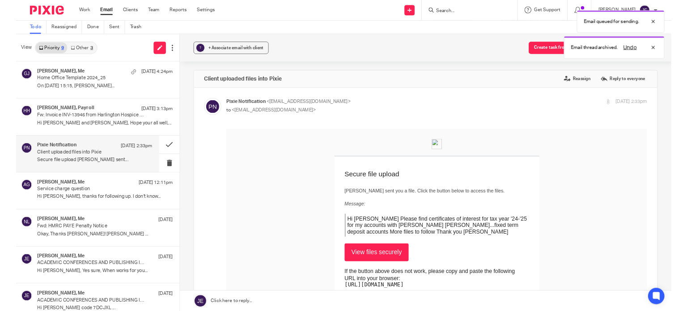
scroll to position [0, 0]
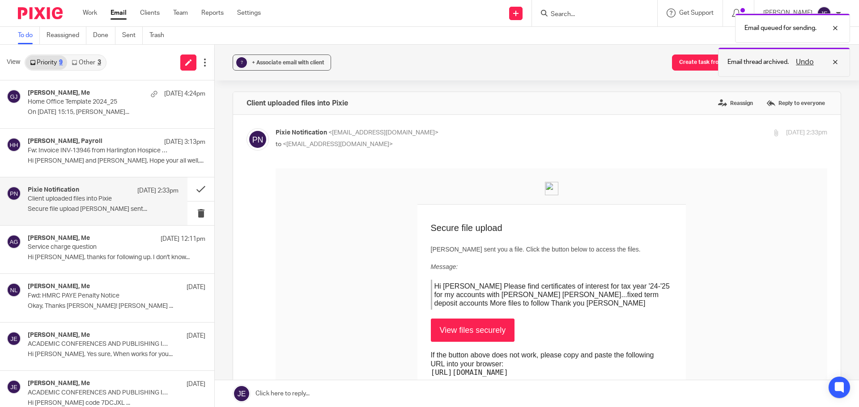
click at [836, 59] on div "Undo" at bounding box center [814, 62] width 52 height 11
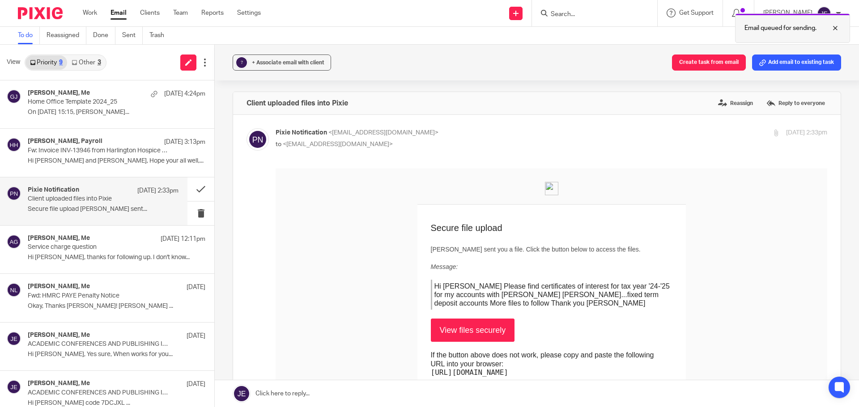
click at [837, 27] on div at bounding box center [828, 28] width 24 height 11
click at [796, 59] on button "Add email to existing task" at bounding box center [796, 63] width 89 height 16
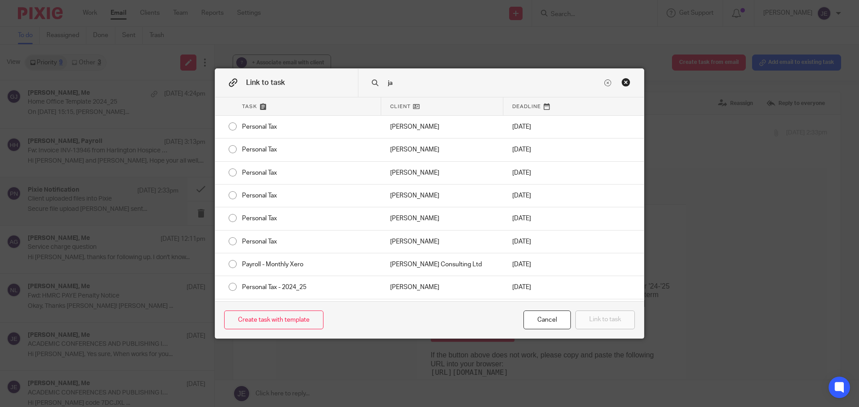
type input "j"
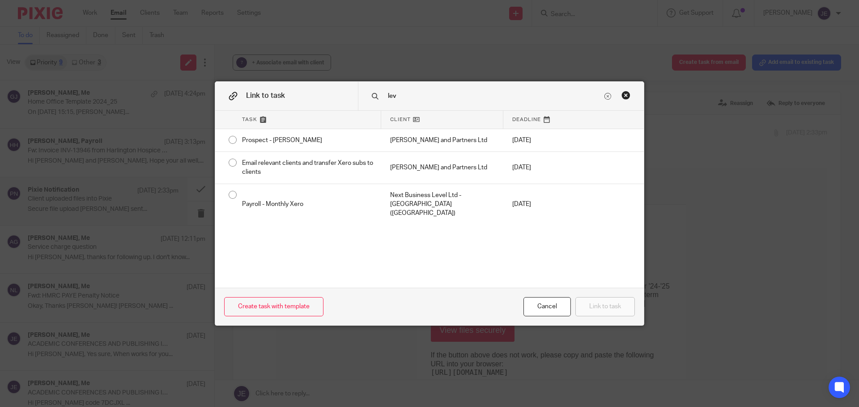
type input "lev"
click at [623, 94] on div "Close this dialog window" at bounding box center [625, 95] width 9 height 9
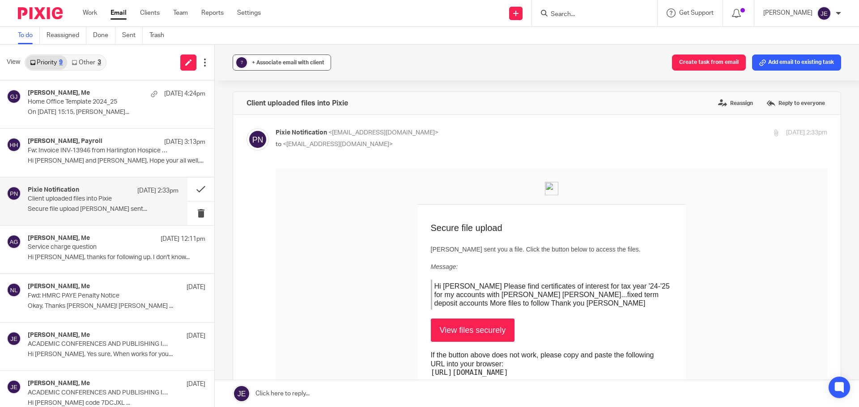
click at [252, 64] on span "+ Associate email with client" at bounding box center [288, 62] width 72 height 5
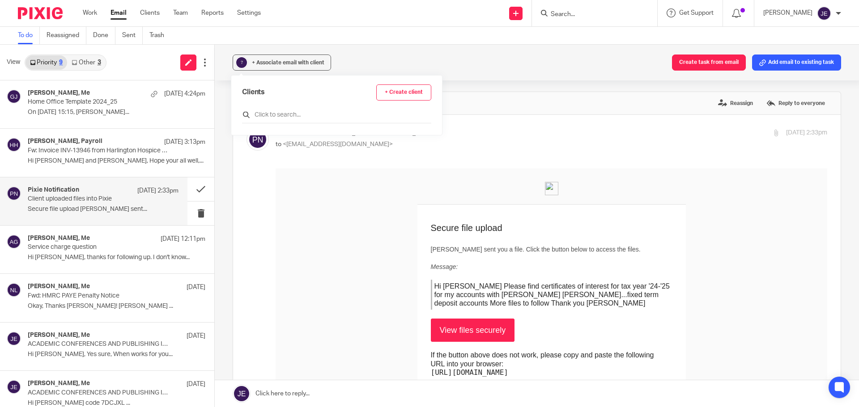
click at [284, 111] on input "text" at bounding box center [336, 114] width 189 height 9
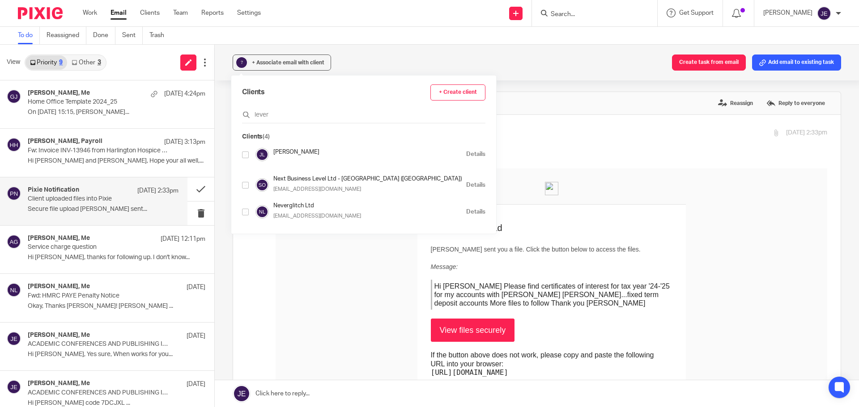
type input "lever"
click at [246, 157] on input "checkbox" at bounding box center [245, 155] width 7 height 7
checkbox input "true"
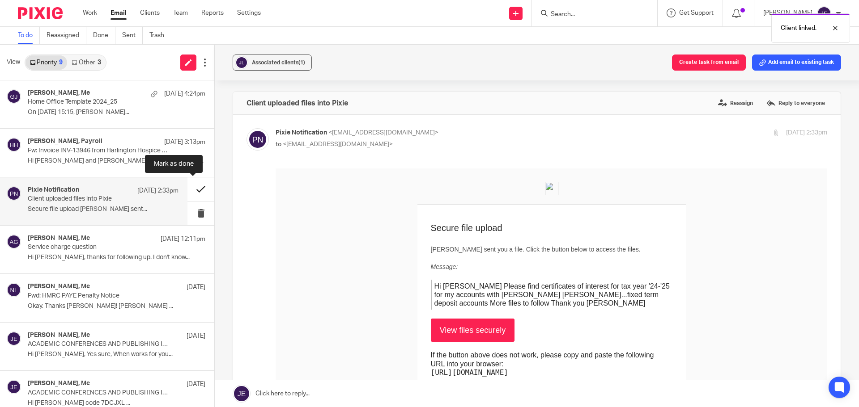
click at [191, 193] on button at bounding box center [200, 190] width 27 height 24
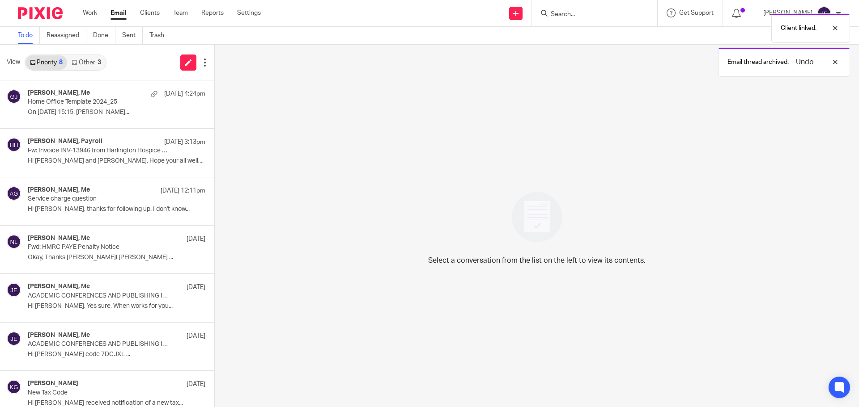
click at [89, 62] on link "Other 3" at bounding box center [86, 62] width 38 height 14
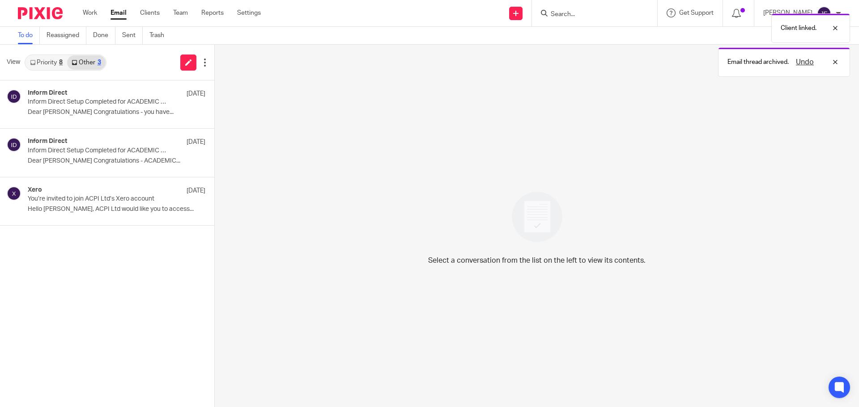
click at [47, 69] on link "Priority 8" at bounding box center [46, 62] width 42 height 14
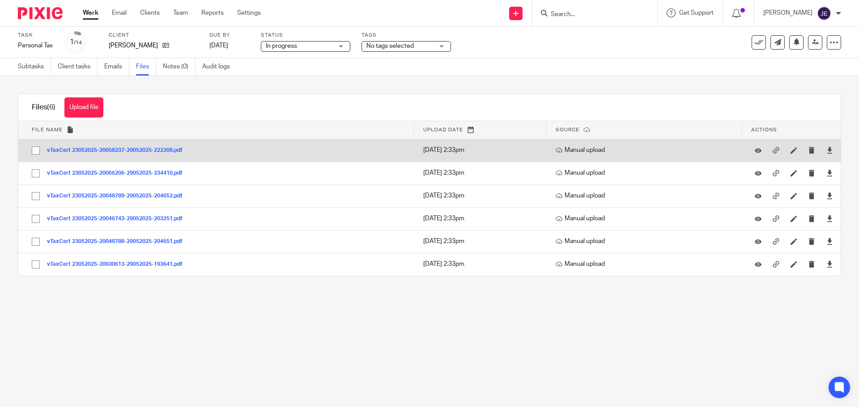
click at [33, 148] on input "checkbox" at bounding box center [35, 150] width 17 height 17
checkbox input "true"
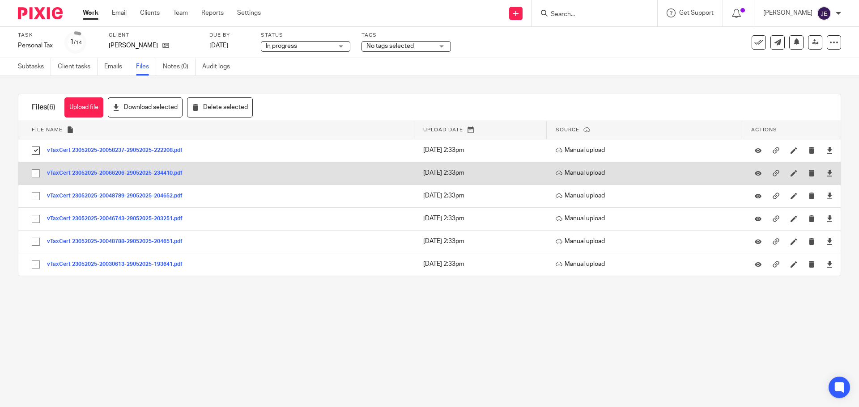
click at [37, 175] on input "checkbox" at bounding box center [35, 173] width 17 height 17
checkbox input "true"
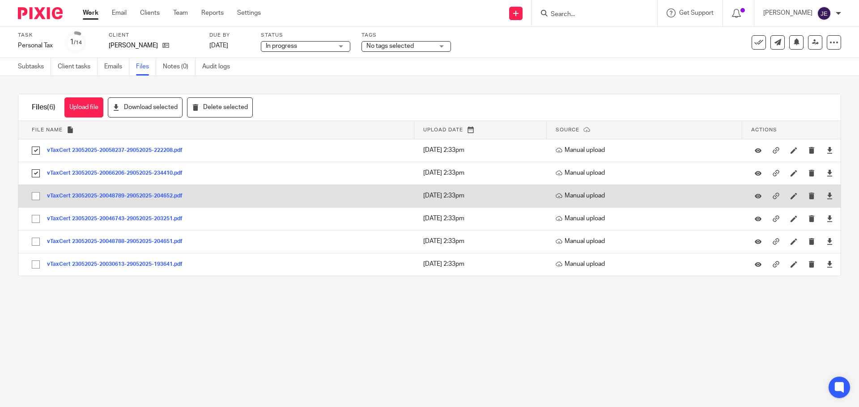
click at [36, 203] on input "checkbox" at bounding box center [35, 196] width 17 height 17
checkbox input "true"
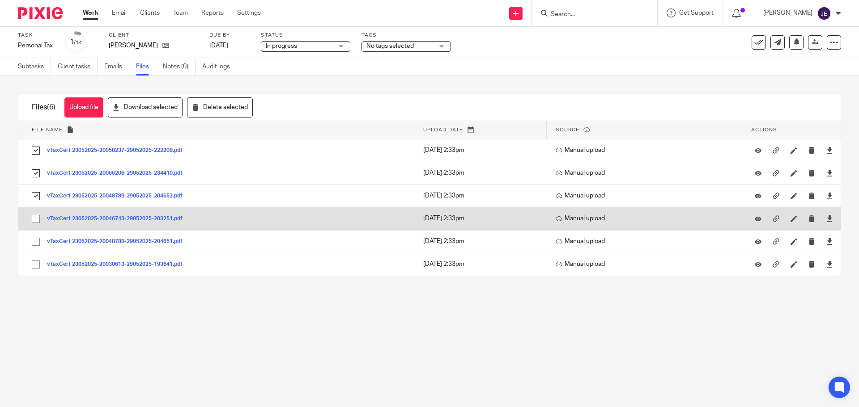
click at [34, 224] on input "checkbox" at bounding box center [35, 219] width 17 height 17
checkbox input "true"
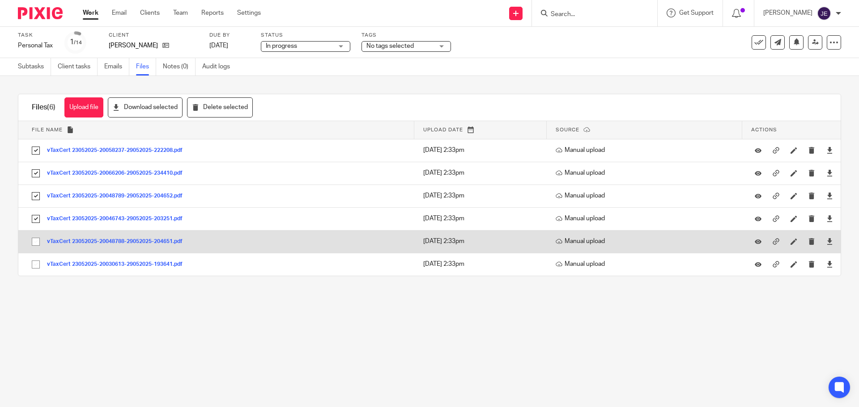
click at [35, 248] on input "checkbox" at bounding box center [35, 241] width 17 height 17
checkbox input "true"
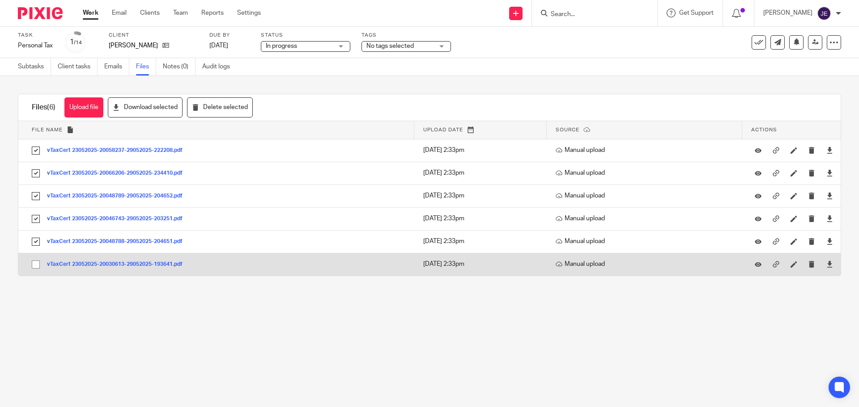
click at [36, 264] on input "checkbox" at bounding box center [35, 264] width 17 height 17
checkbox input "true"
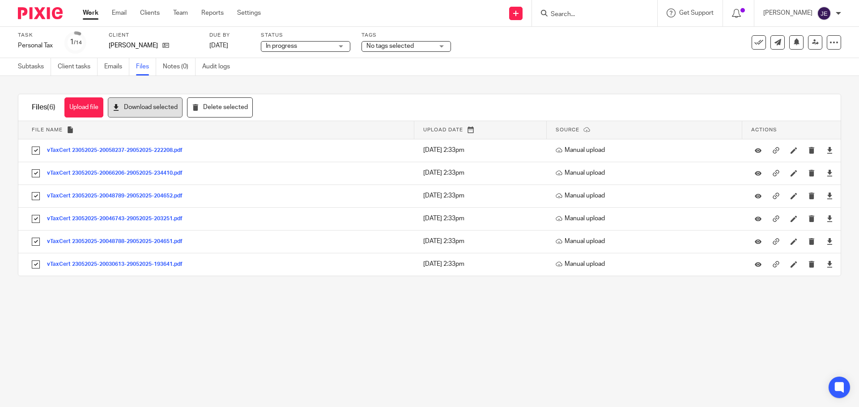
click at [152, 103] on button "Download selected" at bounding box center [145, 107] width 75 height 20
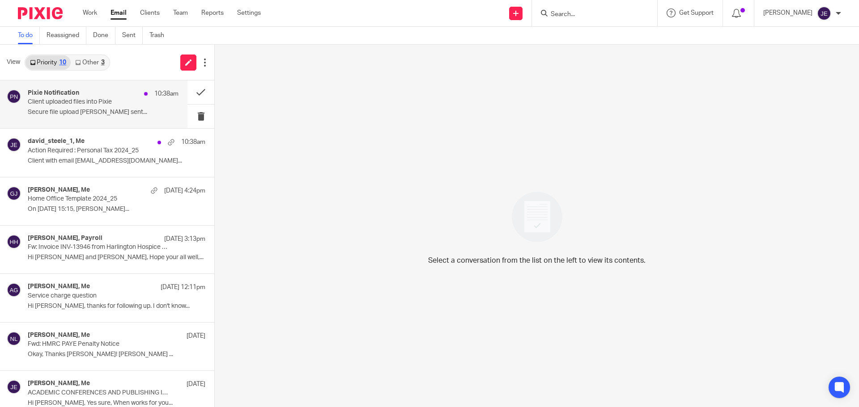
click at [104, 107] on div "Pixie Notification 10:38am Client uploaded files into Pixie Secure file upload …" at bounding box center [103, 104] width 151 height 30
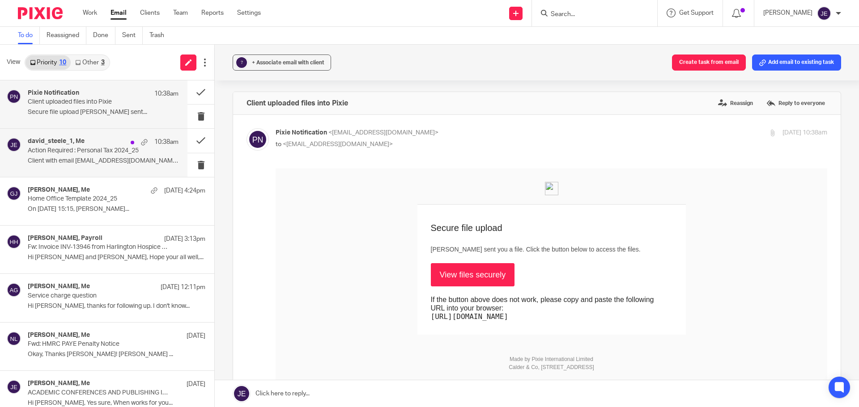
click at [101, 156] on div "david_steele_1, Me 10:38am Action Required : Personal Tax 2024_25 Client with e…" at bounding box center [103, 153] width 151 height 30
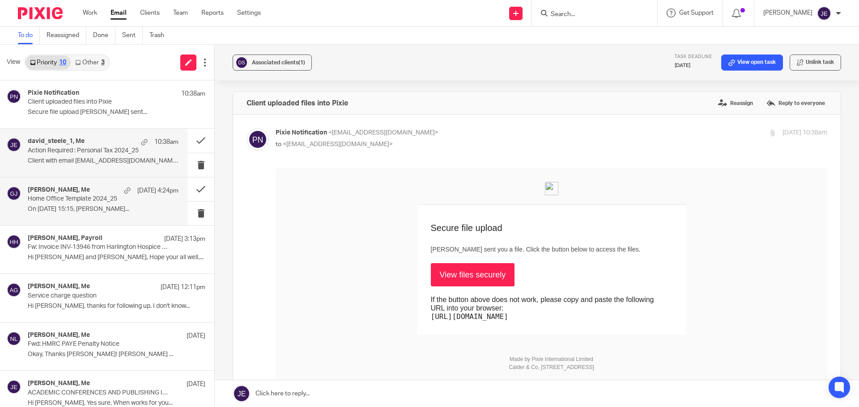
click at [99, 211] on p "On [DATE] 15:15, [PERSON_NAME]..." at bounding box center [103, 210] width 151 height 8
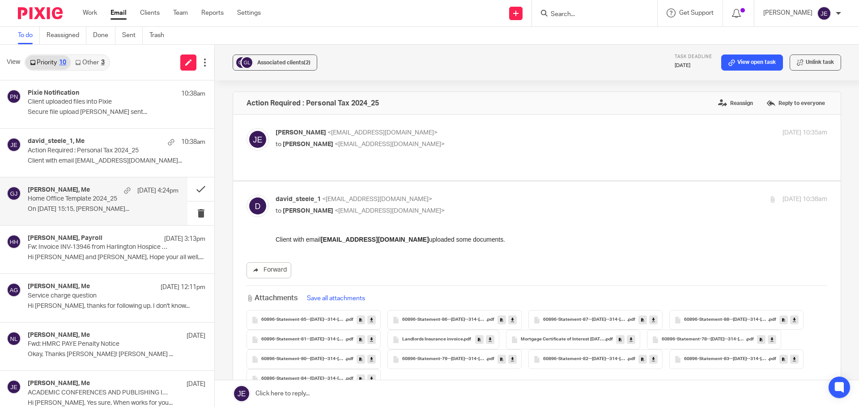
drag, startPoint x: 71, startPoint y: 245, endPoint x: 73, endPoint y: 214, distance: 31.0
click at [72, 245] on p "Fw: Invoice INV-13946 from Harlington Hospice Association Ltd for [PERSON_NAME]" at bounding box center [99, 248] width 142 height 8
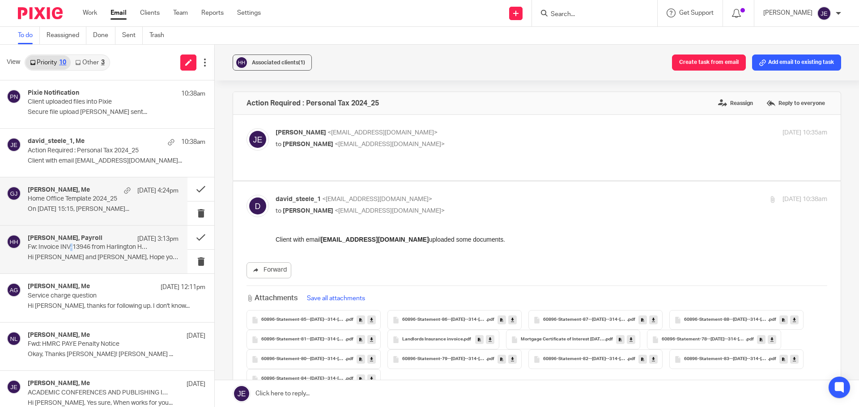
click at [74, 201] on p "Home Office Template 2024_25" at bounding box center [88, 199] width 121 height 8
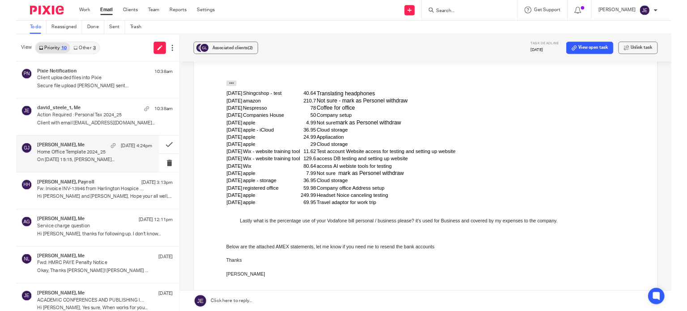
scroll to position [492, 0]
